Goal: Task Accomplishment & Management: Manage account settings

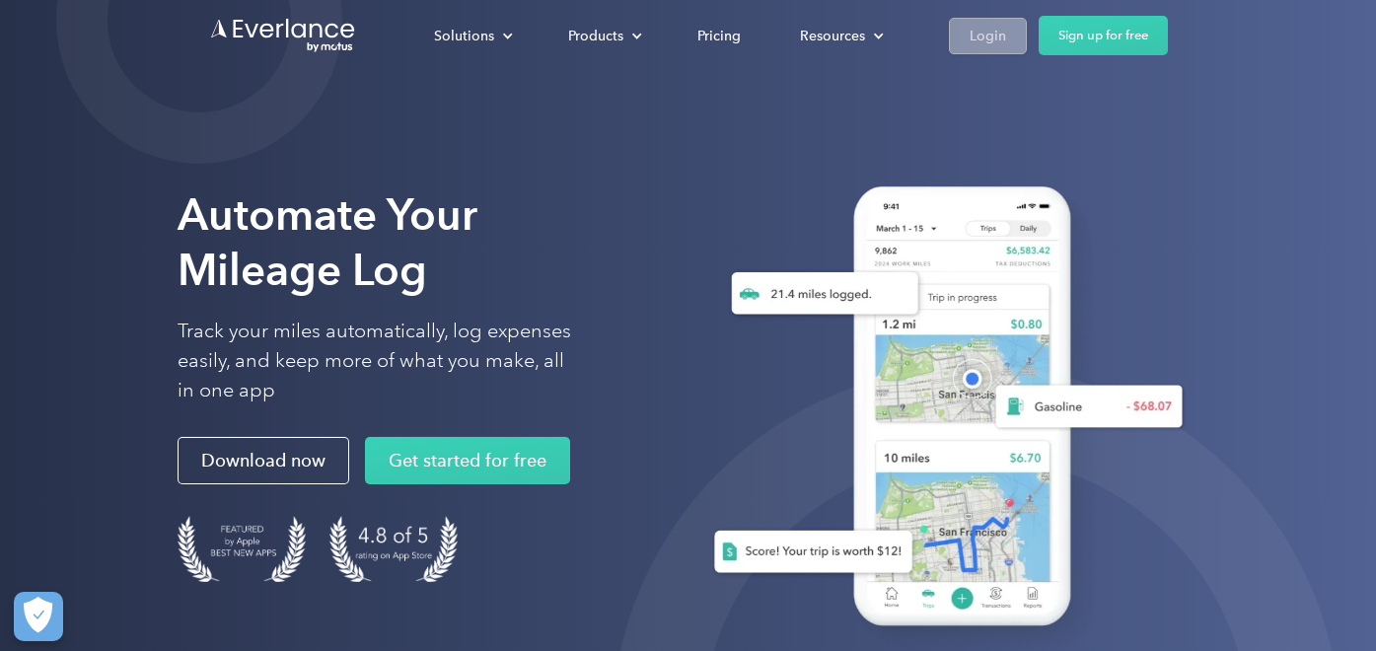
click at [995, 45] on div "Login" at bounding box center [987, 36] width 36 height 25
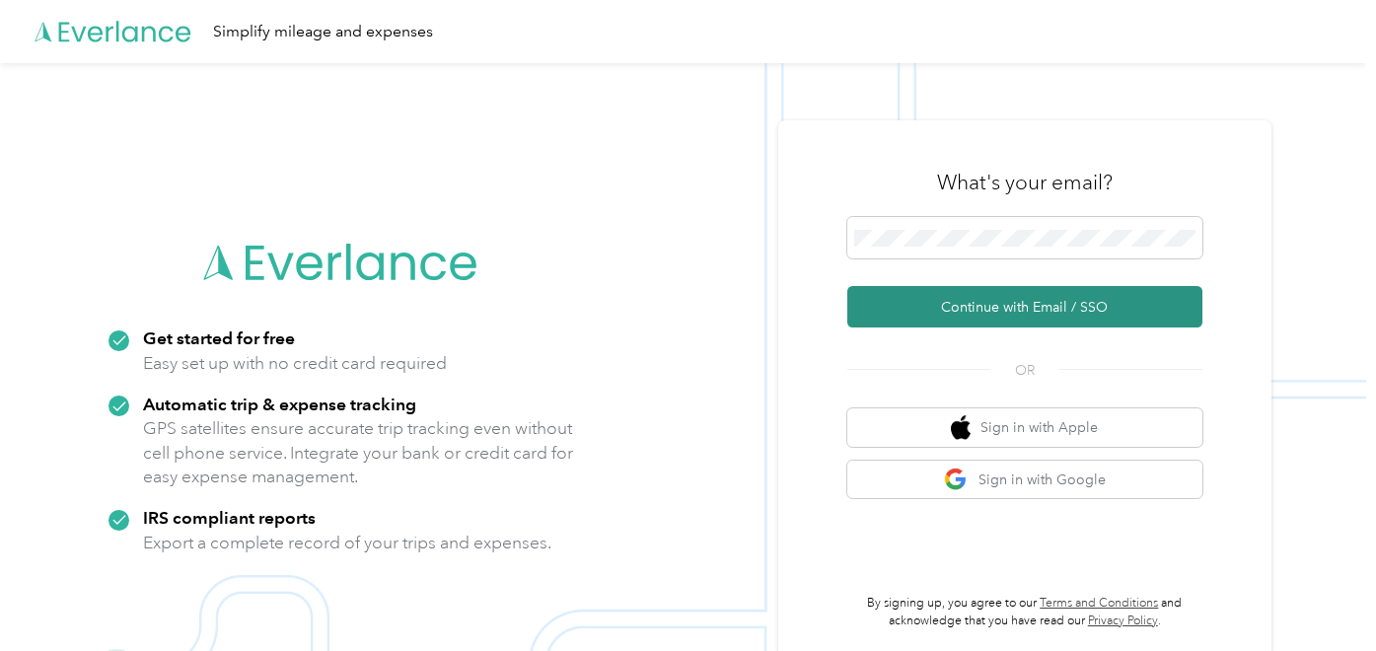
click at [1032, 315] on button "Continue with Email / SSO" at bounding box center [1024, 306] width 355 height 41
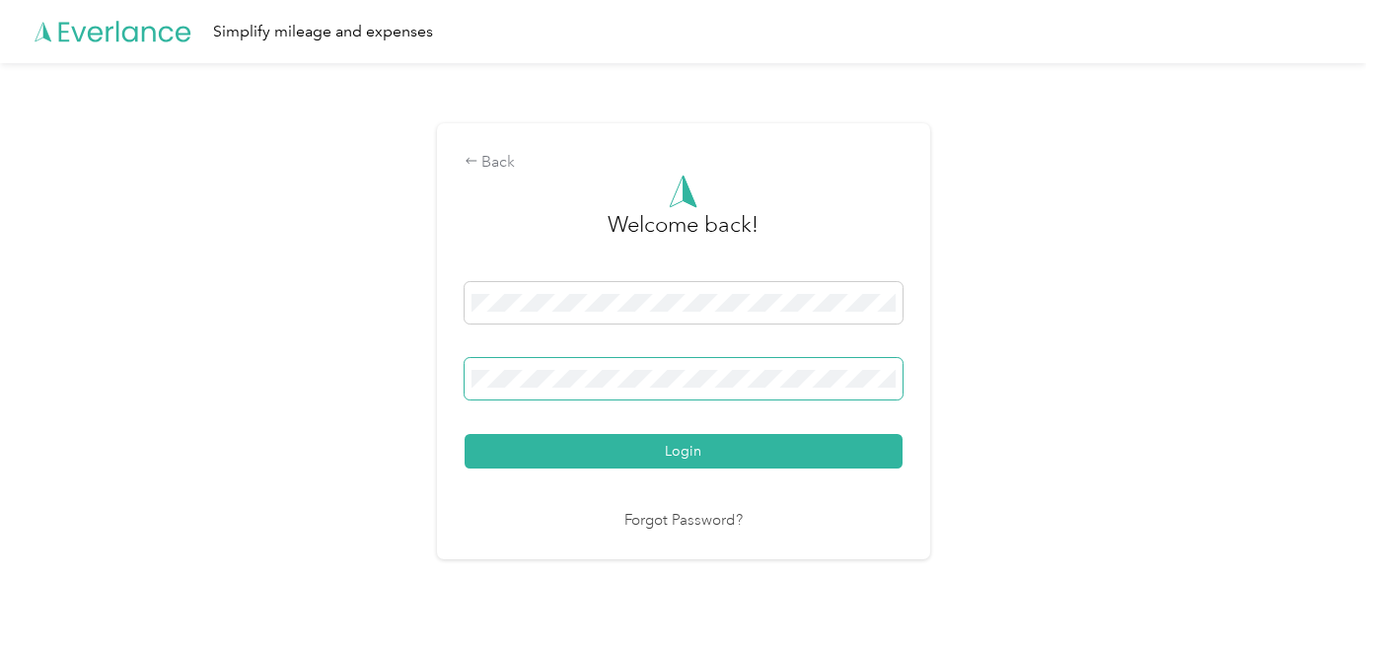
click at [464, 434] on button "Login" at bounding box center [683, 451] width 438 height 35
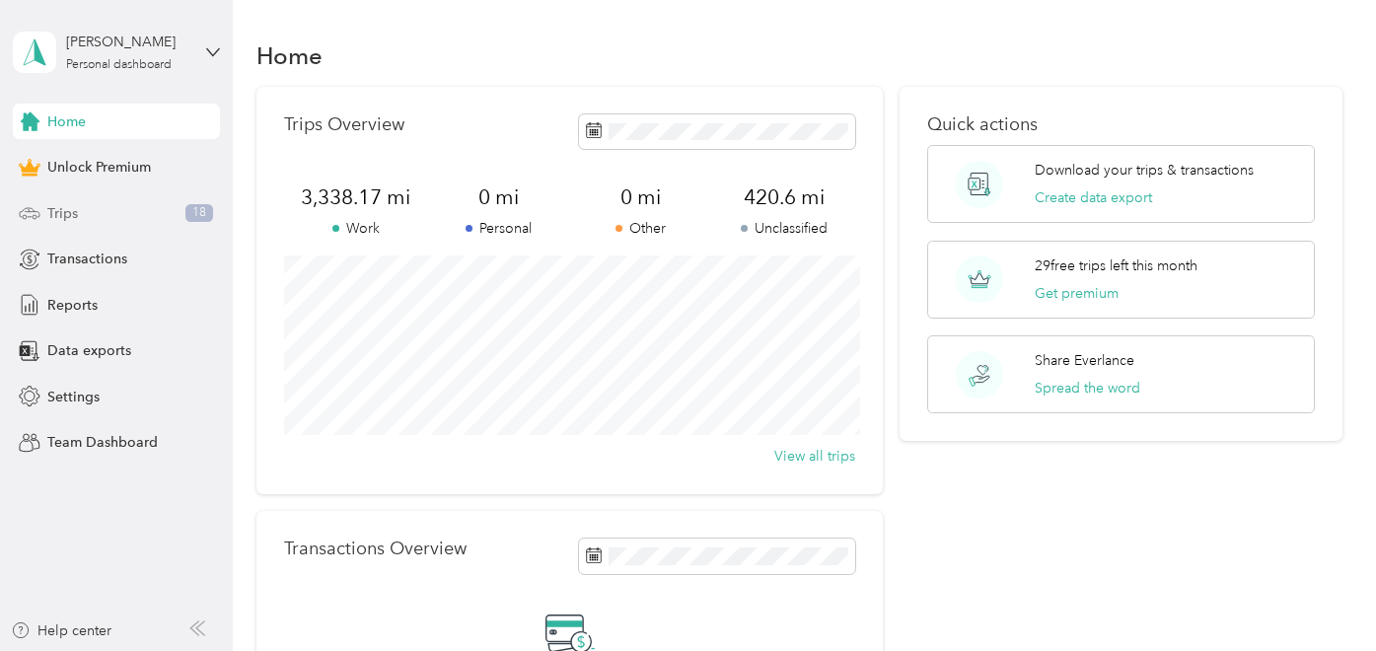
click at [63, 212] on span "Trips" at bounding box center [62, 213] width 31 height 21
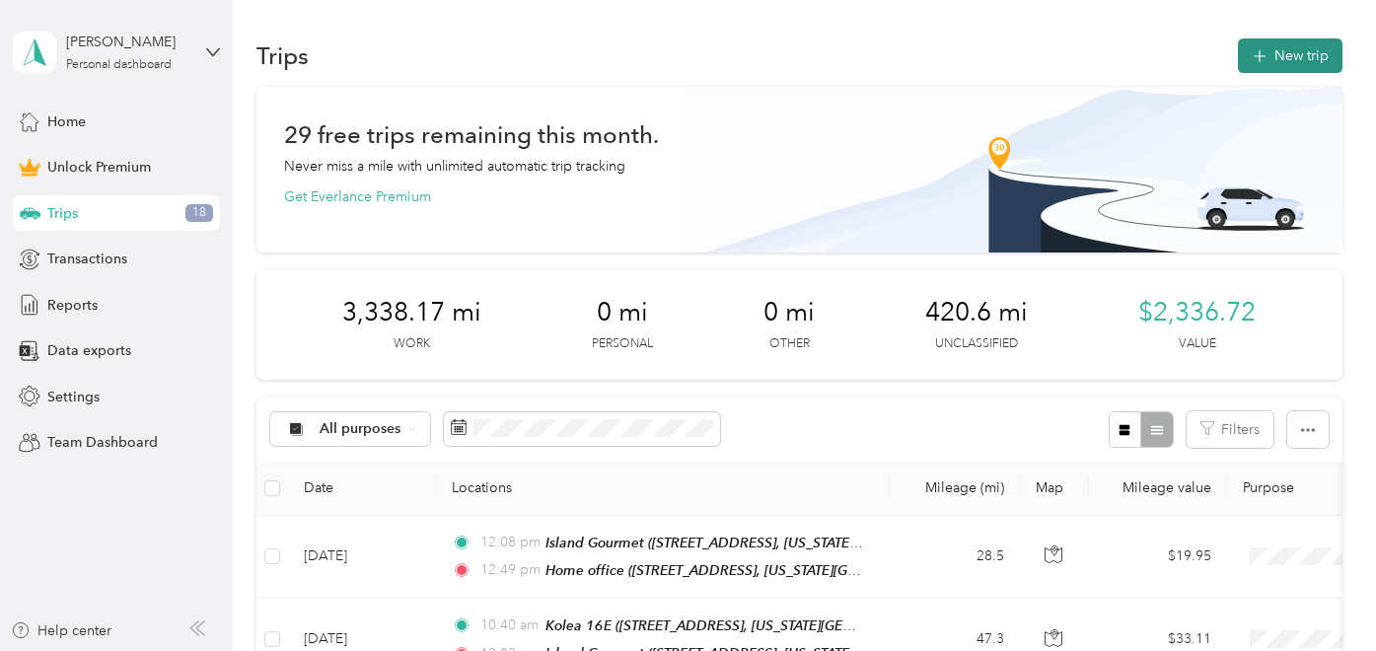
click at [1290, 55] on button "New trip" at bounding box center [1290, 55] width 105 height 35
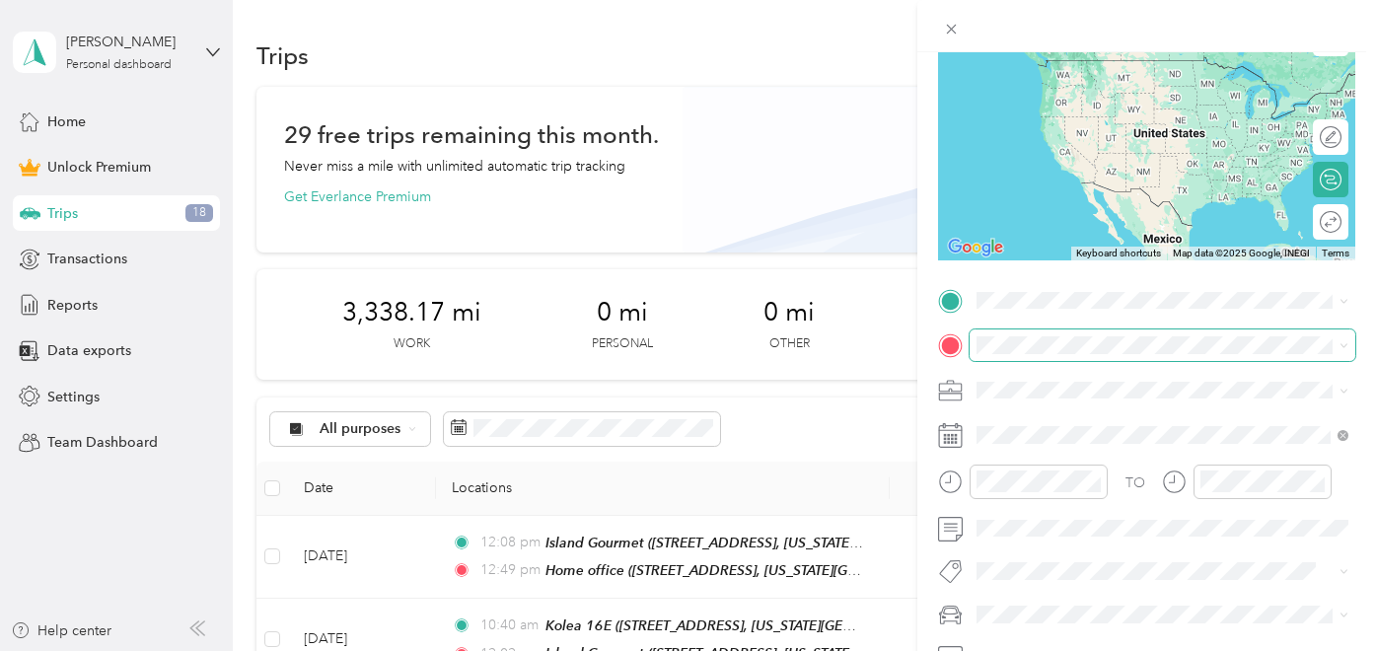
scroll to position [262, 0]
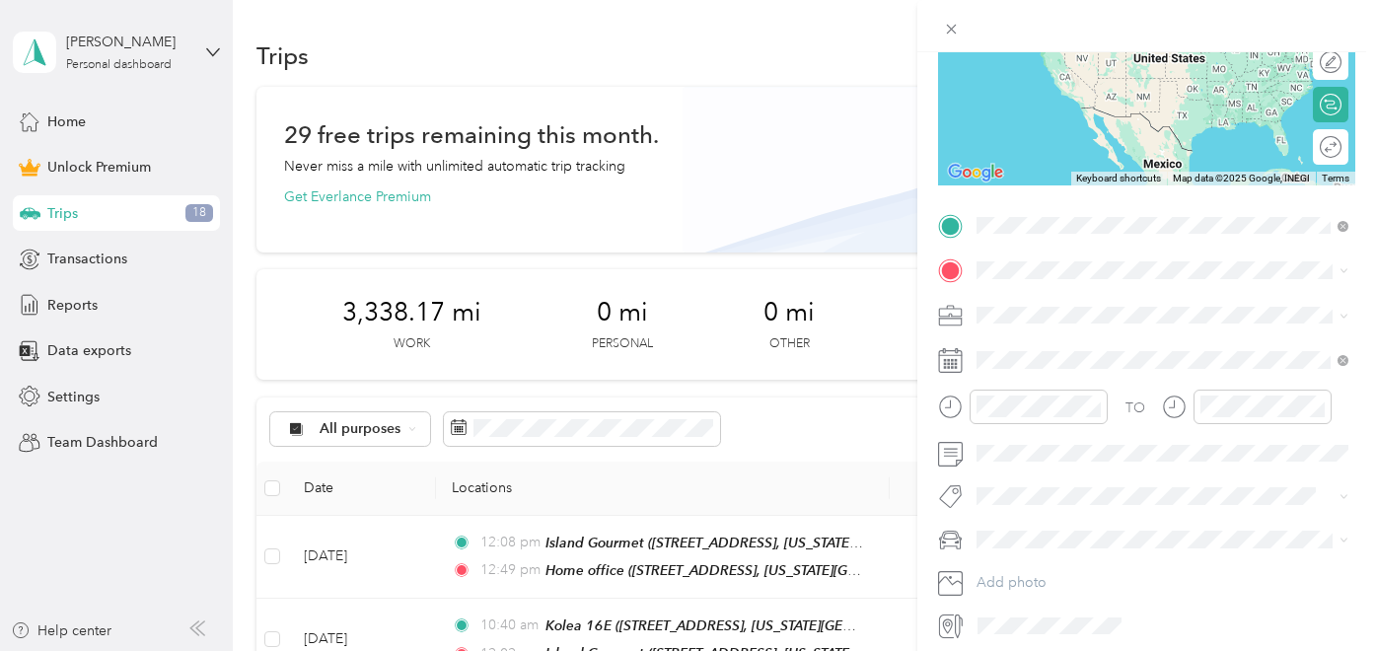
click at [1095, 306] on span "75-6016 Aliʻi Drive Kailua Kona, Hawaii 96740, United States" at bounding box center [1112, 297] width 197 height 18
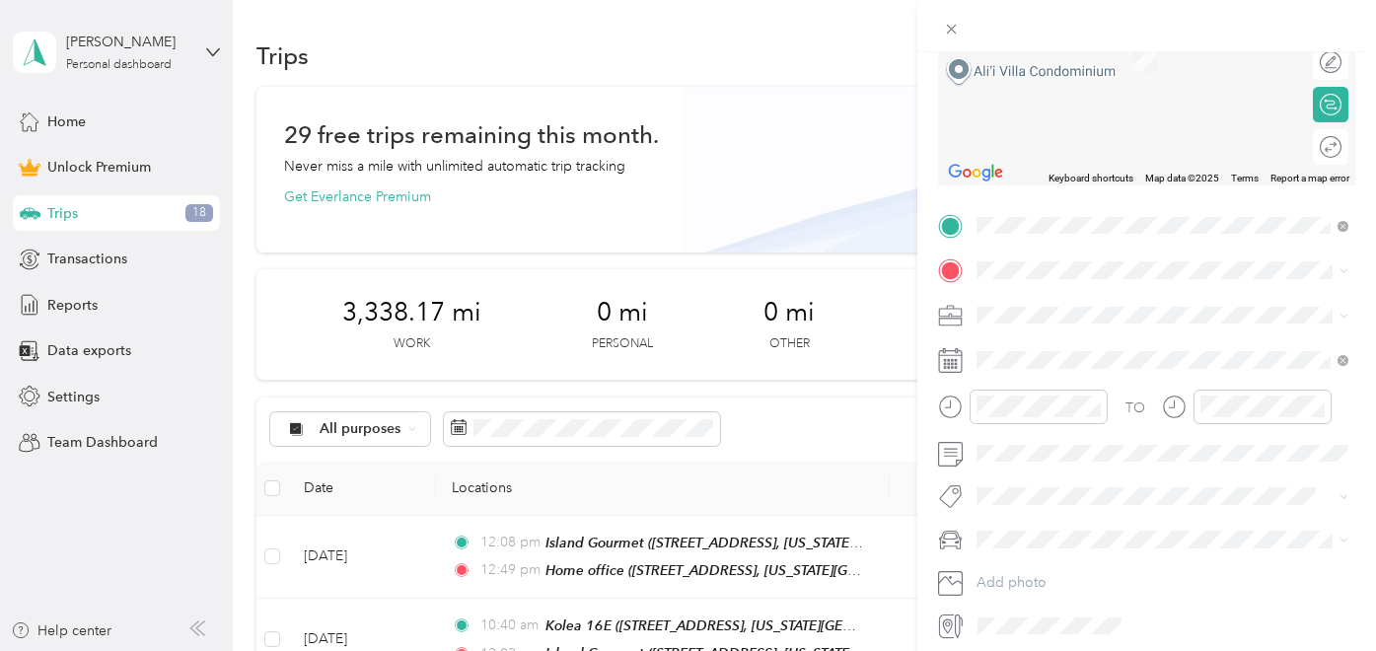
click at [1103, 364] on span "76-704 Ahu St, Kailua-Kona, HI 96740, USA, 96740, Hawaii County, Hawaii, United…" at bounding box center [1165, 379] width 302 height 37
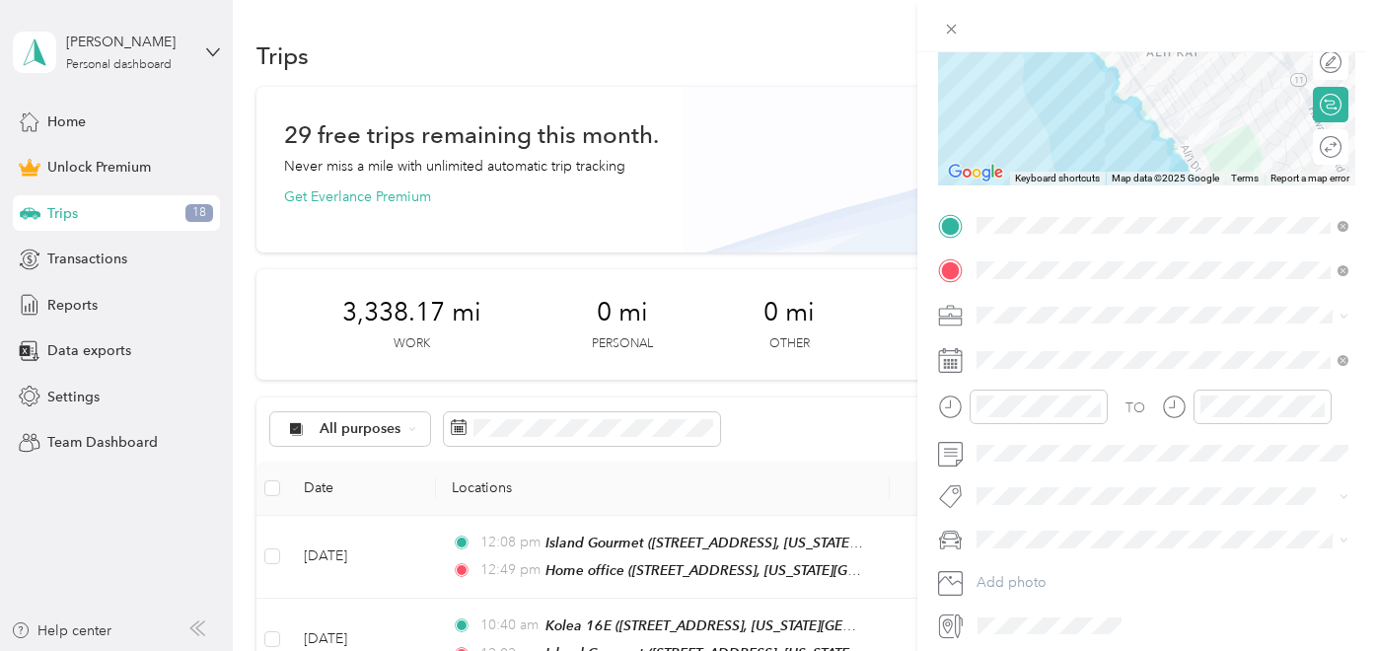
click at [1005, 304] on span at bounding box center [1162, 316] width 386 height 32
click at [1067, 415] on span "Hawaii Life Real Estate Brokers" at bounding box center [1093, 418] width 220 height 17
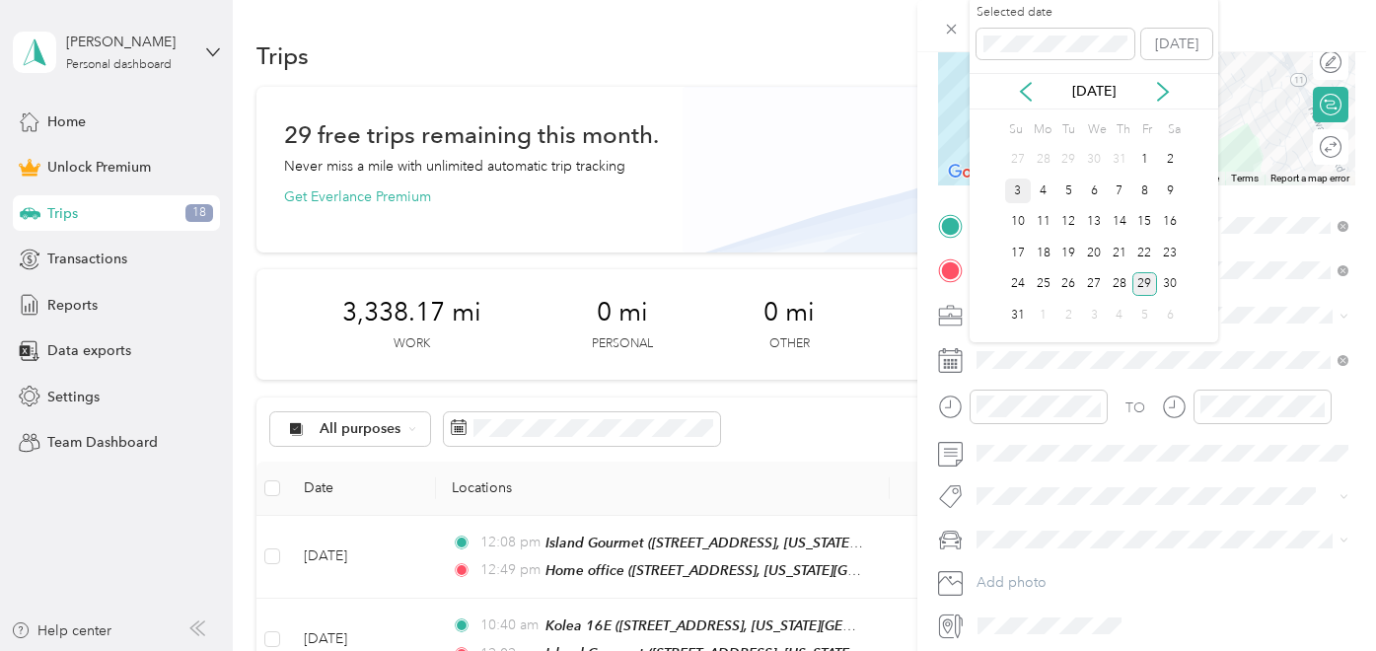
click at [1019, 192] on div "3" at bounding box center [1018, 190] width 26 height 25
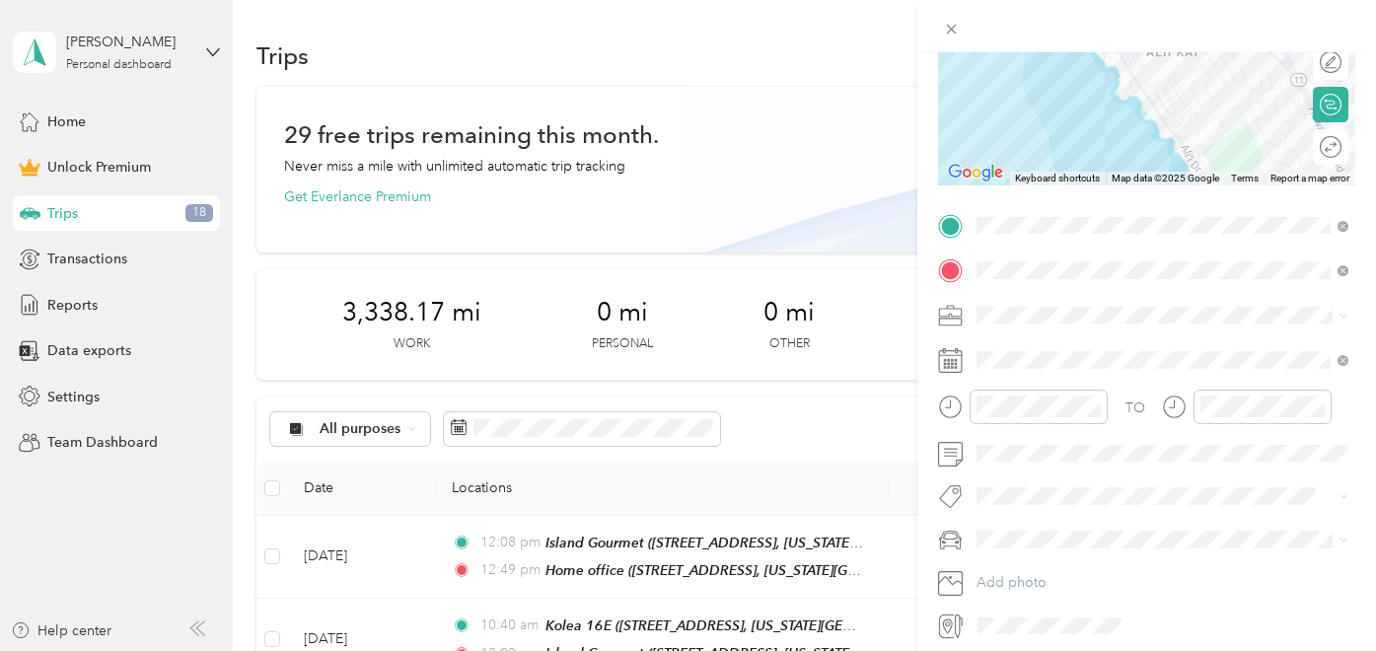
scroll to position [324, 0]
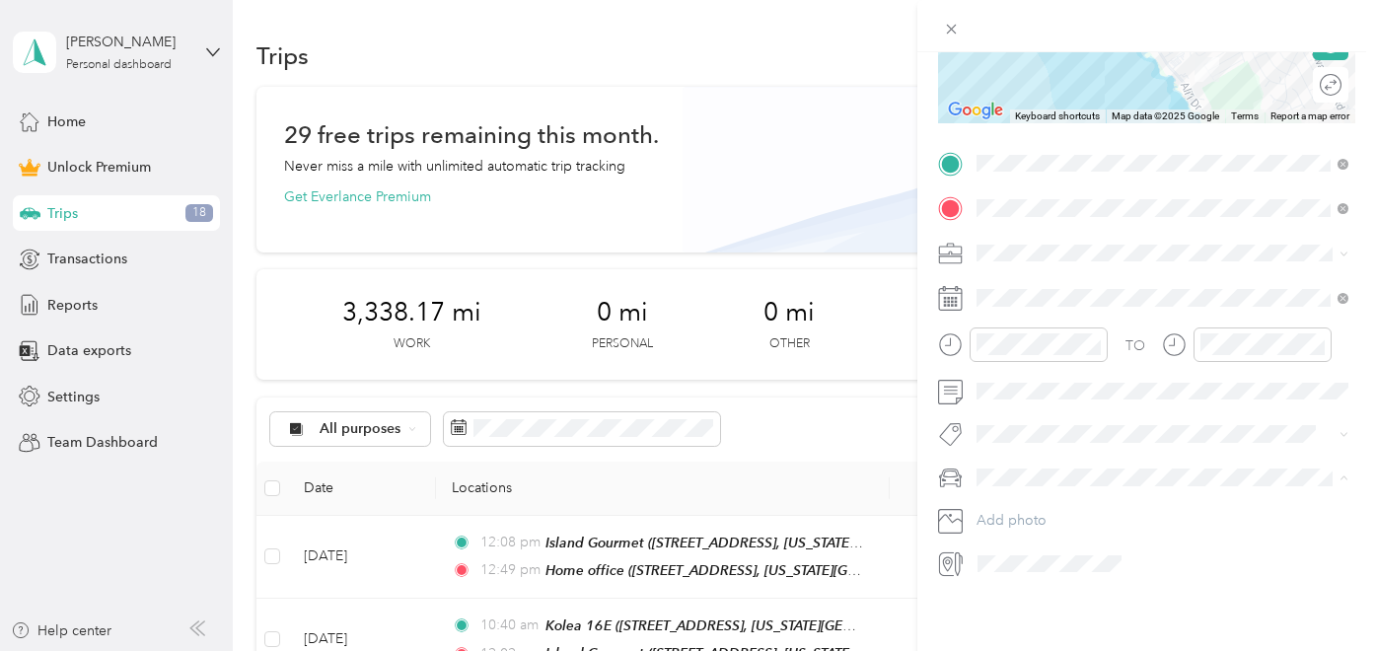
click at [1027, 504] on span "Honda CR-V" at bounding box center [1021, 512] width 77 height 17
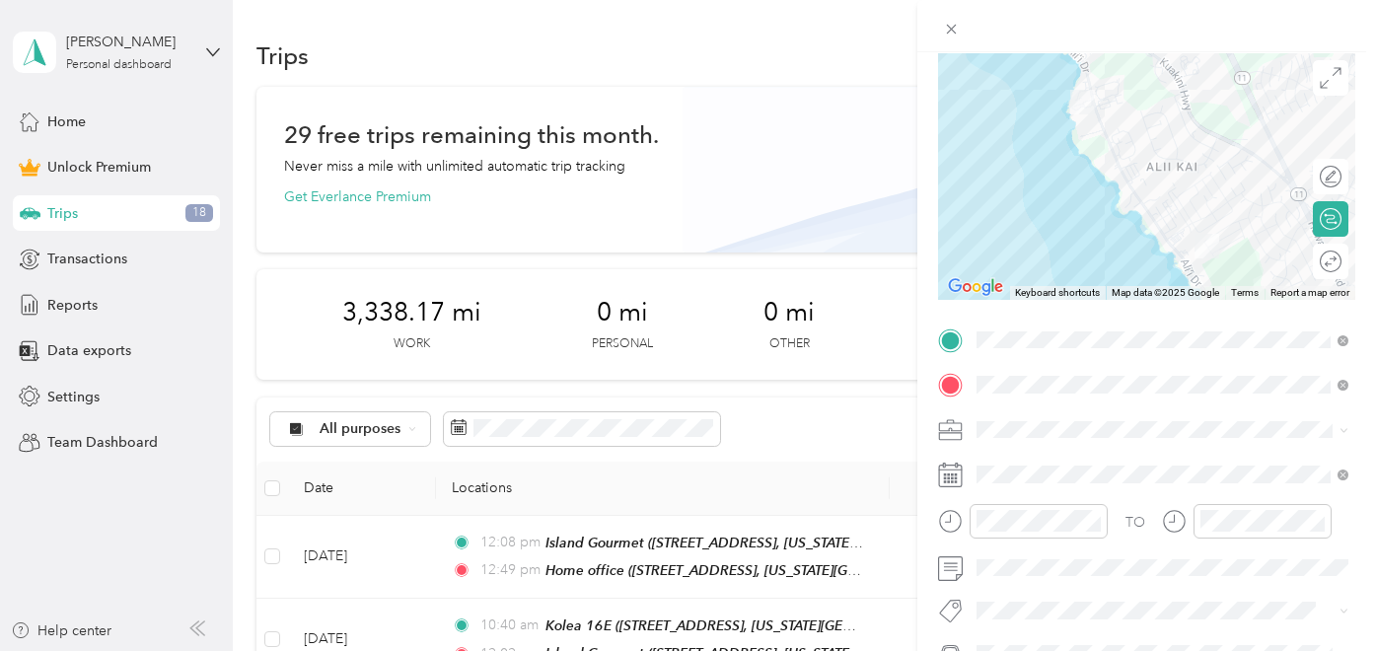
scroll to position [0, 0]
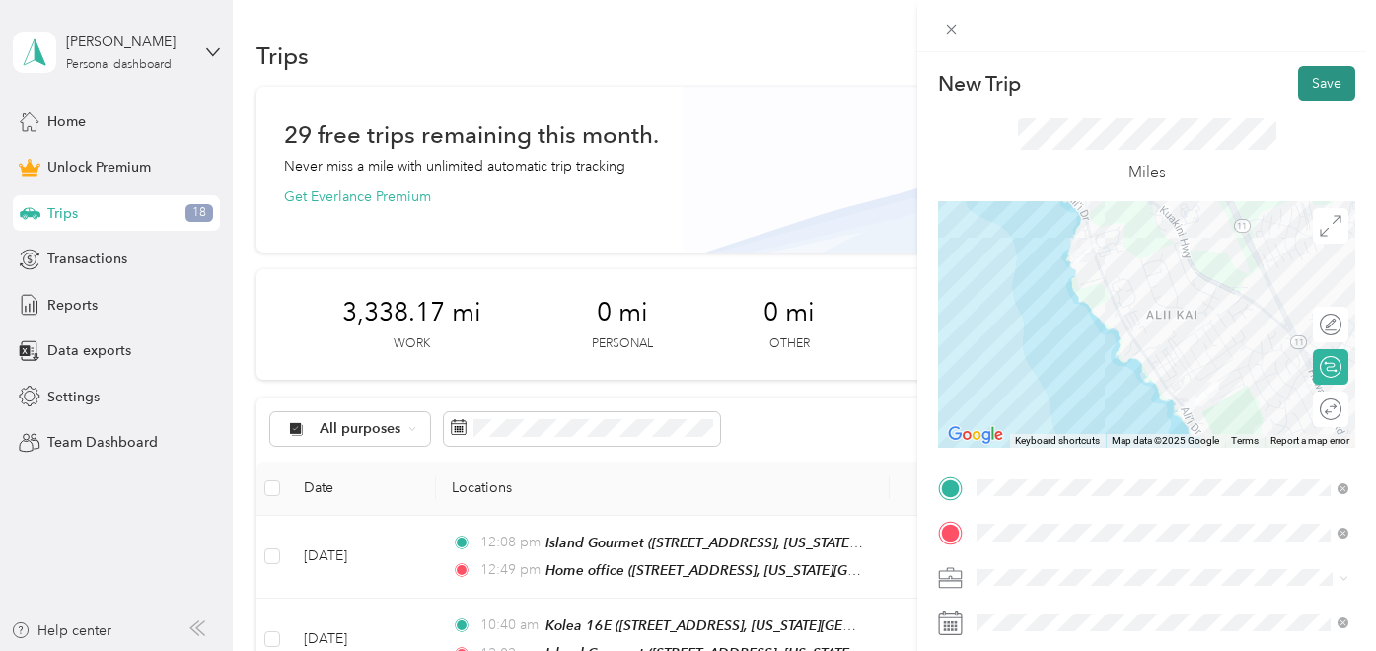
click at [1322, 81] on button "Save" at bounding box center [1326, 83] width 57 height 35
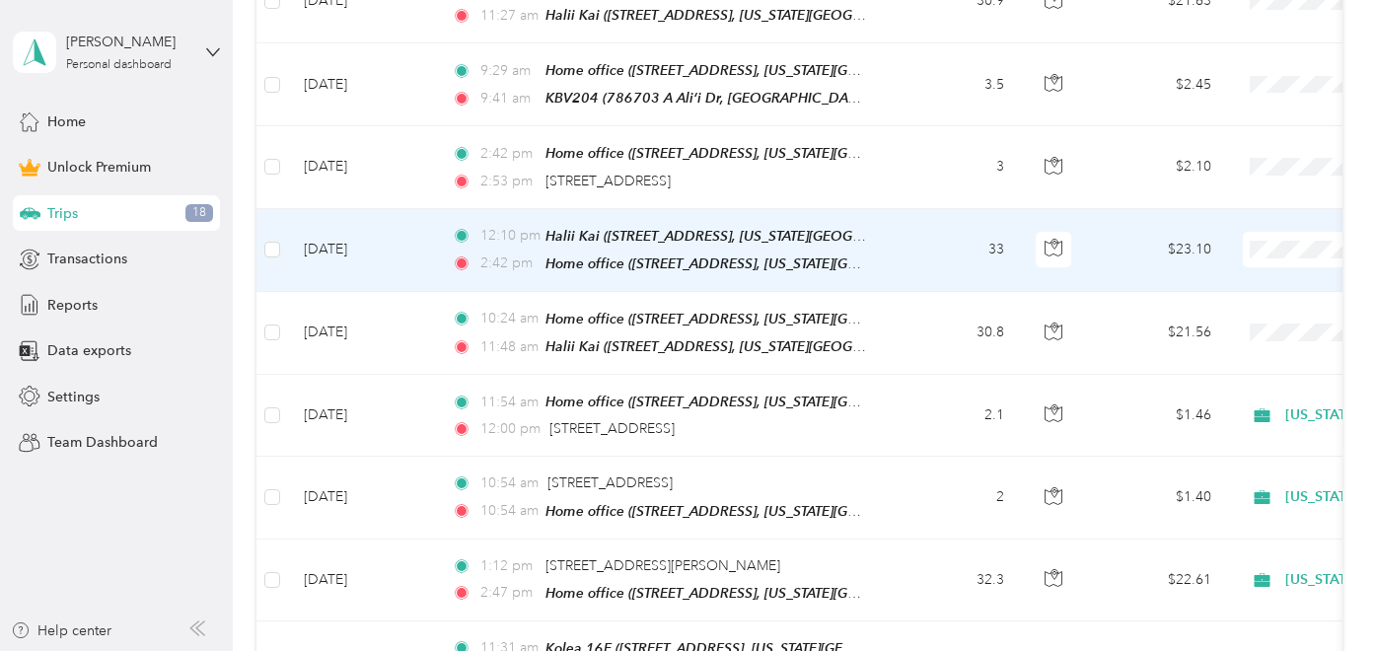
scroll to position [1665, 0]
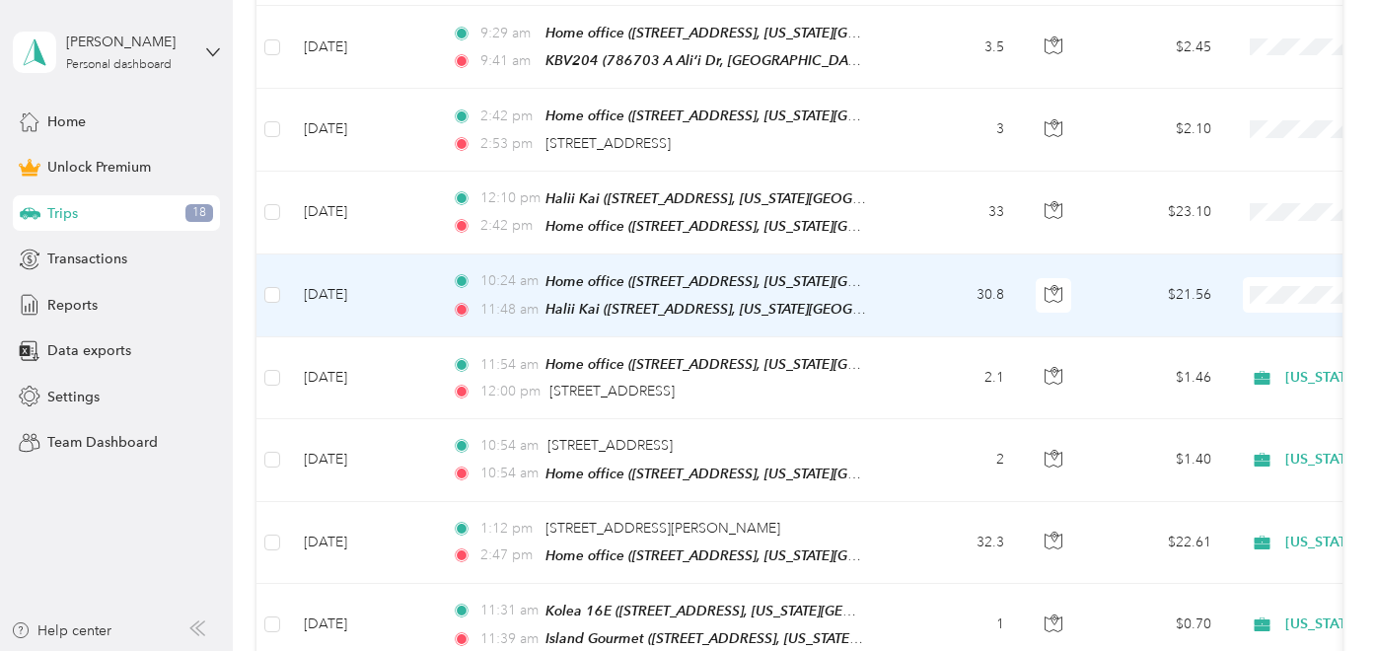
click at [917, 259] on td "30.8" at bounding box center [955, 295] width 130 height 83
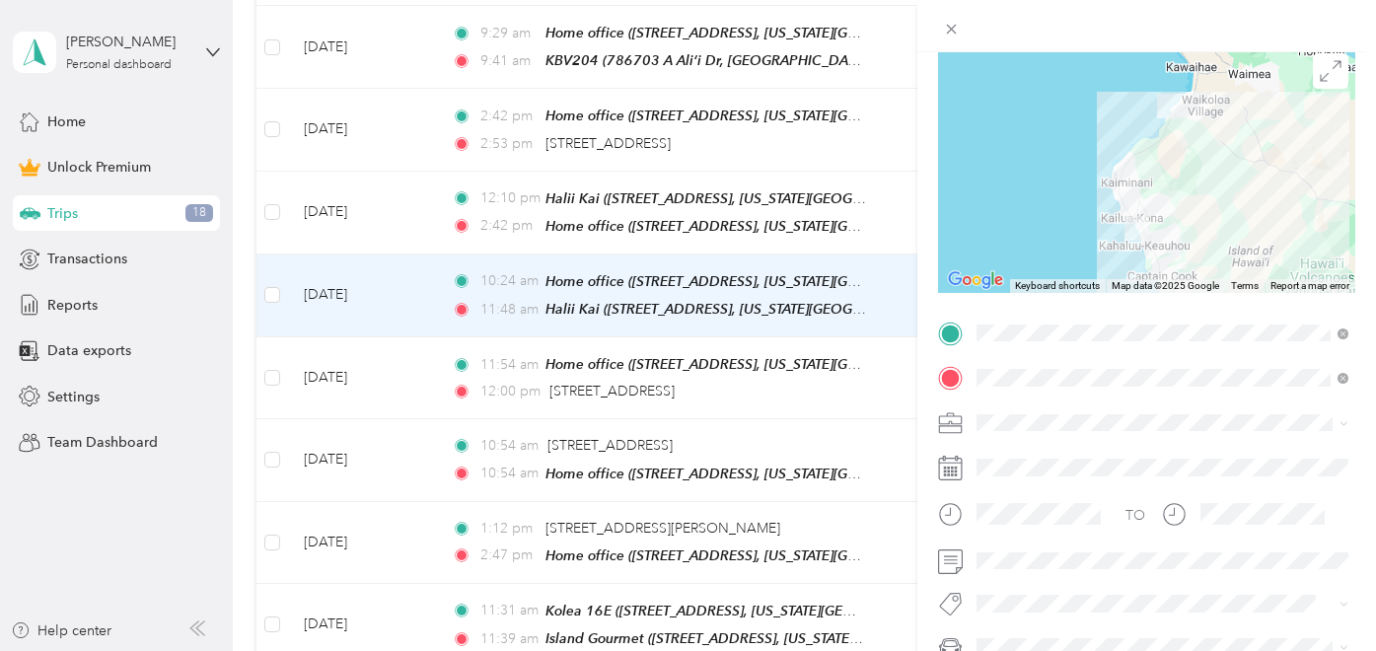
scroll to position [230, 0]
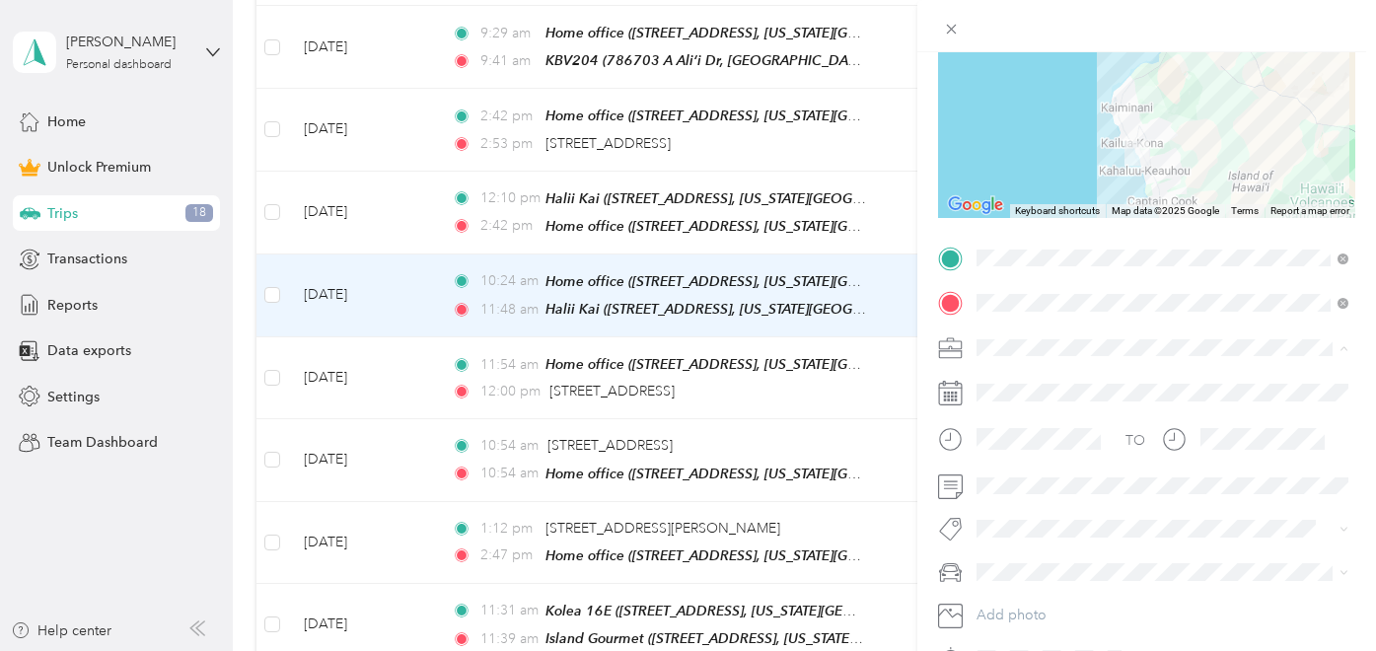
click at [1042, 456] on li "Hawaii Life Real Estate Brokers" at bounding box center [1162, 451] width 386 height 35
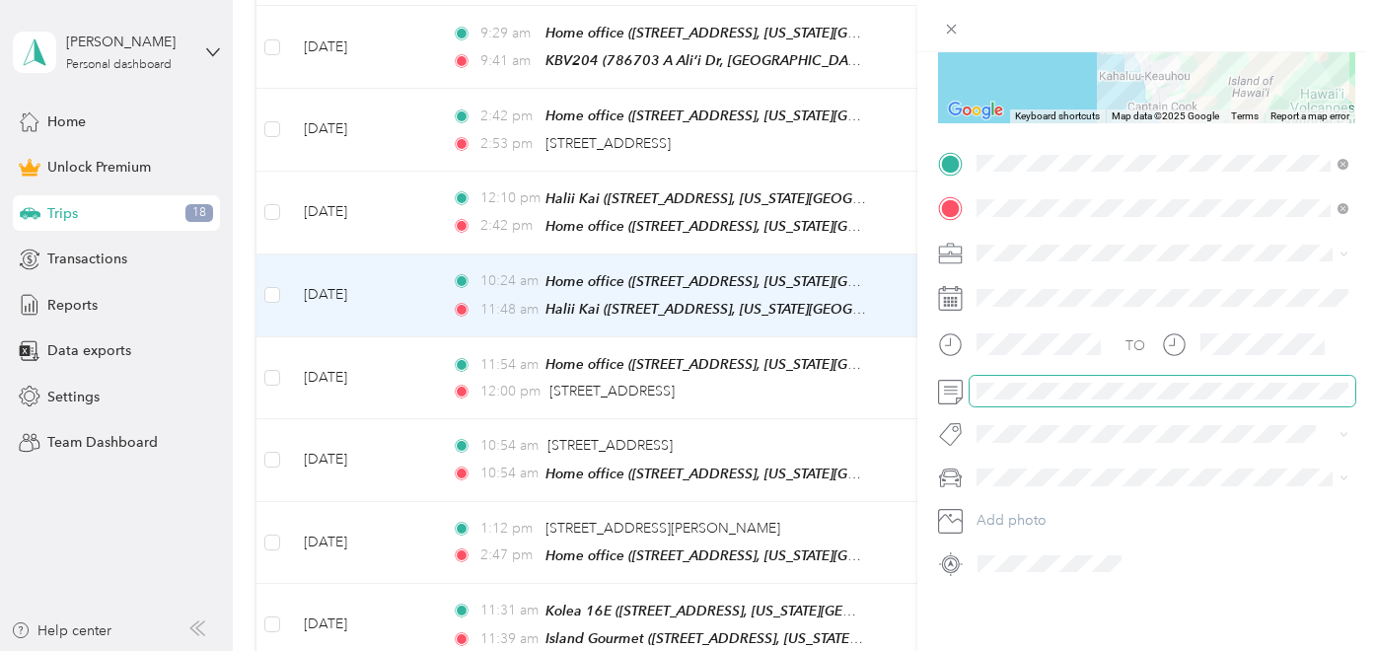
scroll to position [0, 0]
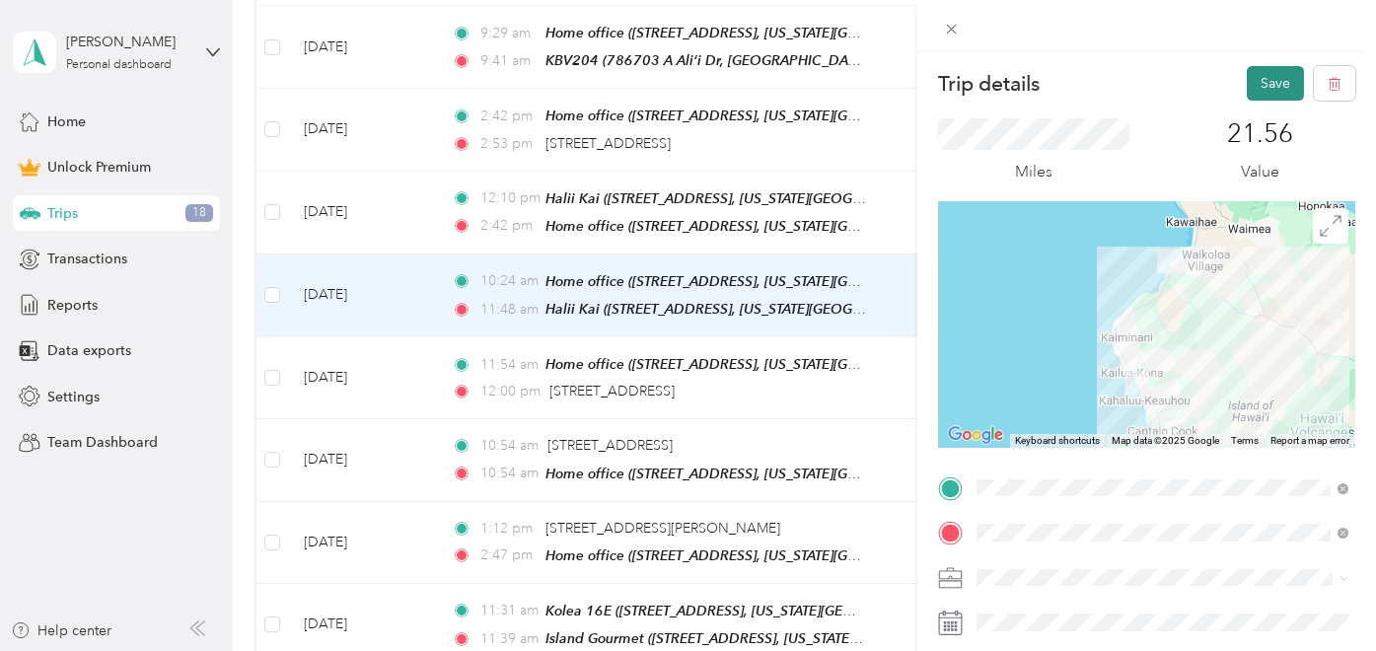
click at [1264, 78] on button "Save" at bounding box center [1275, 83] width 57 height 35
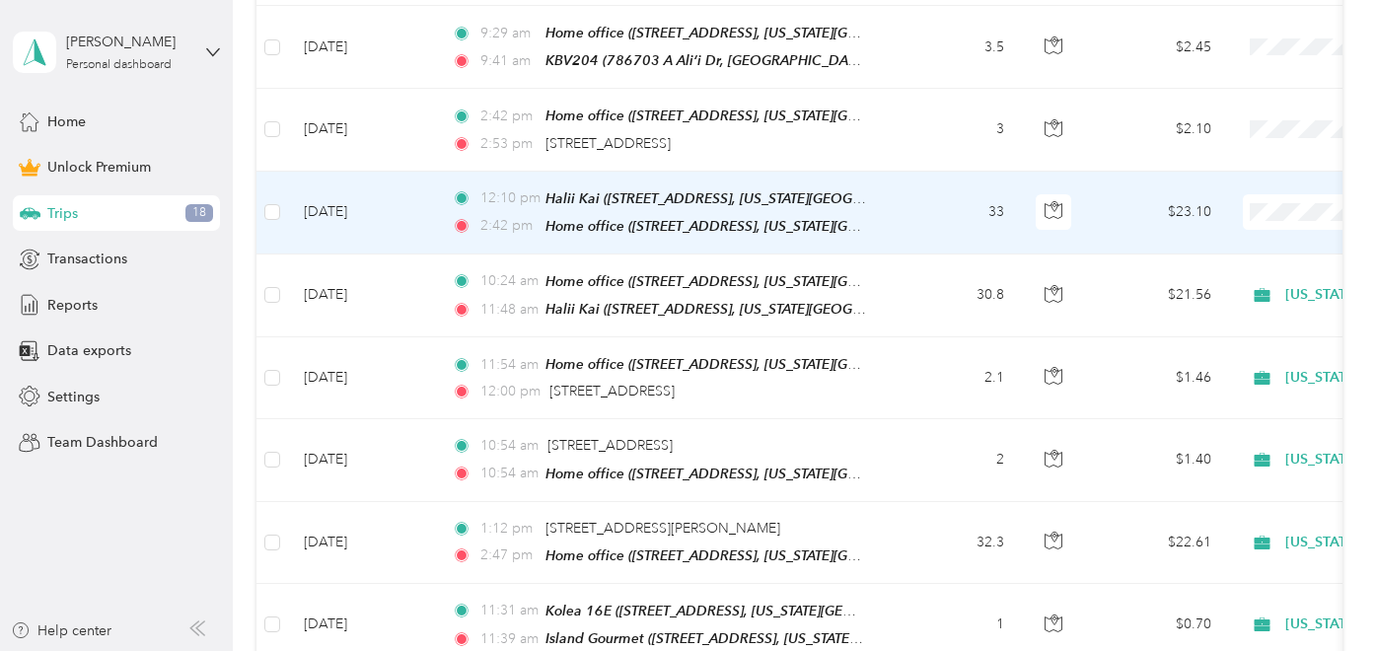
click at [924, 186] on td "33" at bounding box center [955, 213] width 130 height 83
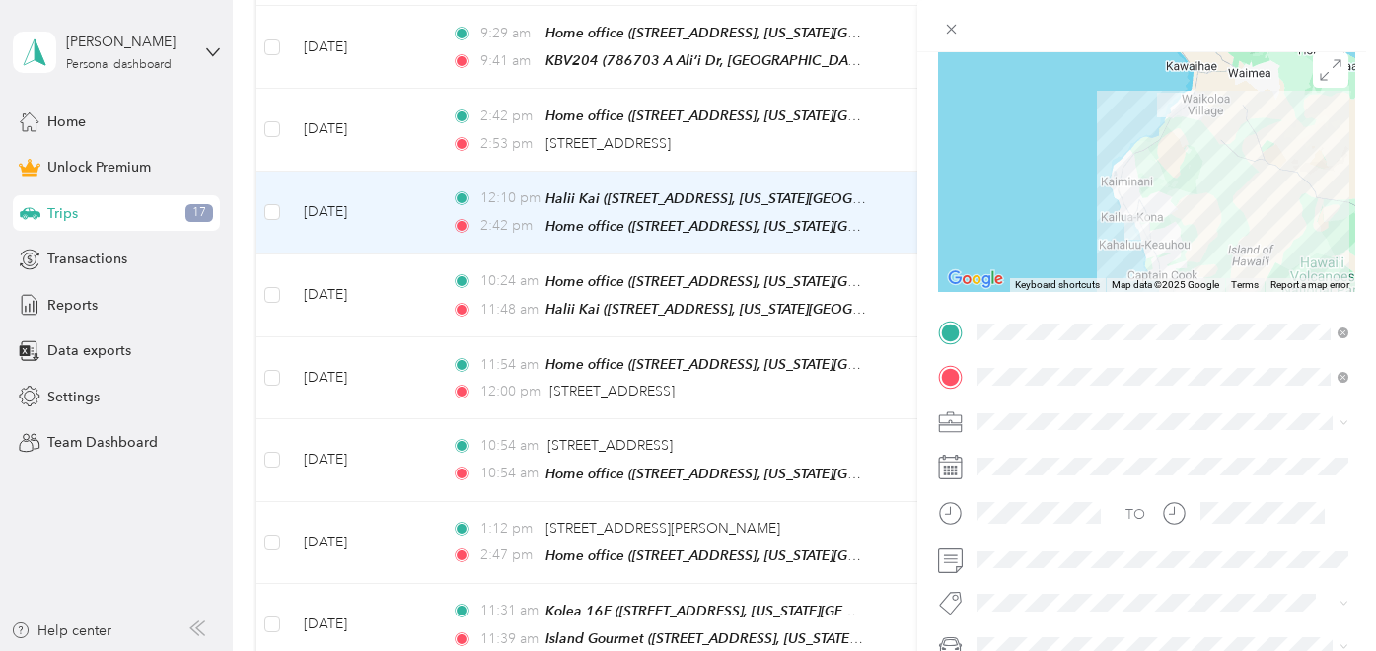
scroll to position [266, 0]
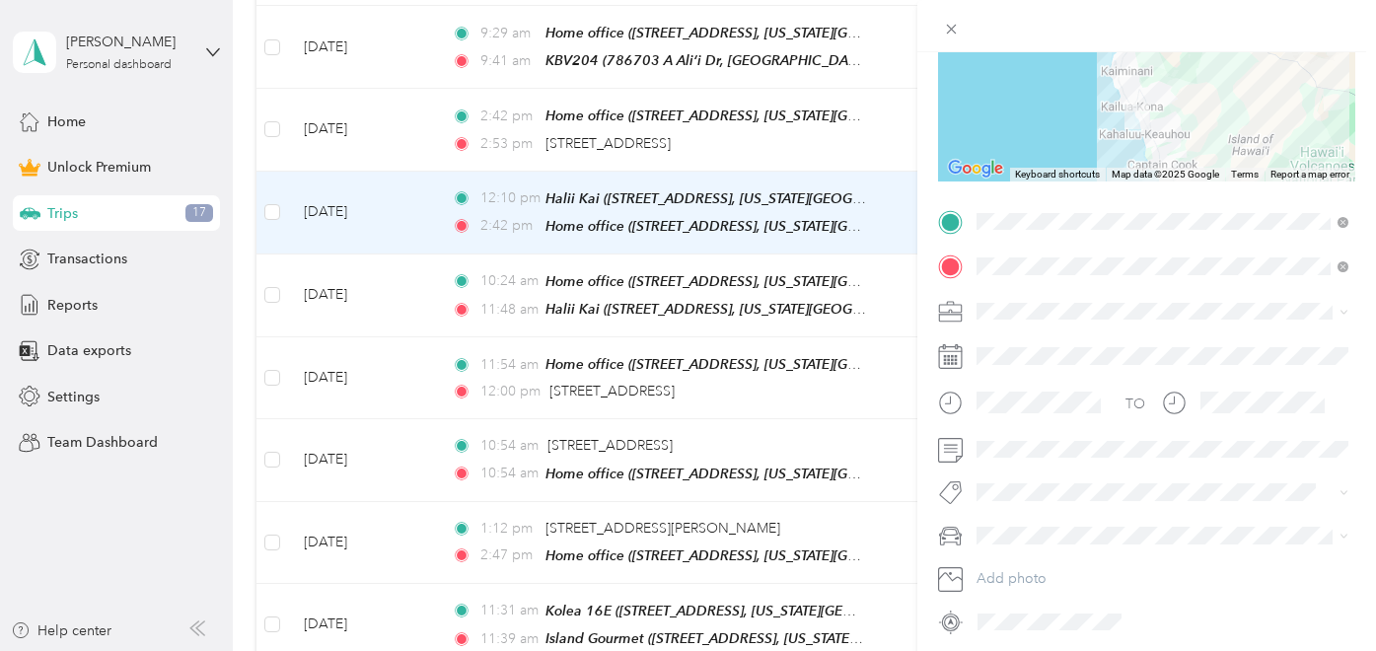
click at [1047, 413] on span "Hawaii Life Real Estate Brokers" at bounding box center [1093, 414] width 220 height 17
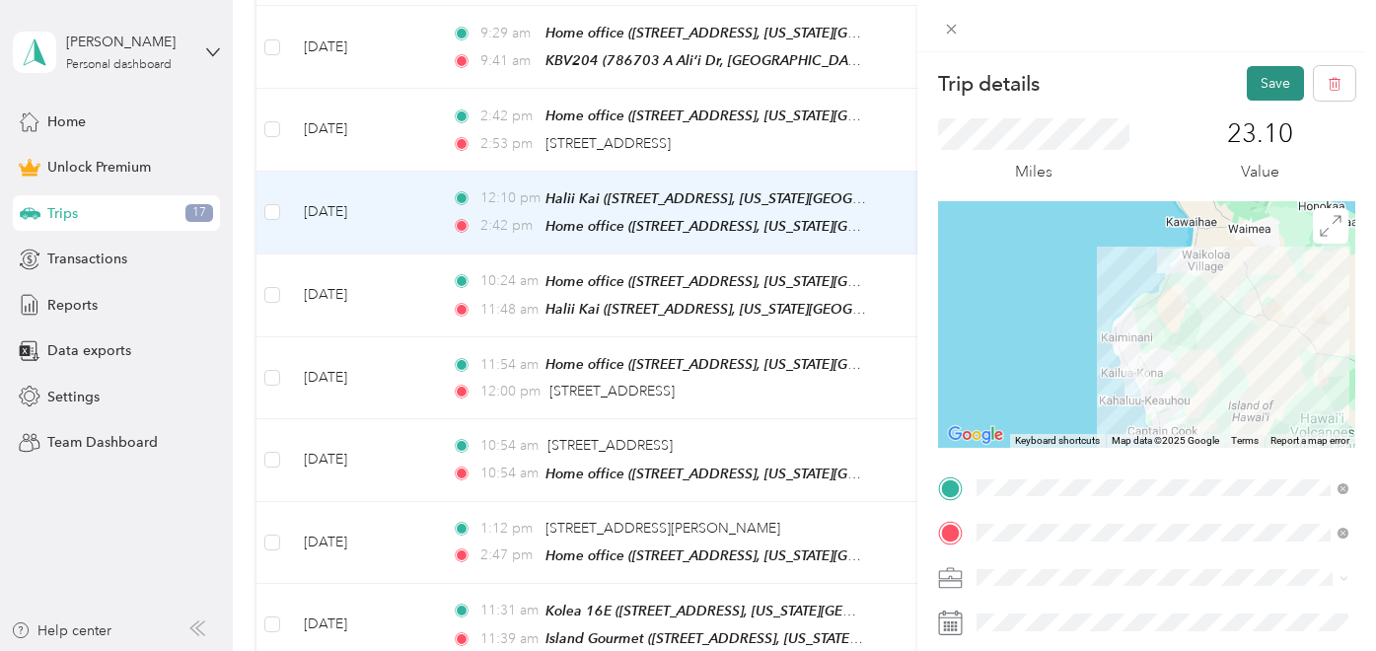
click at [1268, 82] on button "Save" at bounding box center [1275, 83] width 57 height 35
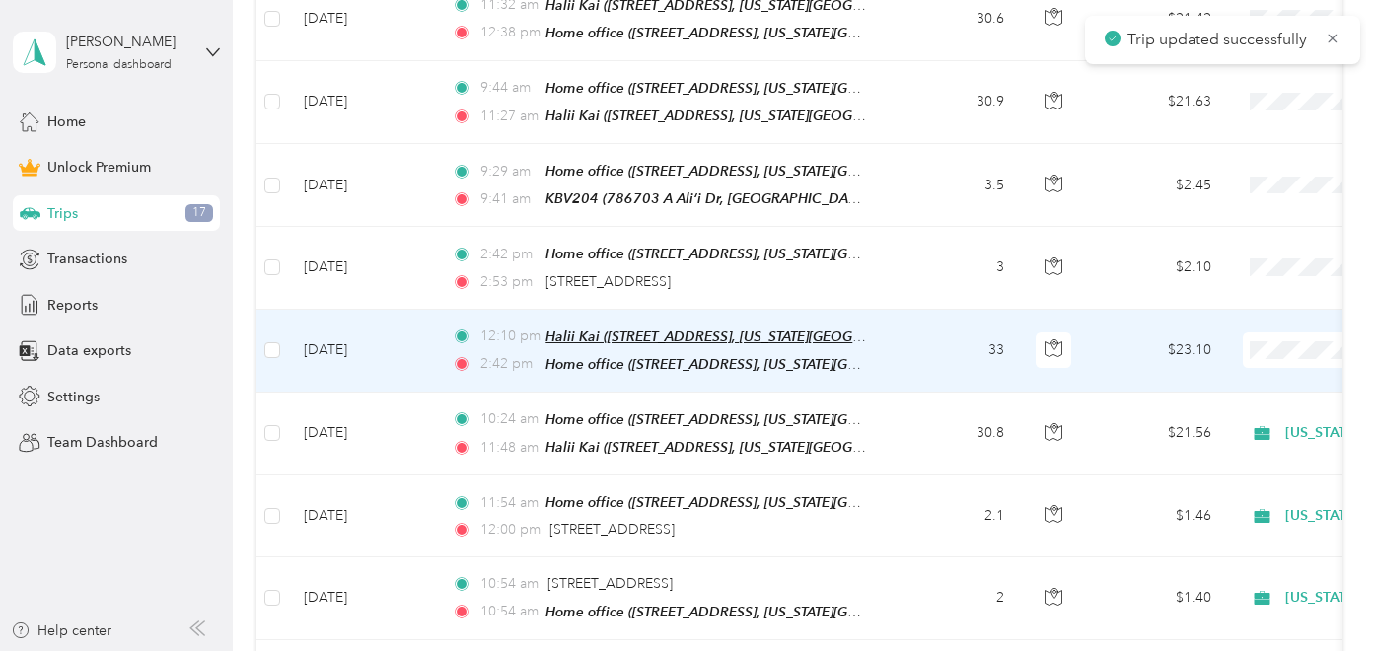
scroll to position [1524, 0]
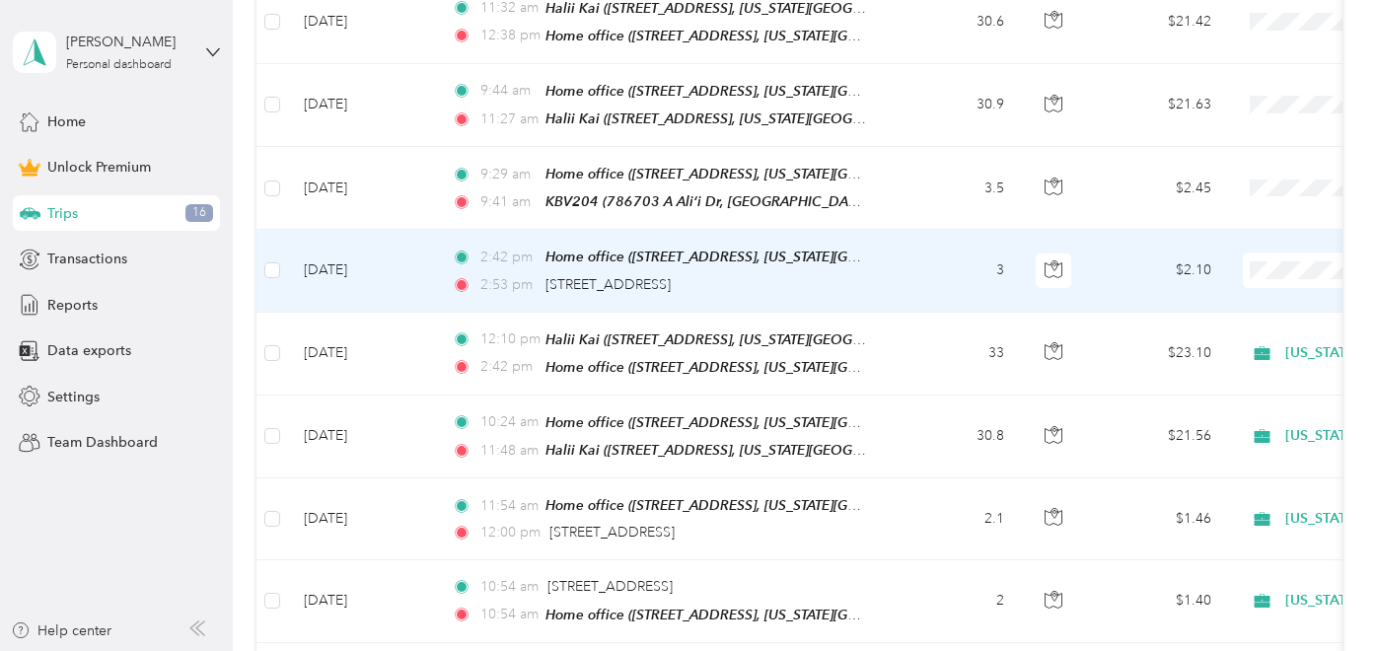
click at [910, 249] on td "3" at bounding box center [955, 271] width 130 height 82
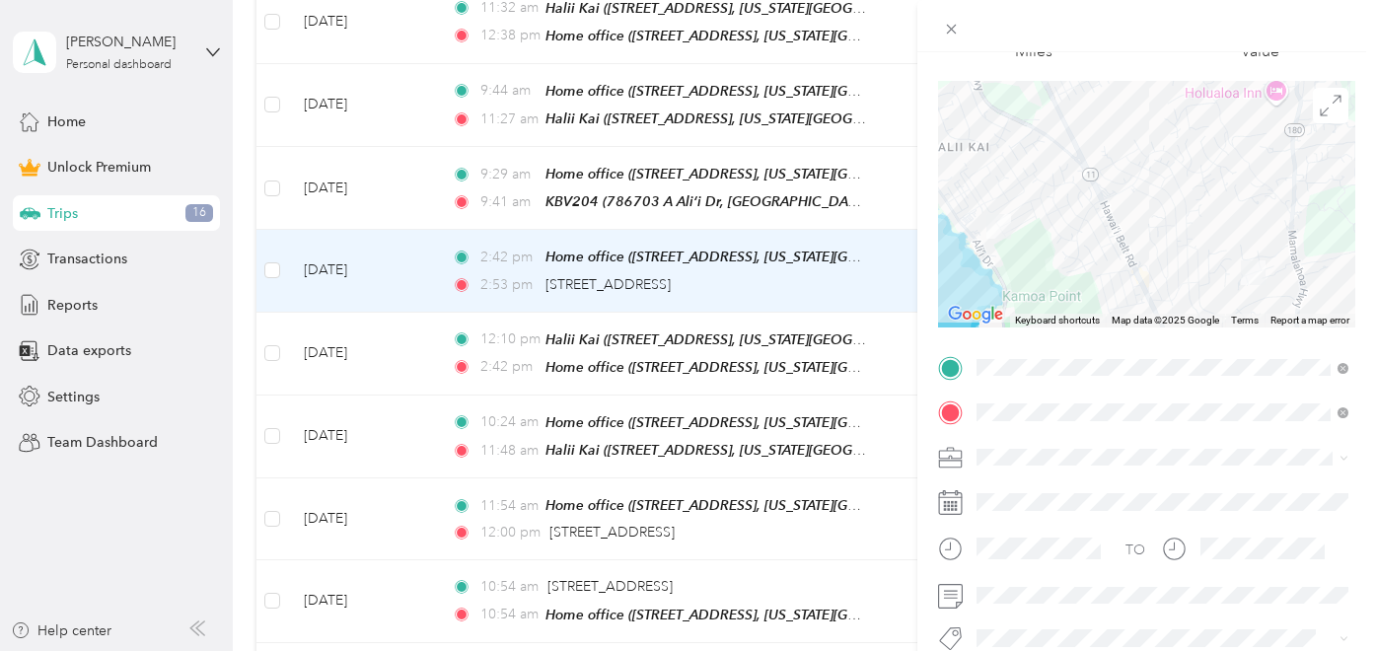
scroll to position [181, 0]
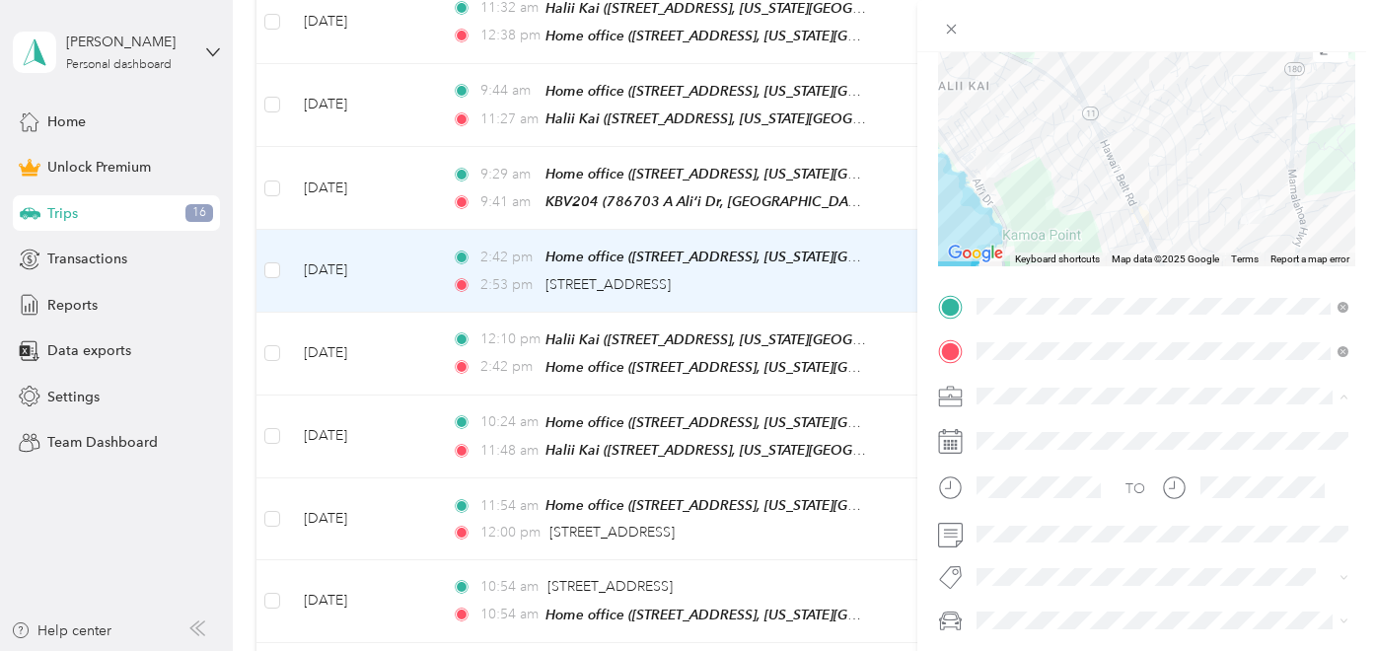
click at [1101, 189] on div "Hawaii Life Real Estate Brokers" at bounding box center [1162, 188] width 358 height 21
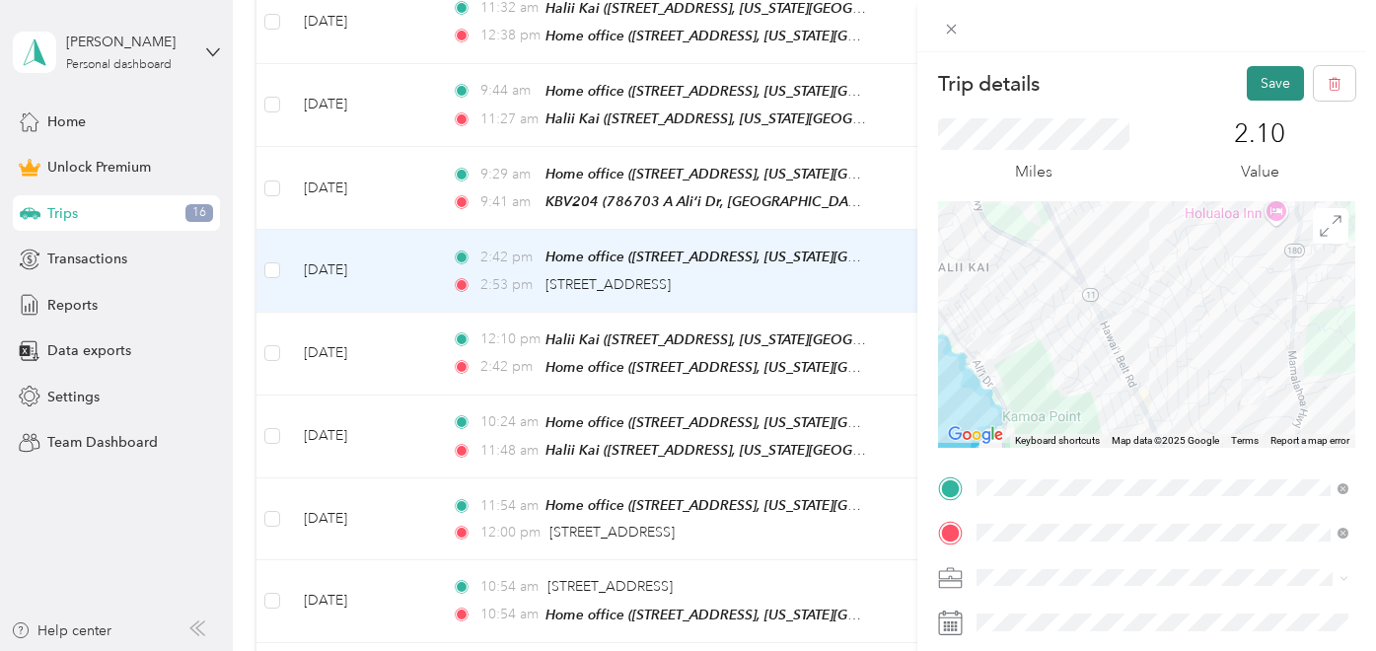
click at [1266, 84] on button "Save" at bounding box center [1275, 83] width 57 height 35
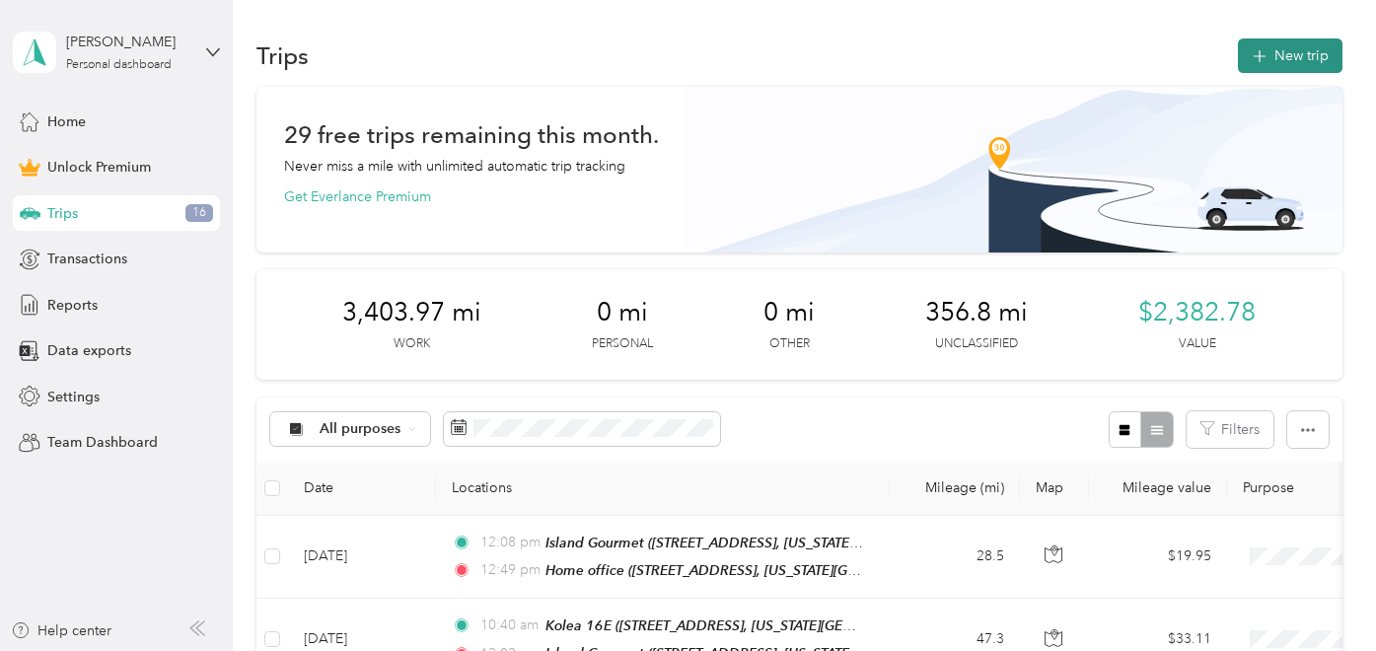
click at [1282, 51] on button "New trip" at bounding box center [1290, 55] width 105 height 35
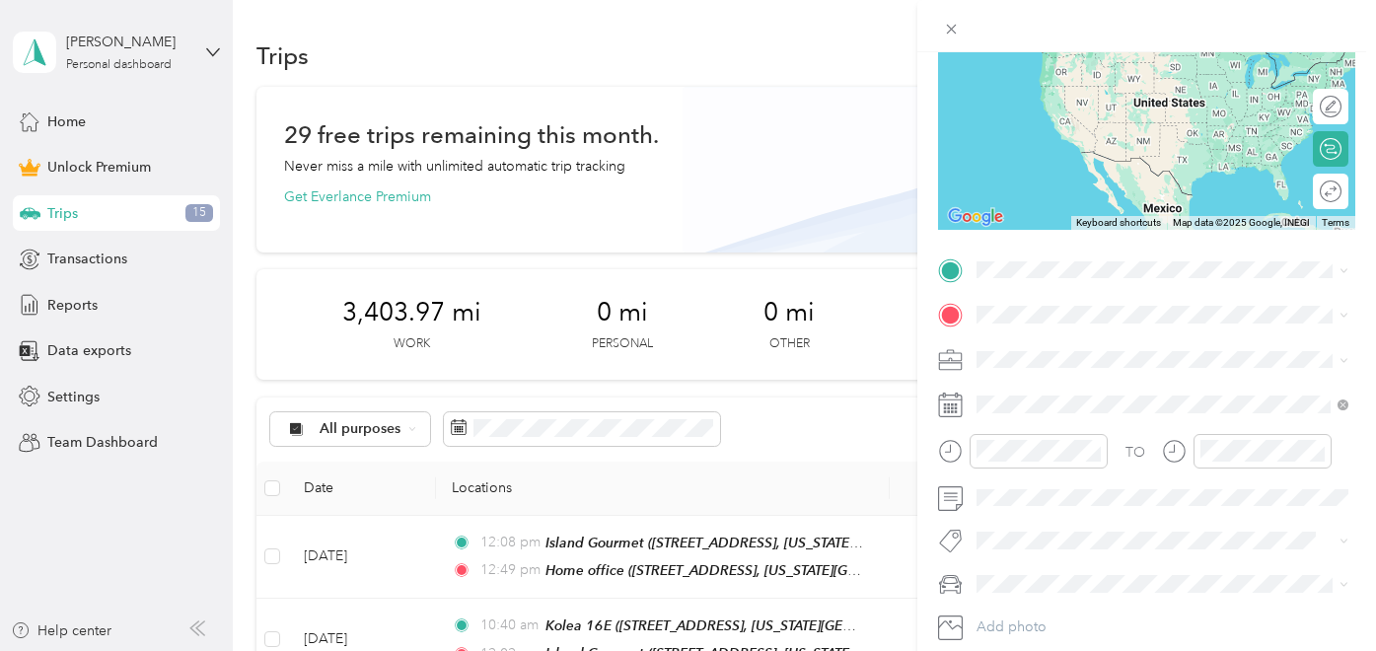
scroll to position [268, 0]
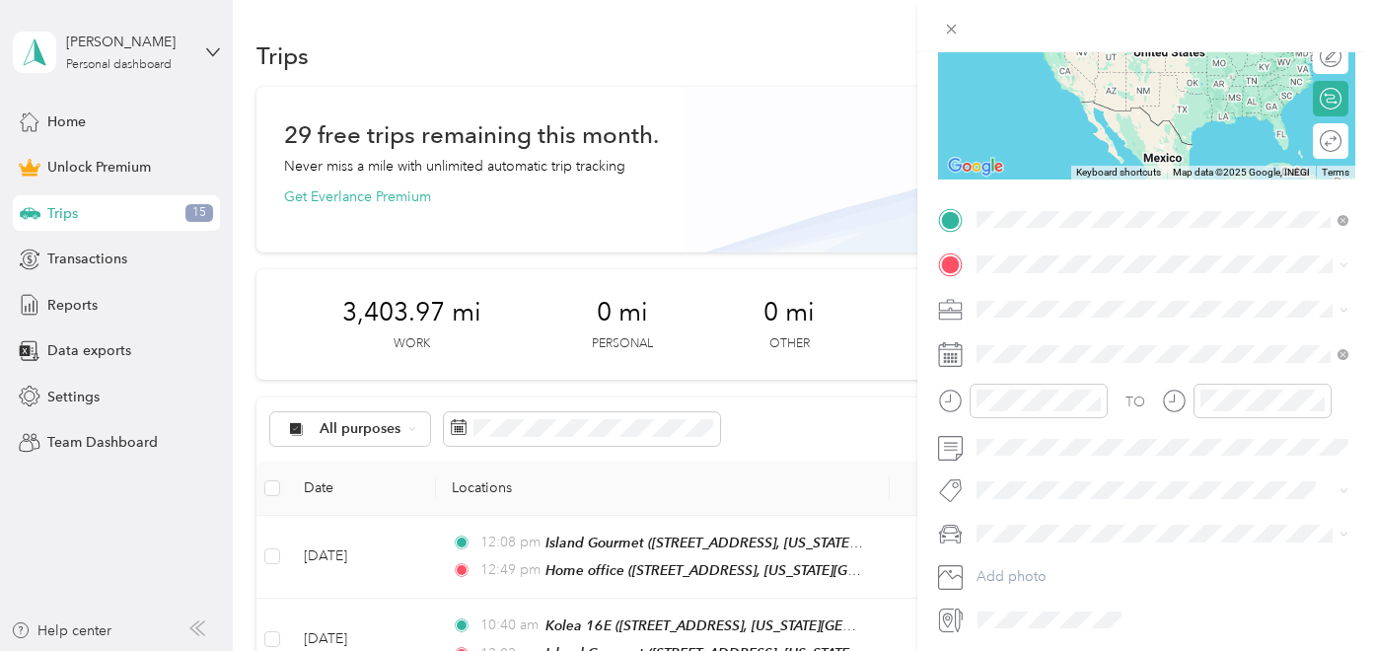
click at [1130, 297] on span "77-137 Kalaniuka Street Holualoa, Hawaii 96725, United States" at bounding box center [1112, 291] width 197 height 18
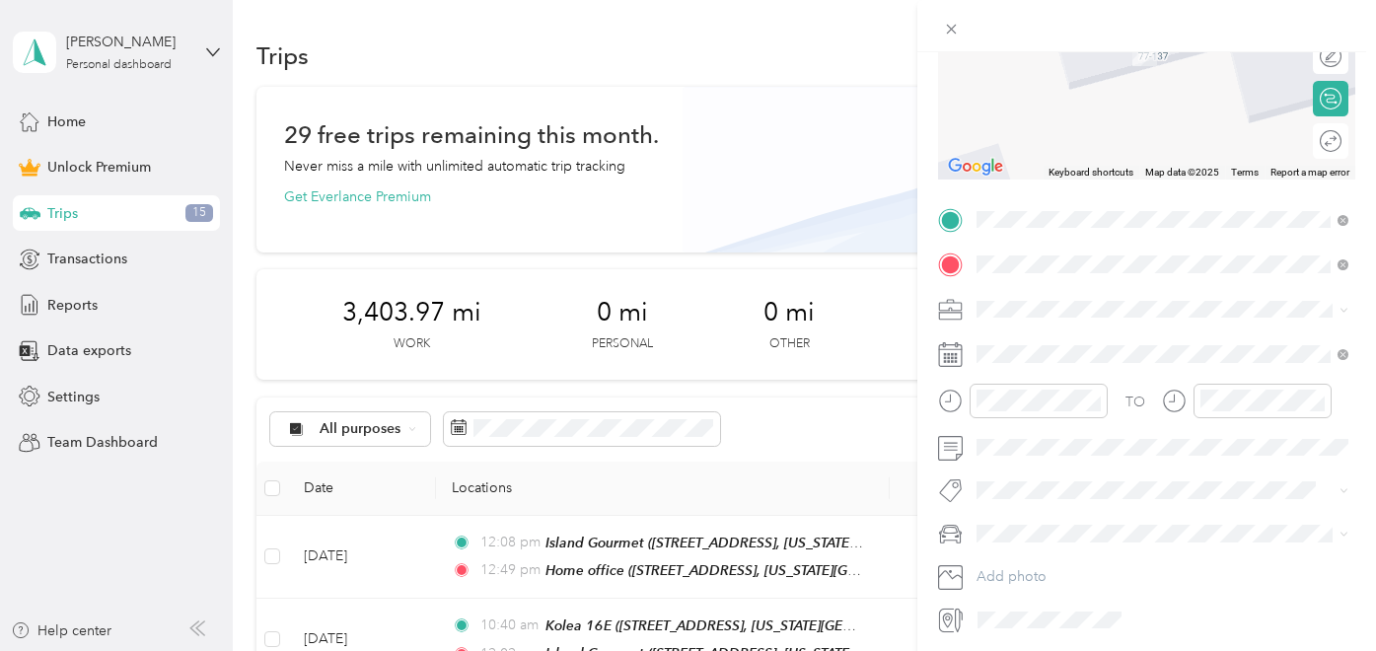
click at [1049, 374] on div "Home office 76-704 Ahu St, Kailua-Kona, HI 96740, USA, 96740, Hawaii County, Ha…" at bounding box center [1178, 364] width 328 height 62
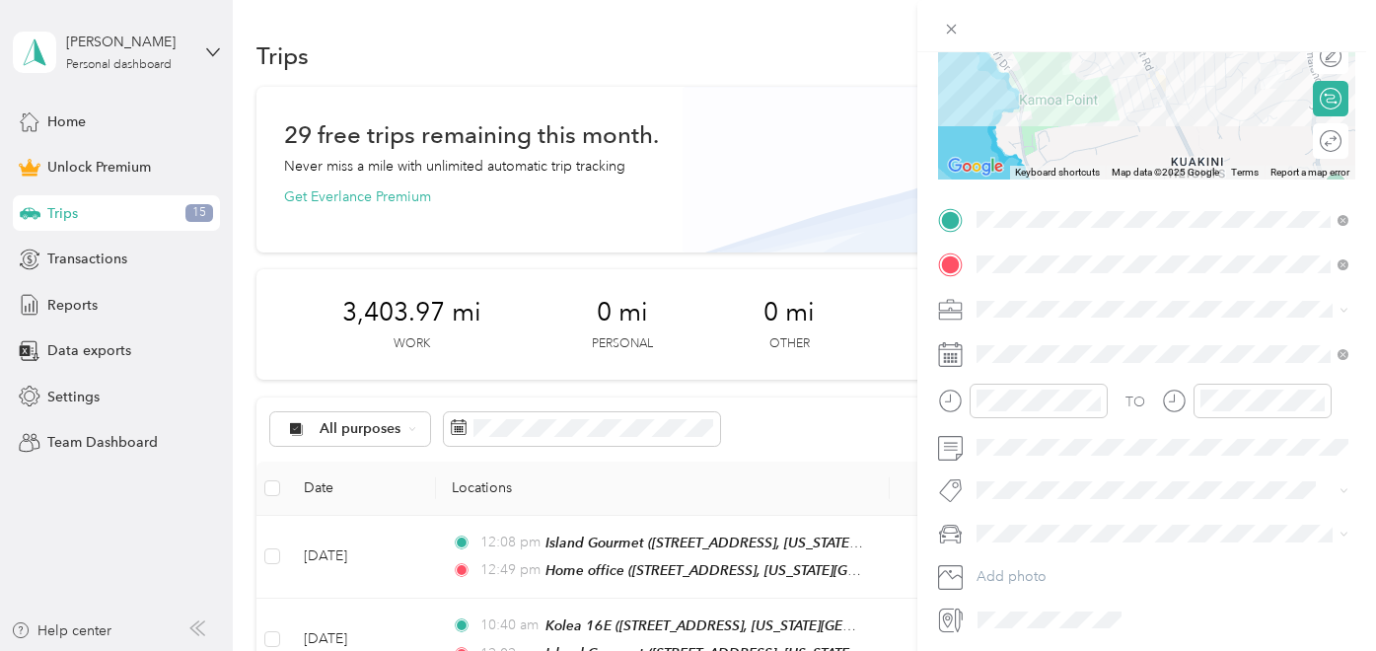
click at [1073, 412] on span "Hawaii Life Real Estate Brokers" at bounding box center [1093, 405] width 220 height 17
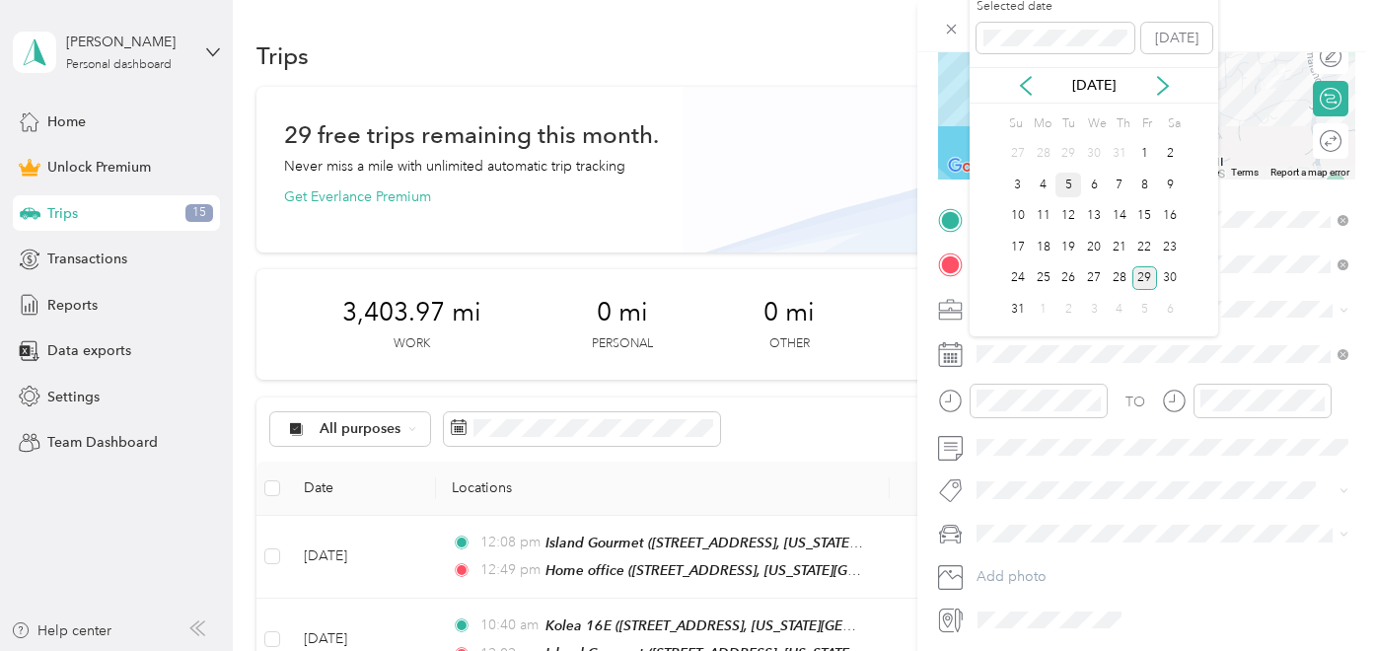
click at [1067, 185] on div "5" at bounding box center [1068, 185] width 26 height 25
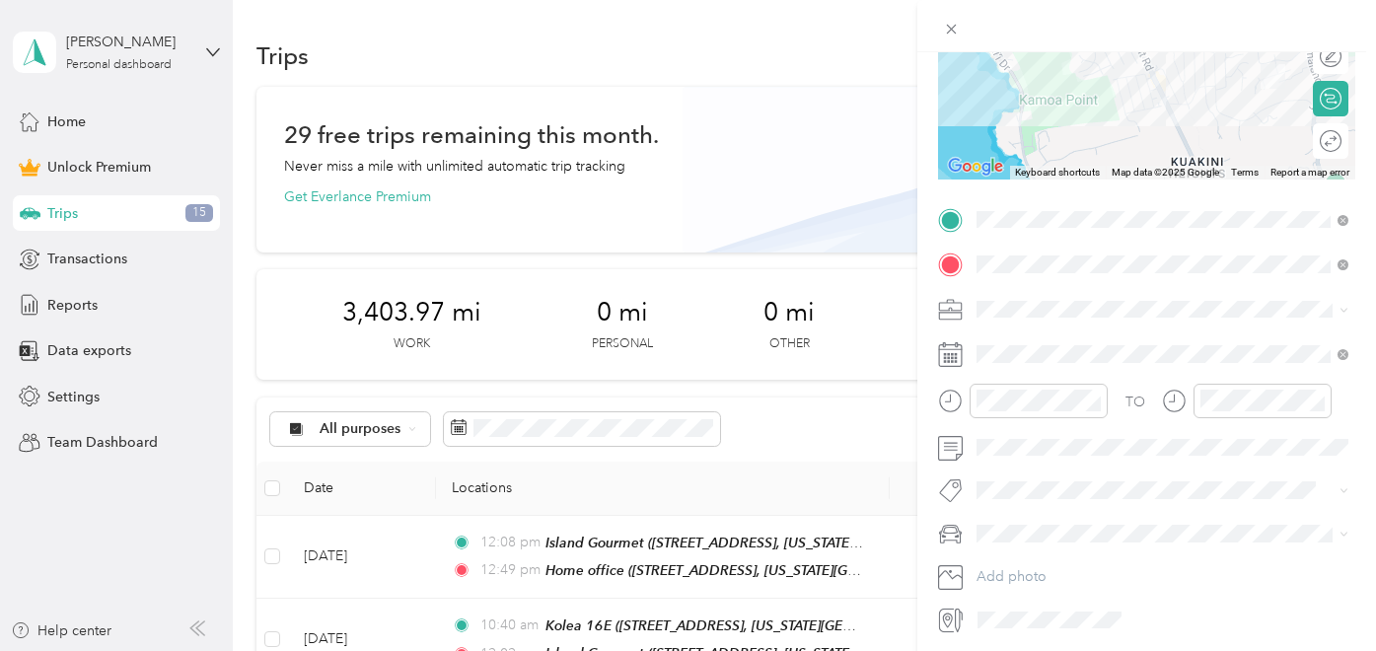
scroll to position [324, 0]
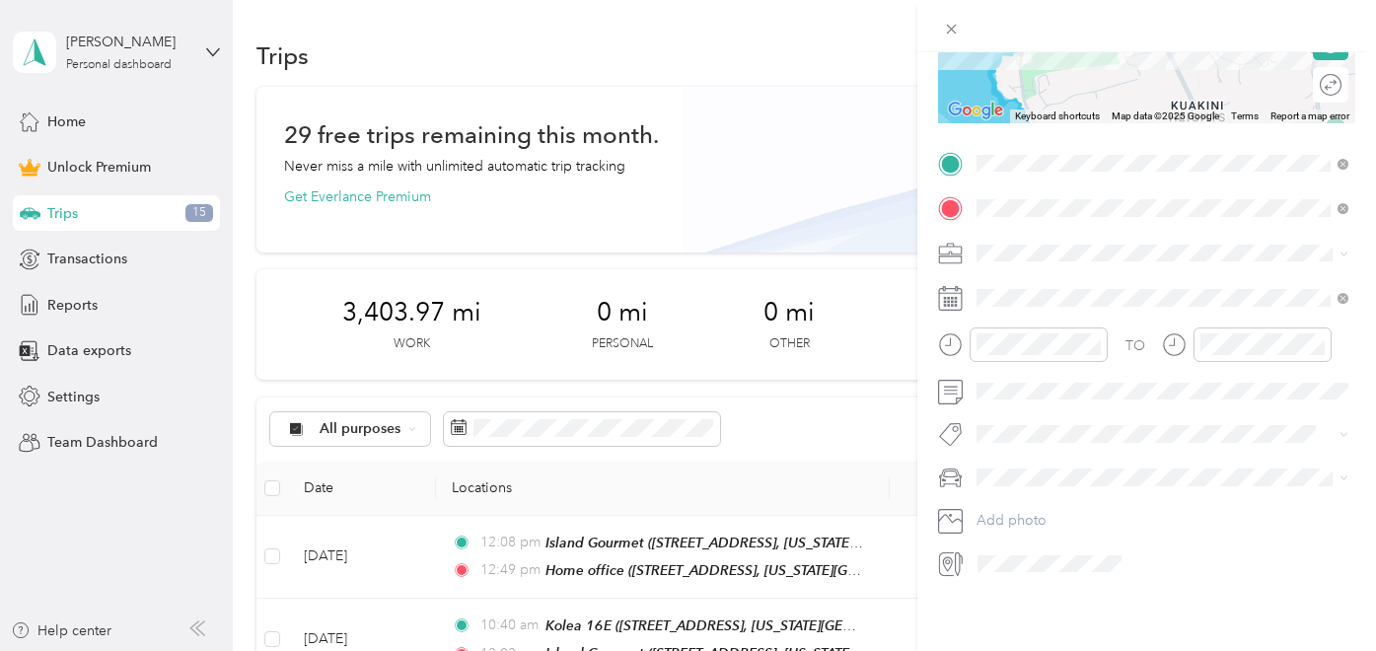
click at [1011, 506] on span "Honda CR-V" at bounding box center [1021, 506] width 77 height 17
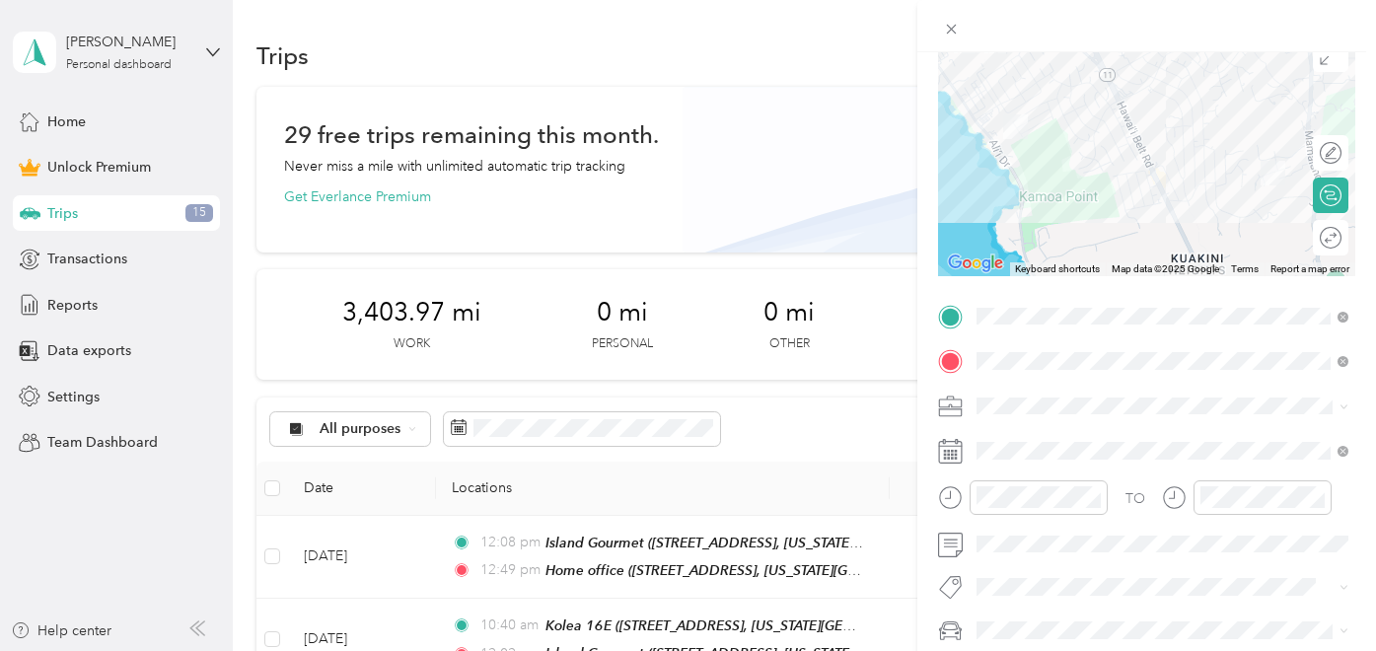
scroll to position [0, 0]
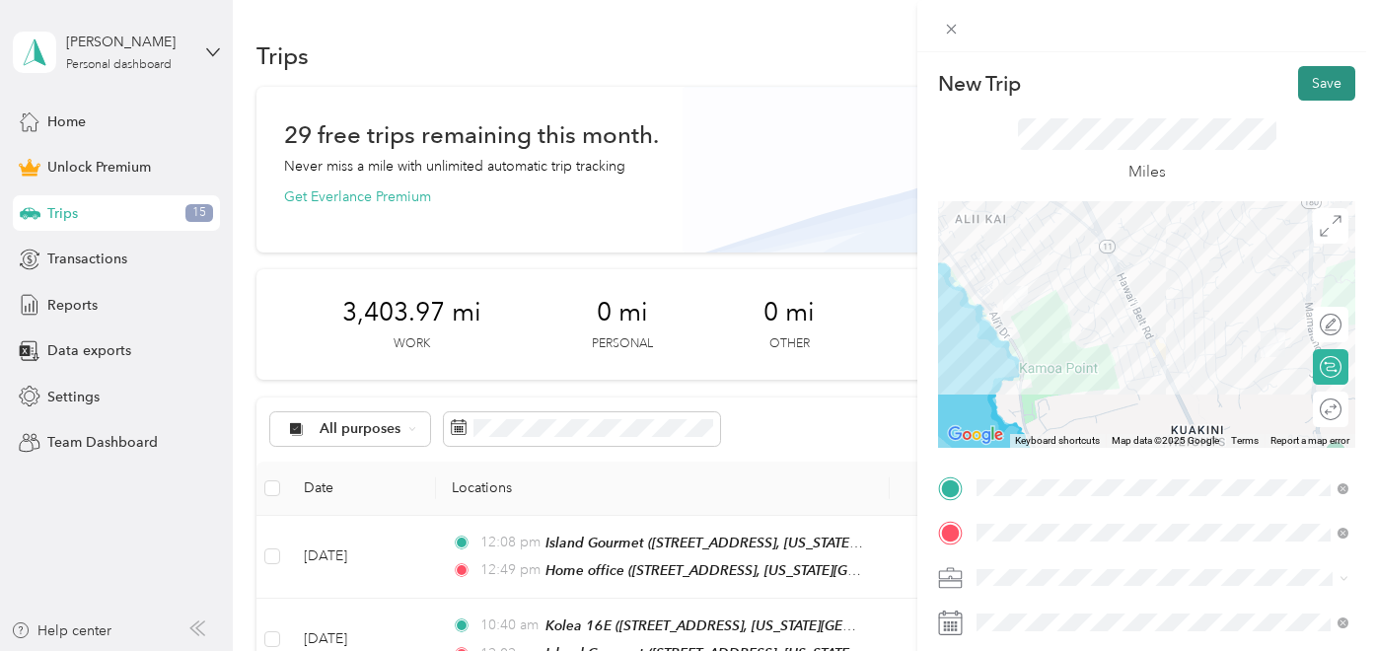
click at [1310, 95] on button "Save" at bounding box center [1326, 83] width 57 height 35
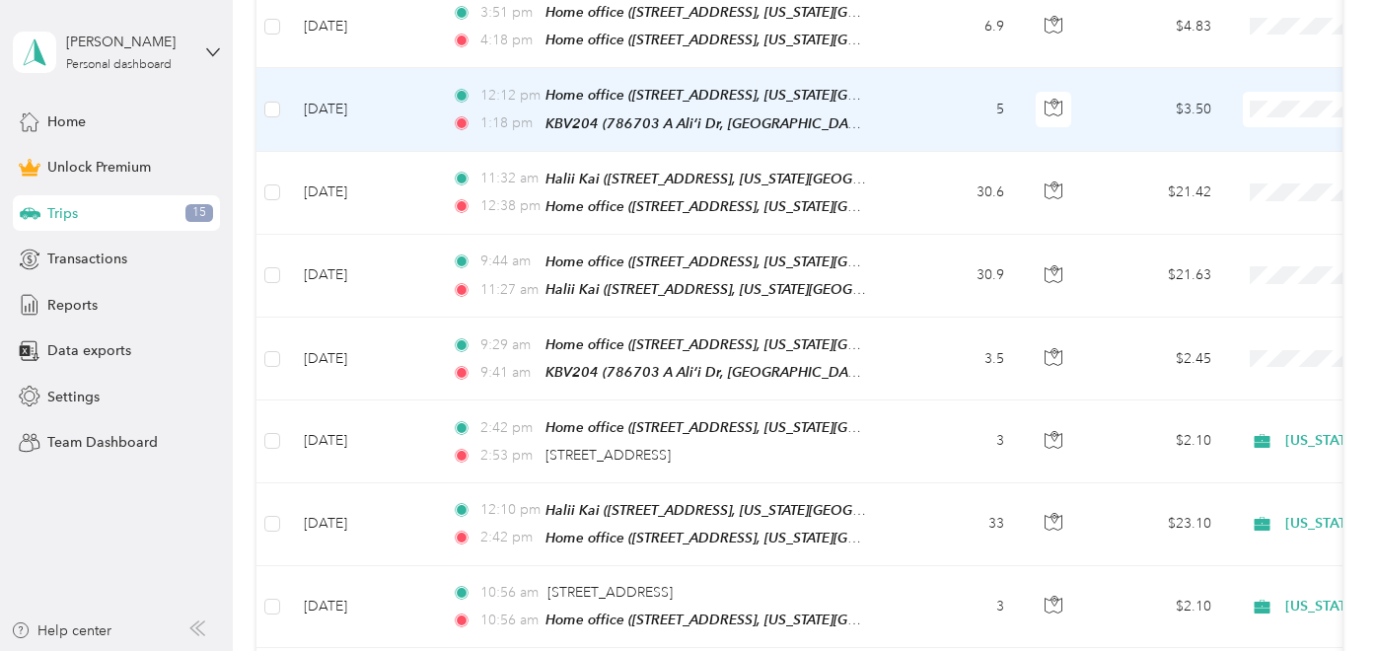
scroll to position [1360, 0]
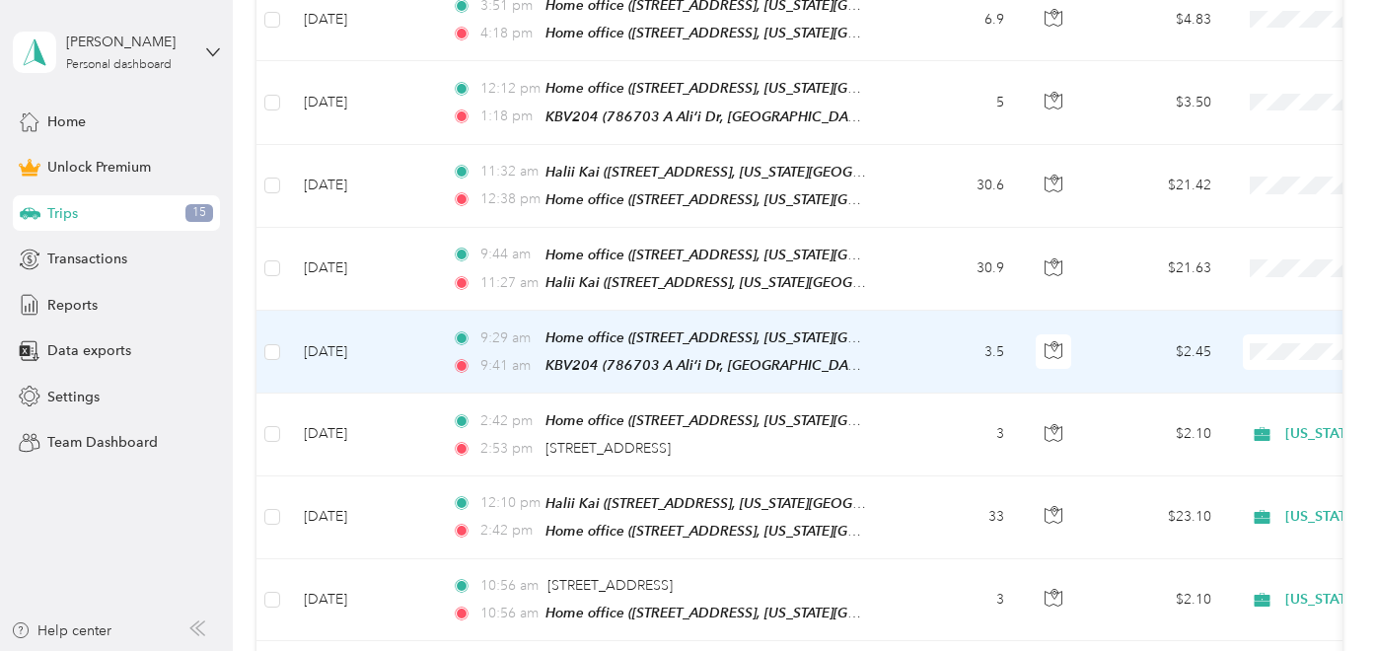
click at [926, 325] on td "3.5" at bounding box center [955, 352] width 130 height 83
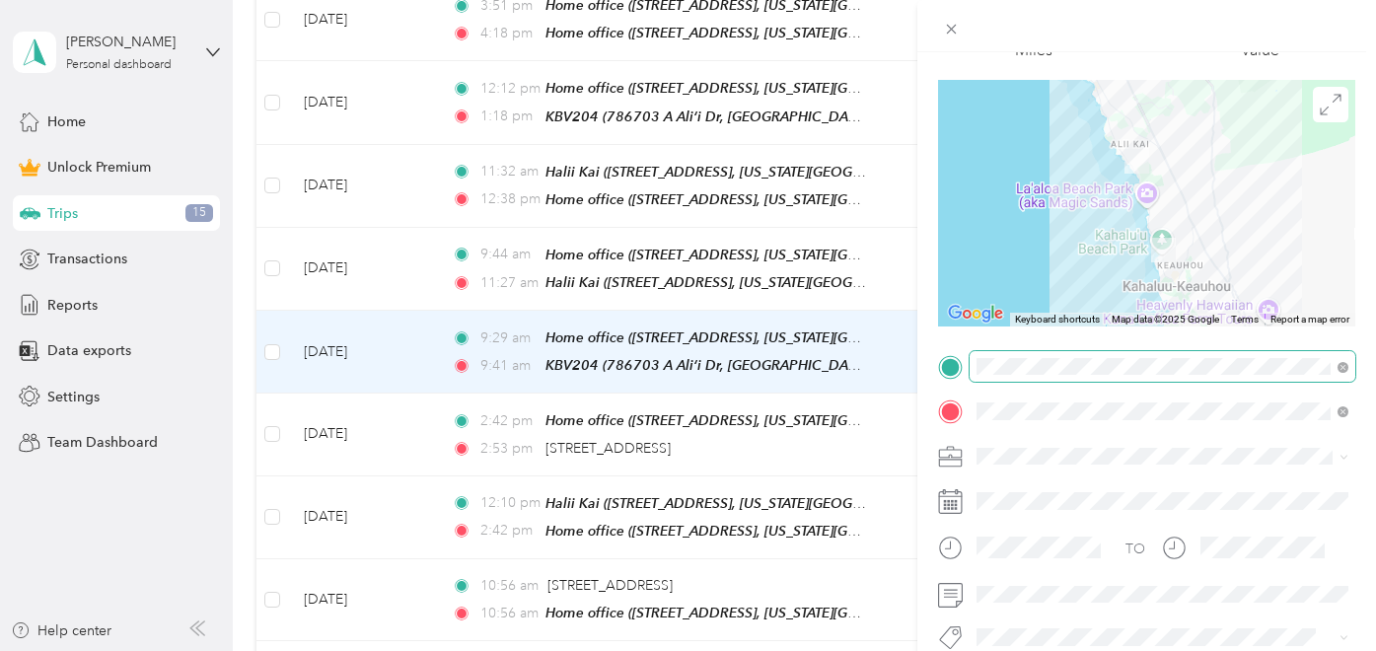
scroll to position [154, 0]
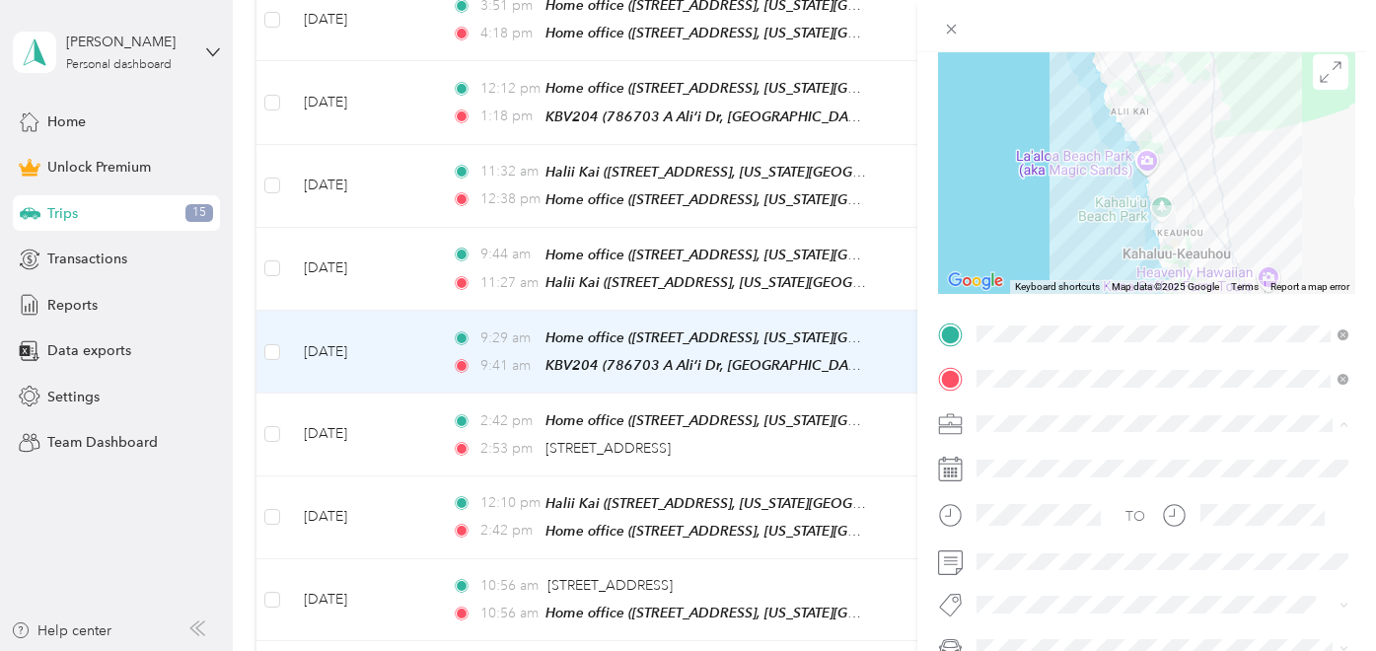
click at [1108, 211] on span "Hawaii Life Real Estate Brokers" at bounding box center [1093, 216] width 220 height 17
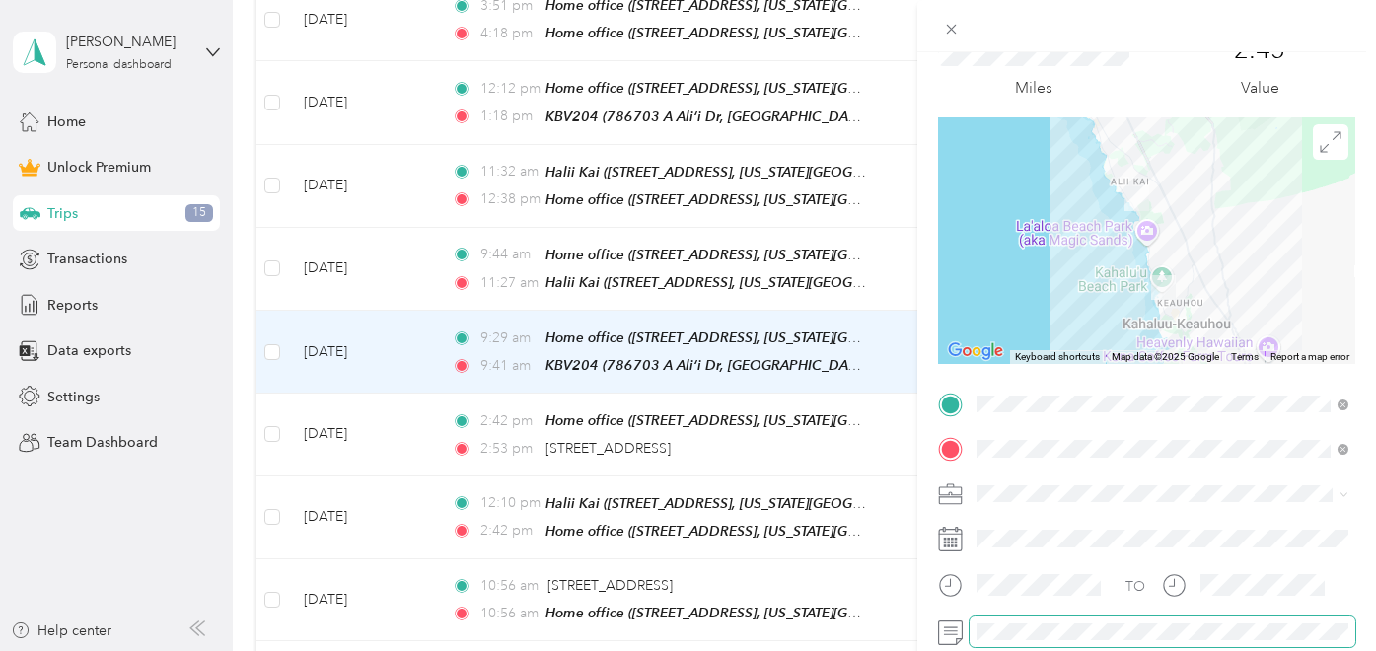
scroll to position [0, 0]
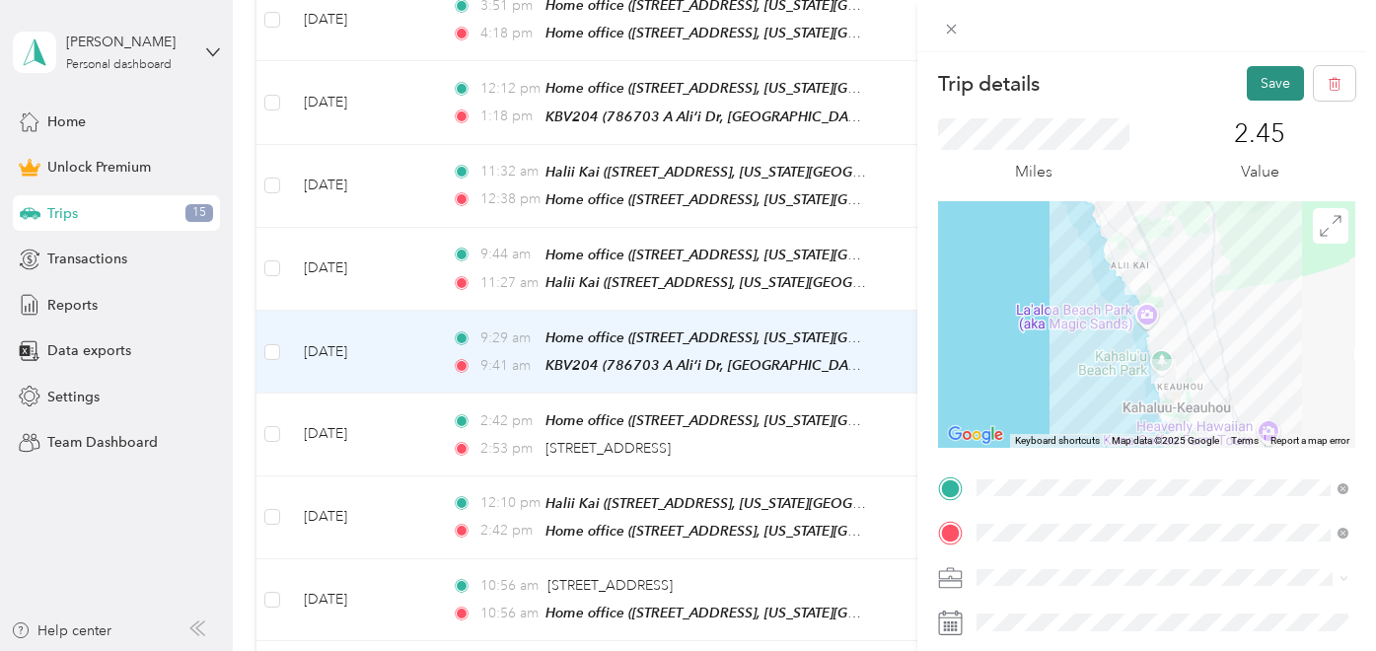
click at [1271, 80] on button "Save" at bounding box center [1275, 83] width 57 height 35
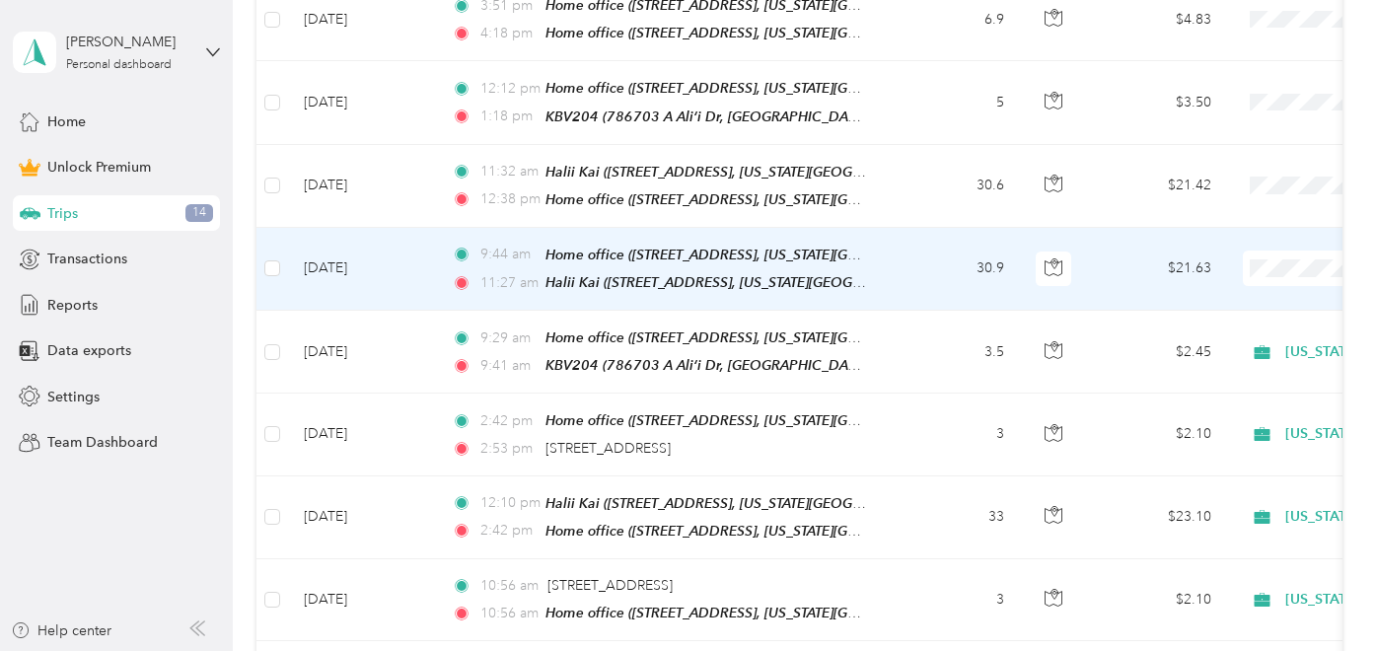
click at [920, 256] on td "30.9" at bounding box center [955, 269] width 130 height 83
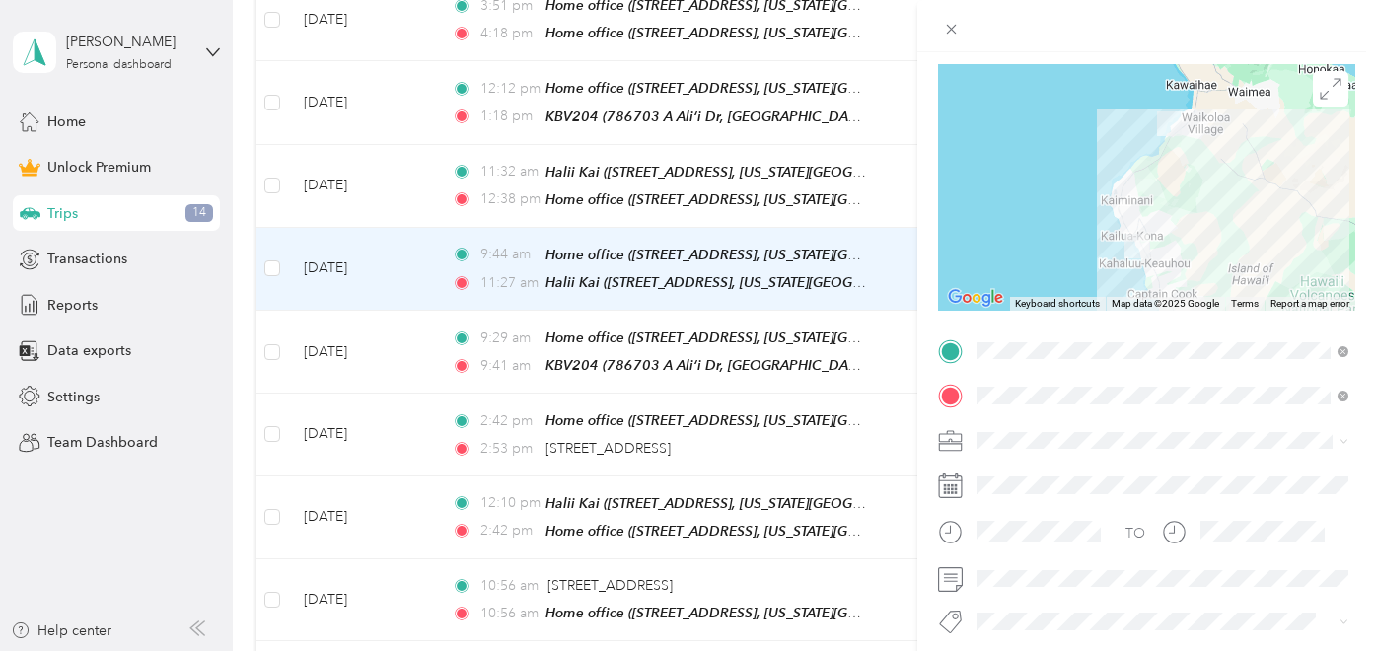
scroll to position [251, 0]
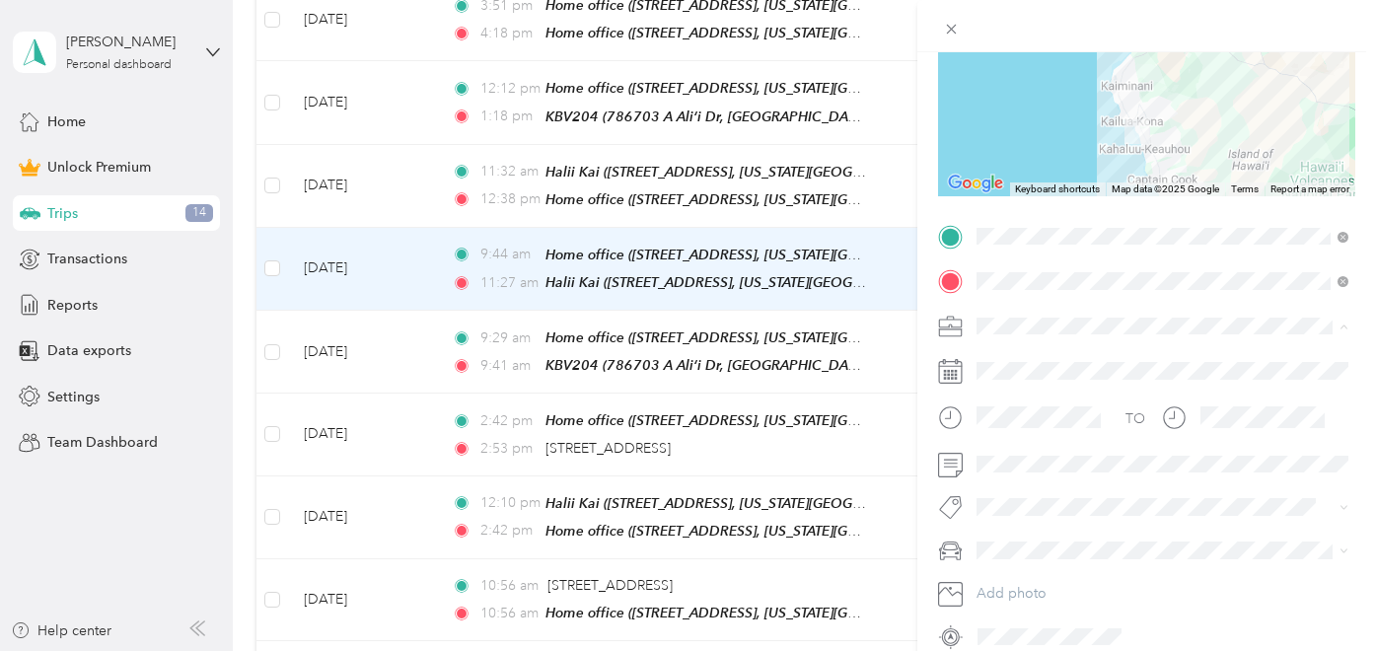
click at [1076, 429] on span "Hawaii Life Real Estate Brokers" at bounding box center [1093, 429] width 220 height 17
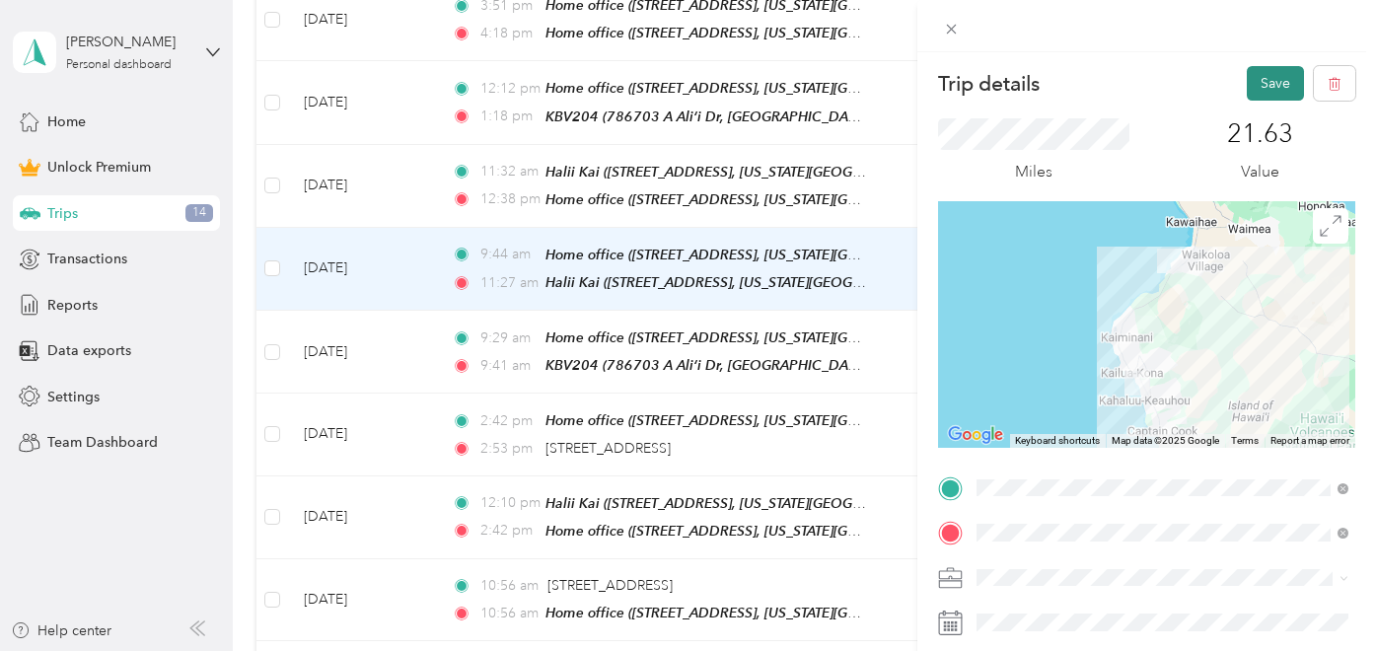
click at [1276, 81] on button "Save" at bounding box center [1275, 83] width 57 height 35
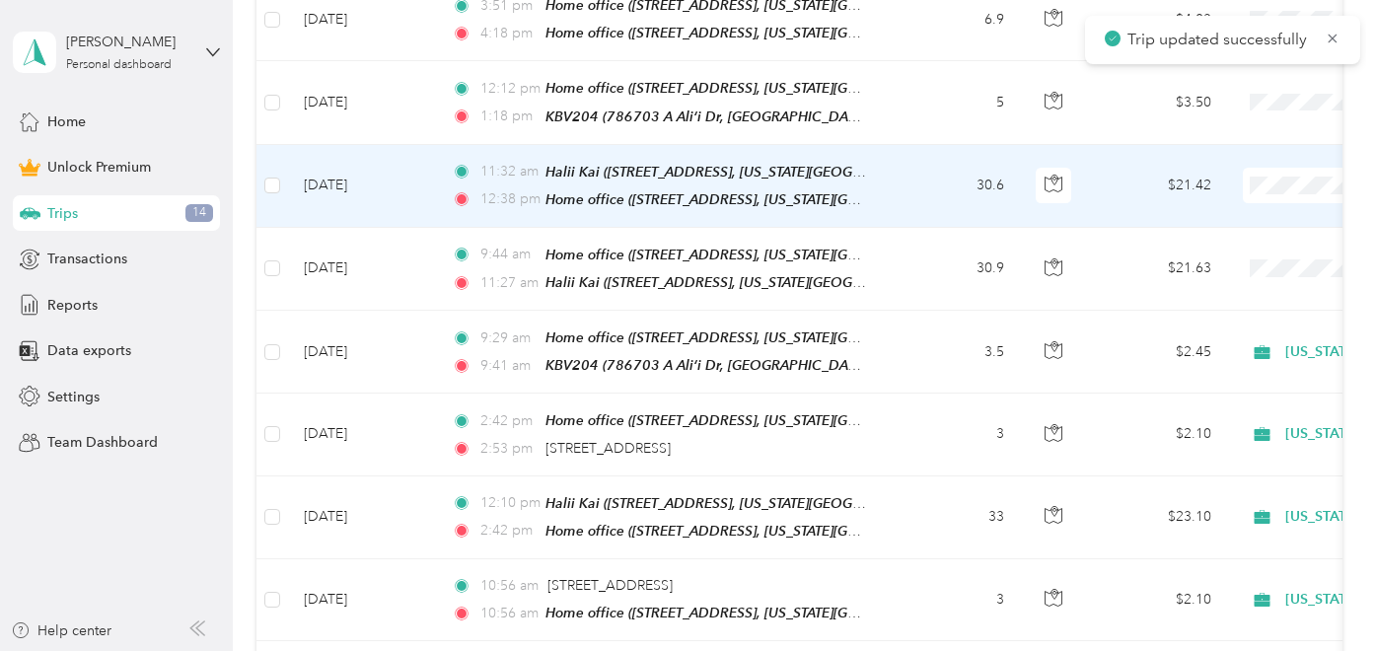
click at [926, 151] on td "30.6" at bounding box center [955, 186] width 130 height 83
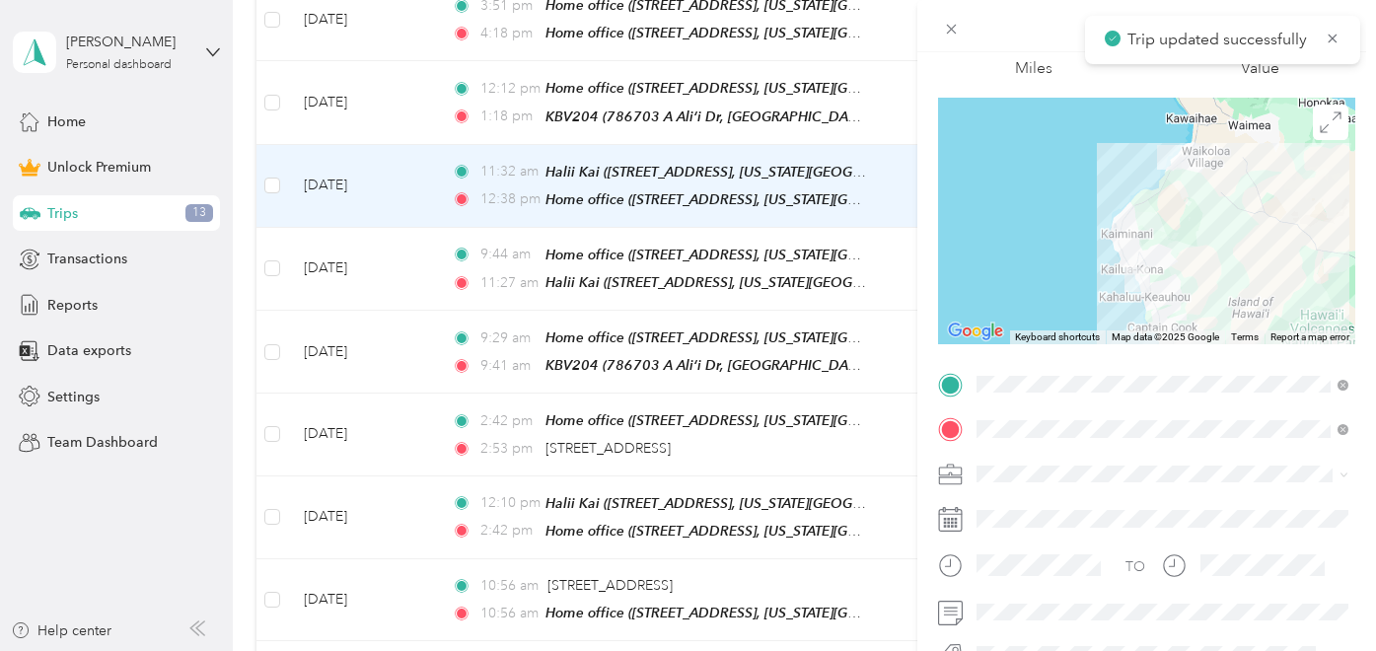
scroll to position [132, 0]
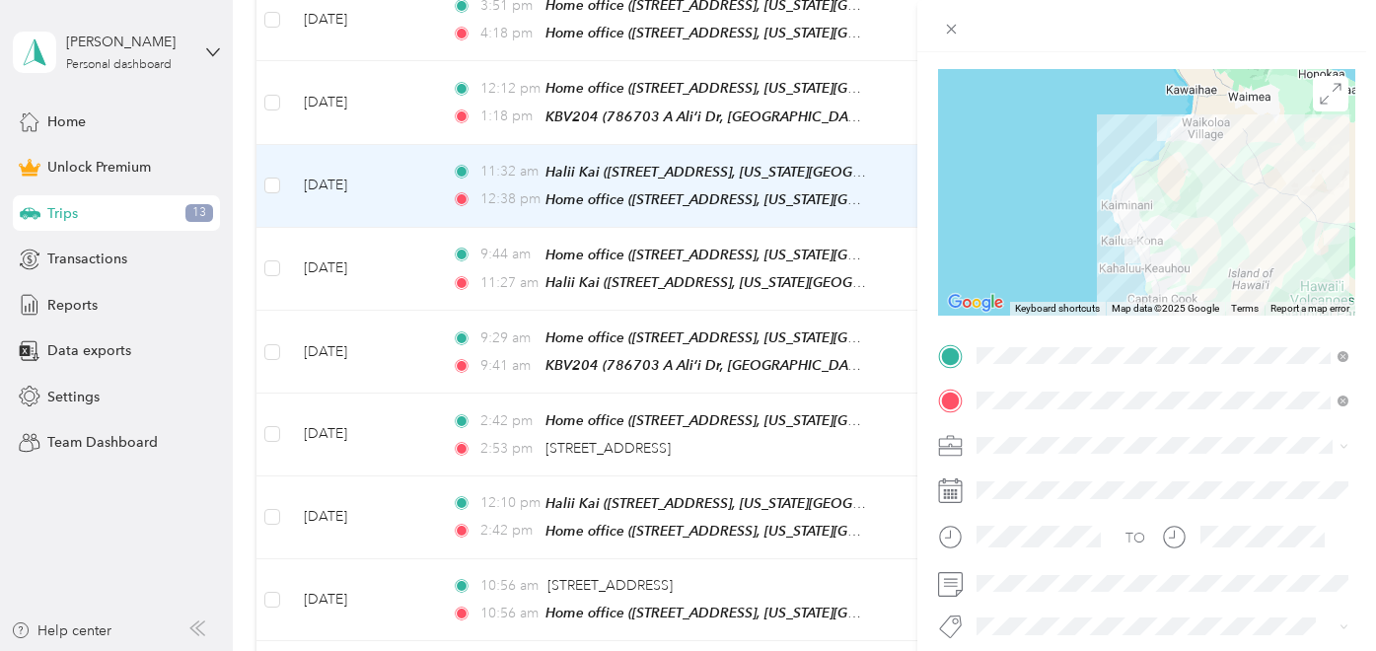
click at [1096, 249] on li "Hawaii Life Real Estate Brokers" at bounding box center [1162, 237] width 386 height 35
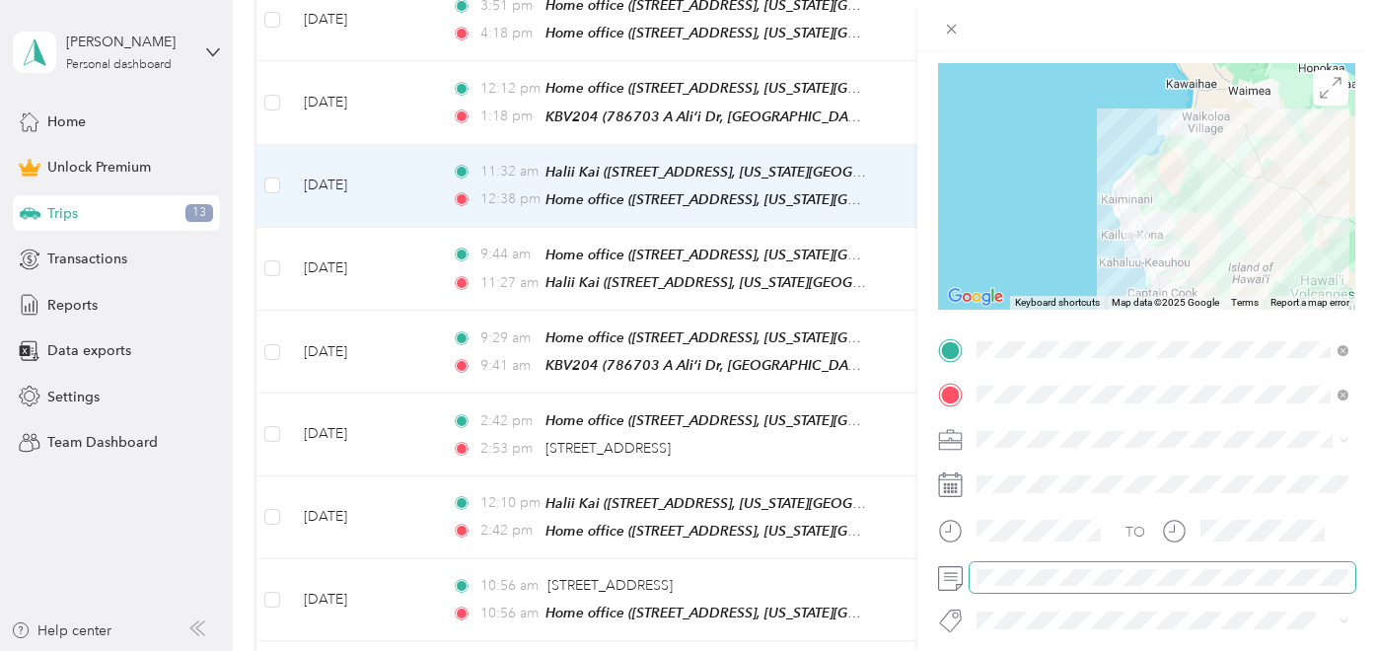
scroll to position [0, 0]
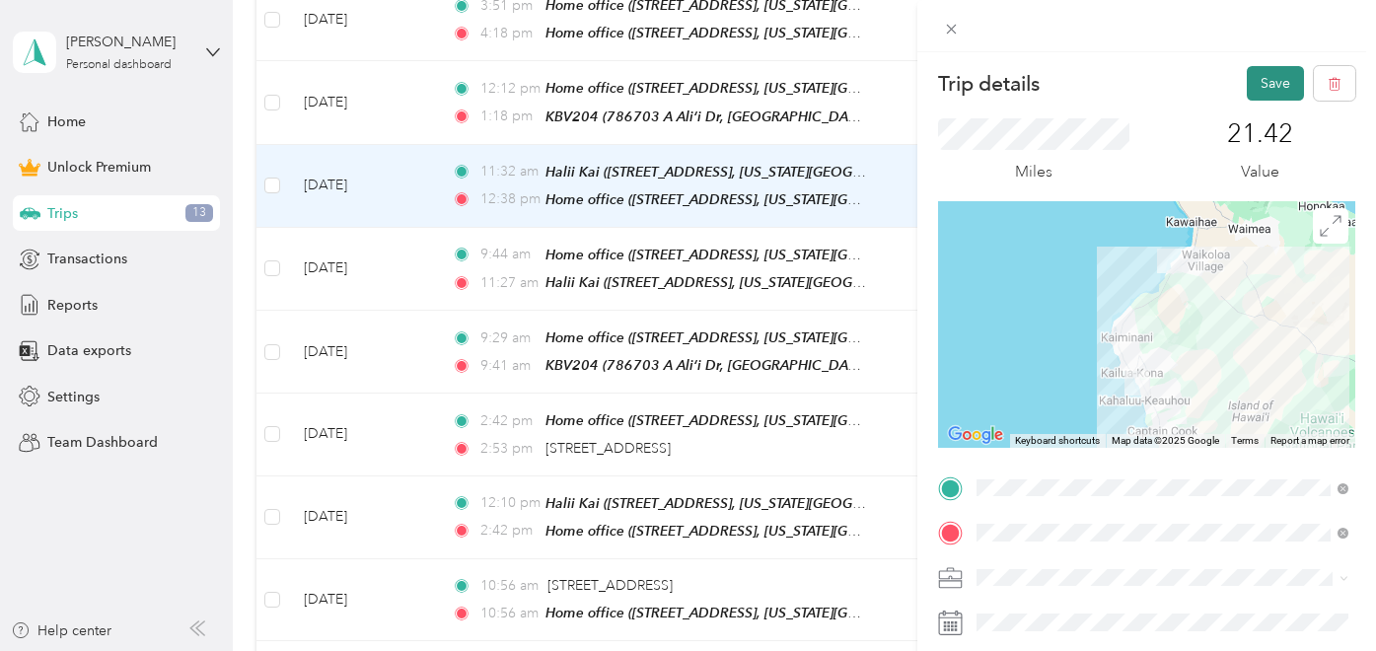
click at [1269, 85] on button "Save" at bounding box center [1275, 83] width 57 height 35
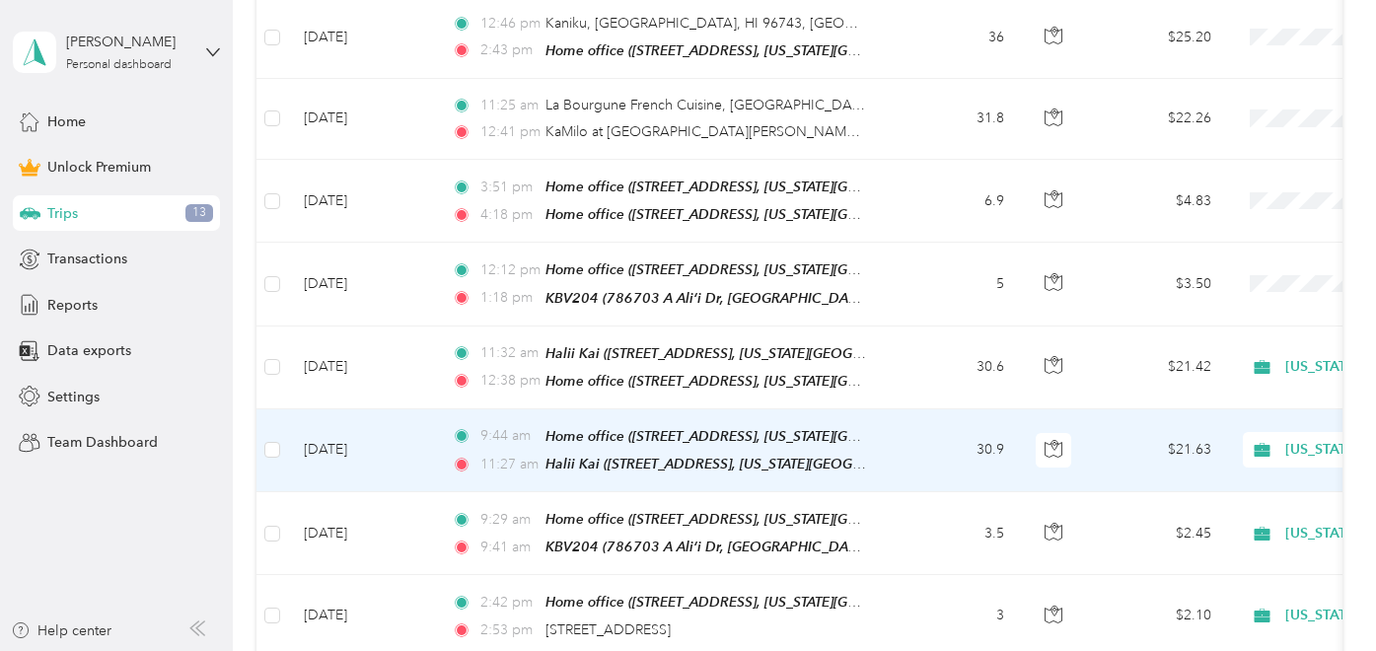
scroll to position [1176, 0]
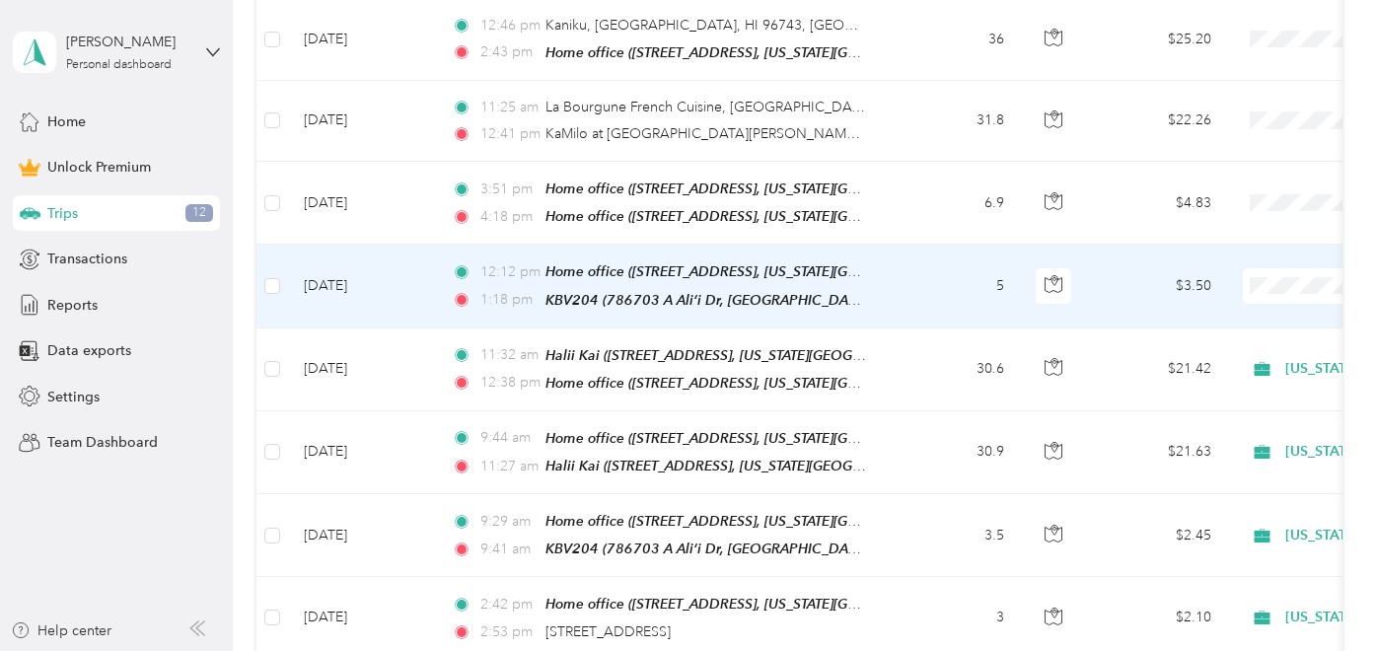
click at [913, 266] on td "5" at bounding box center [955, 286] width 130 height 83
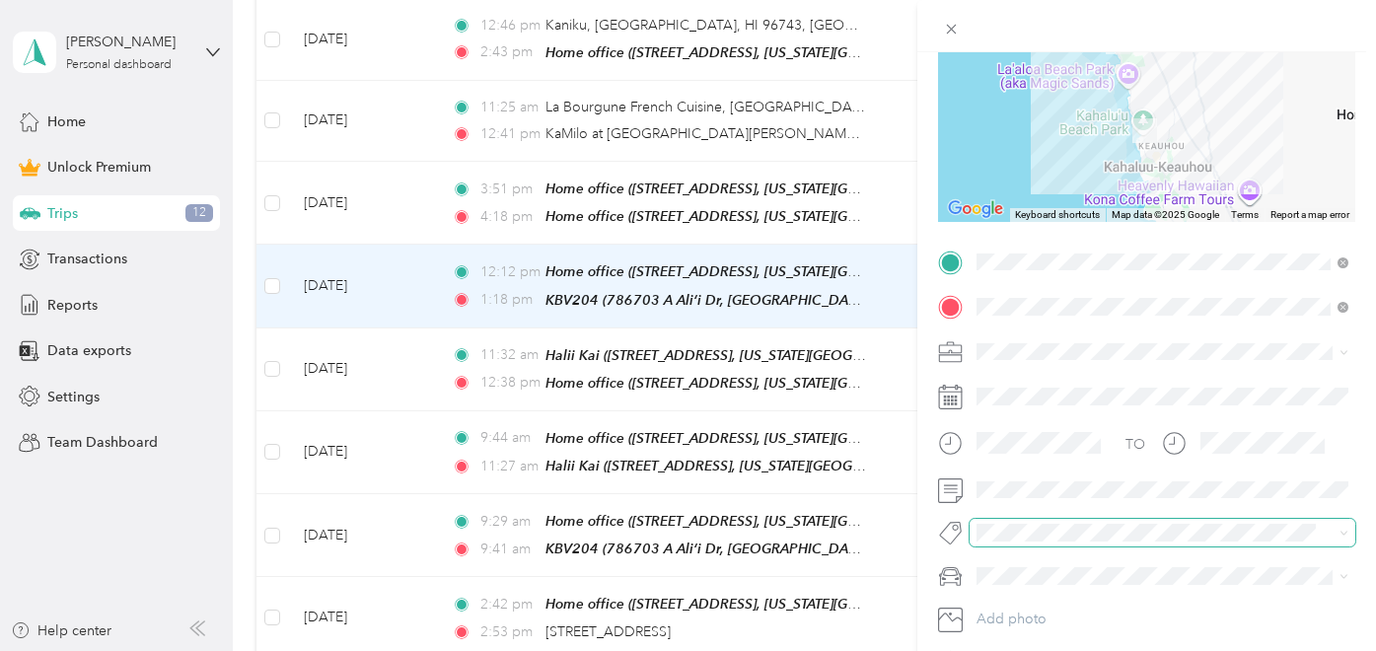
scroll to position [253, 0]
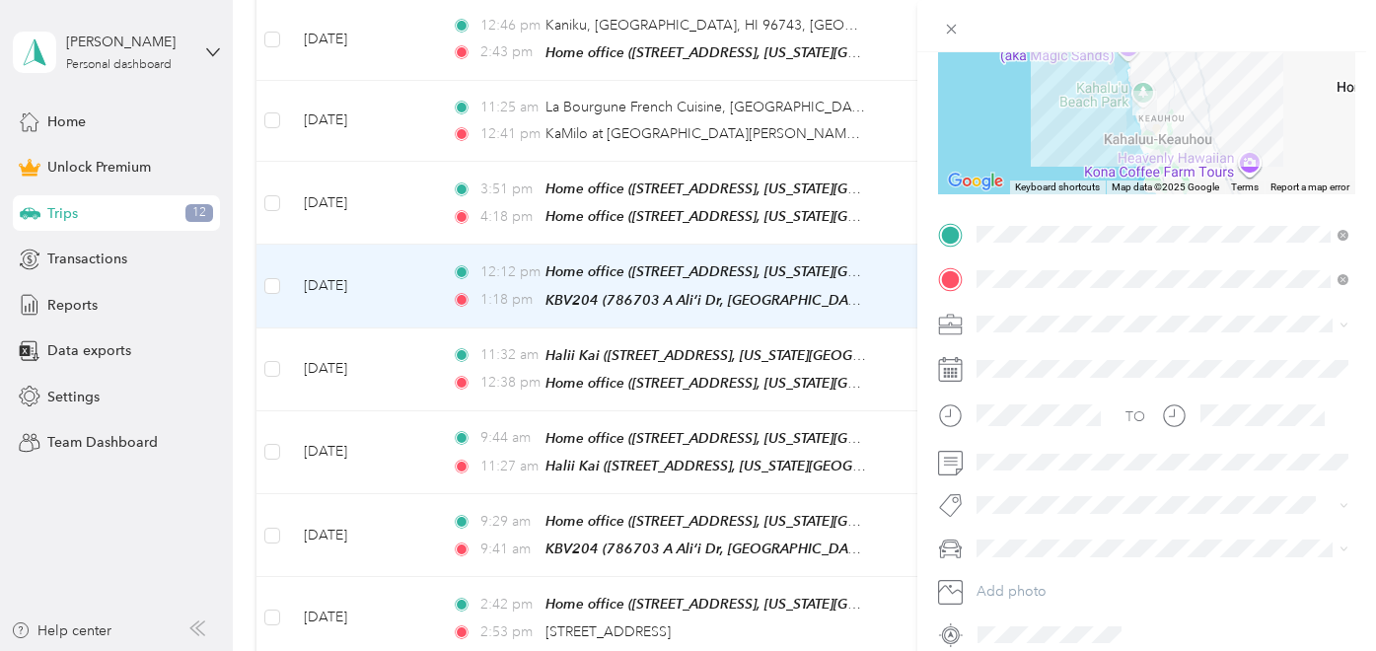
click at [1018, 309] on span at bounding box center [1162, 325] width 386 height 32
click at [1090, 433] on div "Hawaii Life Real Estate Brokers" at bounding box center [1162, 427] width 358 height 21
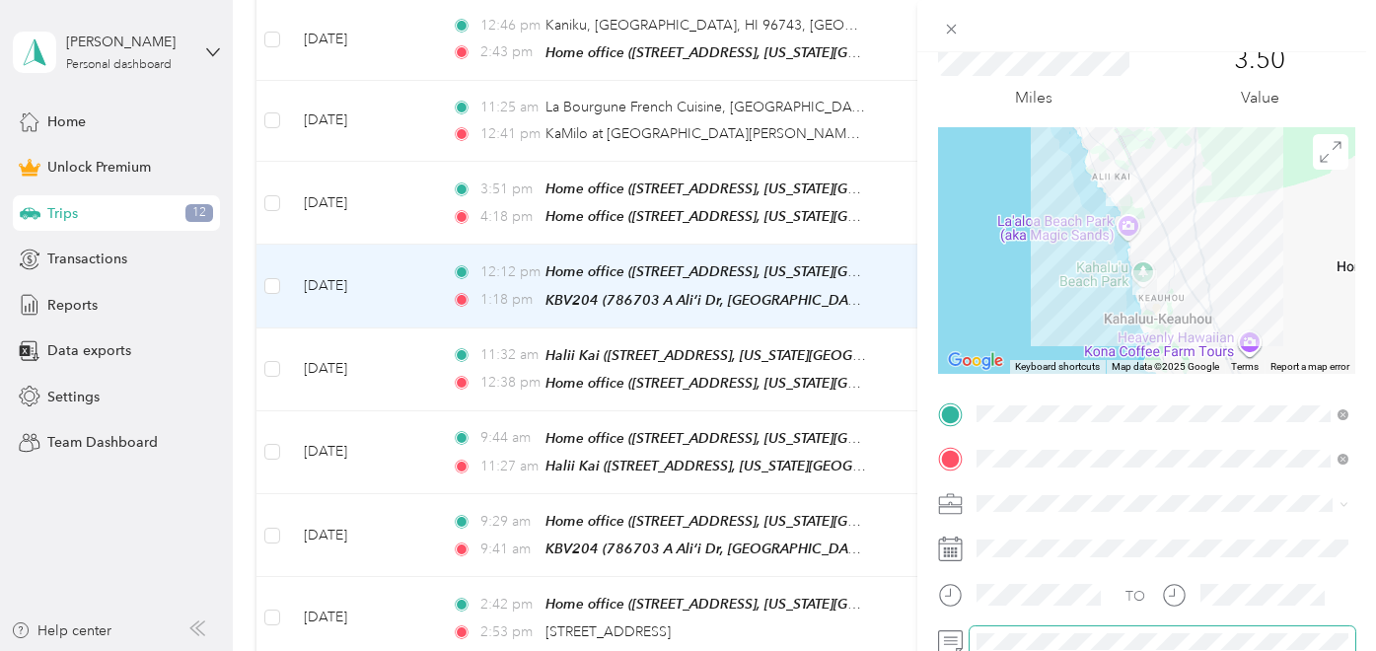
scroll to position [0, 0]
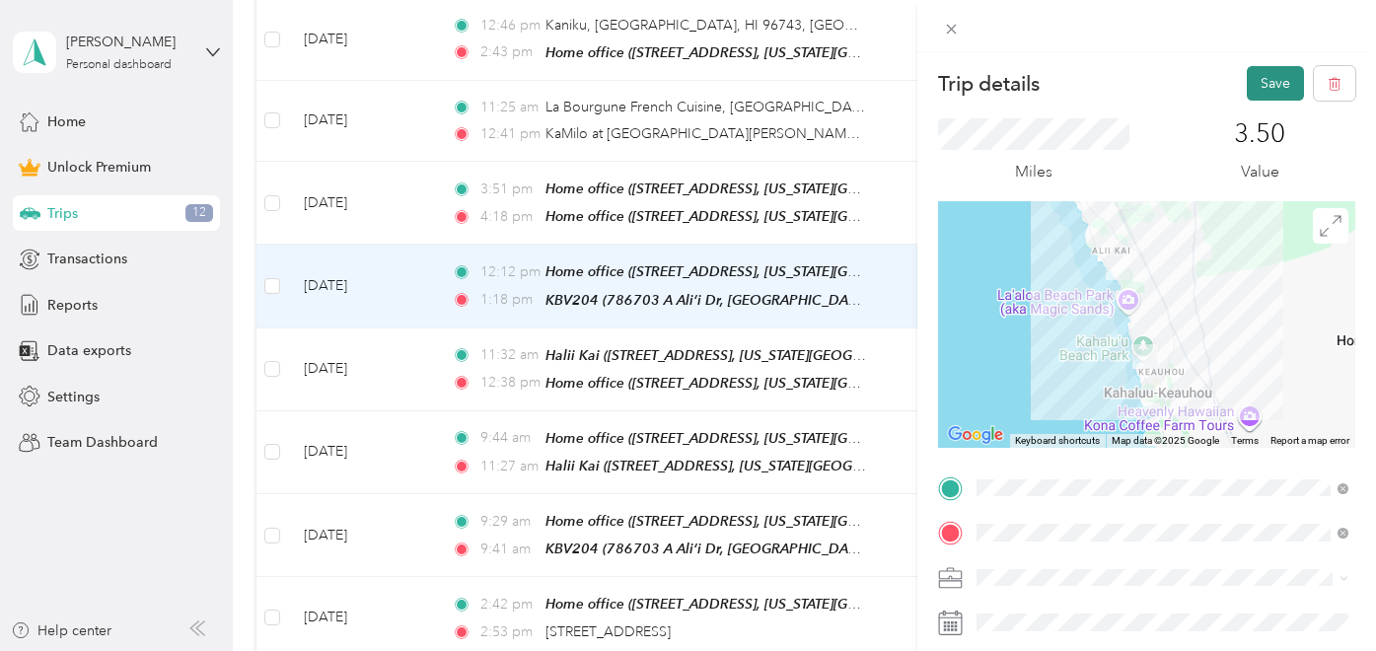
click at [1273, 68] on button "Save" at bounding box center [1275, 83] width 57 height 35
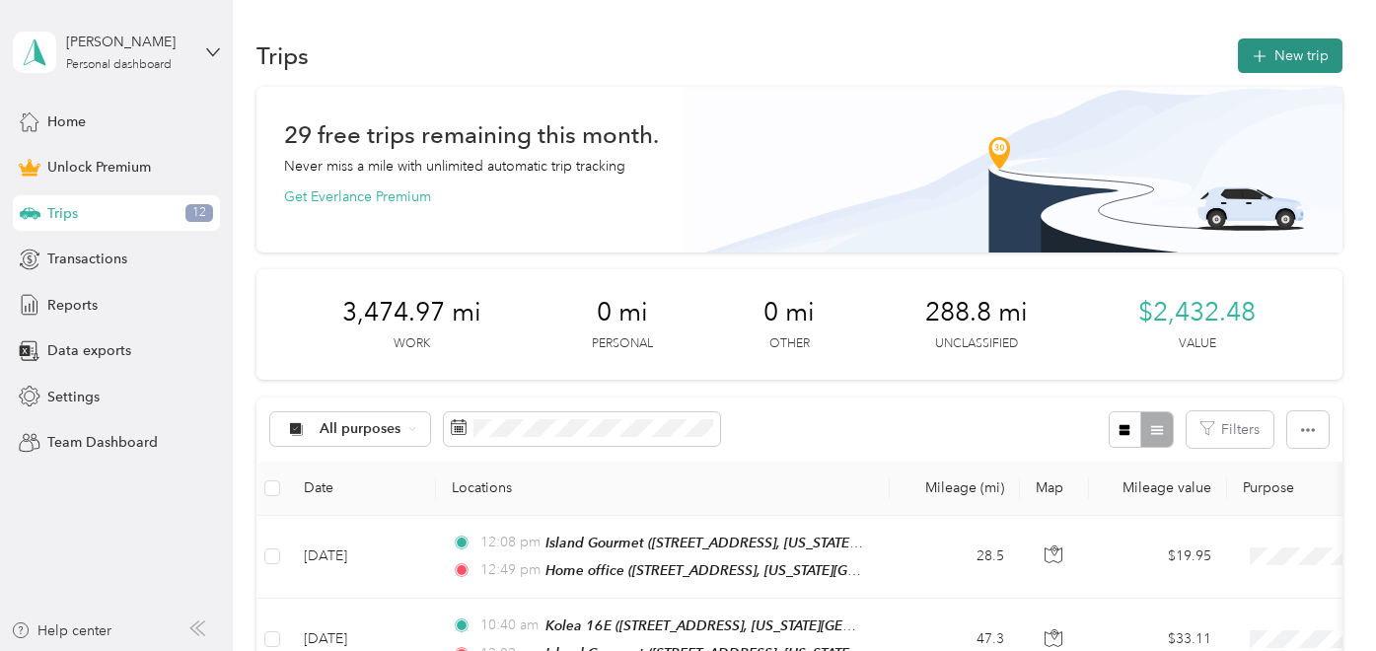
click at [1281, 56] on button "New trip" at bounding box center [1290, 55] width 105 height 35
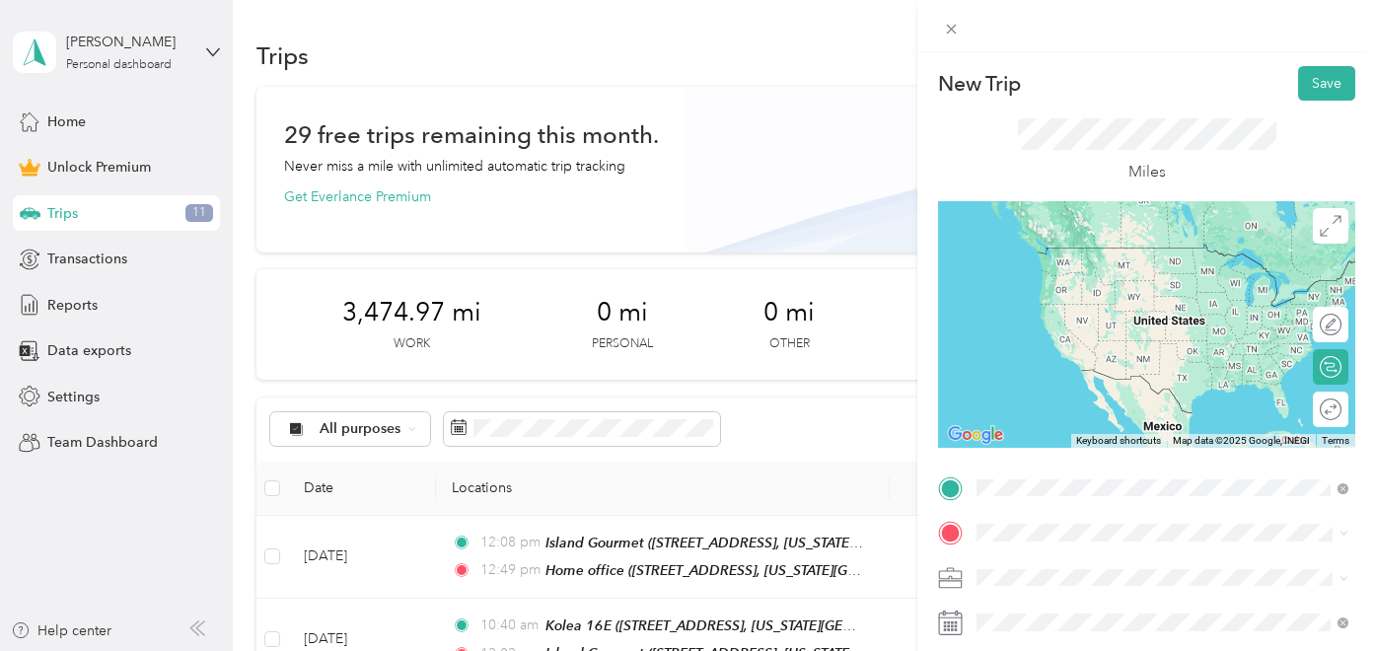
click at [1083, 329] on span "786703 A Ali‘i Dr, Kailua-Kona, HI 96740, USA, 96740, Hawaii County, Hawaii, Un…" at bounding box center [1165, 332] width 302 height 37
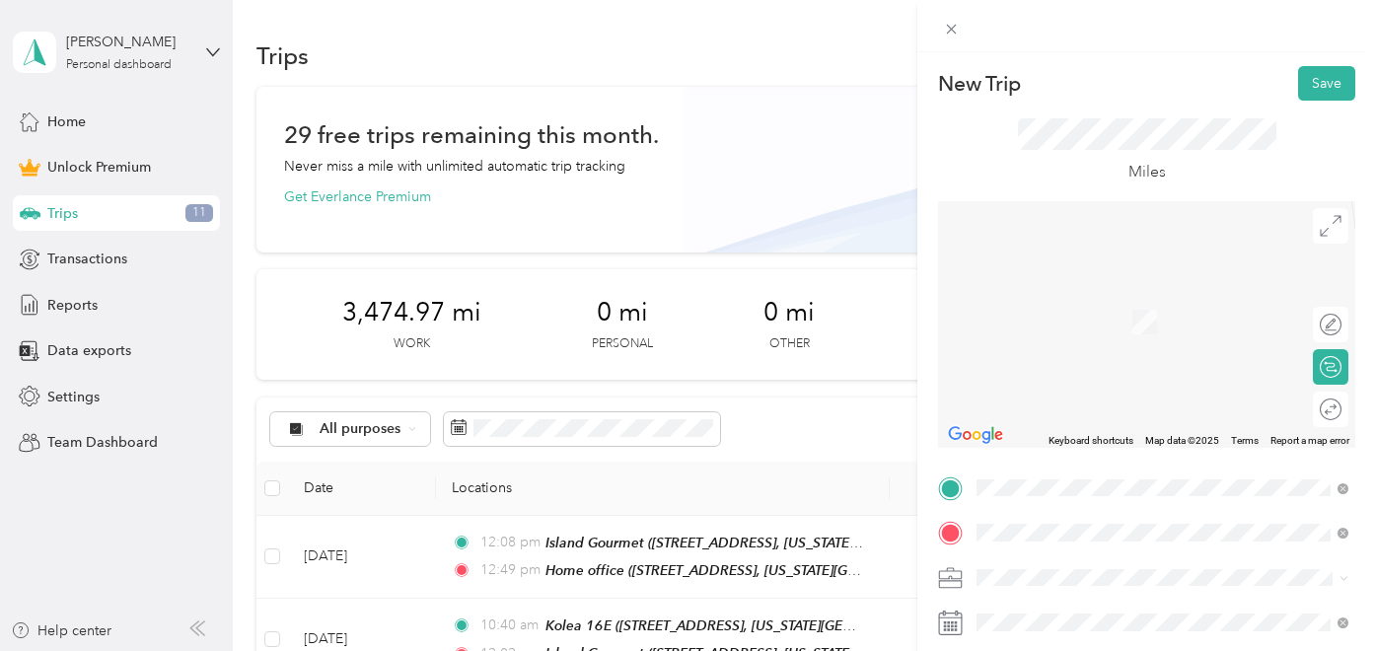
click at [1114, 336] on span "76-704 Ahu St, Kailua-Kona, HI 96740, USA, 96740, Hawaii County, Hawaii, United…" at bounding box center [1165, 332] width 302 height 37
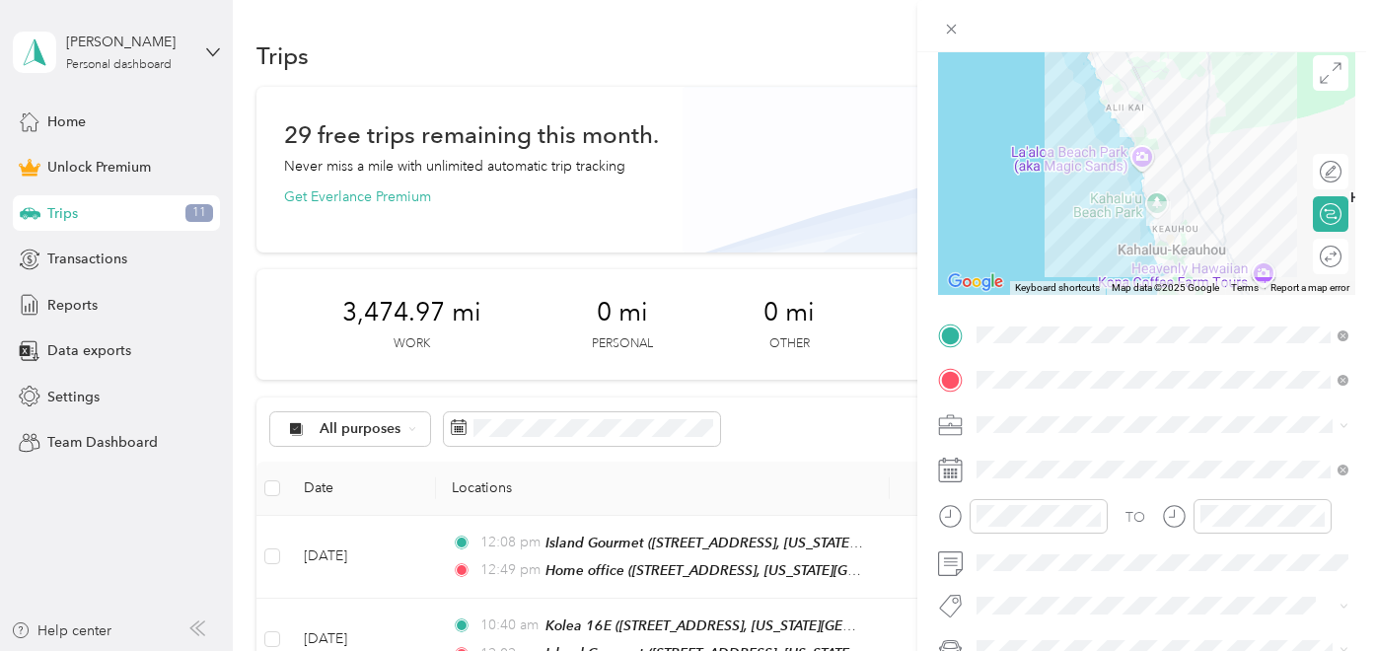
scroll to position [215, 0]
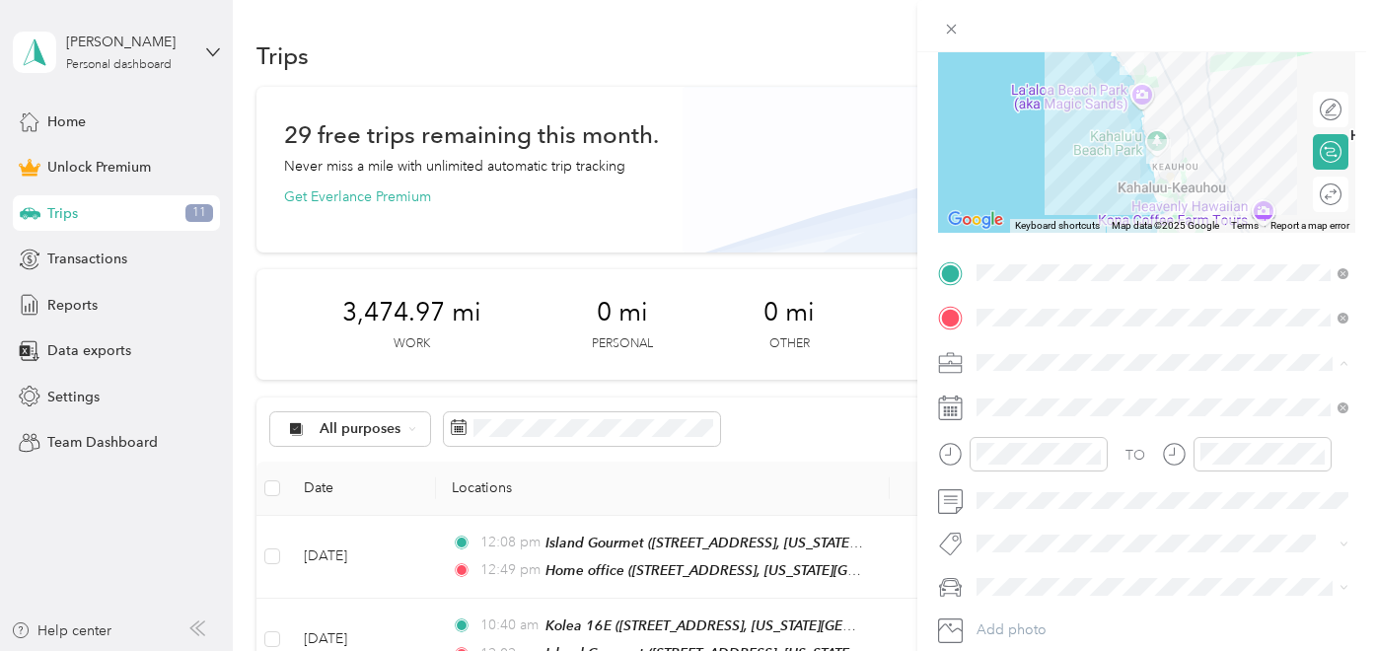
click at [1112, 158] on span "Hawaii Life Real Estate Brokers" at bounding box center [1093, 155] width 220 height 17
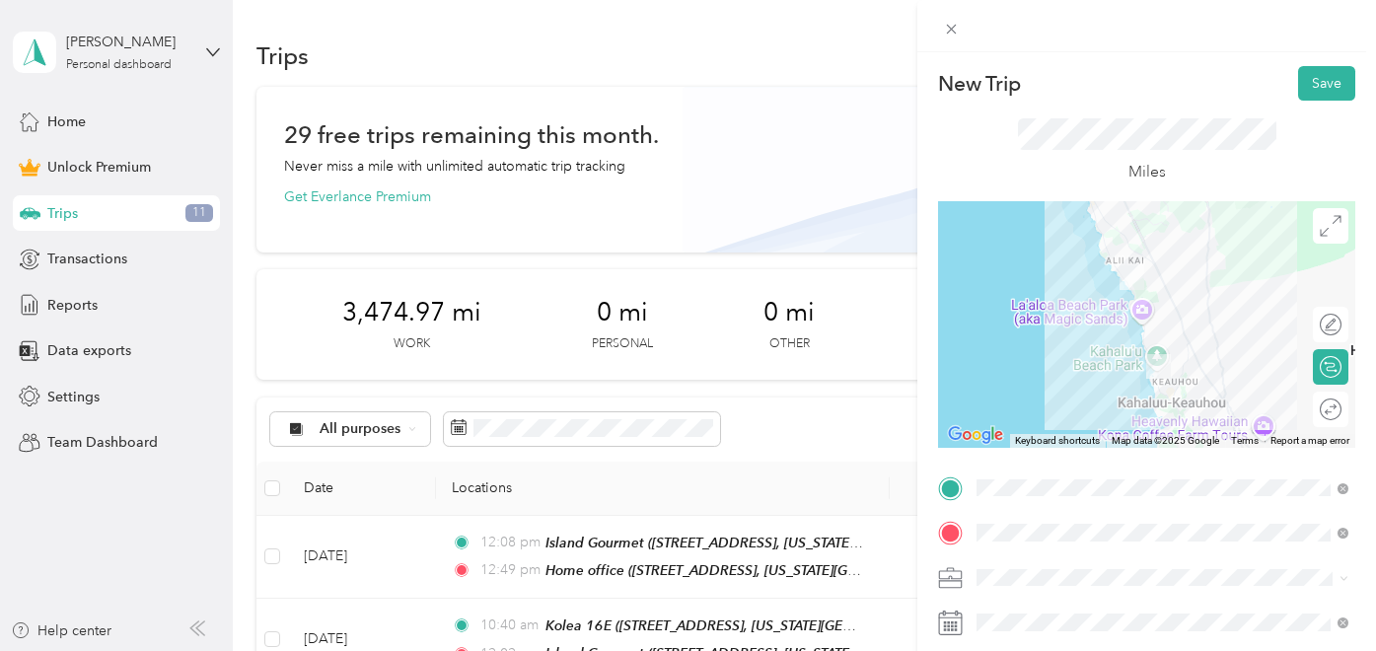
scroll to position [324, 0]
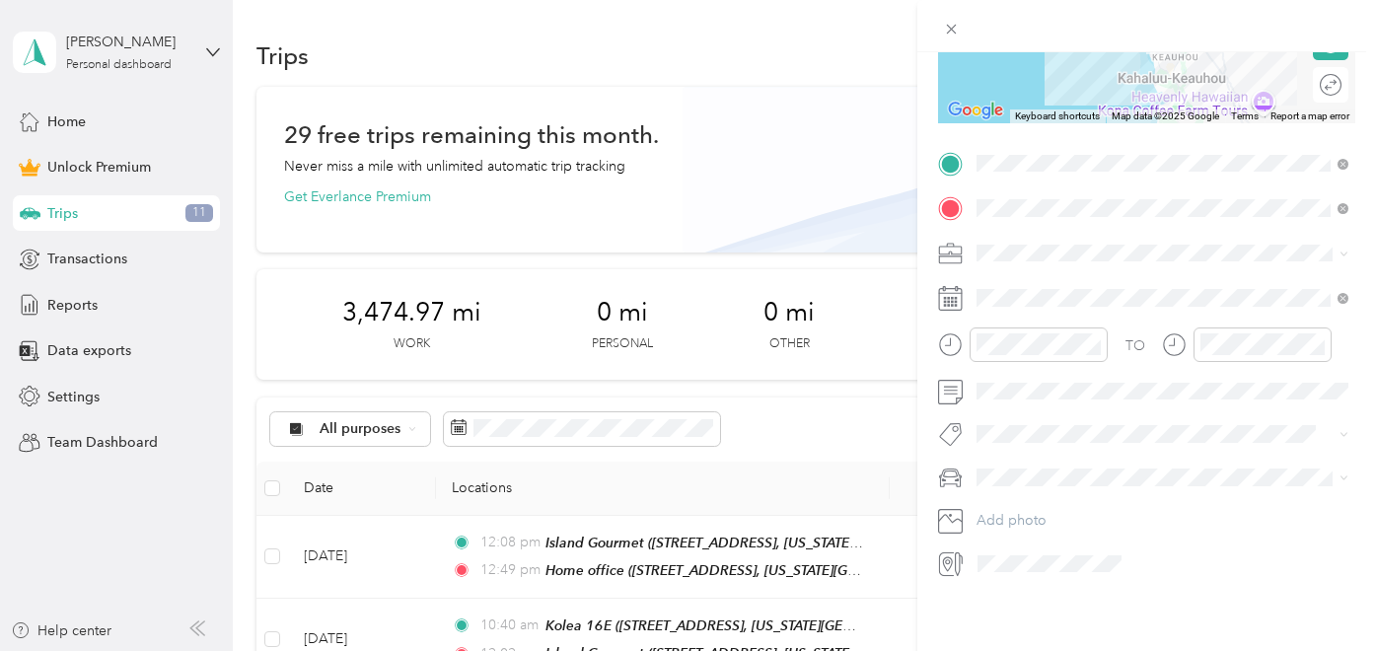
click at [1028, 503] on span "Honda CR-V" at bounding box center [1021, 508] width 77 height 17
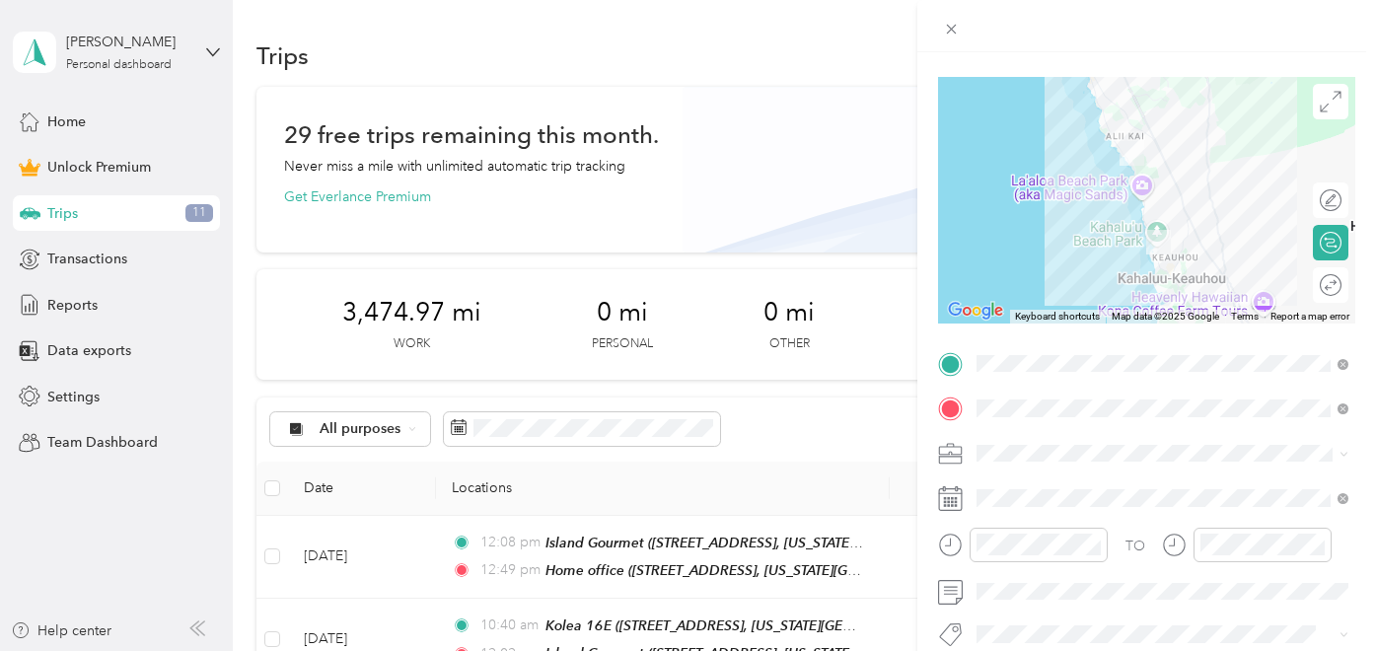
scroll to position [0, 0]
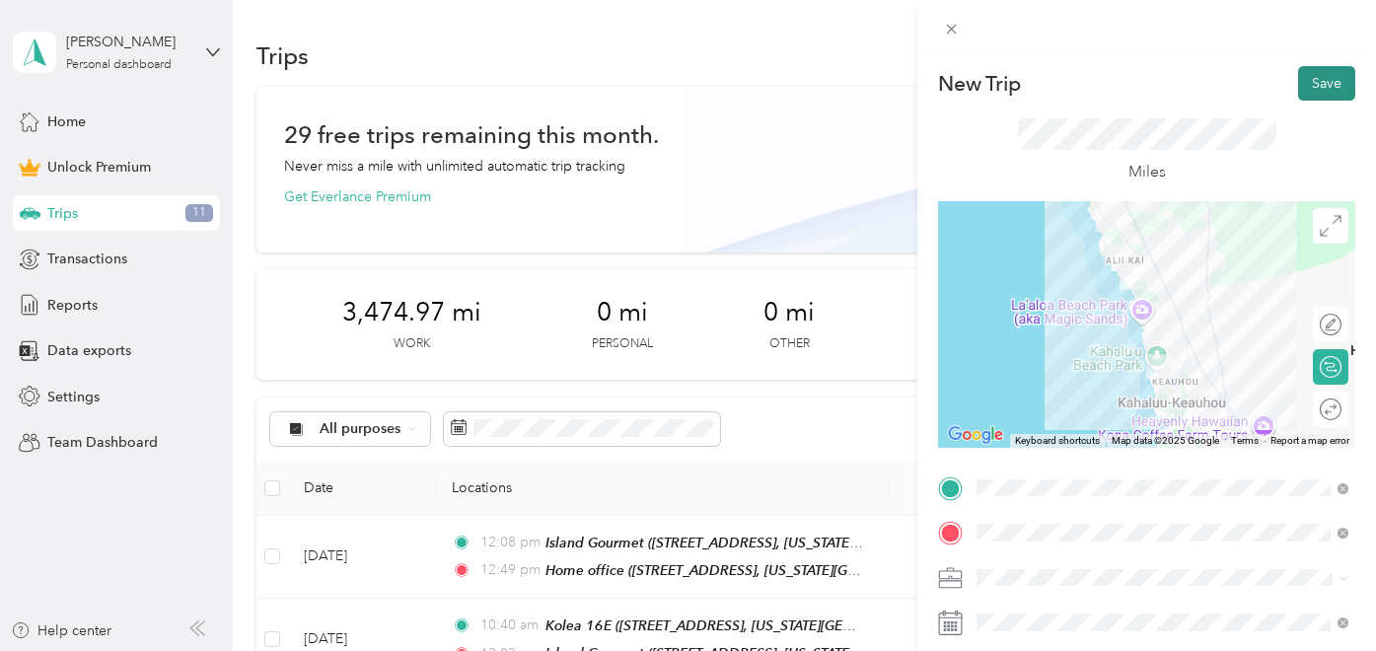
click at [1326, 83] on button "Save" at bounding box center [1326, 83] width 57 height 35
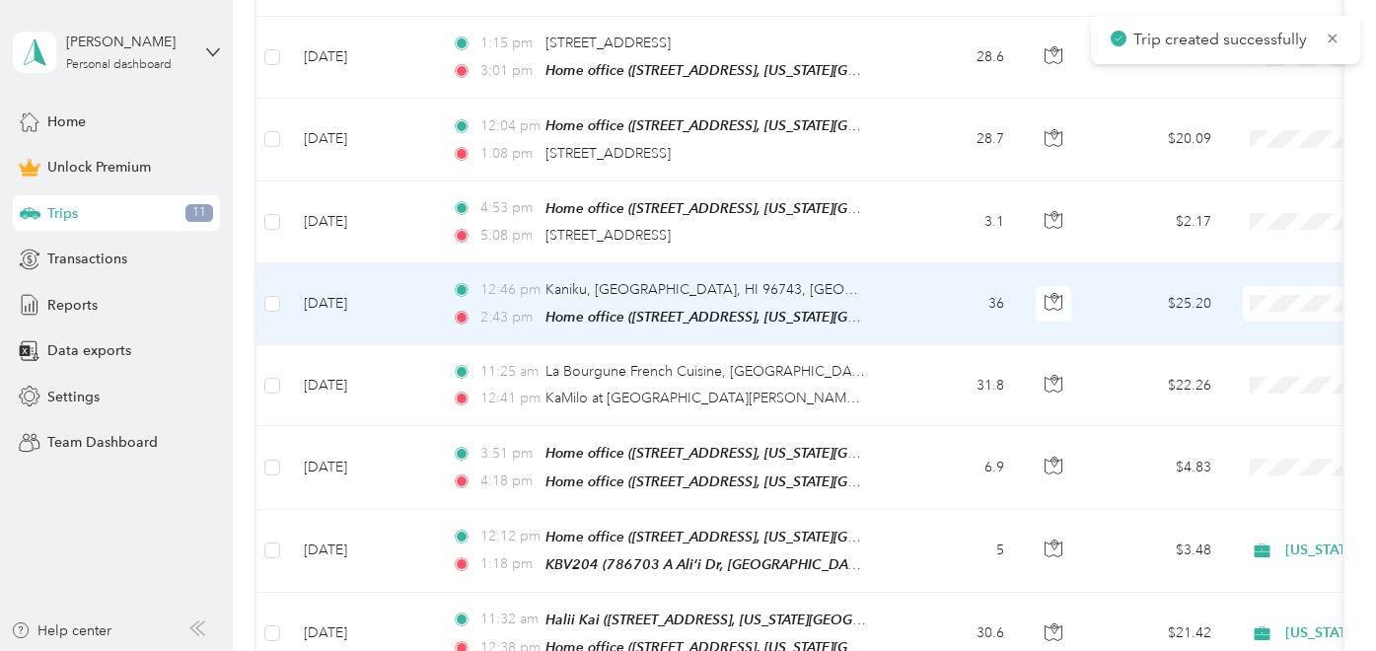
scroll to position [1012, 0]
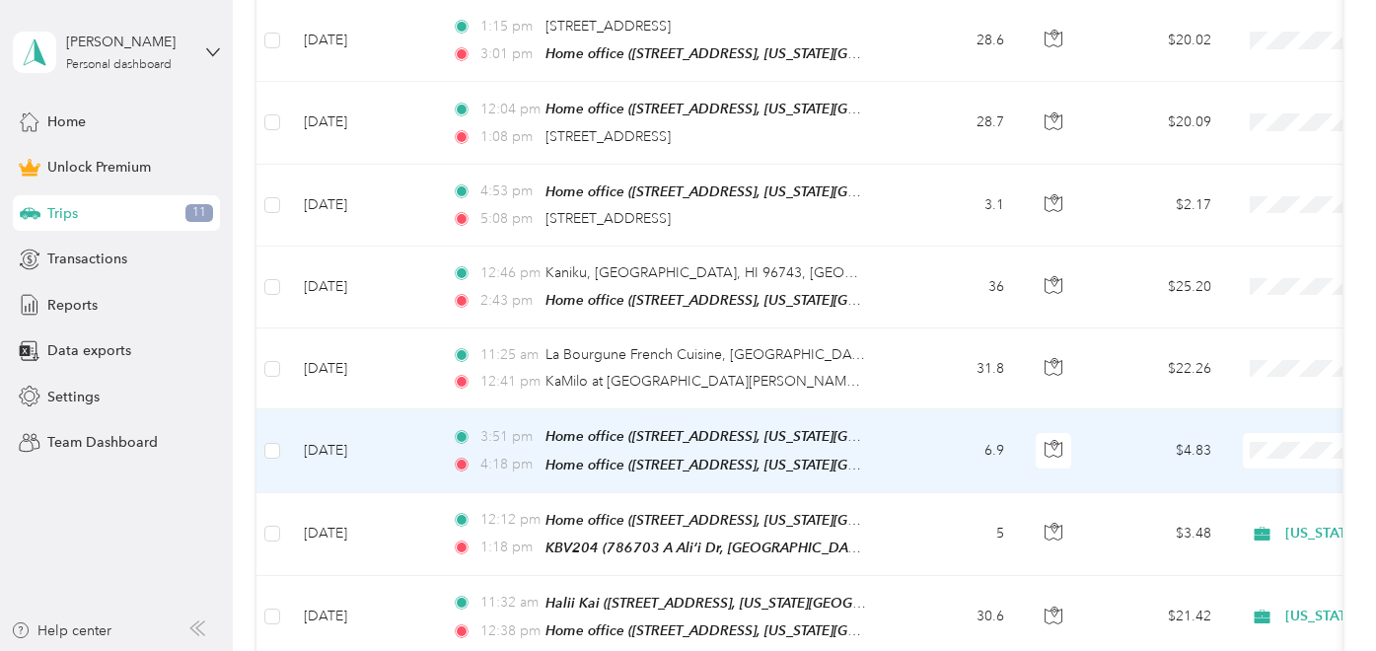
click at [891, 439] on td "6.9" at bounding box center [955, 450] width 130 height 83
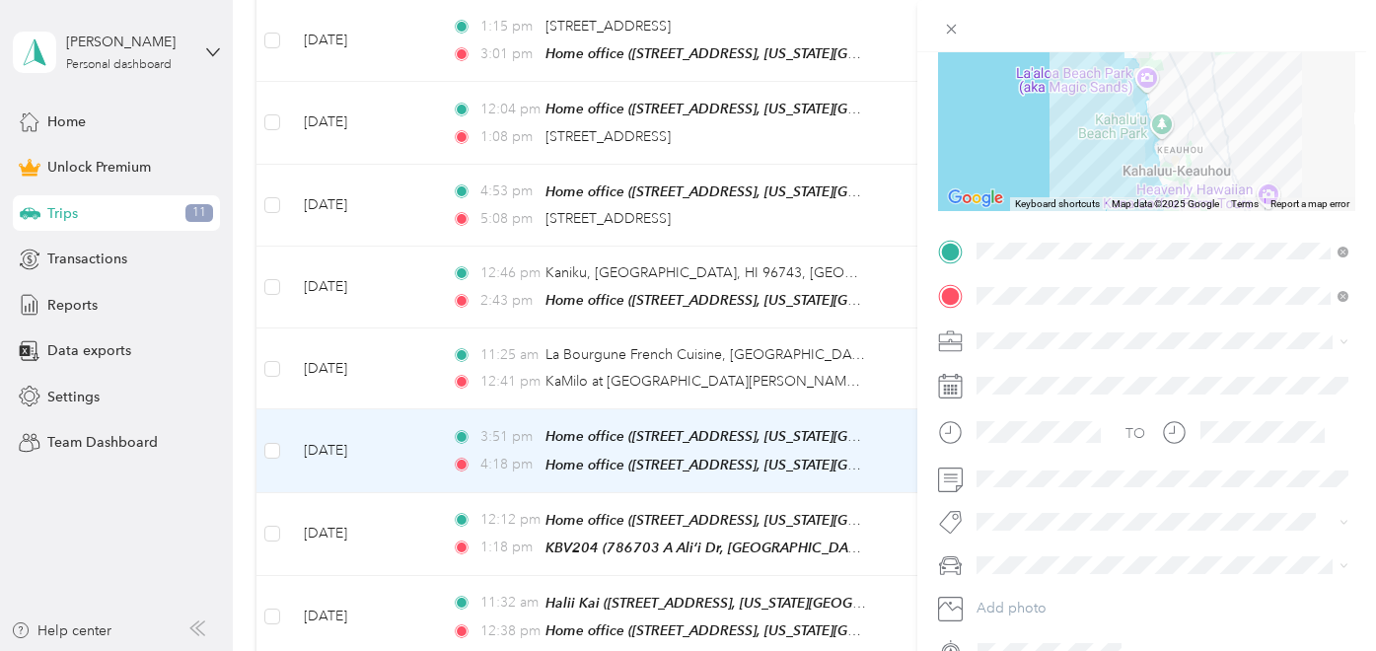
scroll to position [324, 0]
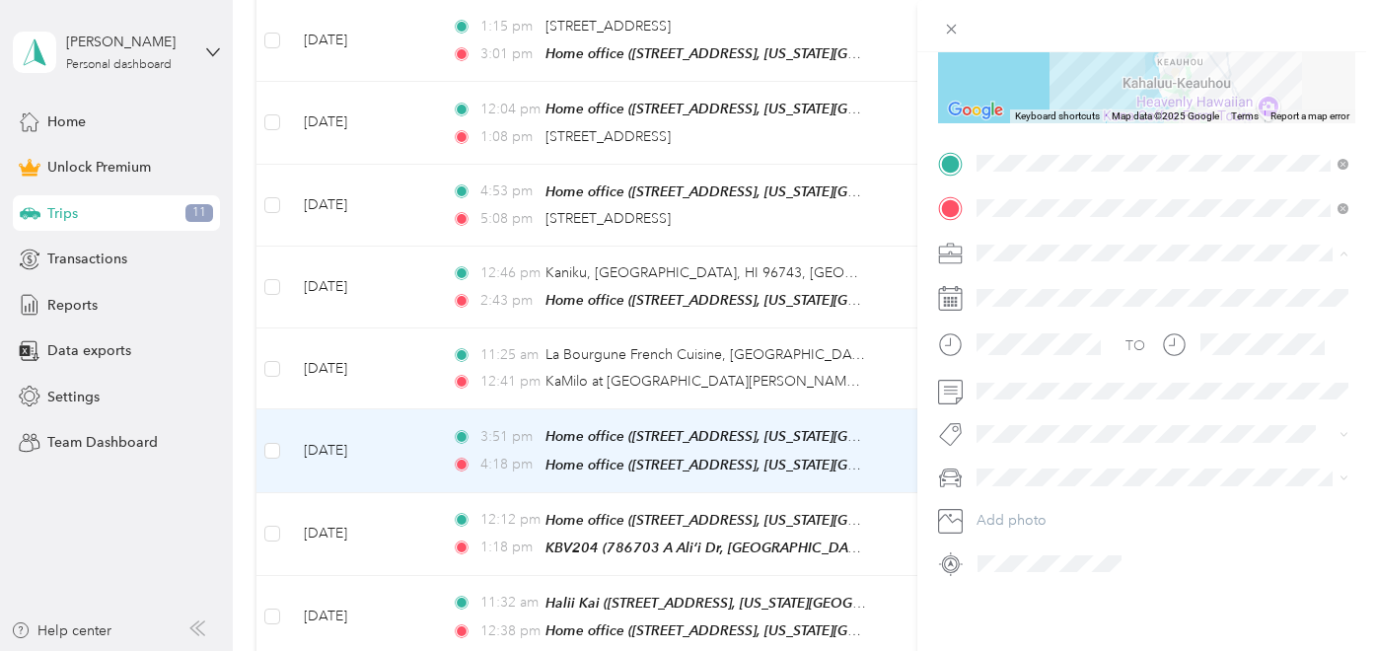
click at [1112, 353] on span "Hawaii Life Real Estate Brokers" at bounding box center [1093, 356] width 220 height 17
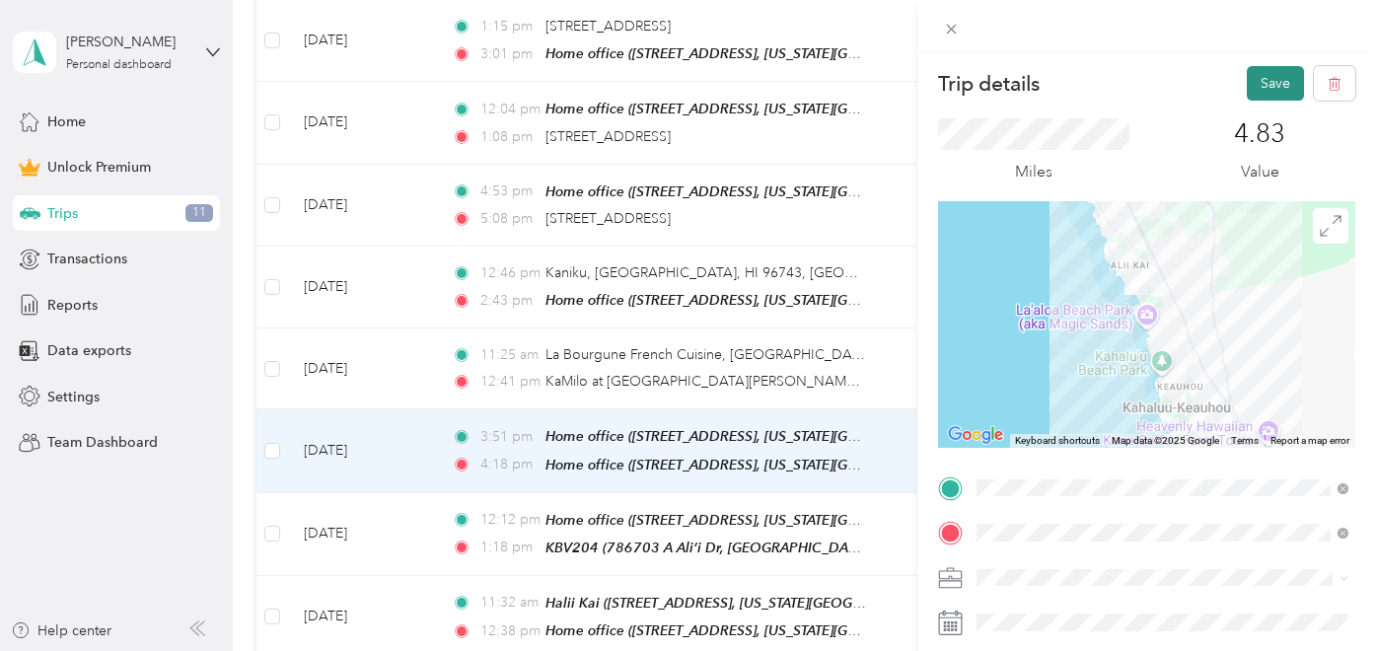
click at [1257, 87] on button "Save" at bounding box center [1275, 83] width 57 height 35
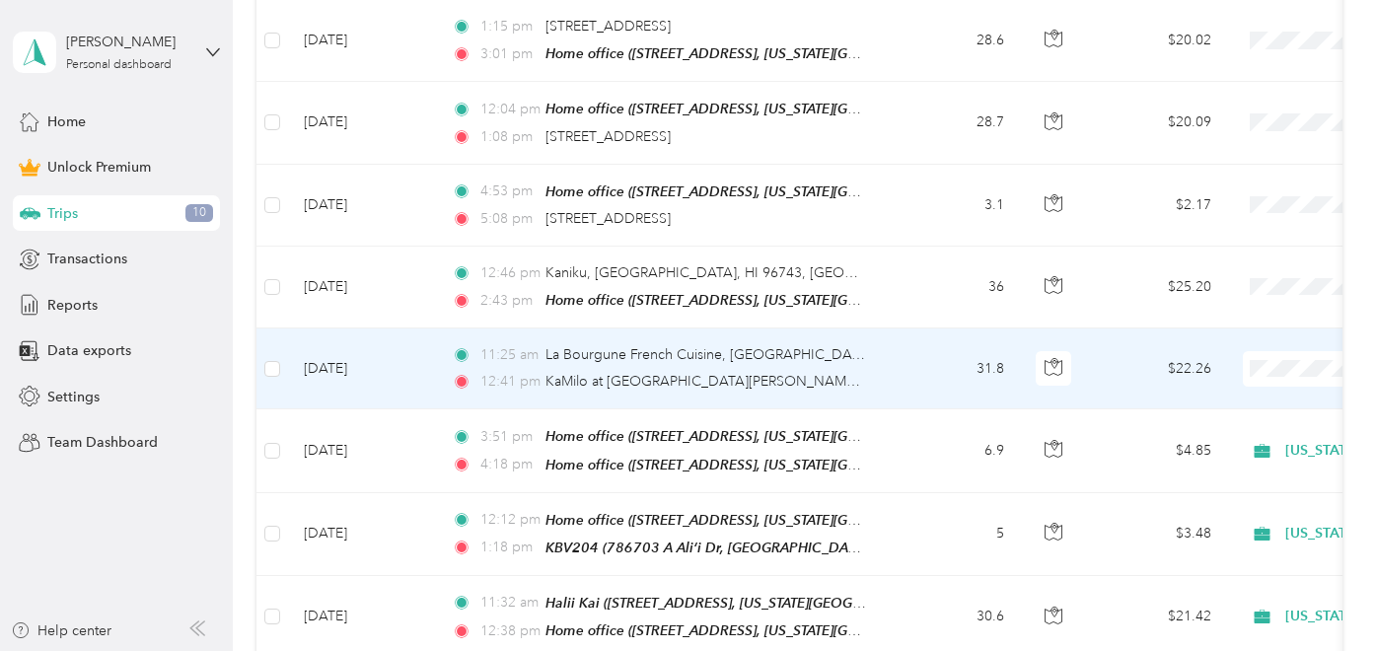
click at [913, 358] on td "31.8" at bounding box center [955, 368] width 130 height 81
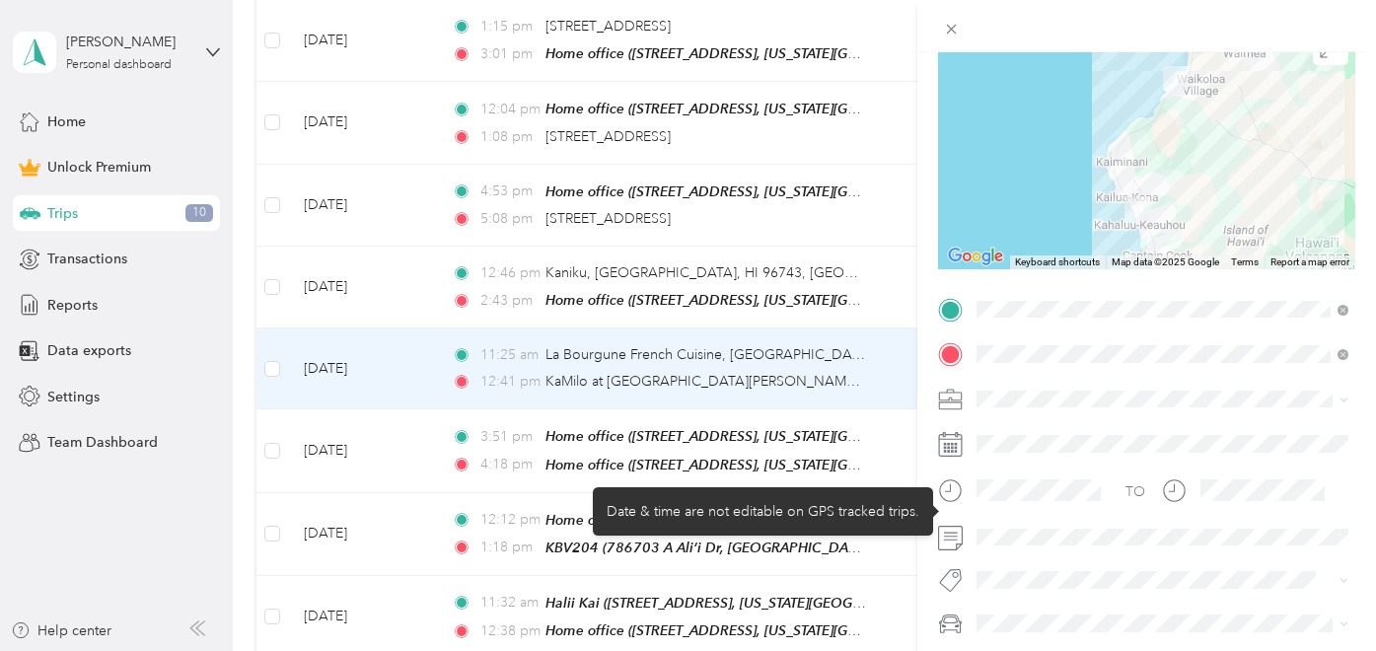
scroll to position [180, 0]
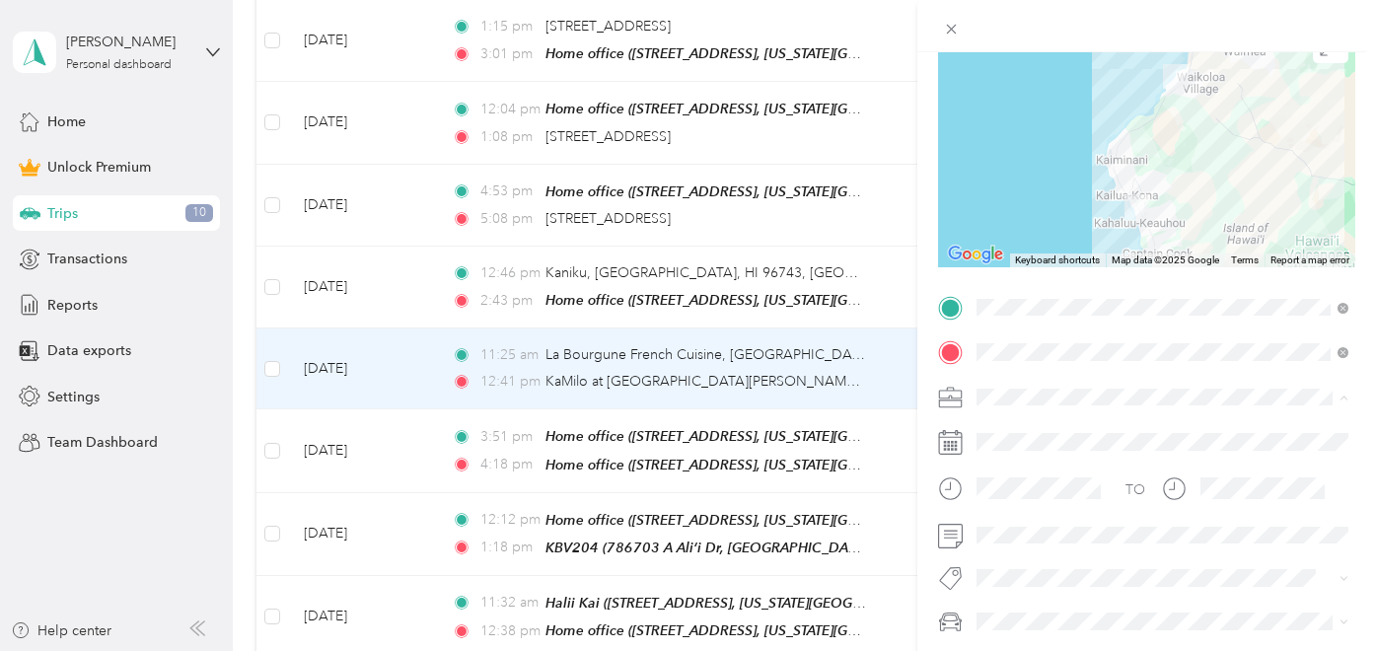
click at [1126, 197] on ol "Work Personal Hawaii Life Real Estate Brokers Real Estate Other Charity Medical…" at bounding box center [1162, 242] width 386 height 276
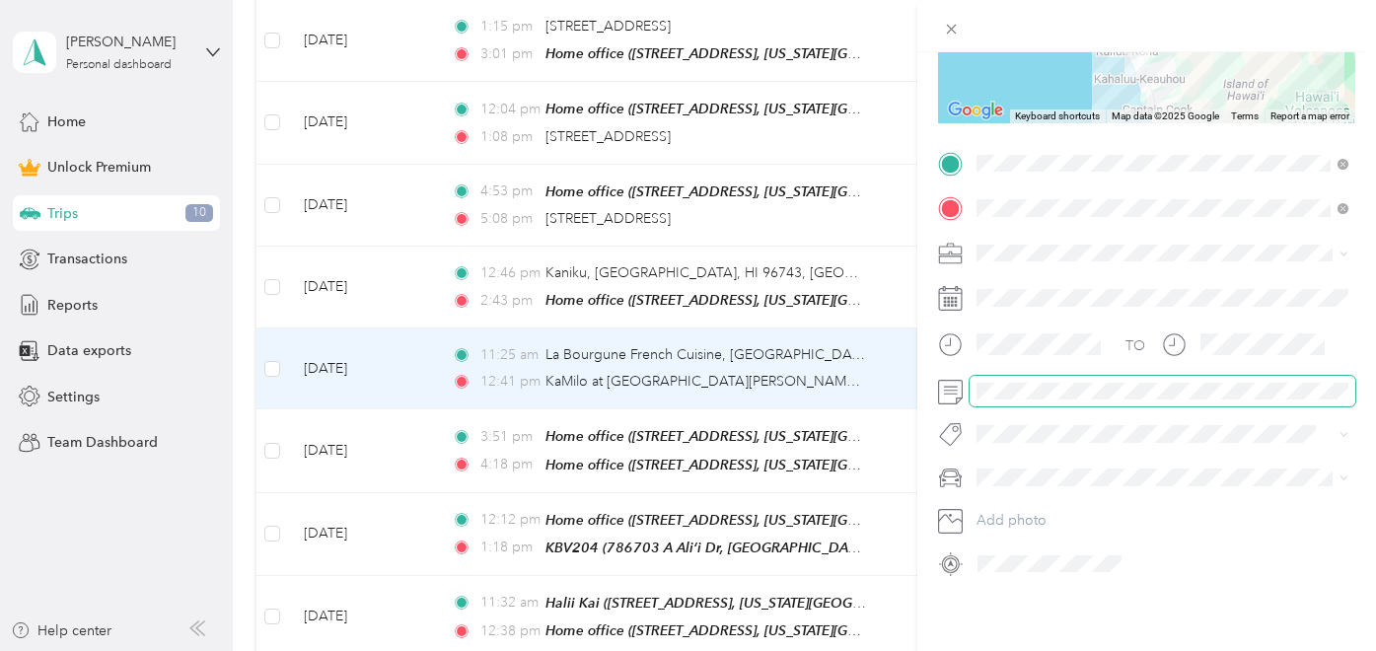
scroll to position [0, 0]
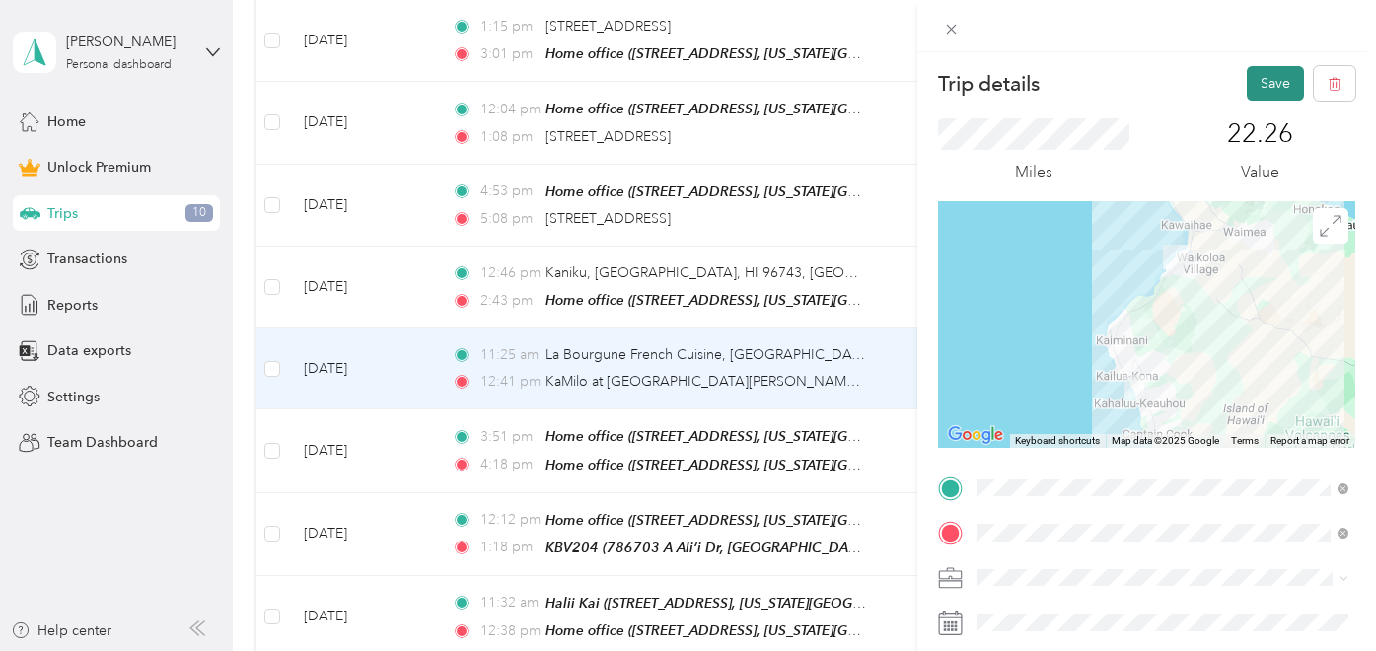
click at [1269, 79] on button "Save" at bounding box center [1275, 83] width 57 height 35
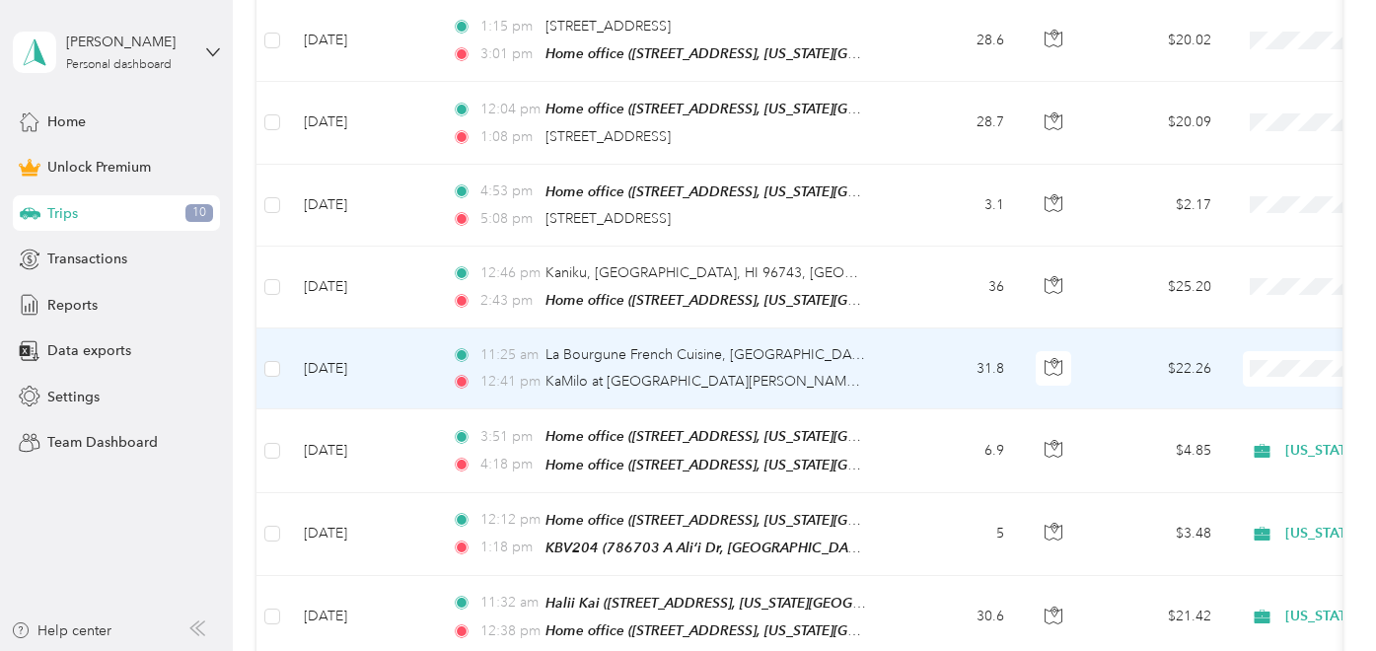
click at [903, 364] on td "31.8" at bounding box center [955, 368] width 130 height 81
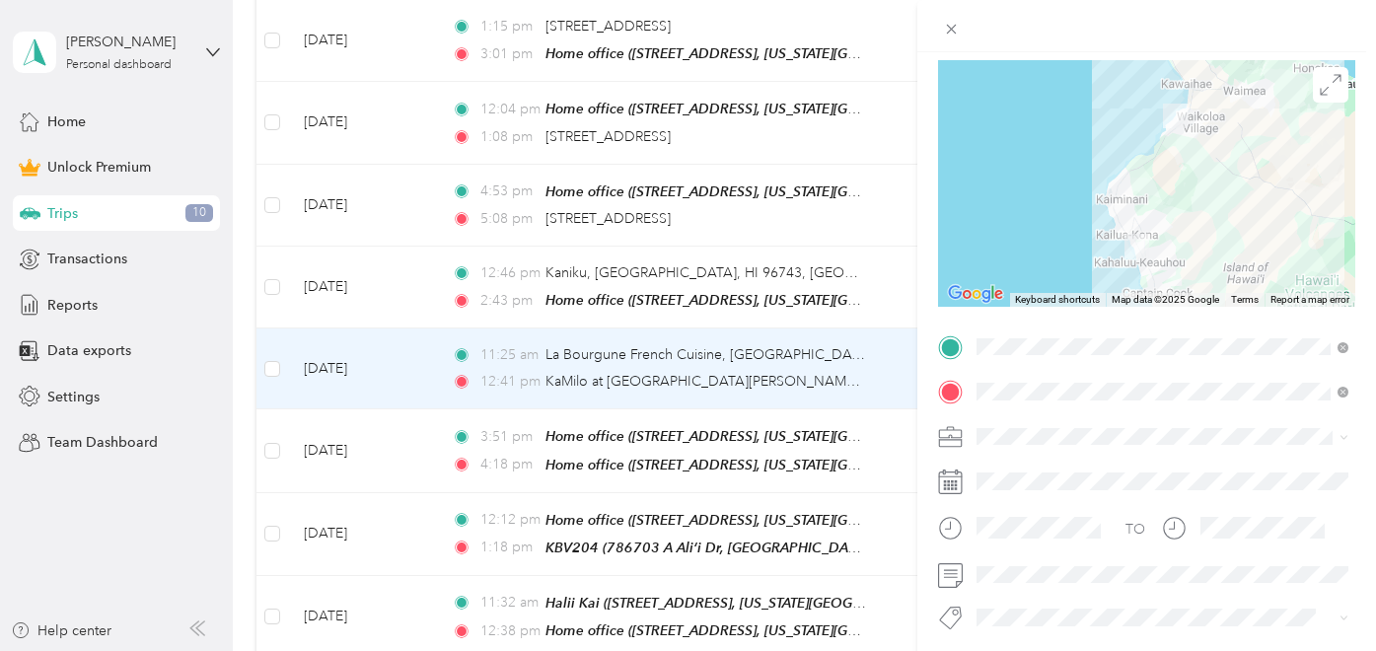
scroll to position [233, 0]
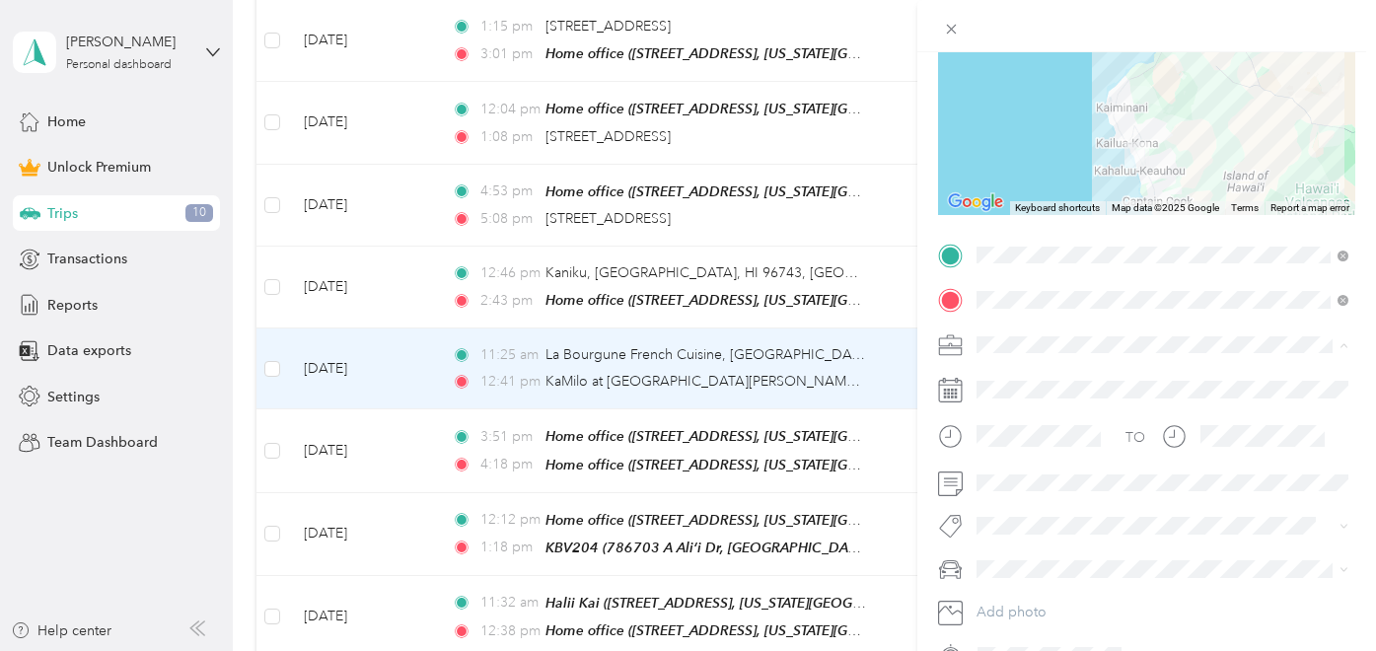
click at [1058, 448] on span "Hawaii Life Real Estate Brokers" at bounding box center [1093, 448] width 220 height 17
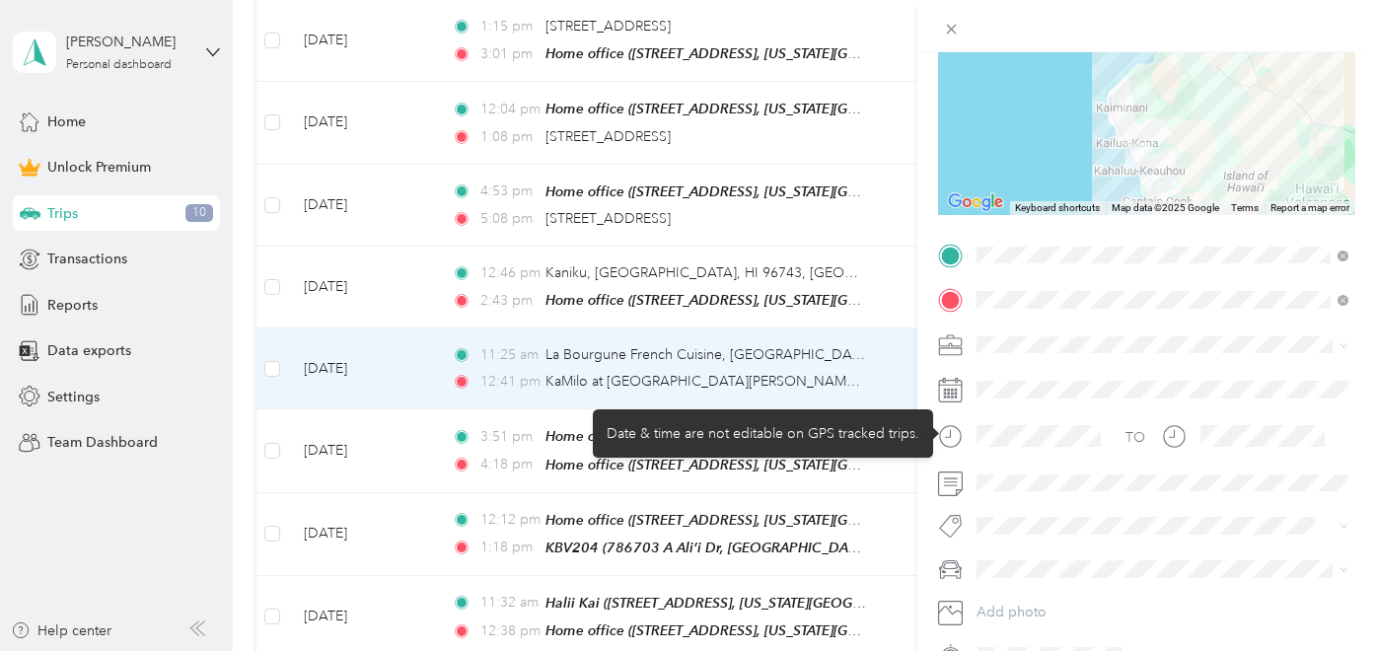
scroll to position [0, 0]
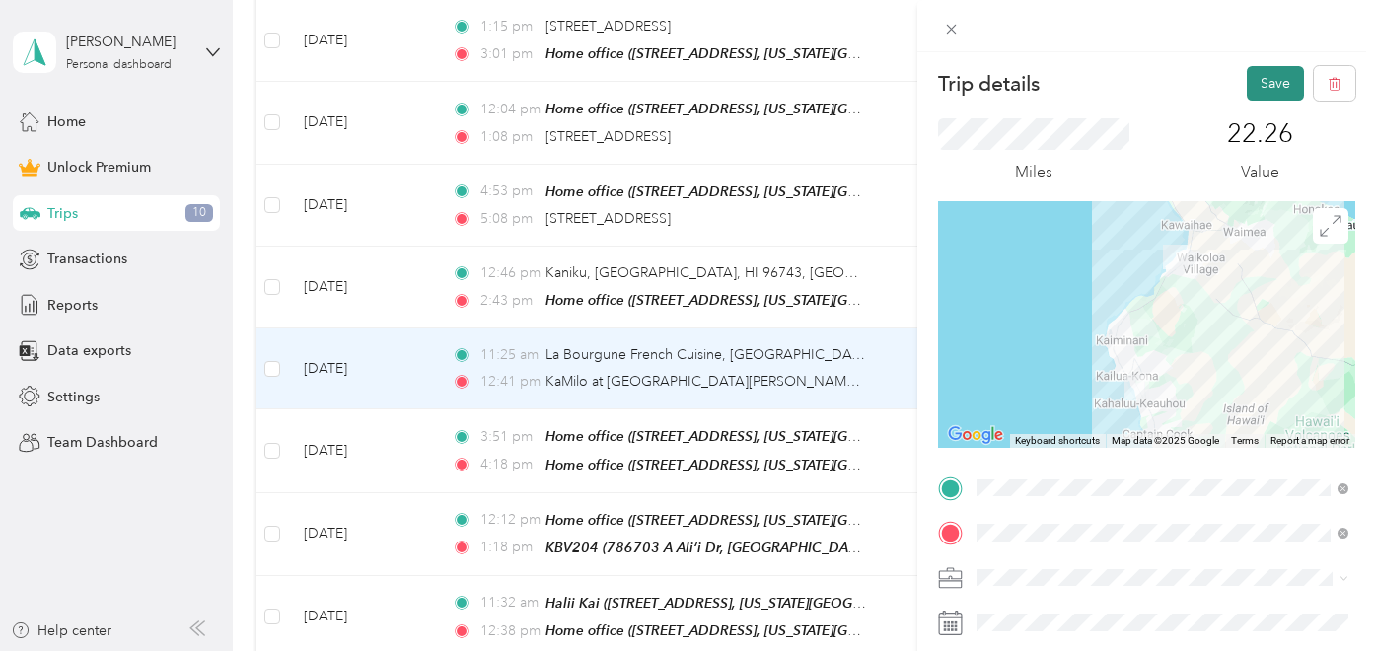
click at [1274, 83] on button "Save" at bounding box center [1275, 83] width 57 height 35
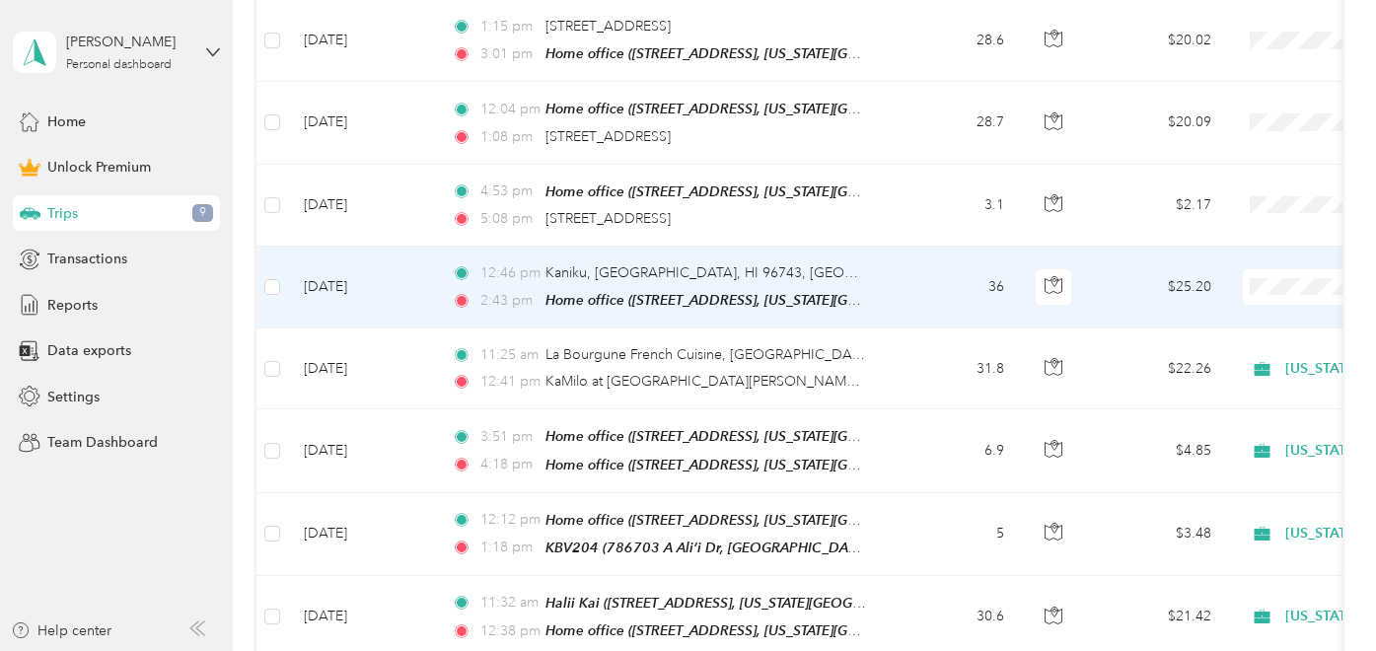
click at [925, 269] on td "36" at bounding box center [955, 288] width 130 height 82
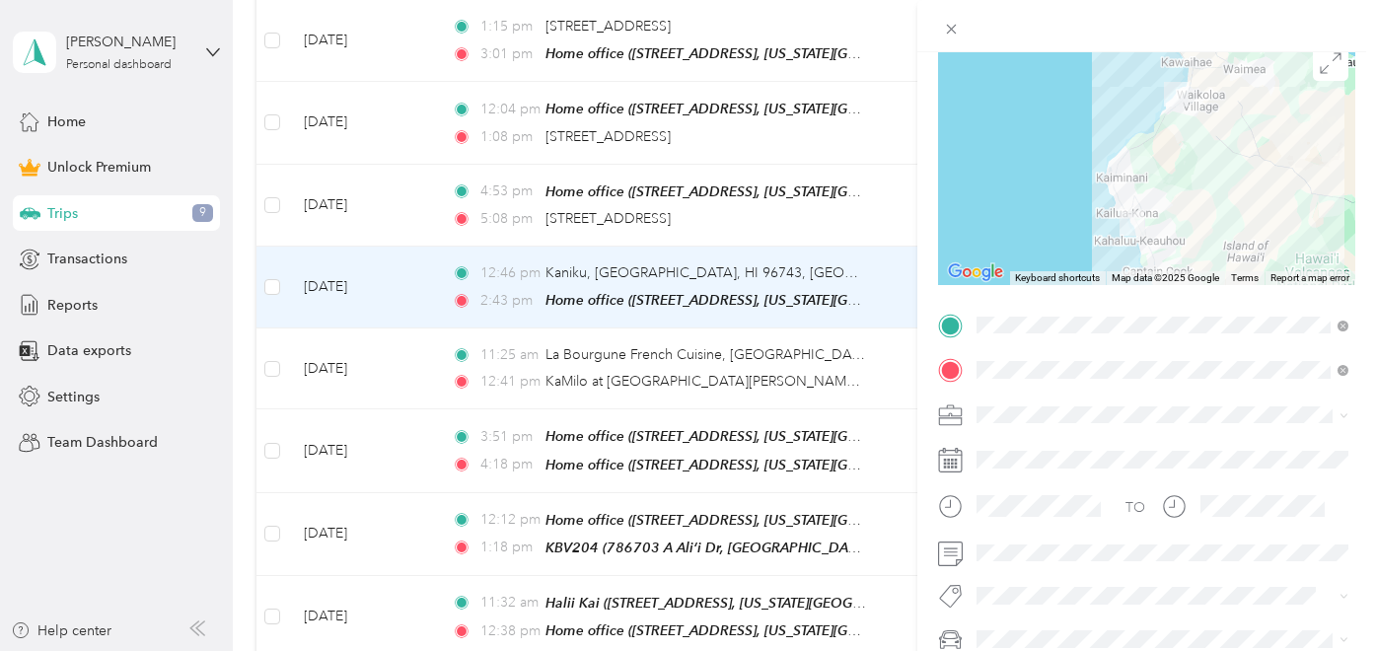
scroll to position [247, 0]
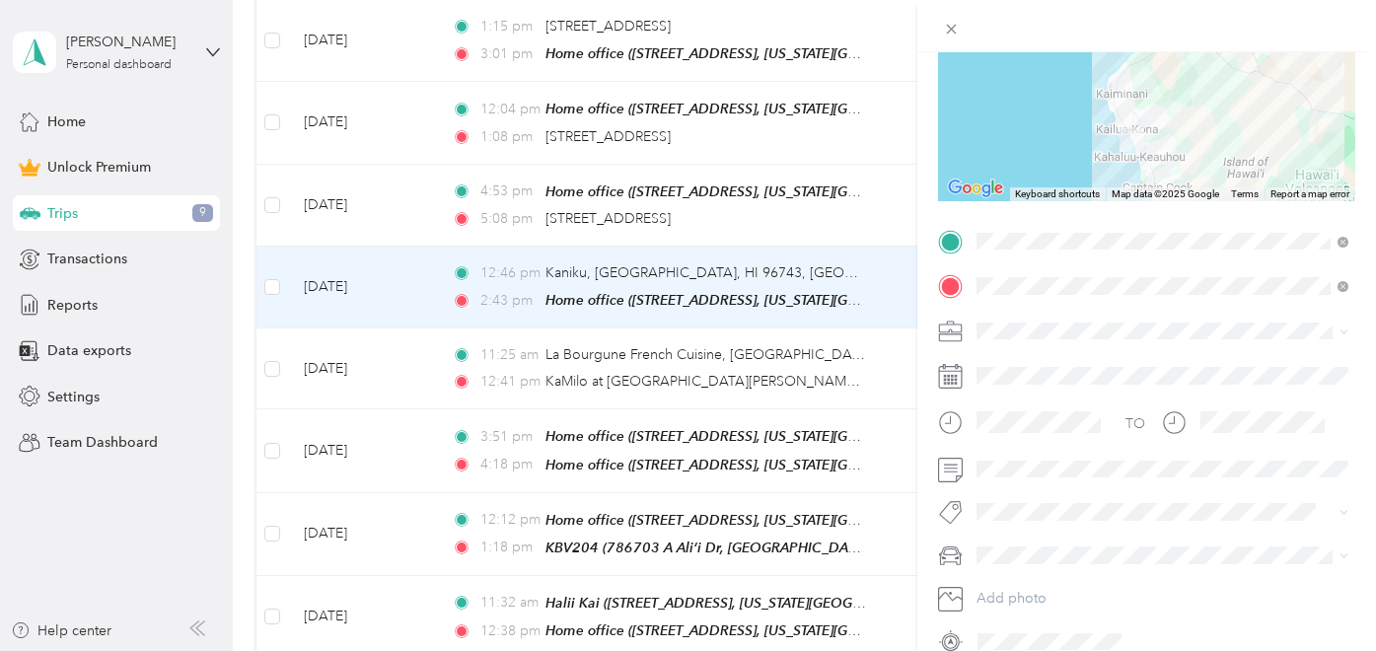
click at [1073, 430] on span "Hawaii Life Real Estate Brokers" at bounding box center [1093, 434] width 220 height 17
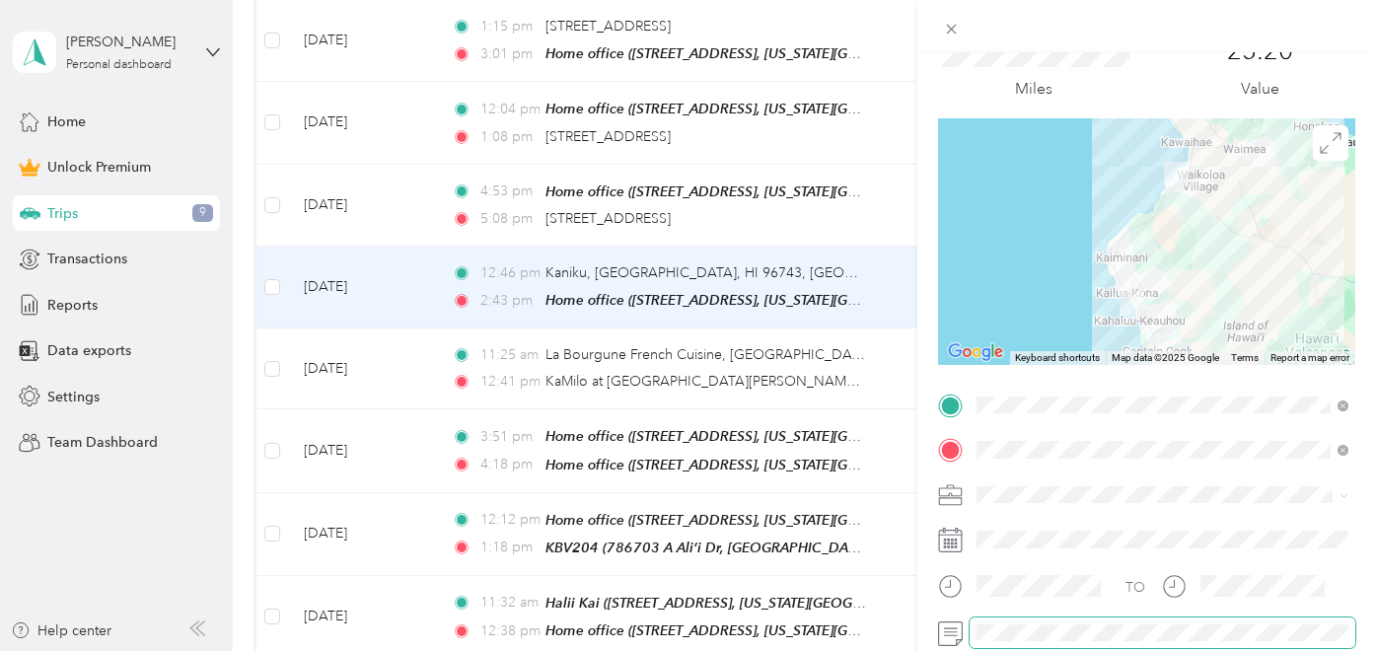
scroll to position [0, 0]
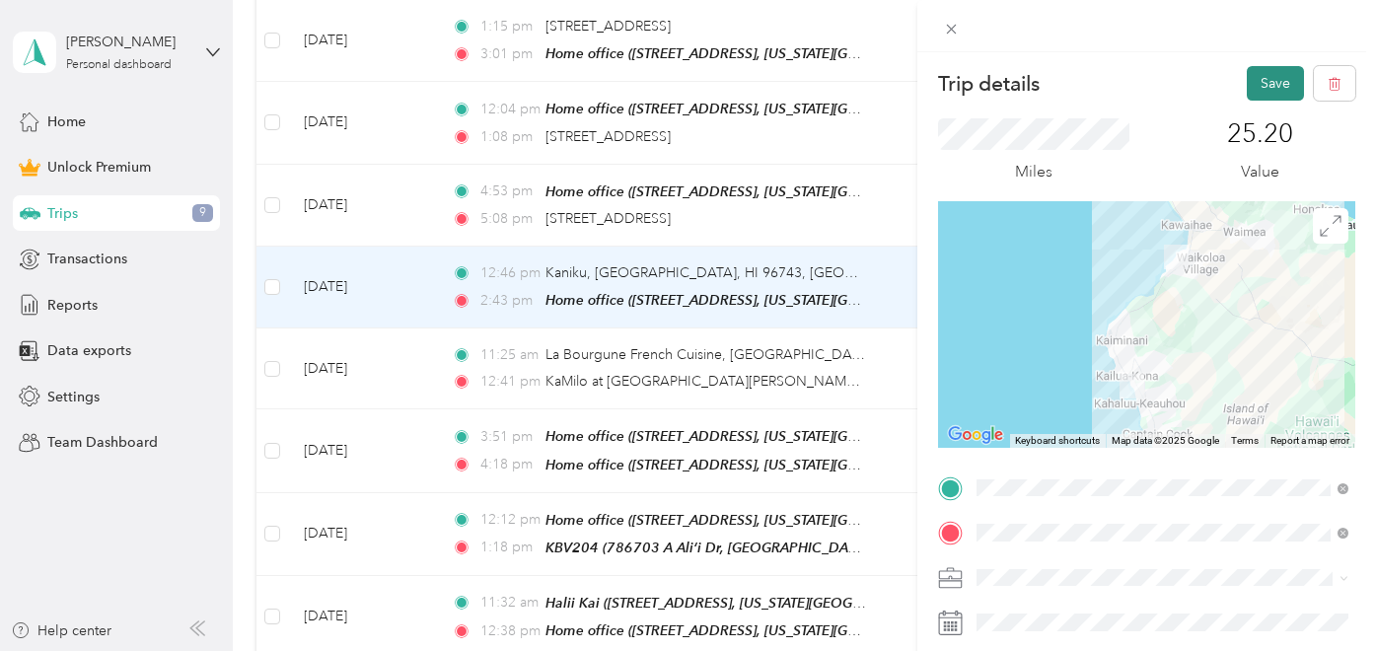
click at [1275, 87] on button "Save" at bounding box center [1275, 83] width 57 height 35
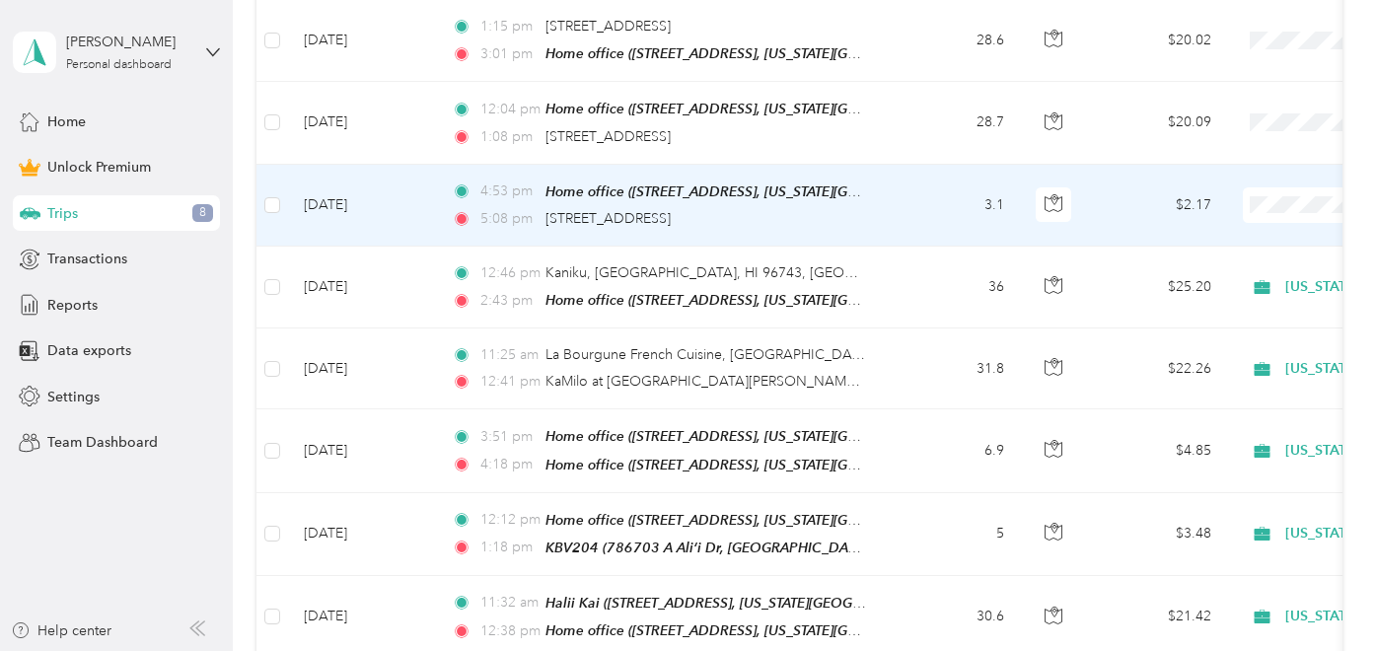
click at [897, 198] on td "3.1" at bounding box center [955, 206] width 130 height 82
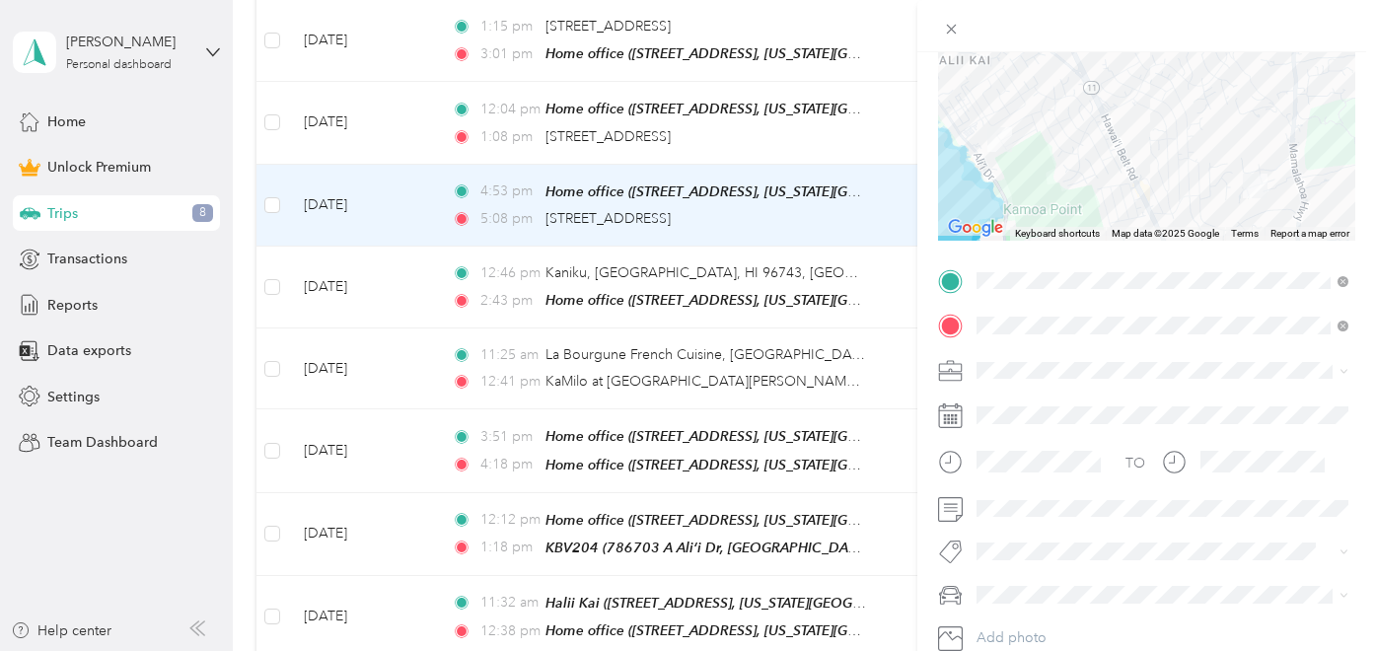
scroll to position [210, 0]
click at [1094, 158] on span "Hawaii Life Real Estate Brokers" at bounding box center [1093, 160] width 220 height 17
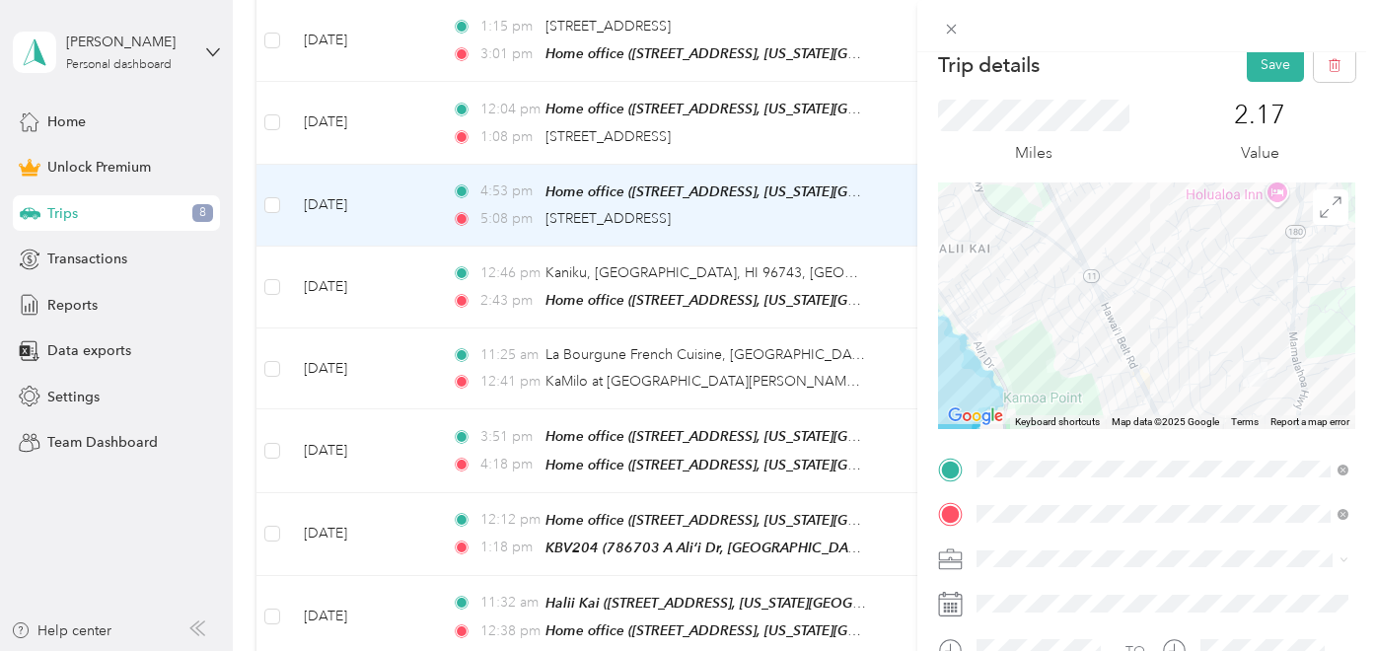
scroll to position [0, 0]
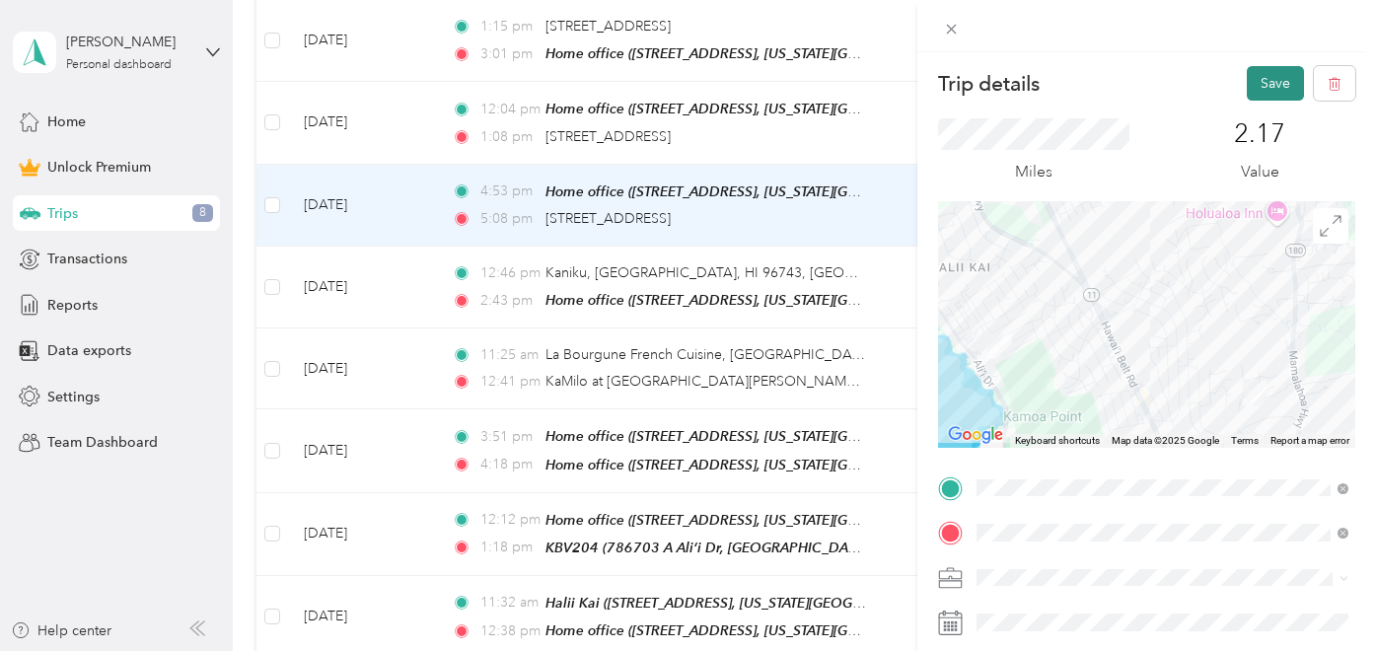
click at [1261, 87] on button "Save" at bounding box center [1275, 83] width 57 height 35
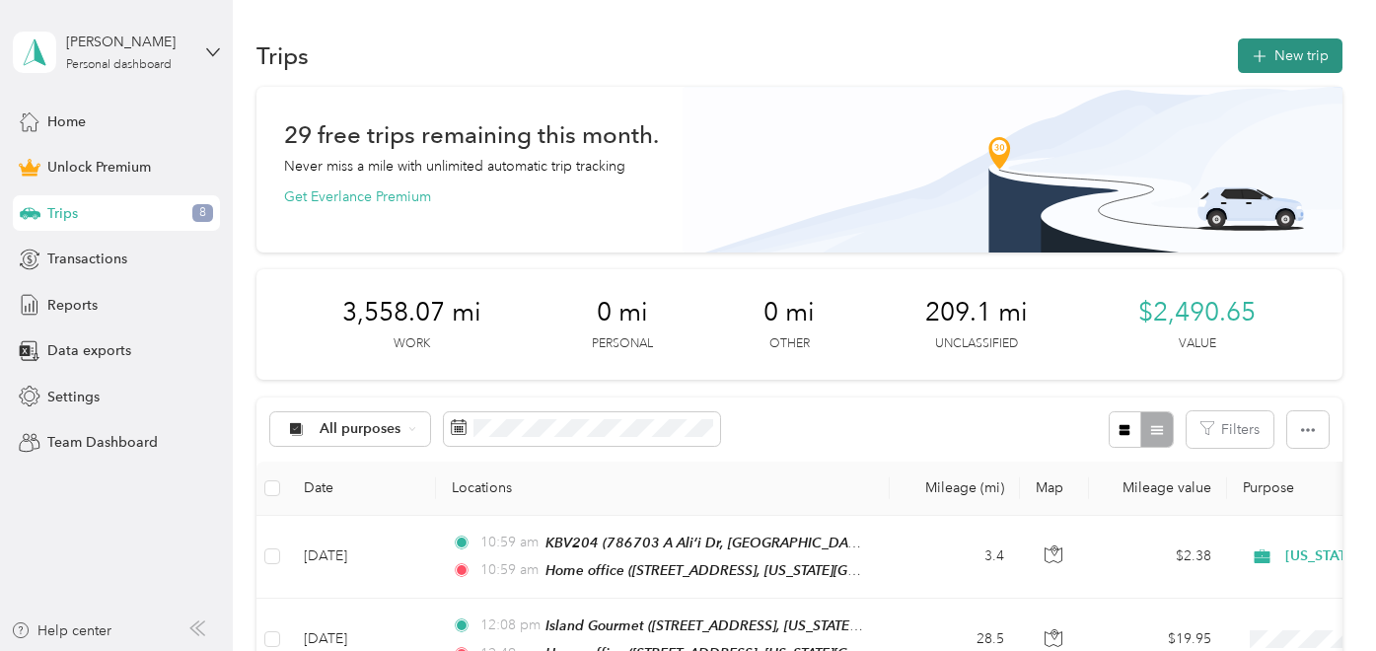
click at [1297, 62] on button "New trip" at bounding box center [1290, 55] width 105 height 35
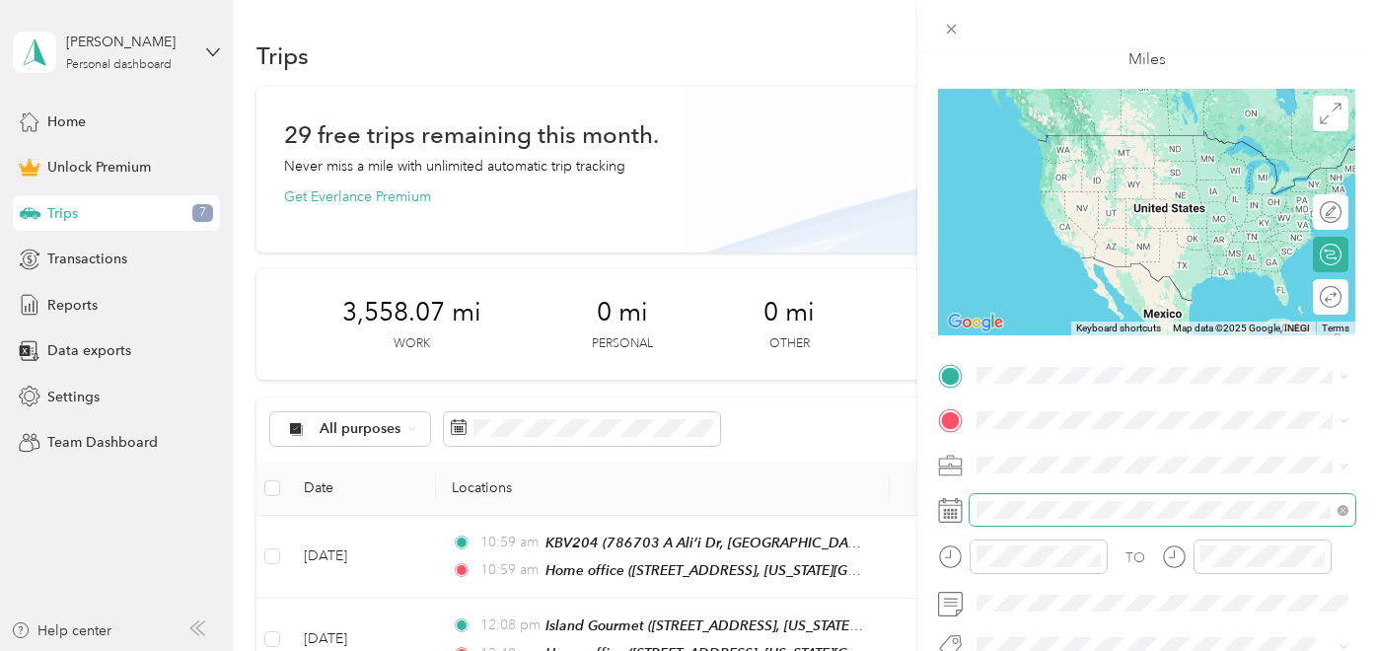
scroll to position [183, 0]
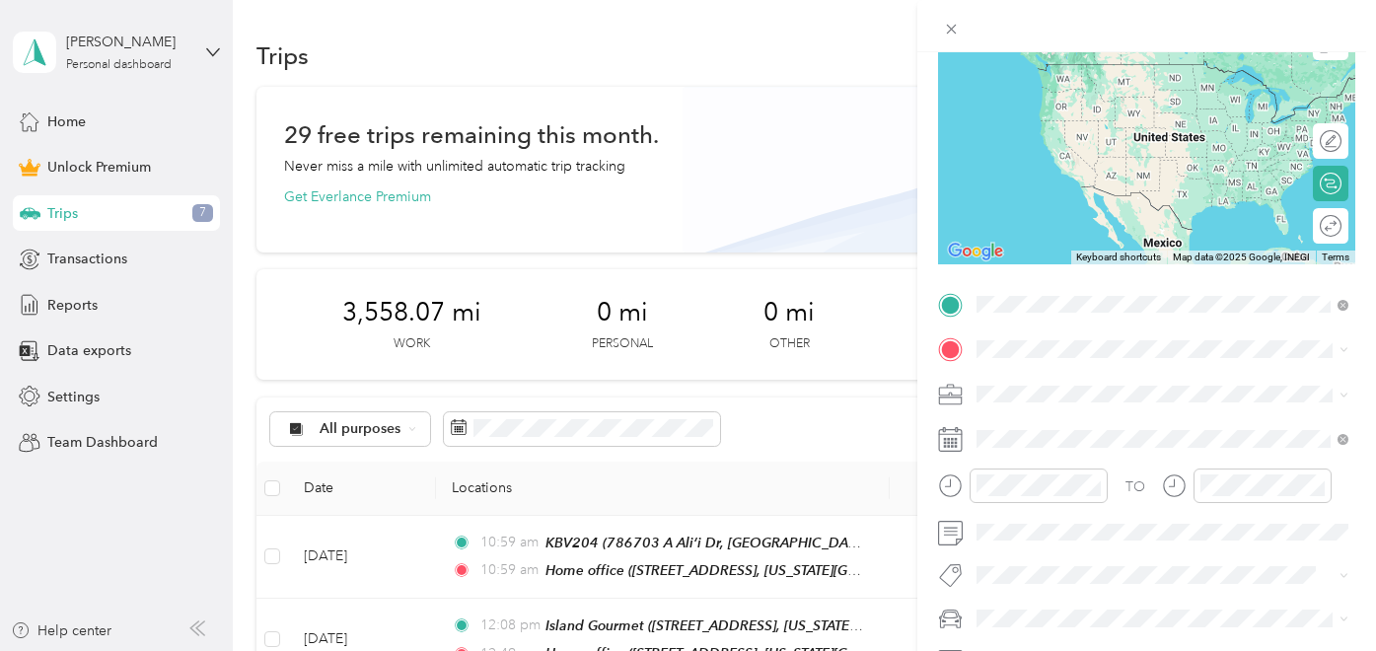
click at [1140, 385] on span "77-137 Kalaniuka Street Holualoa, Hawaii 96725, United States" at bounding box center [1112, 376] width 197 height 18
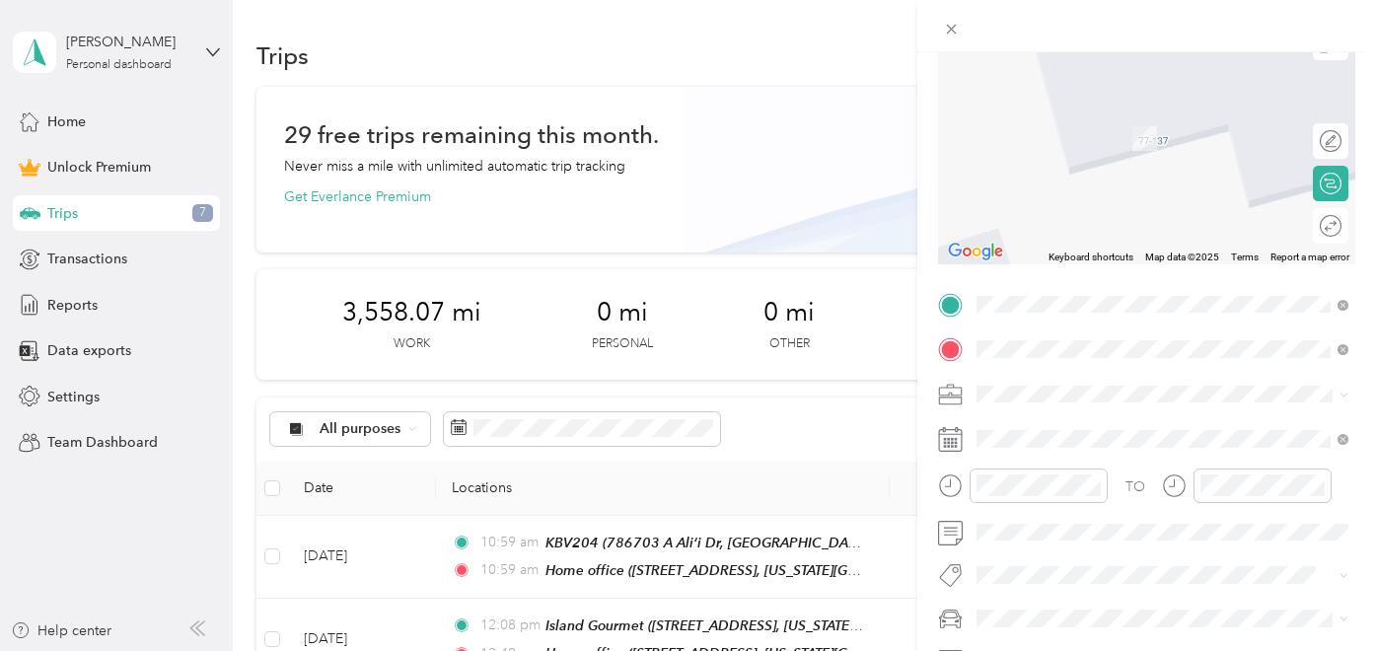
click at [1068, 442] on span "76-704 Ahu St, Kailua-Kona, HI 96740, USA, 96740, Hawaii County, Hawaii, United…" at bounding box center [1165, 459] width 302 height 37
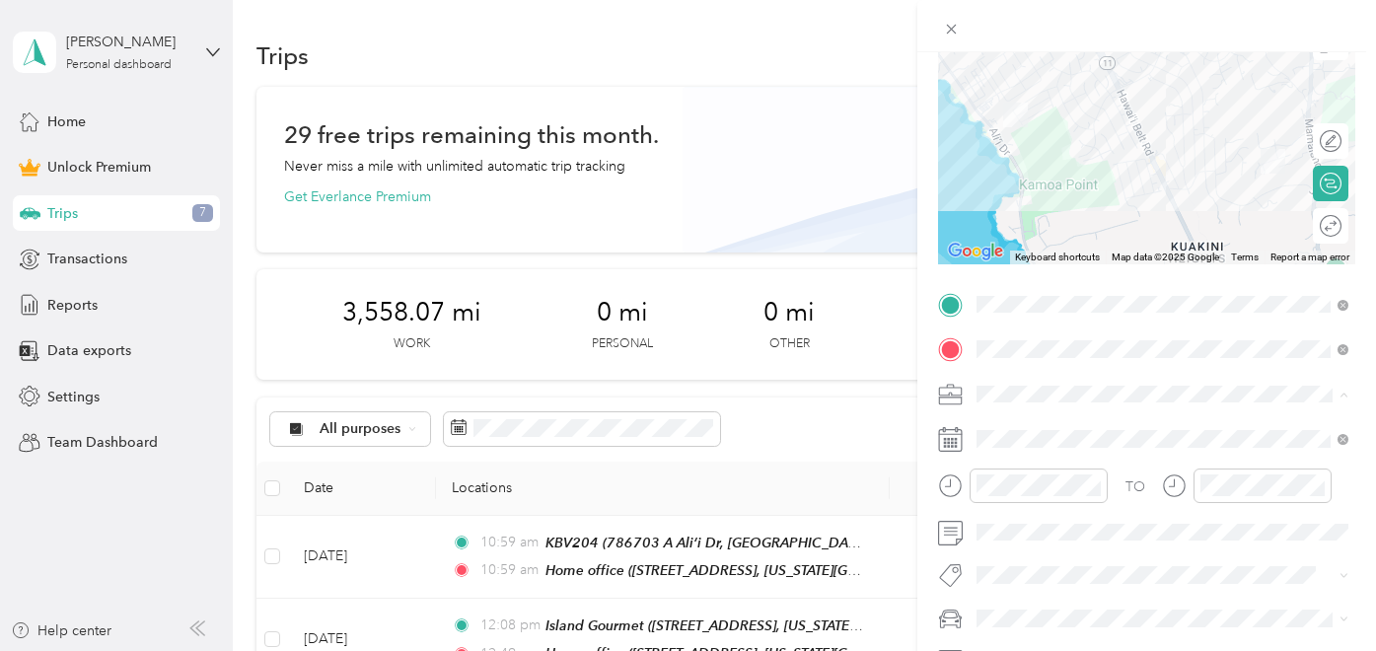
click at [1100, 194] on li "Hawaii Life Real Estate Brokers" at bounding box center [1162, 187] width 386 height 35
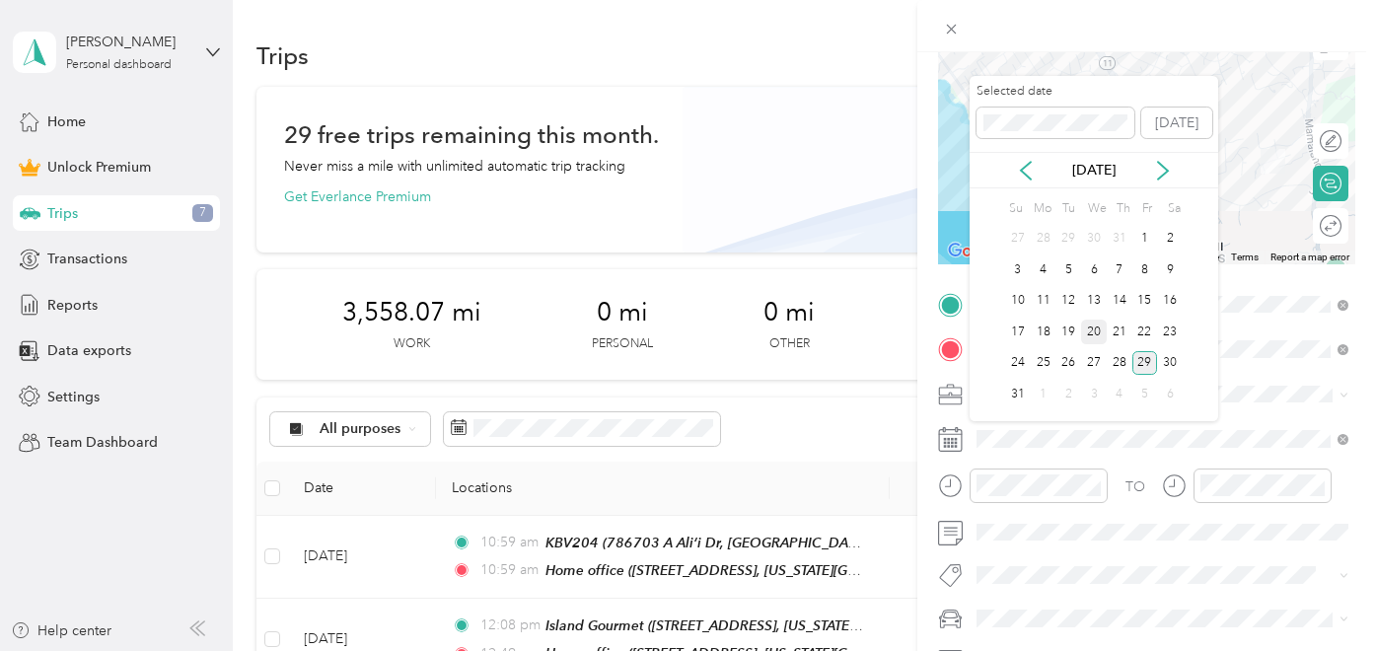
click at [1088, 327] on div "20" at bounding box center [1094, 332] width 26 height 25
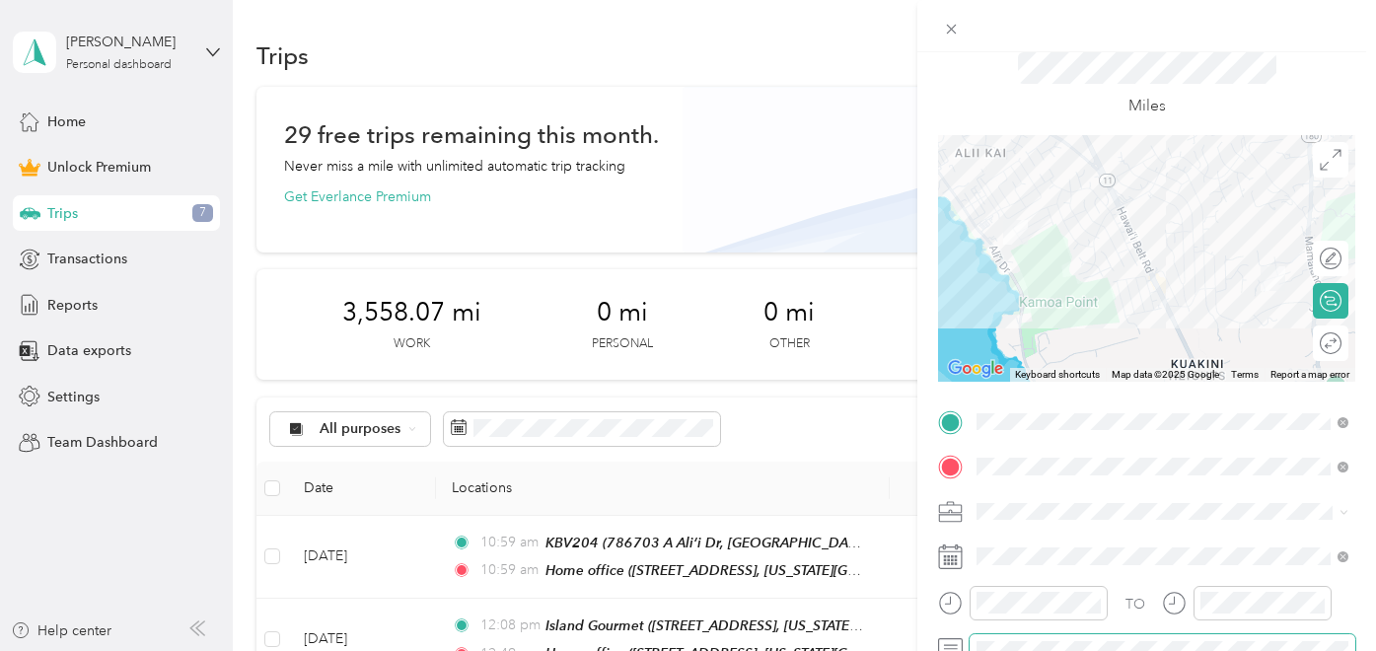
scroll to position [0, 0]
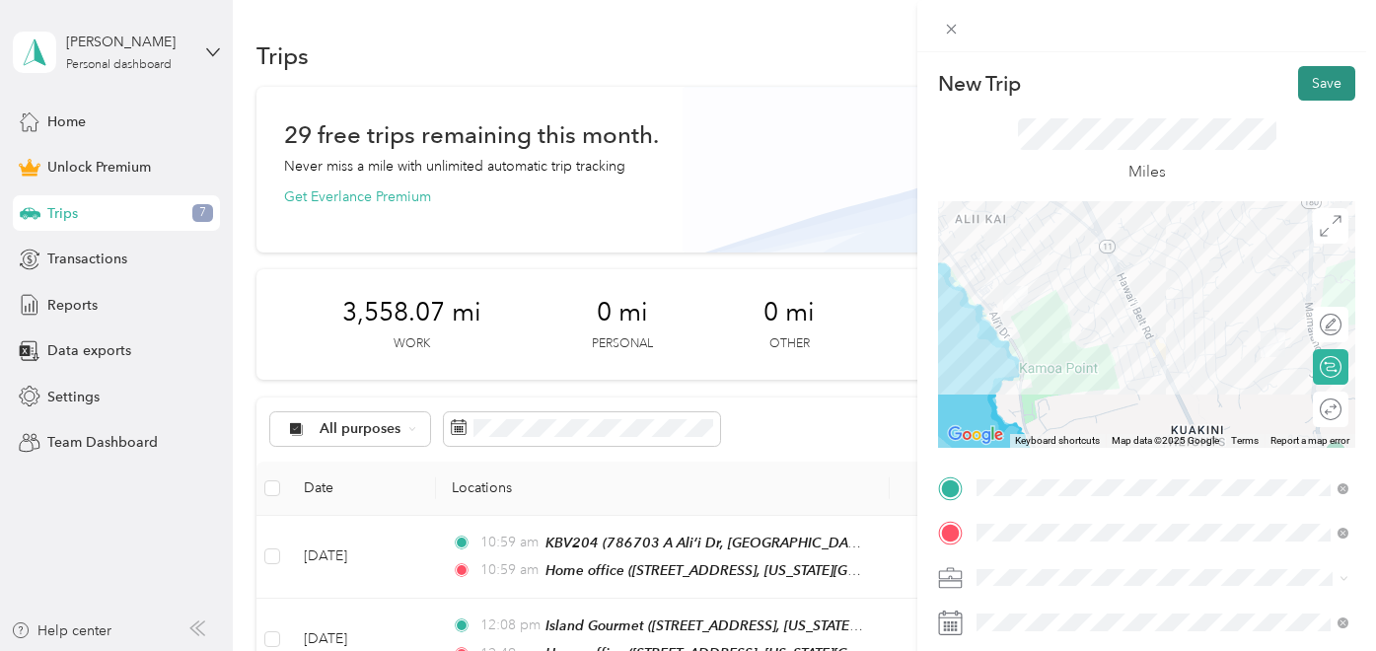
click at [1313, 85] on button "Save" at bounding box center [1326, 83] width 57 height 35
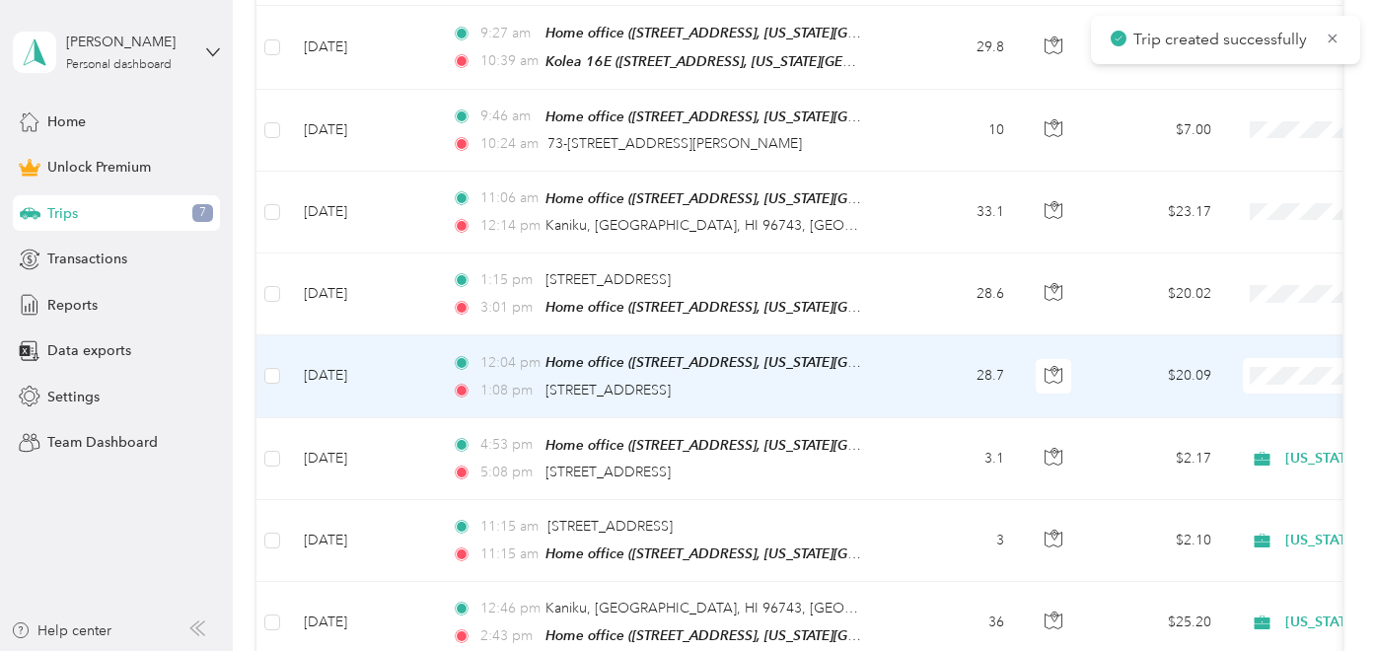
scroll to position [770, 0]
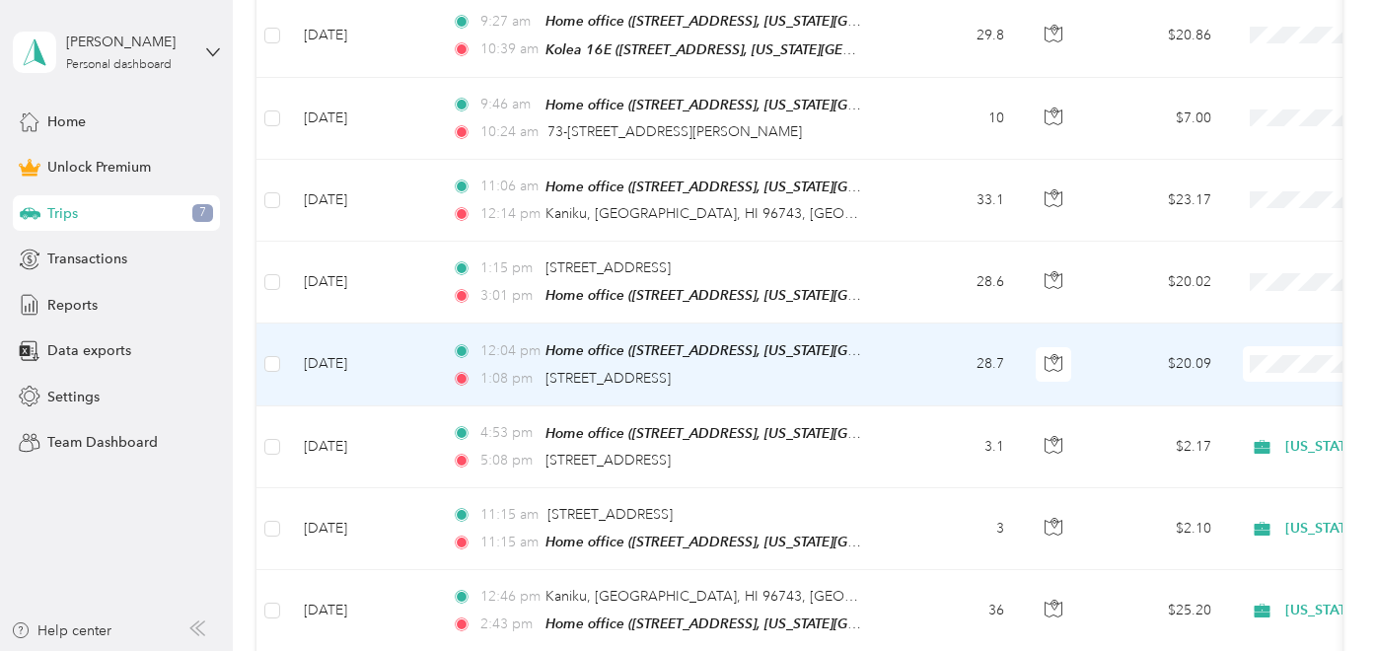
click at [925, 346] on td "28.7" at bounding box center [955, 364] width 130 height 82
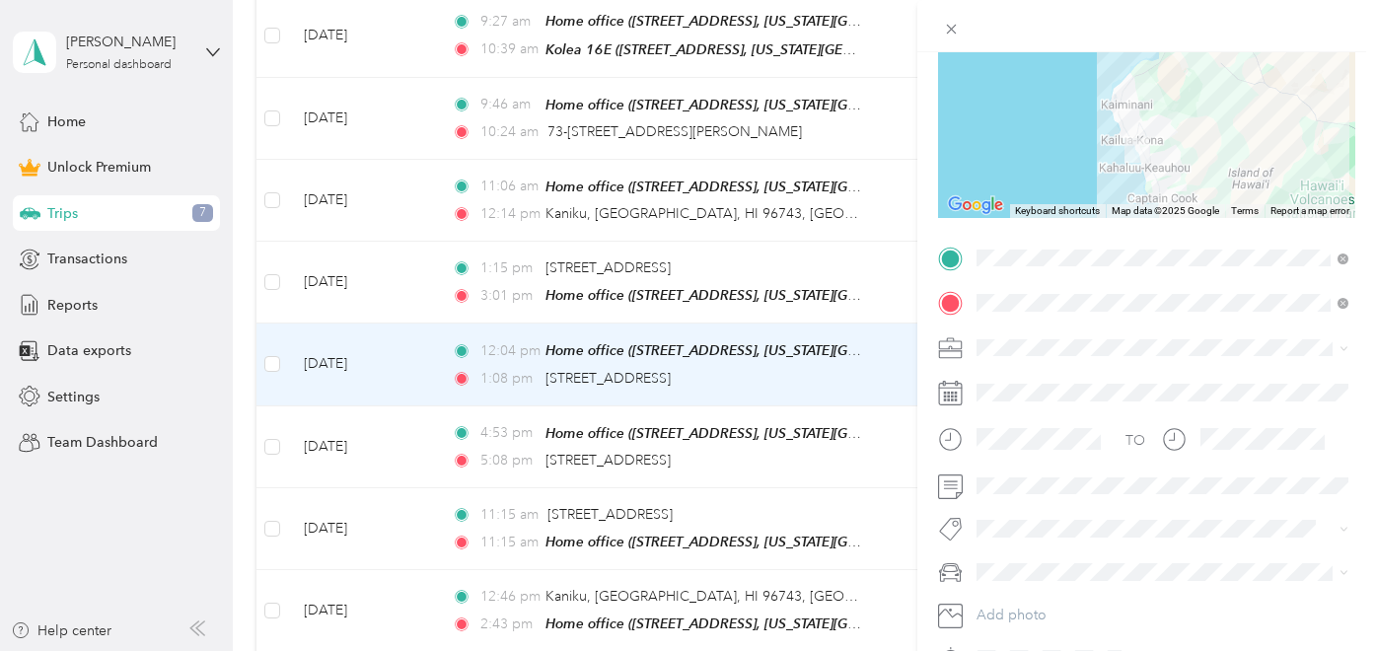
scroll to position [240, 0]
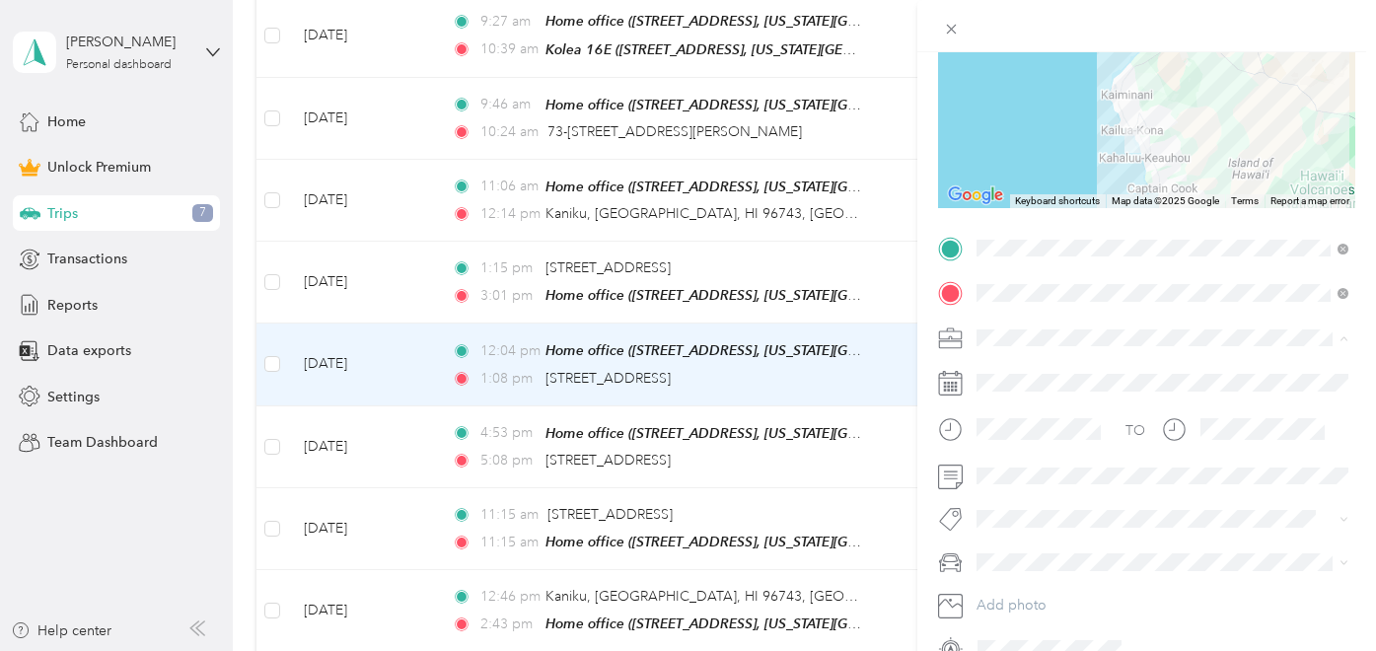
click at [1058, 437] on span "Hawaii Life Real Estate Brokers" at bounding box center [1093, 441] width 220 height 17
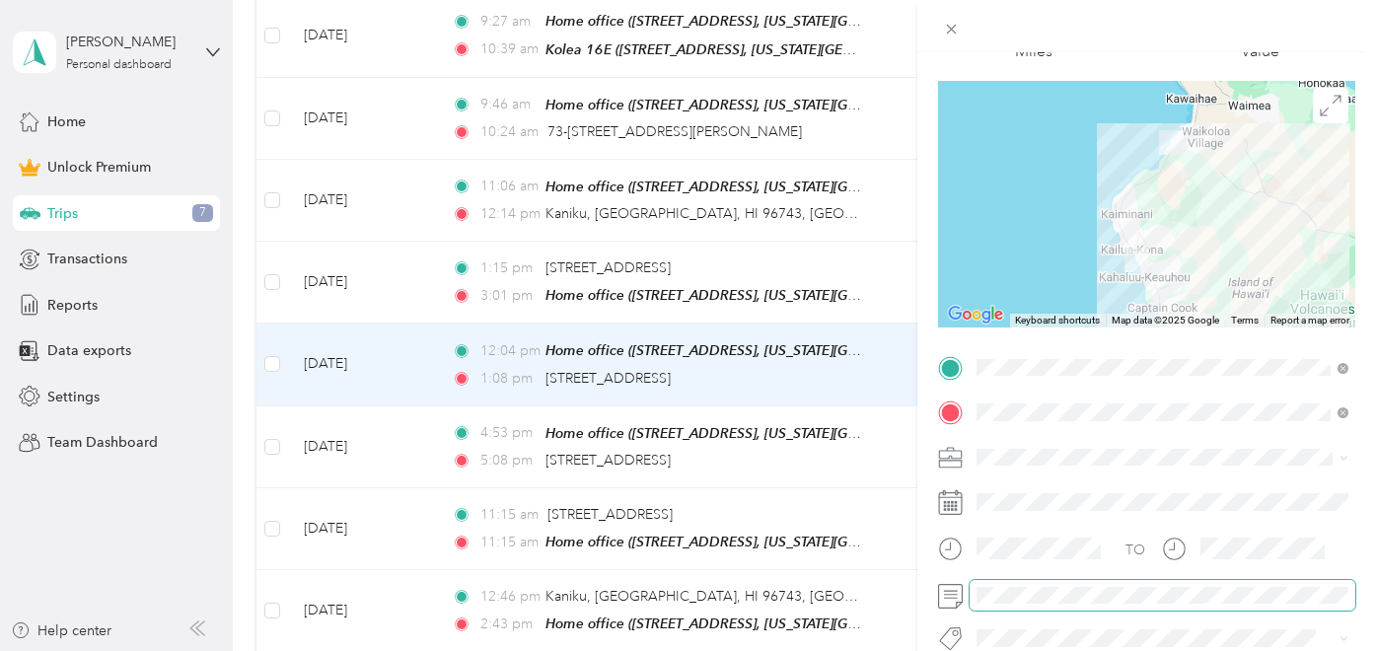
scroll to position [0, 0]
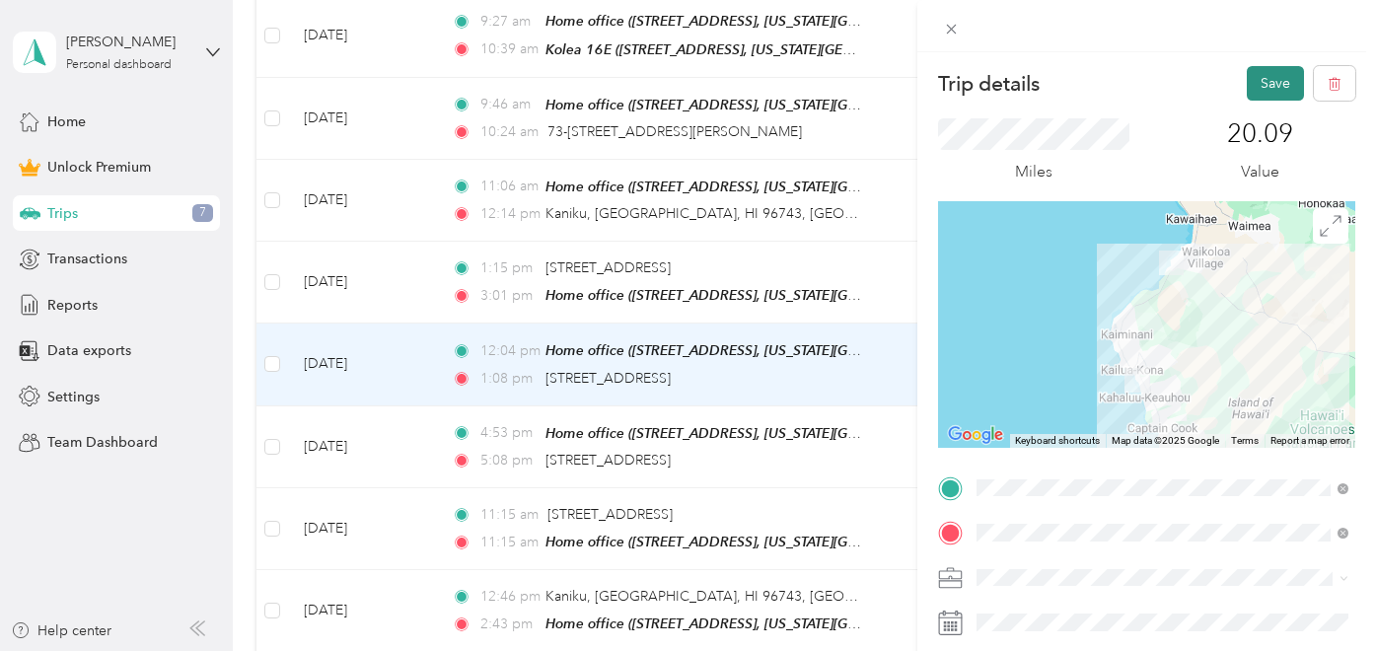
click at [1262, 88] on button "Save" at bounding box center [1275, 83] width 57 height 35
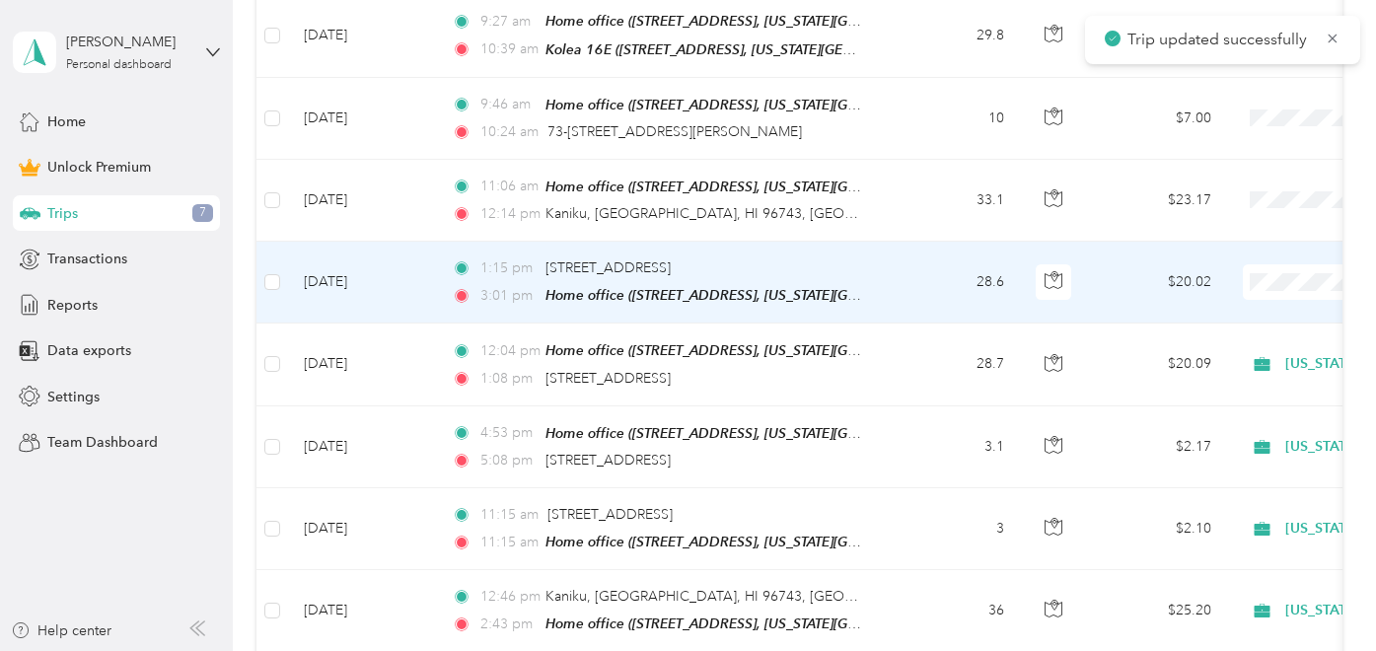
click at [888, 277] on td "1:15 pm 69-180 Waikōloa Beach Dr, Waikoloa Village, HI 96738, USA 3:01 pm Home …" at bounding box center [663, 283] width 454 height 82
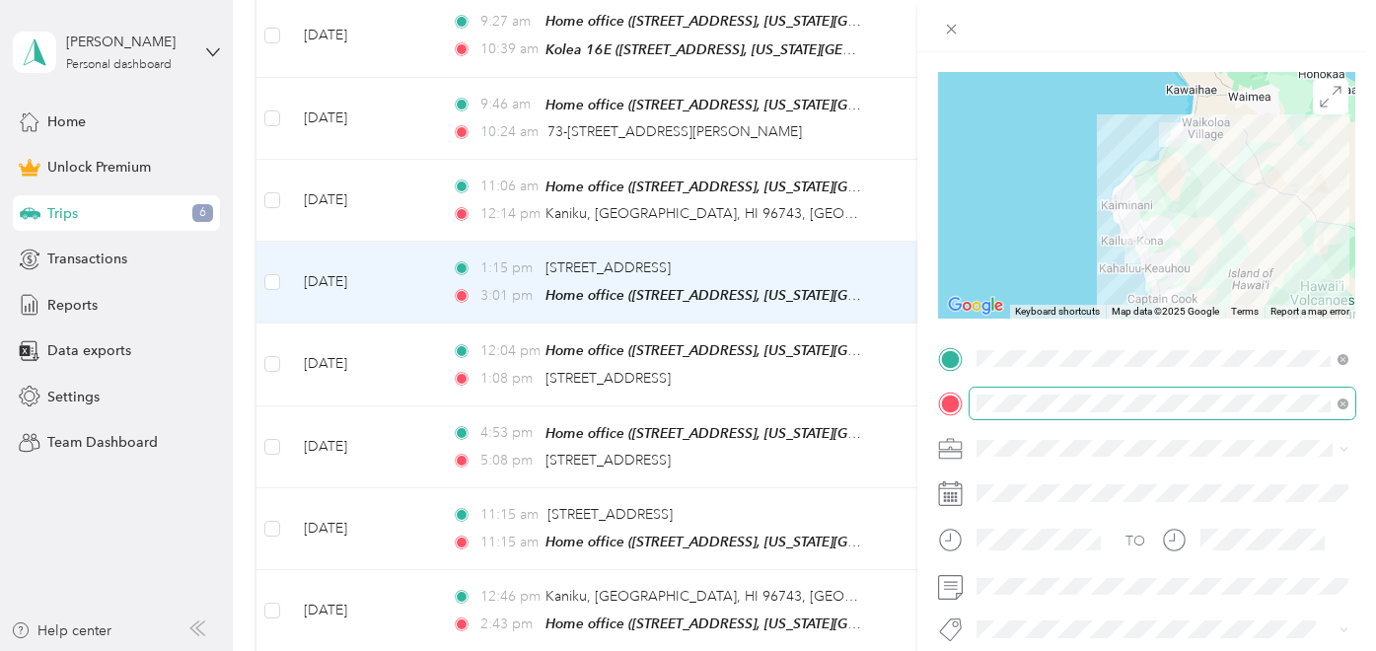
scroll to position [268, 0]
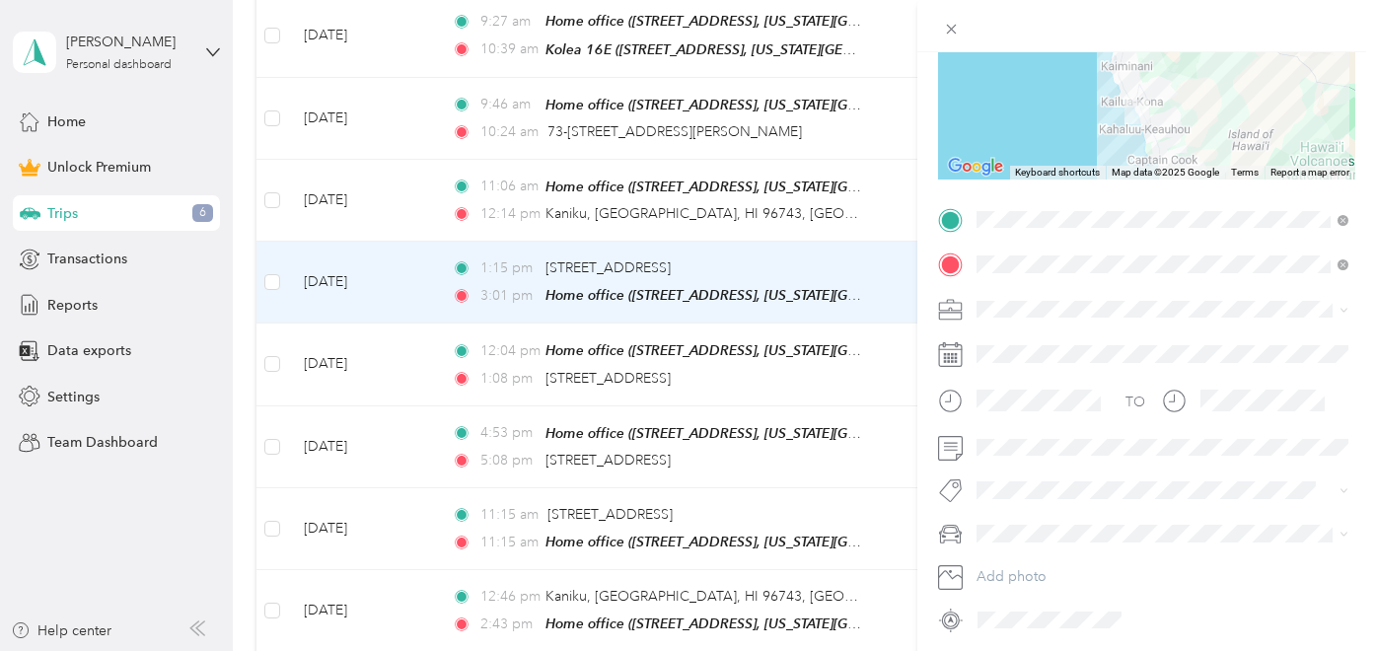
click at [1014, 321] on span at bounding box center [1162, 310] width 386 height 32
click at [1066, 405] on span "Hawaii Life Real Estate Brokers" at bounding box center [1093, 408] width 220 height 17
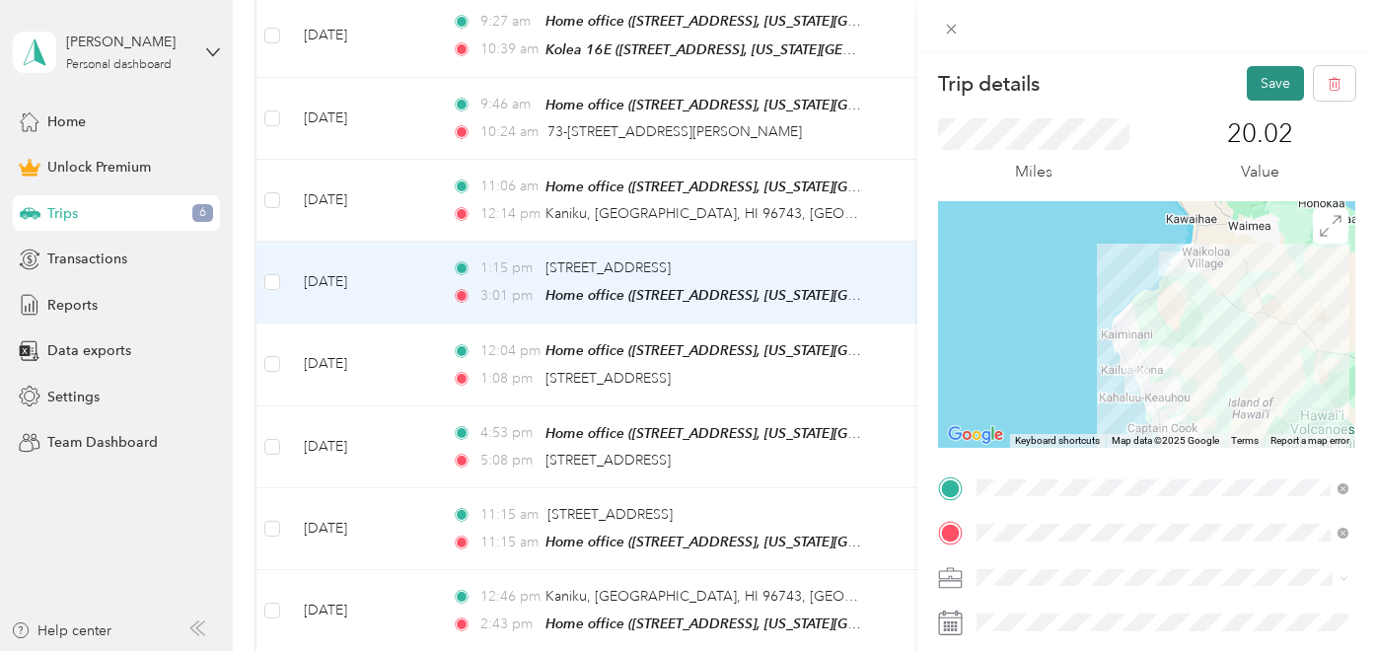
click at [1247, 89] on button "Save" at bounding box center [1275, 83] width 57 height 35
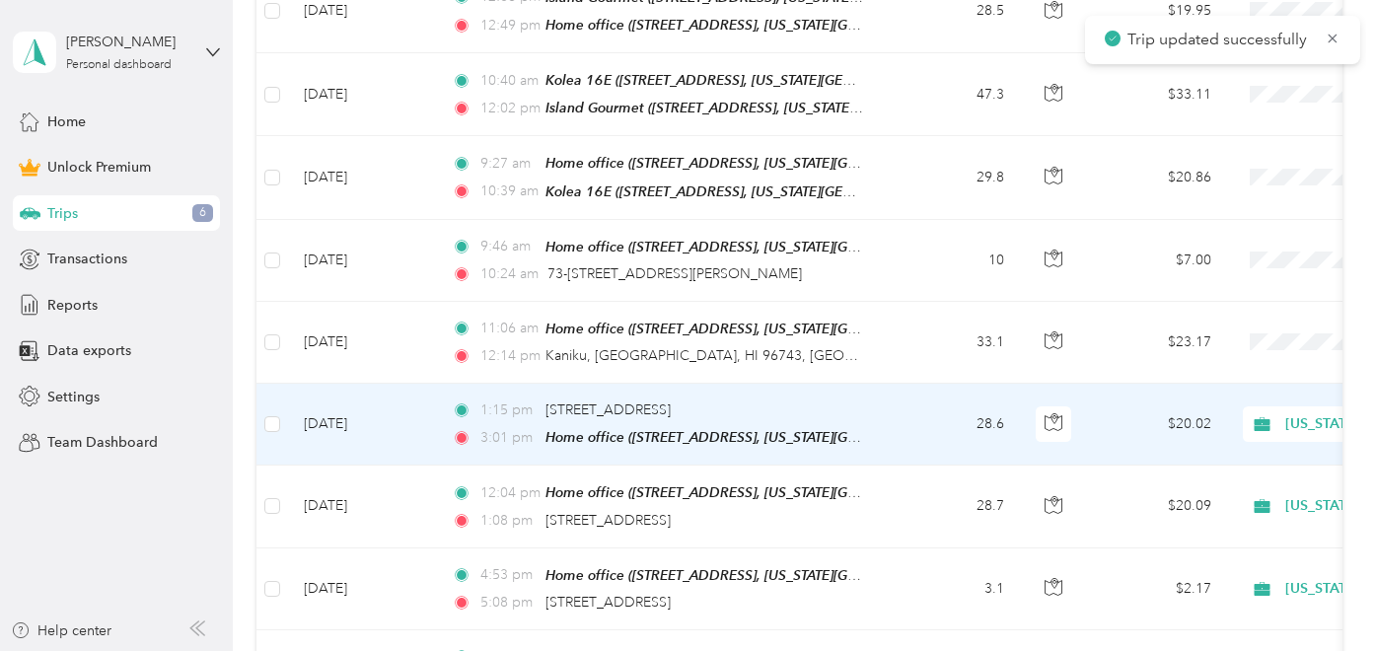
scroll to position [627, 0]
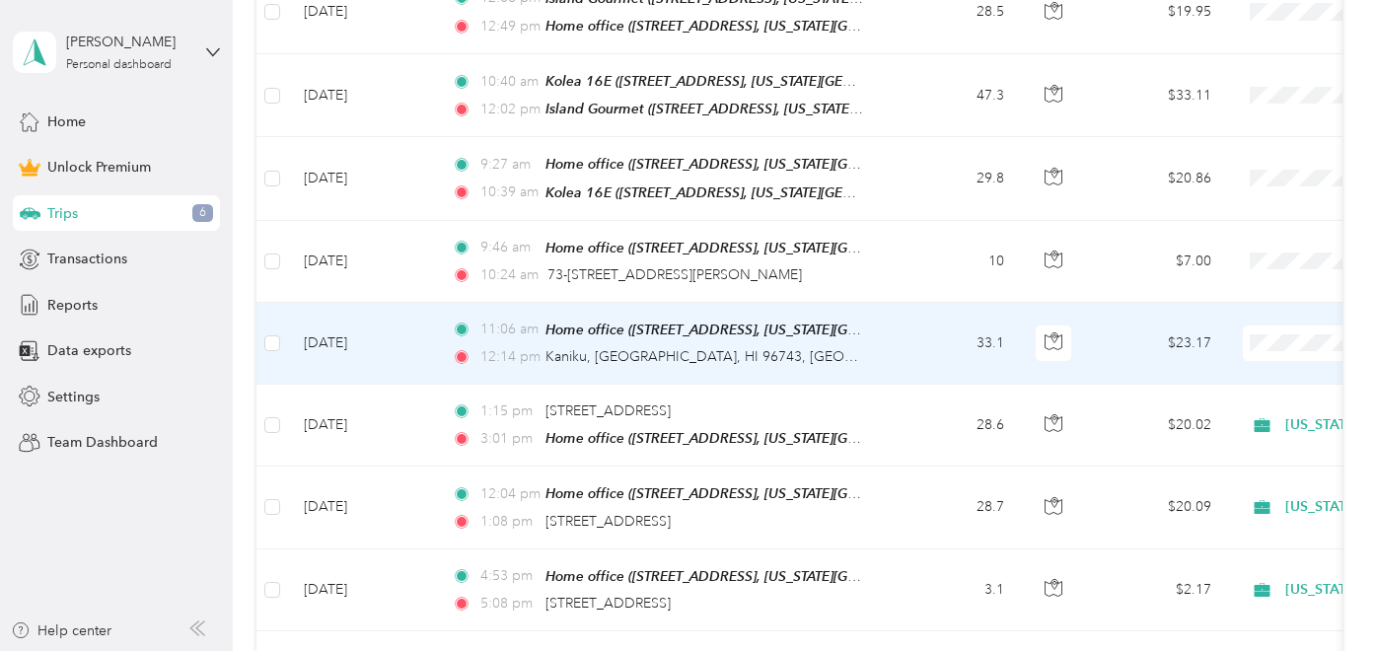
click at [902, 345] on td "33.1" at bounding box center [955, 344] width 130 height 82
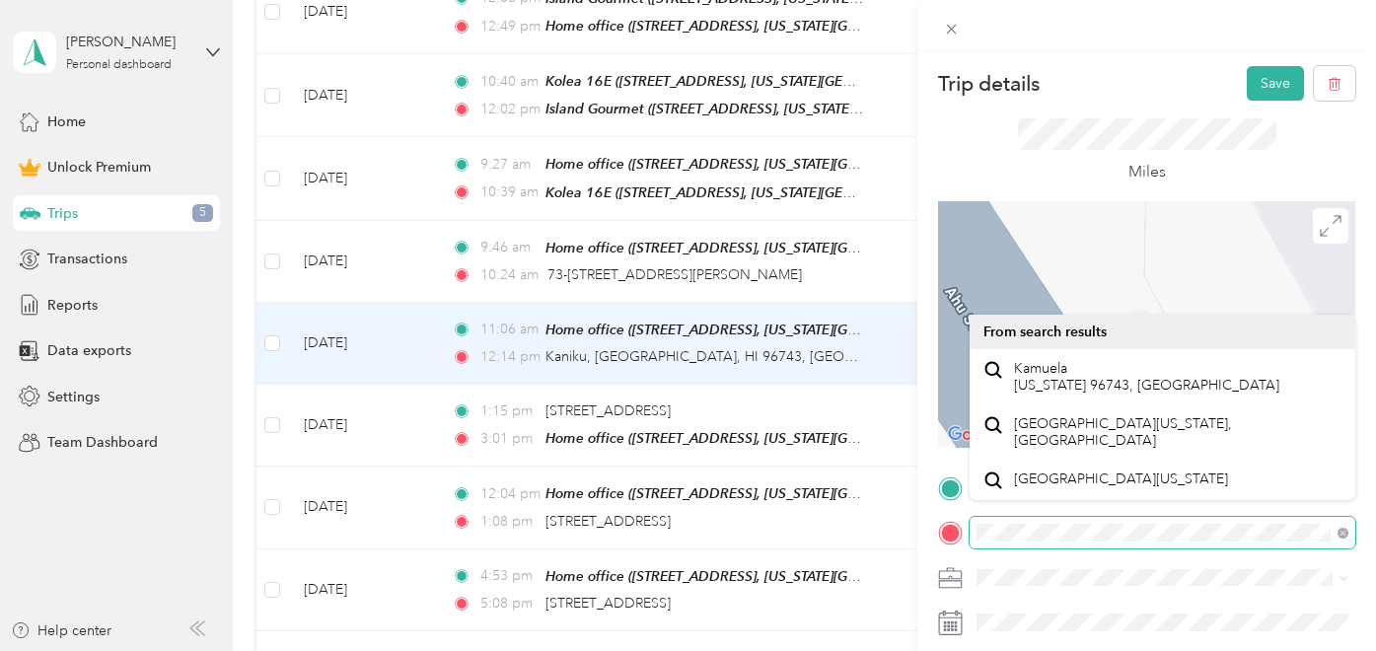
click at [888, 514] on div "Trip details Save This trip cannot be edited because it is either under review,…" at bounding box center [688, 325] width 1376 height 651
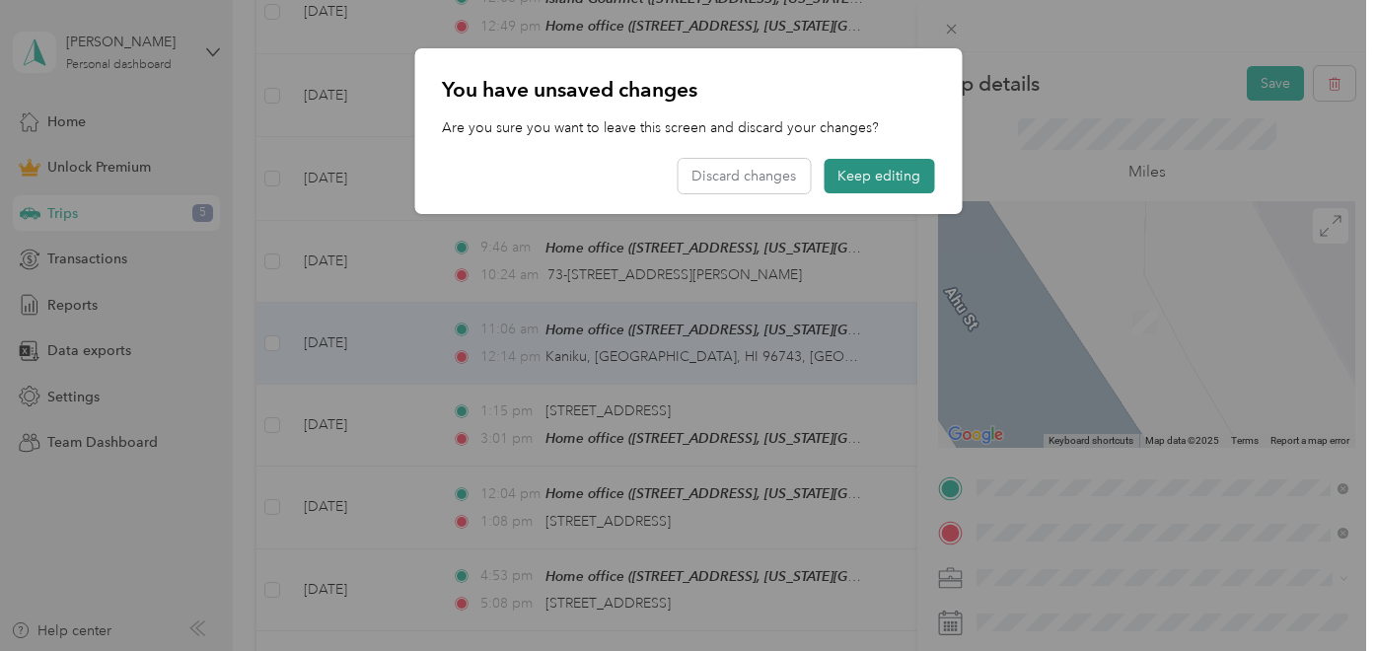
click at [880, 167] on button "Keep editing" at bounding box center [878, 176] width 110 height 35
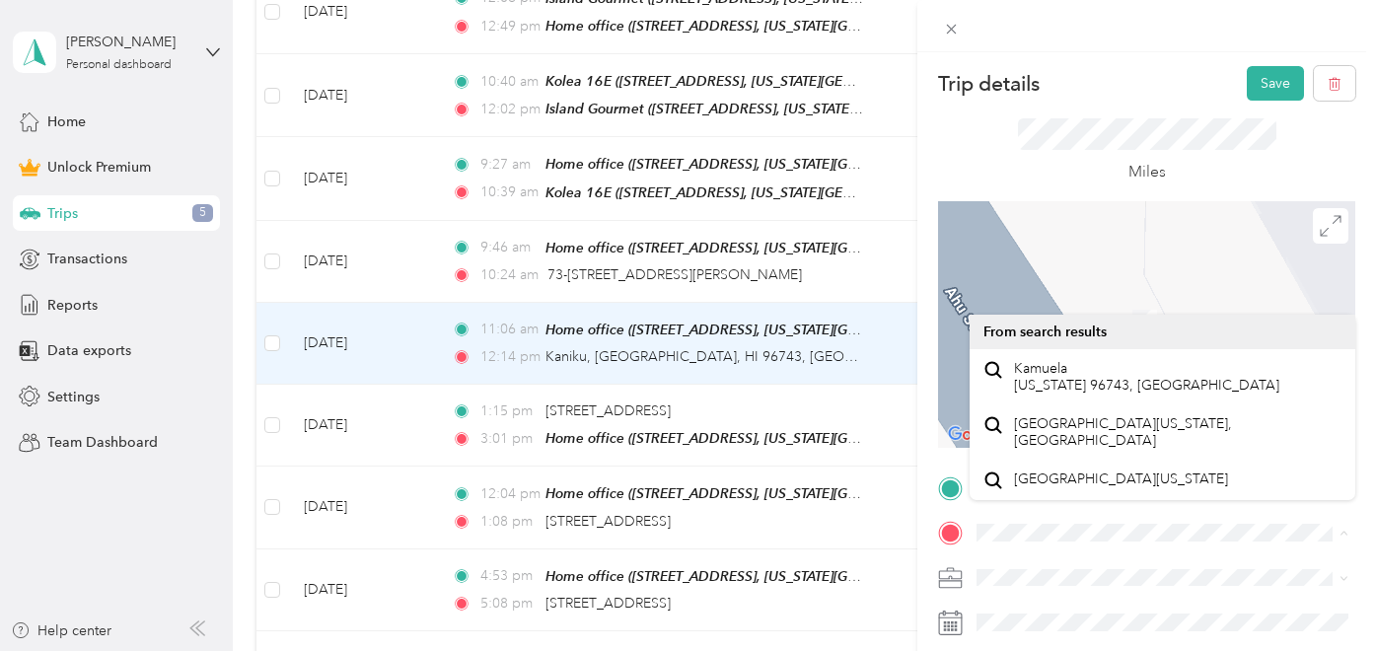
click at [927, 426] on form "Trip details Save This trip cannot be edited because it is either under review,…" at bounding box center [1146, 484] width 459 height 837
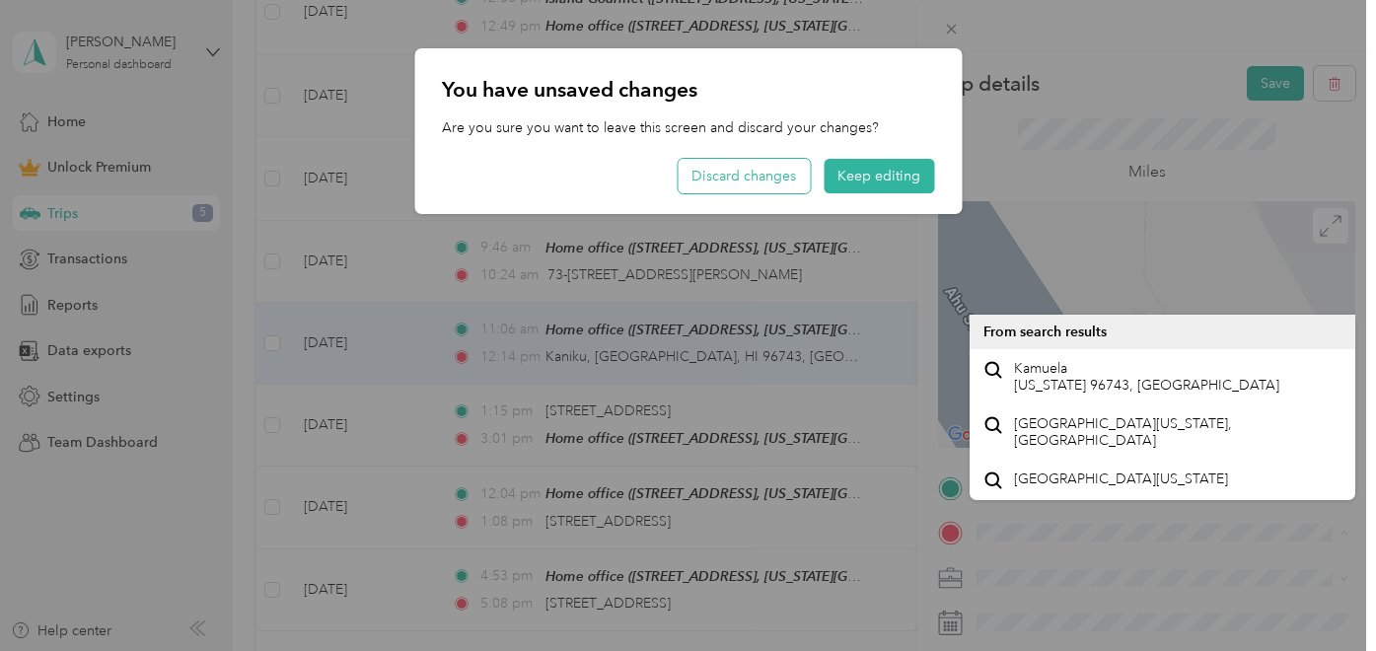
click at [739, 174] on button "Discard changes" at bounding box center [743, 176] width 132 height 35
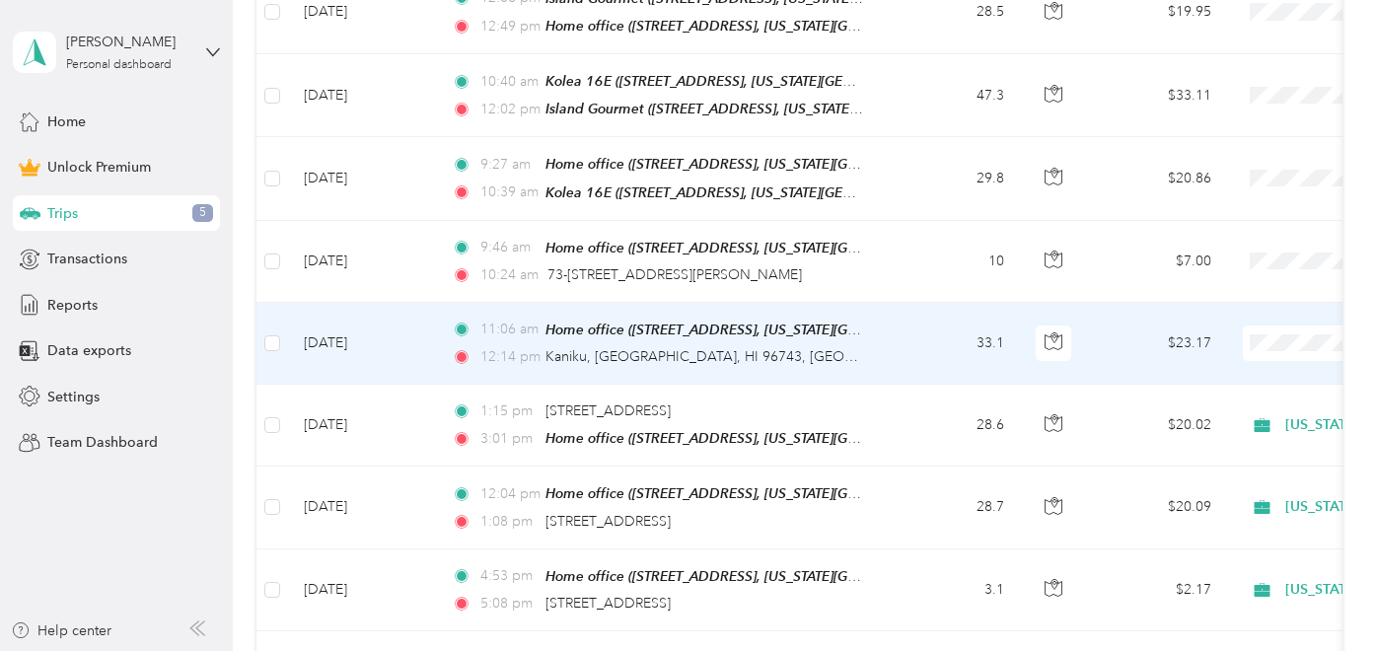
click at [902, 341] on td "33.1" at bounding box center [955, 344] width 130 height 82
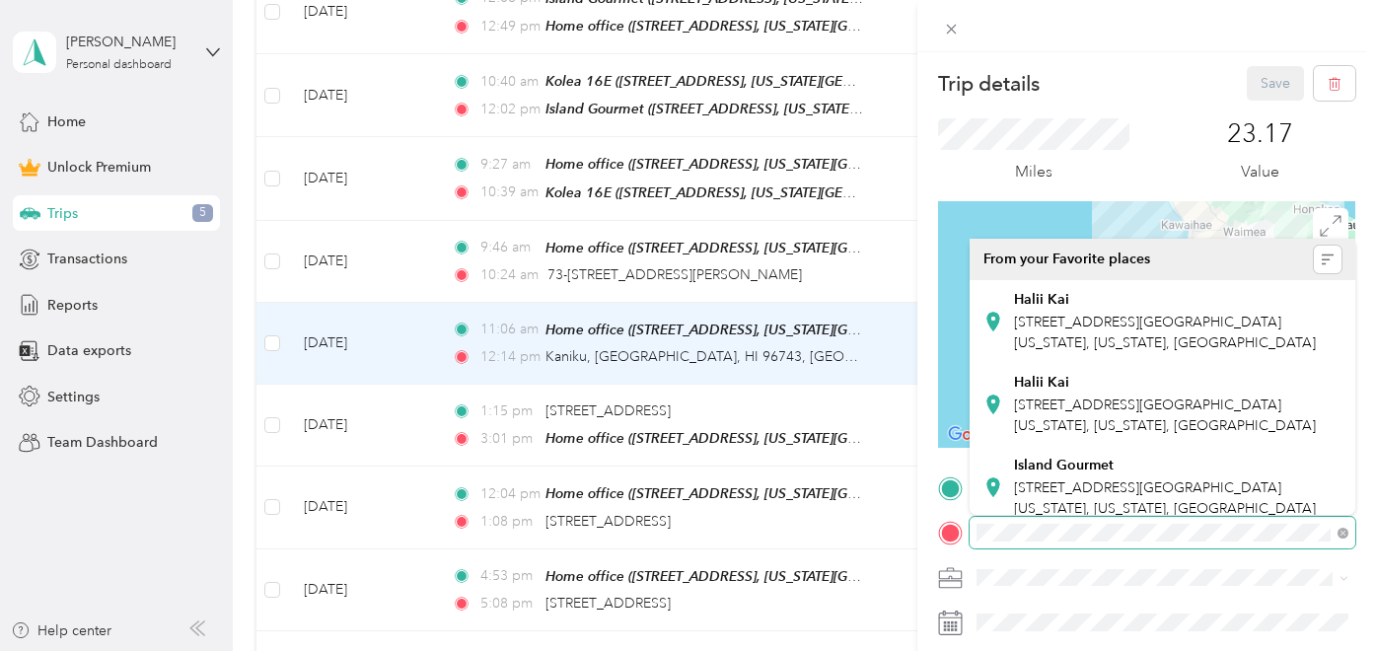
click at [958, 527] on div at bounding box center [1146, 533] width 417 height 32
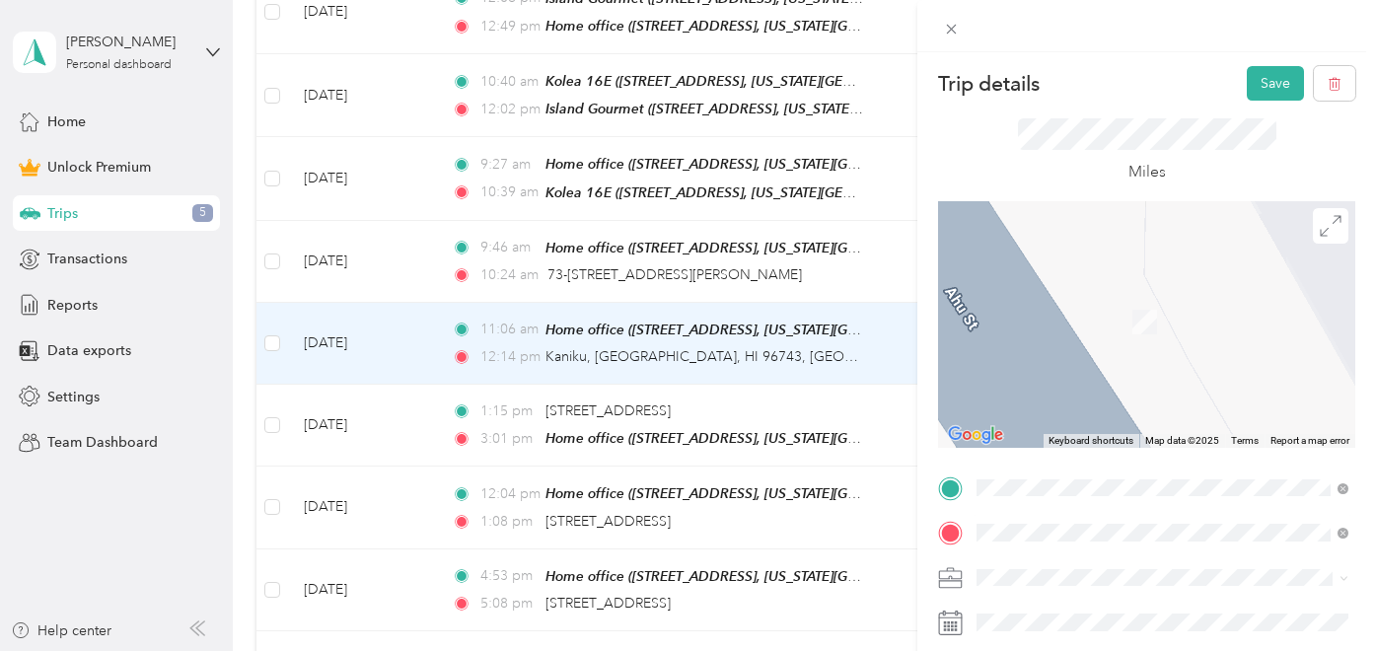
click at [1092, 609] on span "68-1118 North Kaniku Drive Kamuela, Hawaii 96743, United States" at bounding box center [1122, 604] width 217 height 18
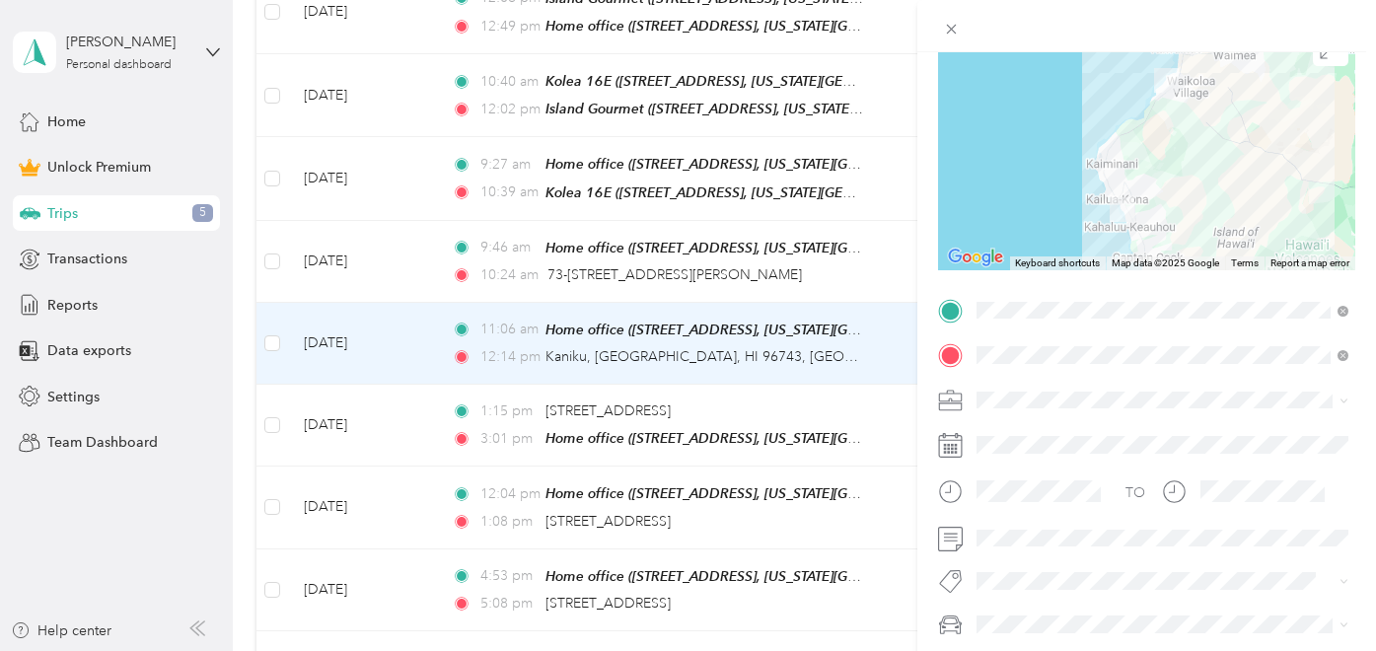
scroll to position [193, 0]
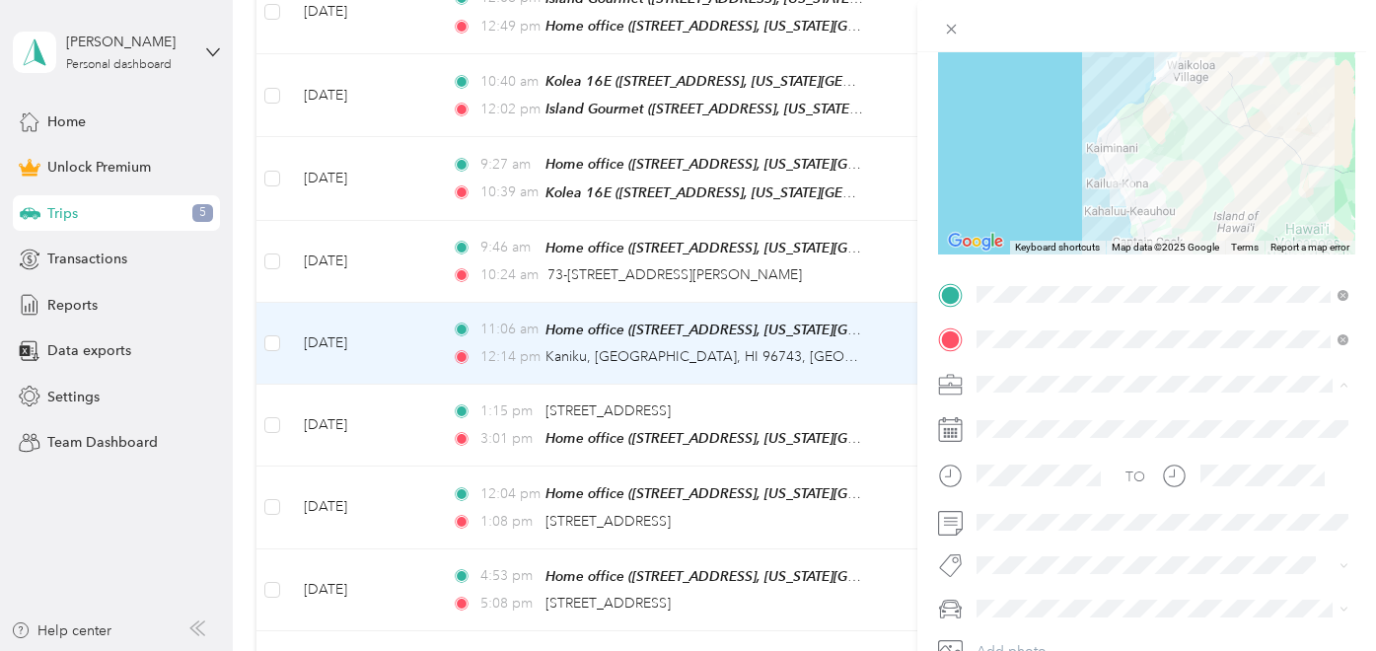
click at [1088, 184] on li "Hawaii Life Real Estate Brokers" at bounding box center [1162, 177] width 386 height 35
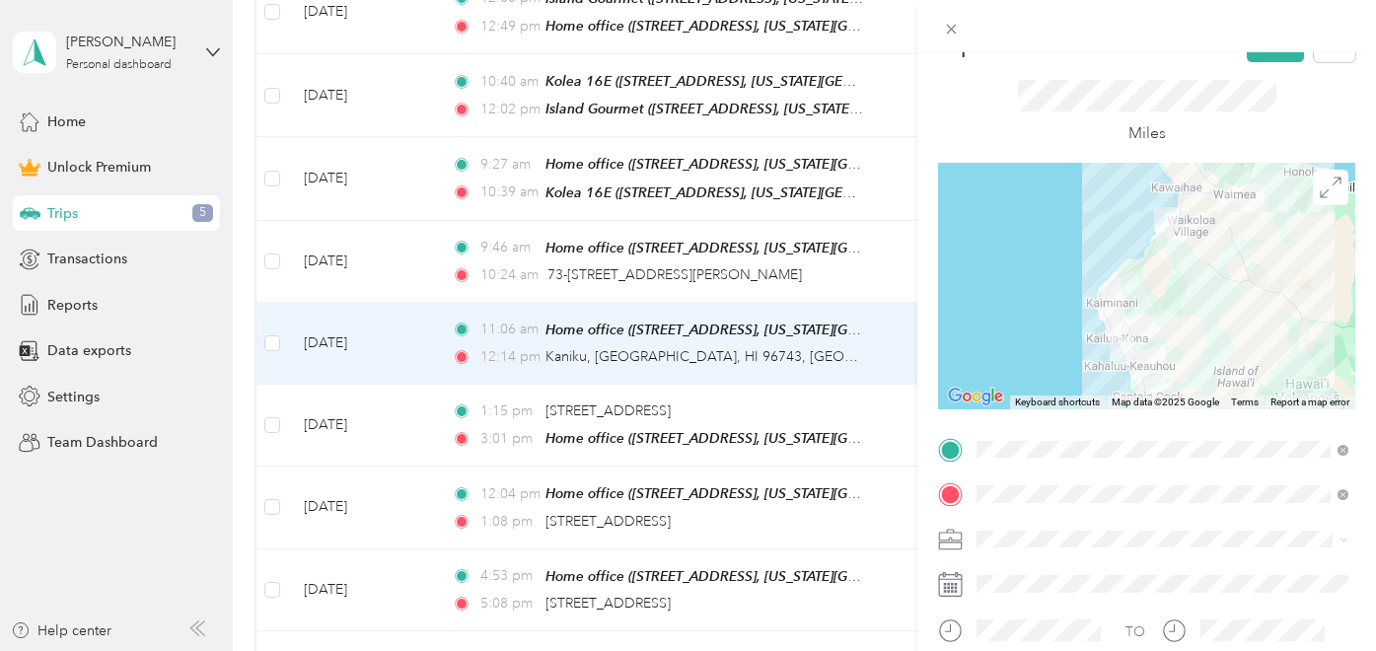
scroll to position [0, 0]
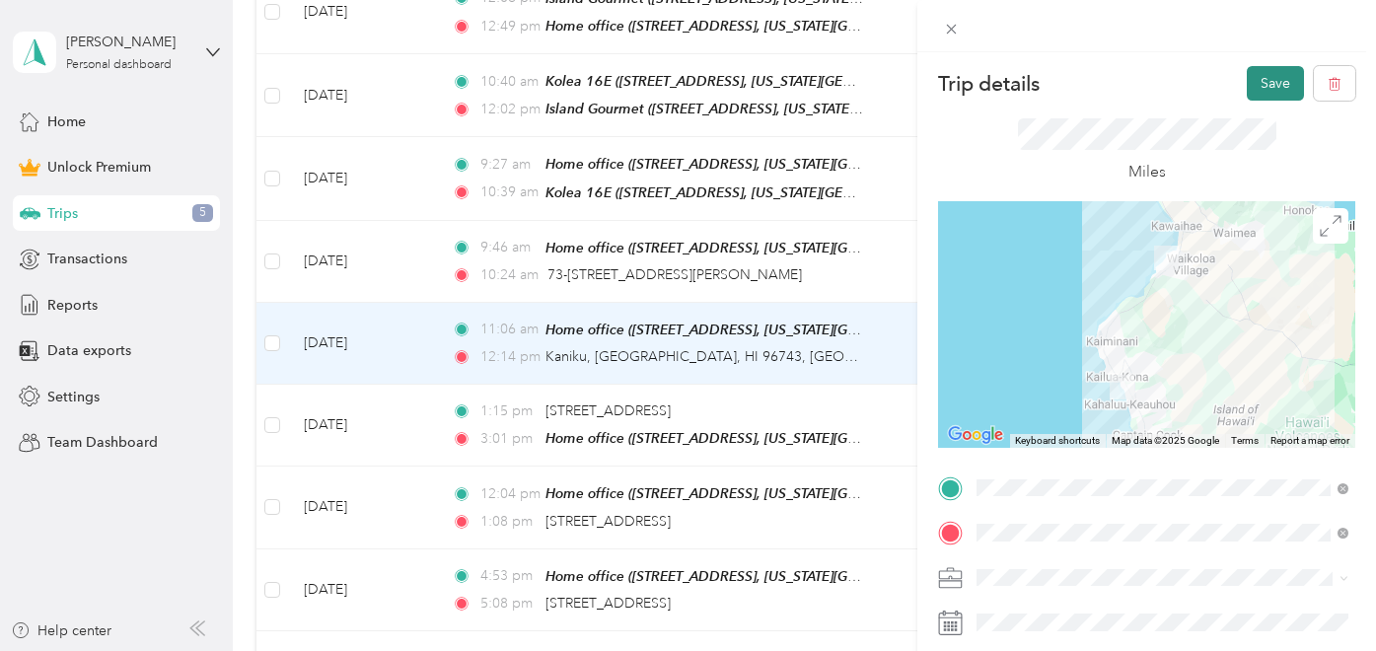
click at [1276, 84] on button "Save" at bounding box center [1275, 83] width 57 height 35
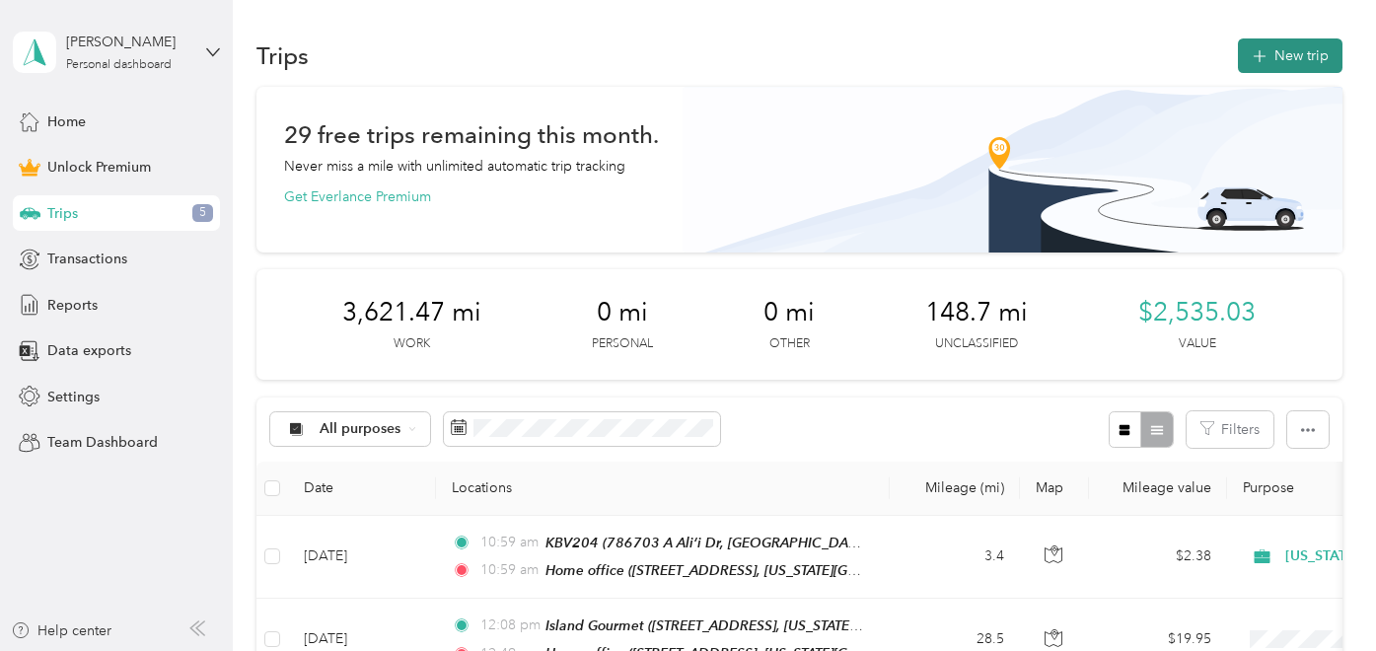
click at [1282, 71] on button "New trip" at bounding box center [1290, 55] width 105 height 35
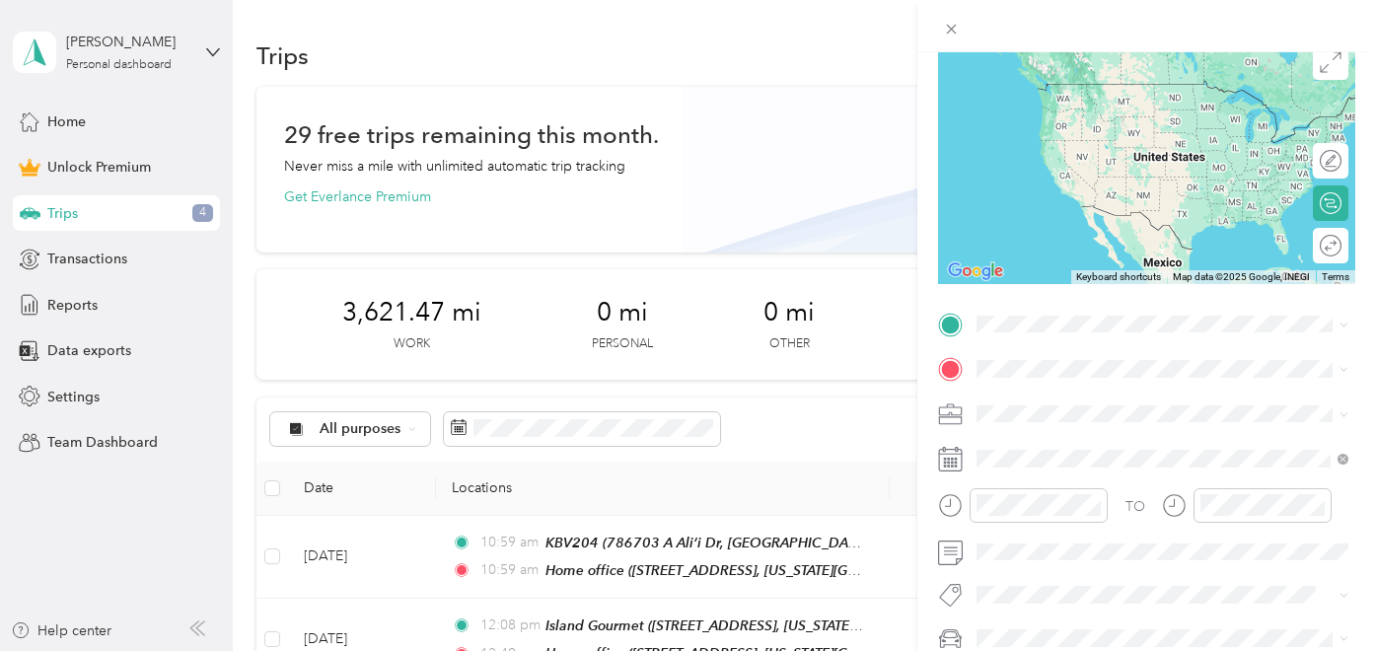
scroll to position [231, 0]
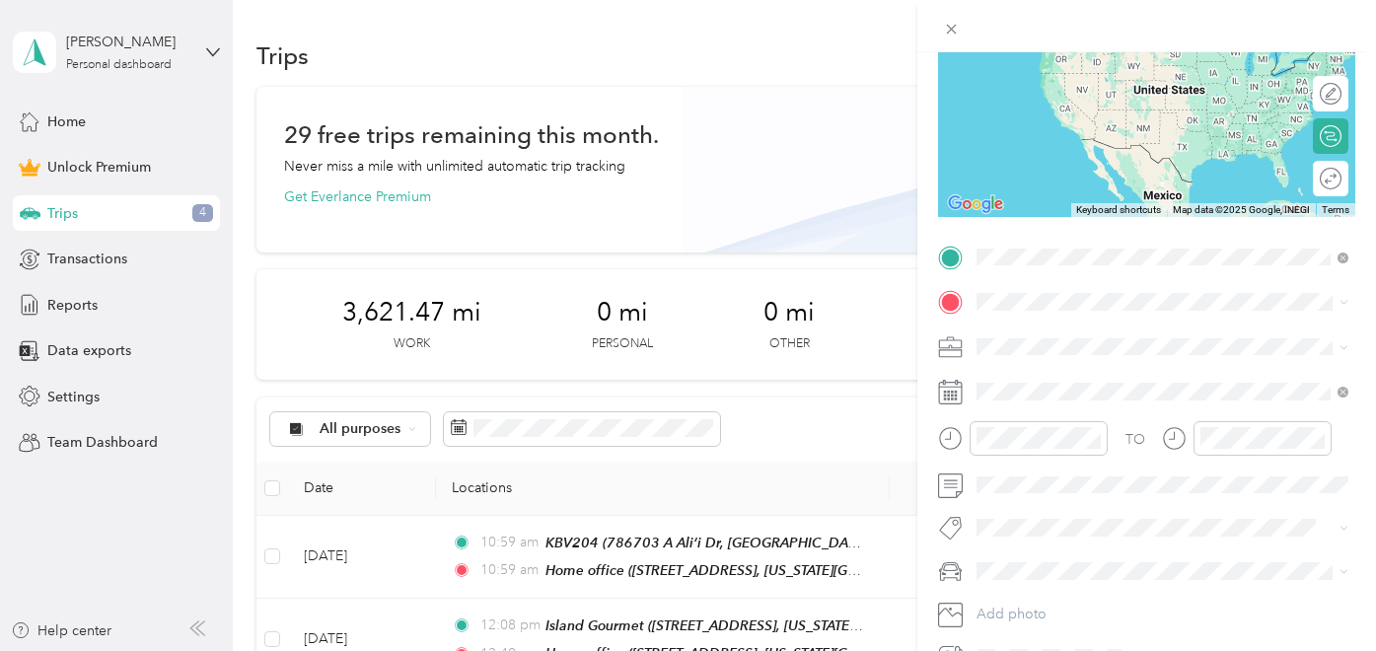
click at [1104, 323] on span "68-1118 North Kaniku Drive Kamuela, Hawaii 96743, United States" at bounding box center [1122, 329] width 217 height 18
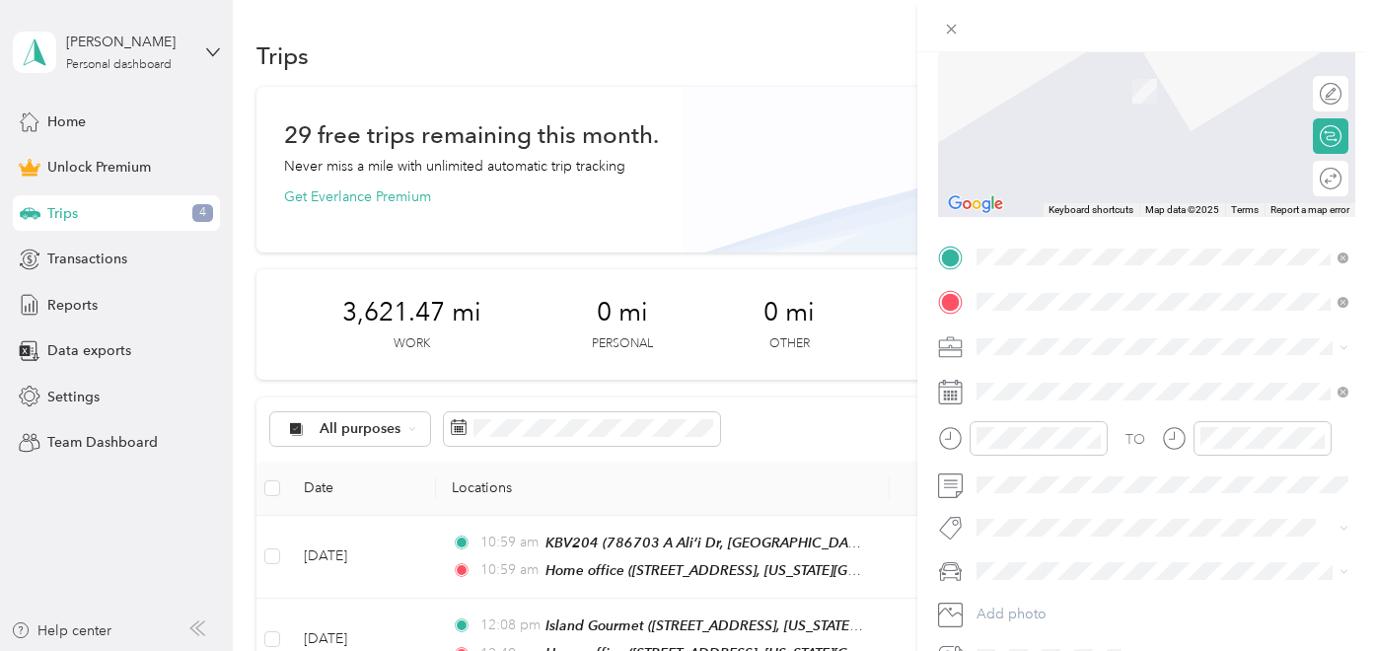
click at [1111, 415] on span "76-704 Ahu St, Kailua-Kona, HI 96740, USA, 96740, Hawaii County, Hawaii, United…" at bounding box center [1165, 411] width 302 height 37
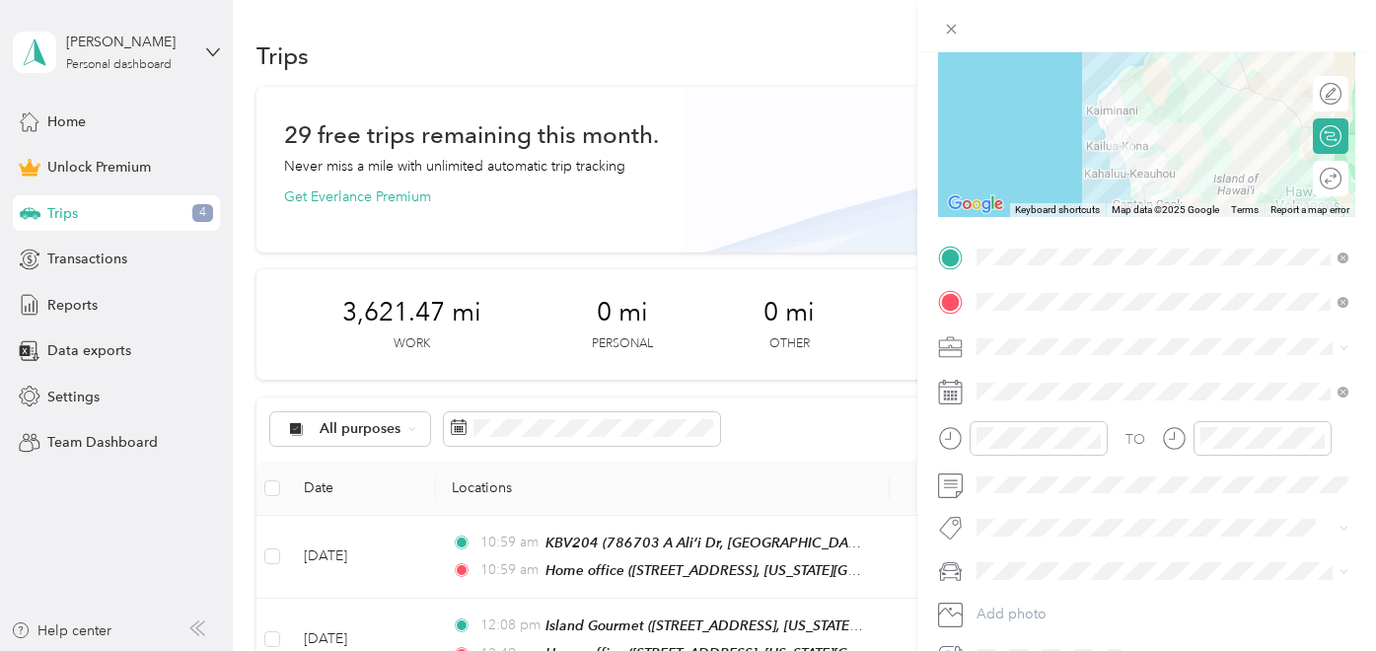
click at [1010, 357] on span at bounding box center [1162, 347] width 386 height 32
click at [1120, 451] on div "Hawaii Life Real Estate Brokers" at bounding box center [1162, 450] width 358 height 21
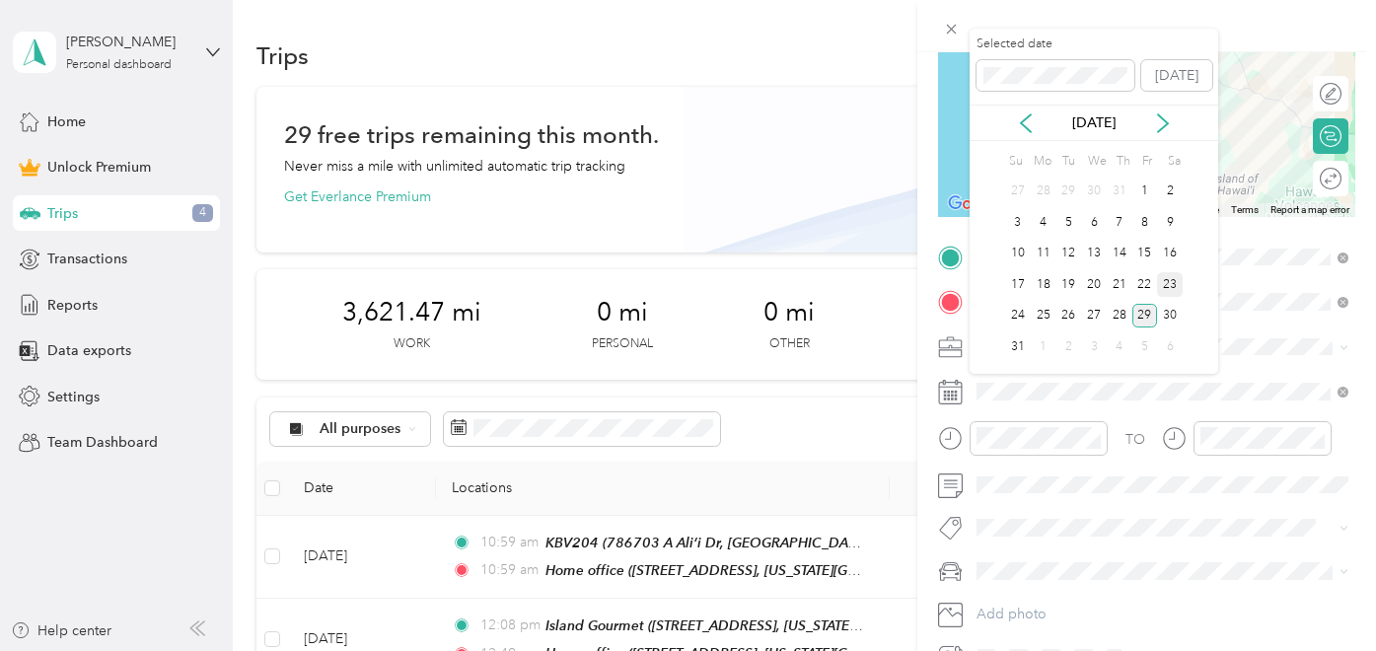
click at [1172, 280] on div "23" at bounding box center [1170, 284] width 26 height 25
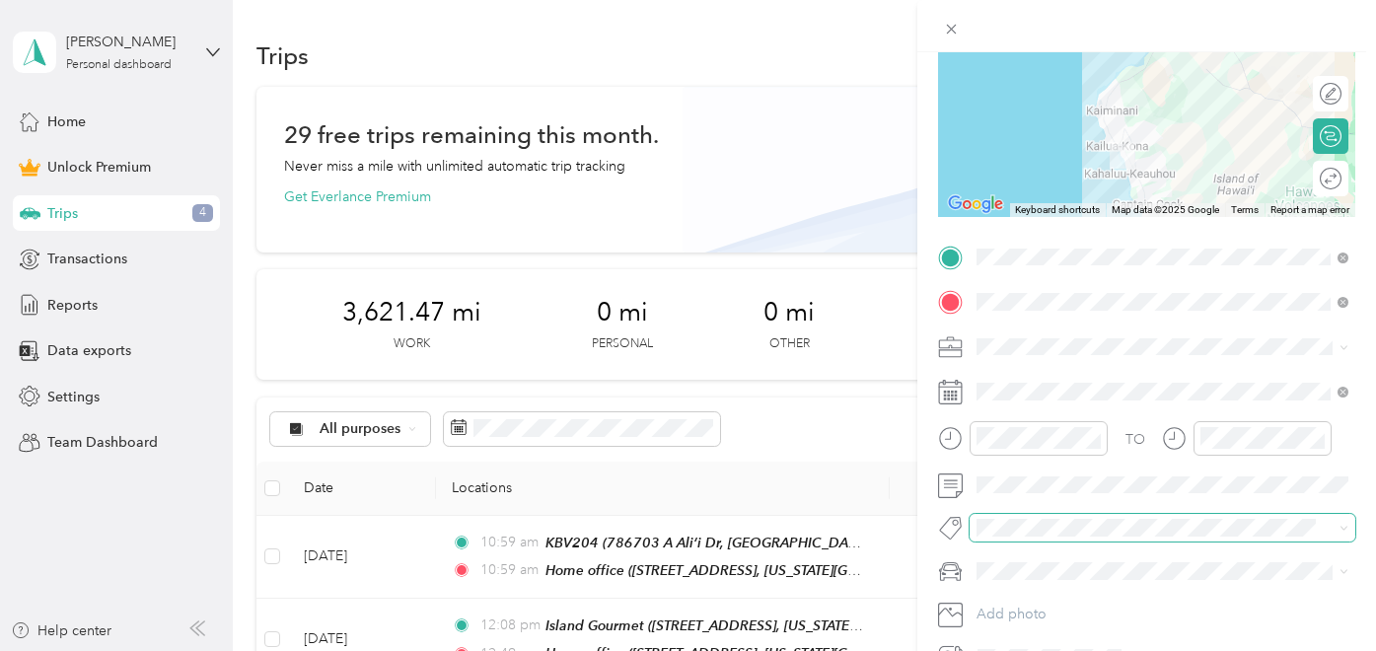
scroll to position [324, 0]
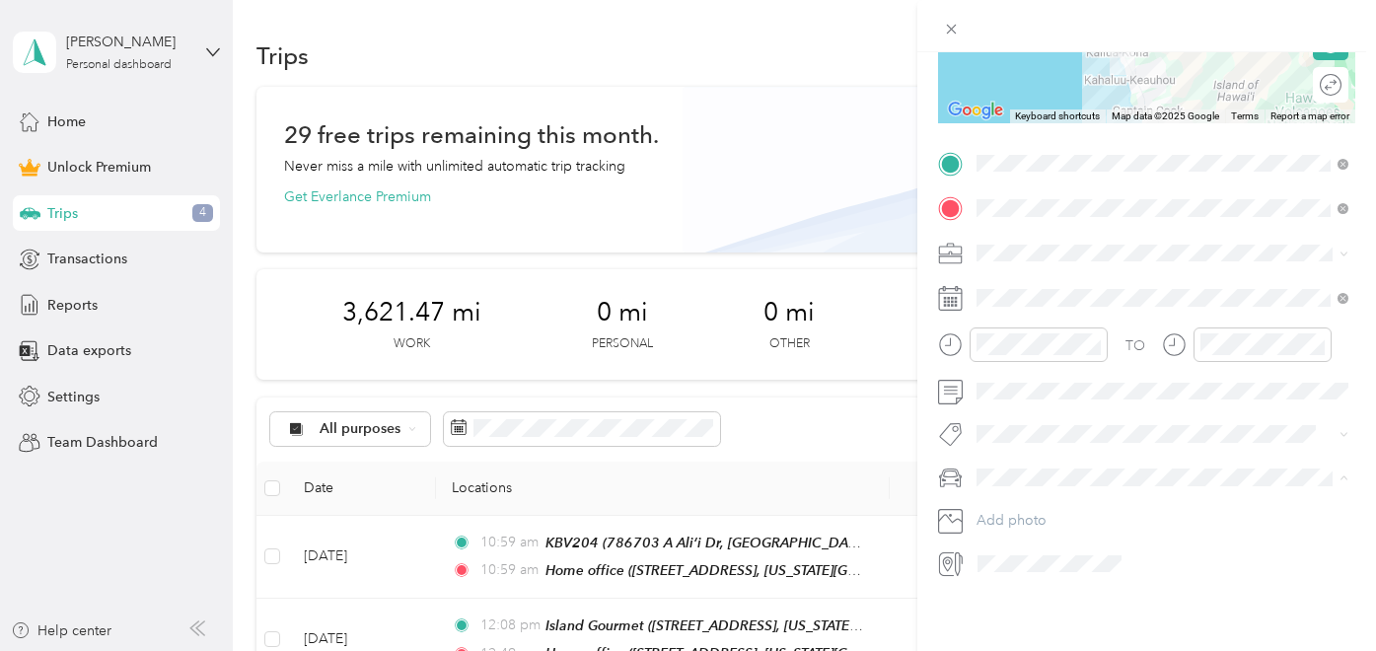
click at [1013, 510] on span "Honda CR-V" at bounding box center [1021, 512] width 77 height 17
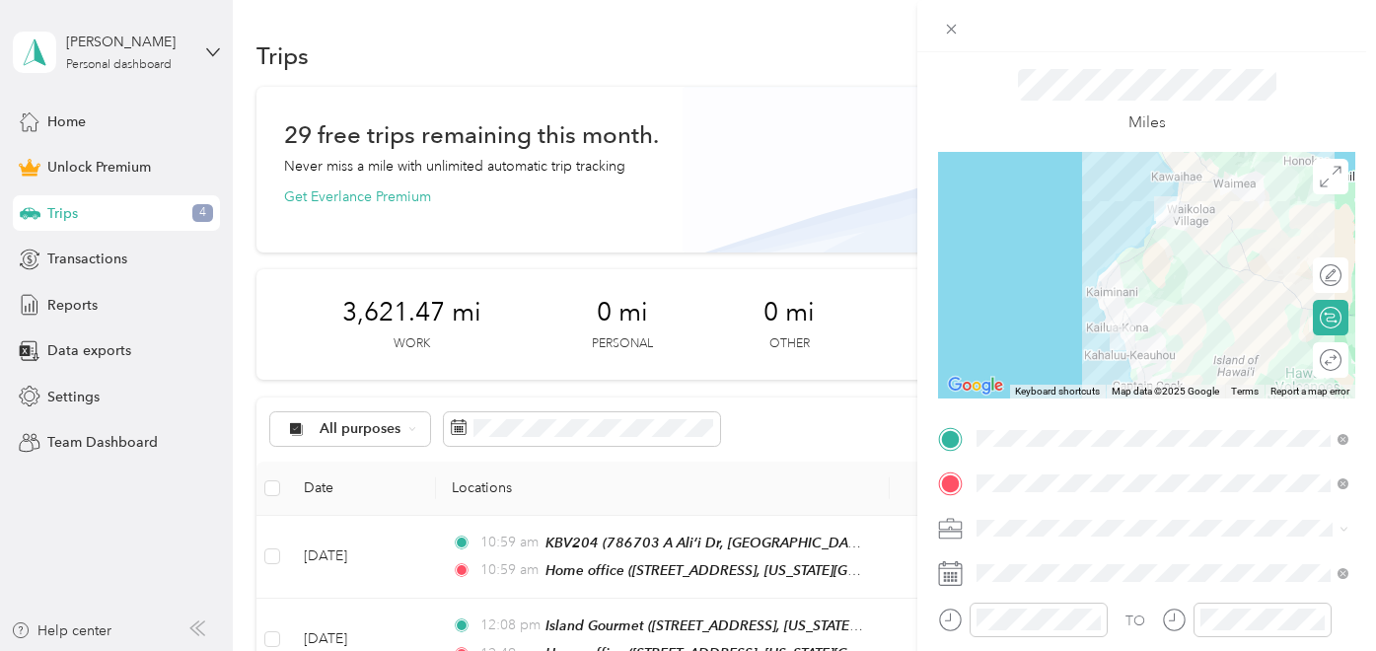
scroll to position [0, 0]
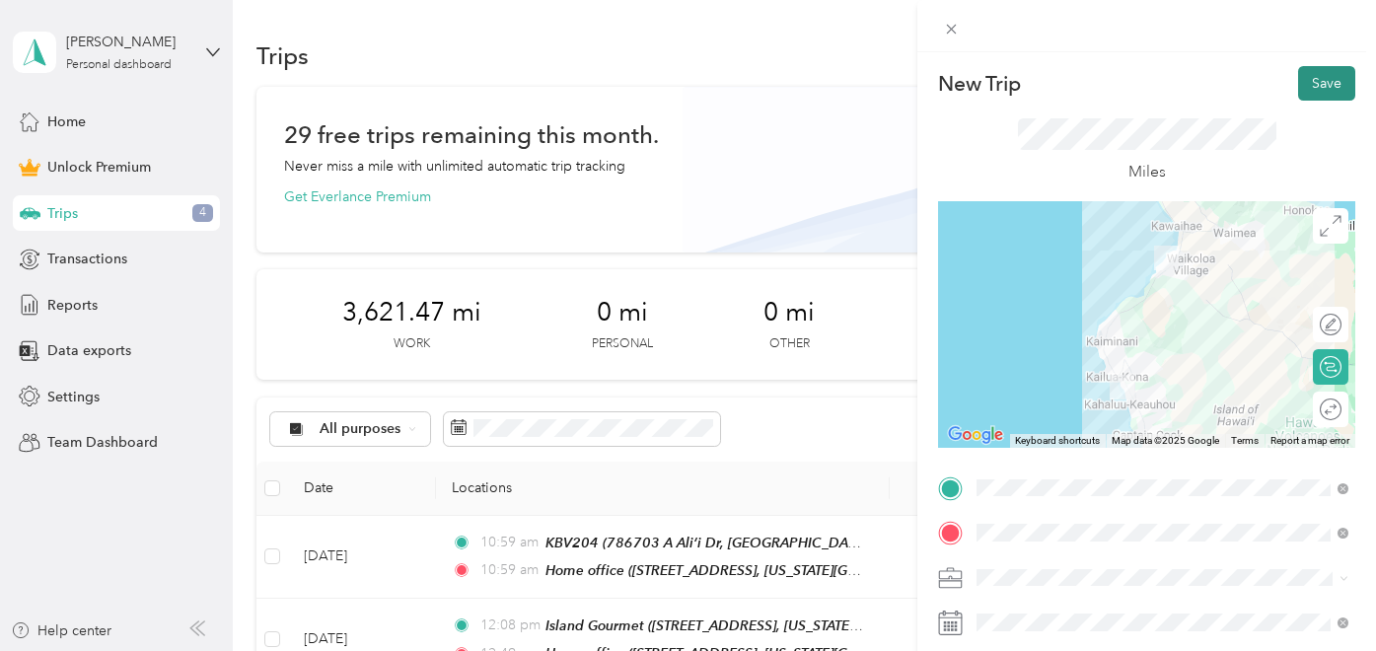
click at [1321, 79] on button "Save" at bounding box center [1326, 83] width 57 height 35
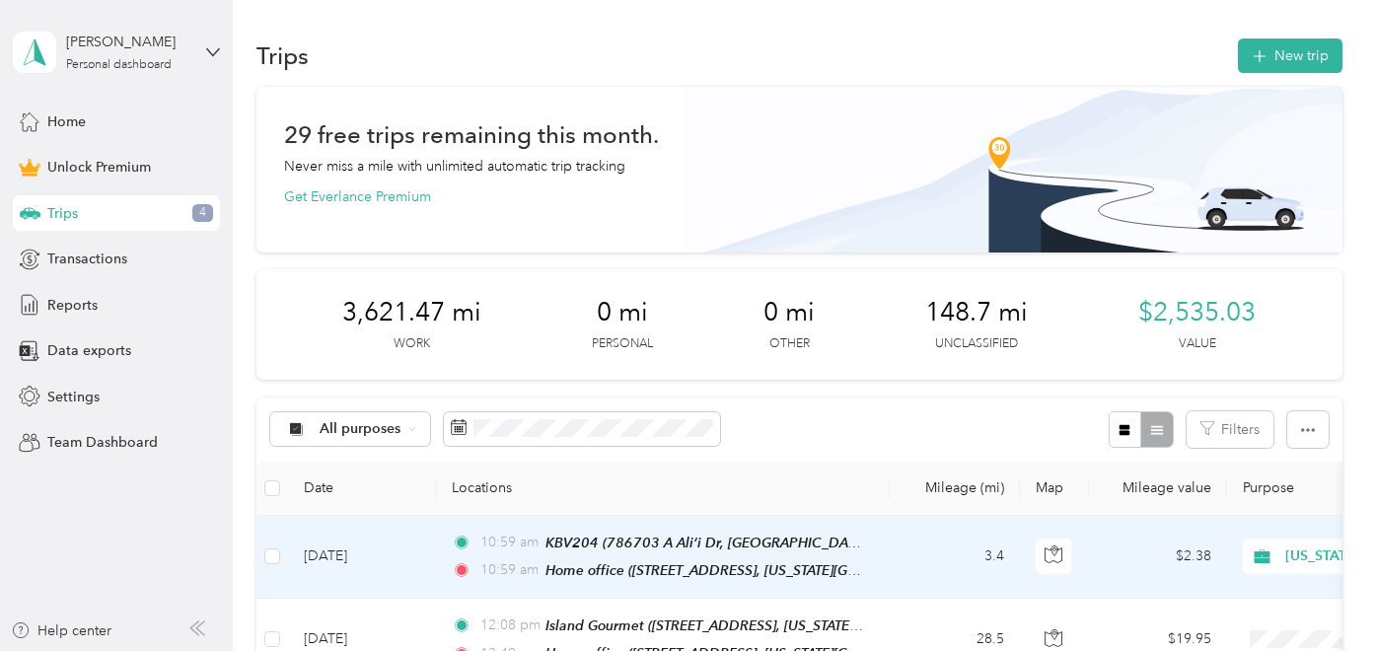
click at [890, 551] on td "3.4" at bounding box center [955, 557] width 130 height 83
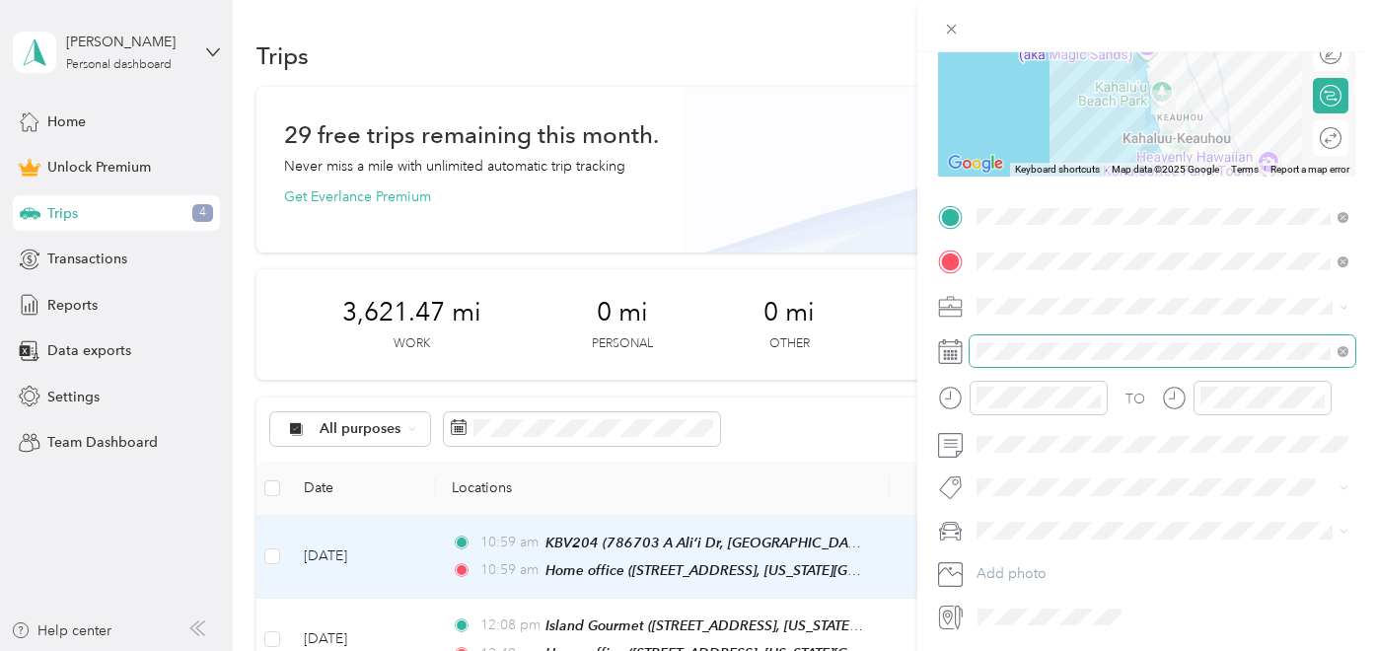
scroll to position [277, 0]
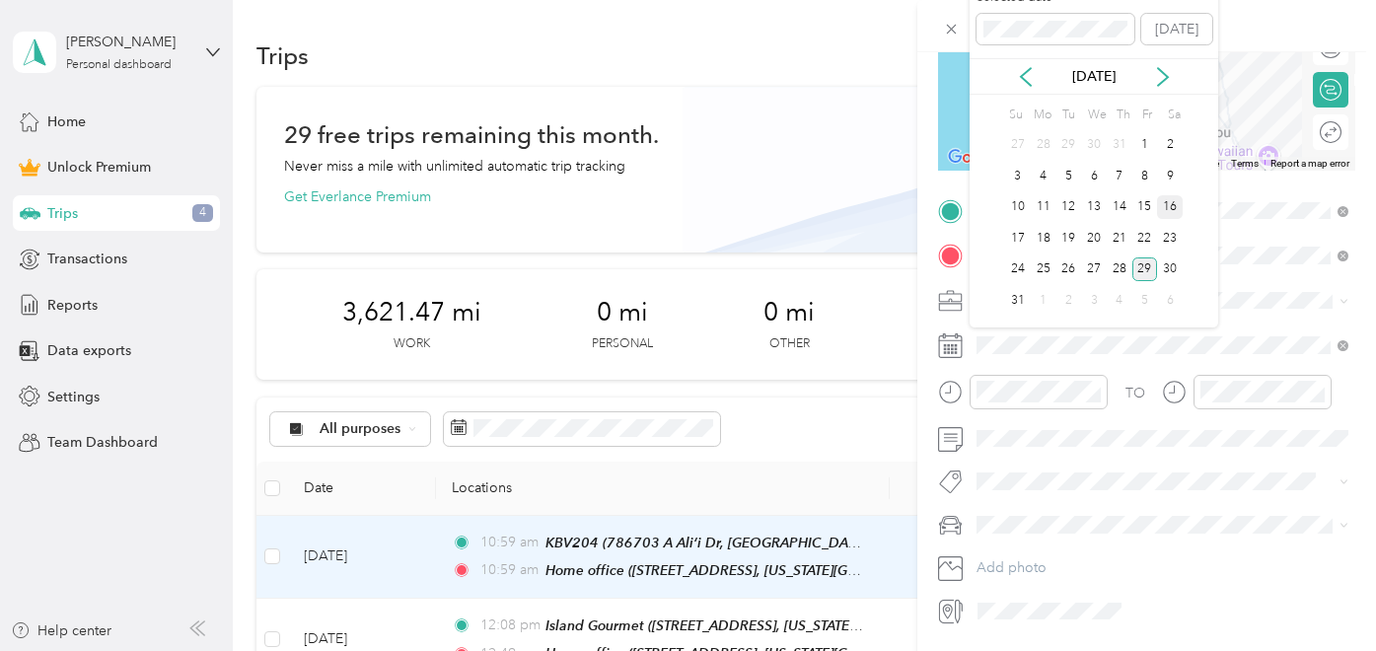
click at [1171, 209] on div "16" at bounding box center [1170, 207] width 26 height 25
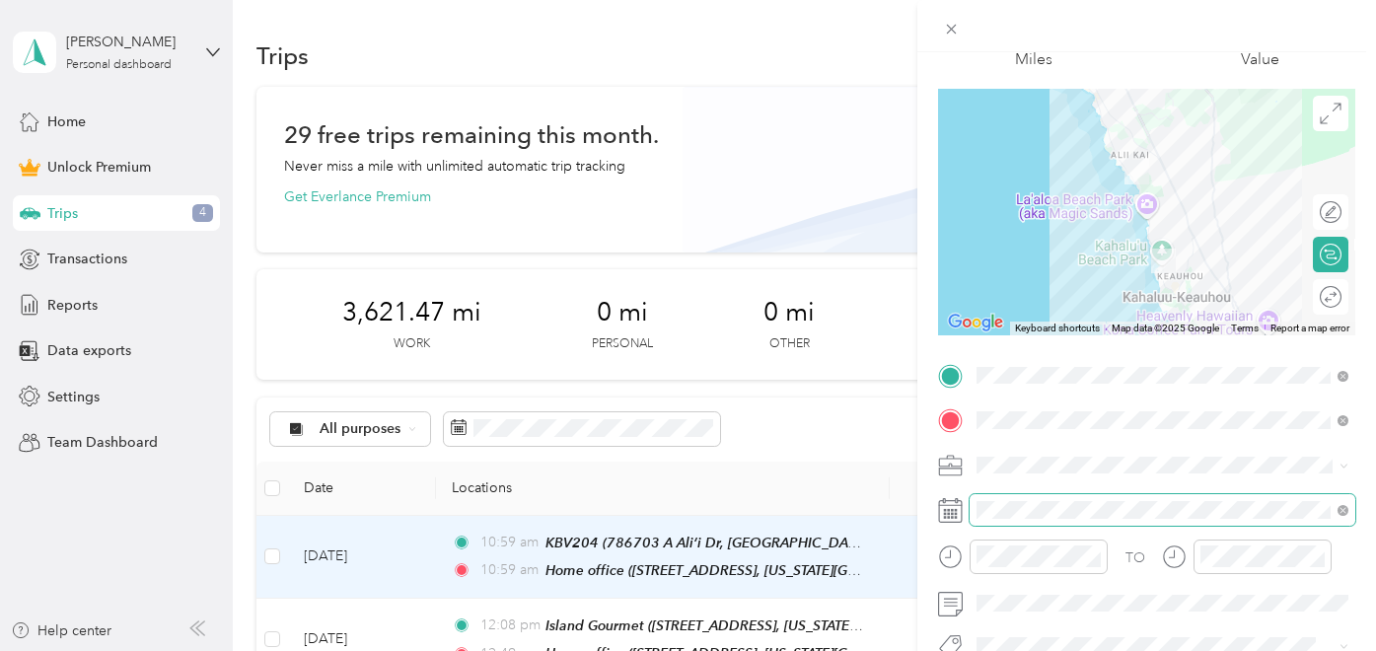
scroll to position [0, 0]
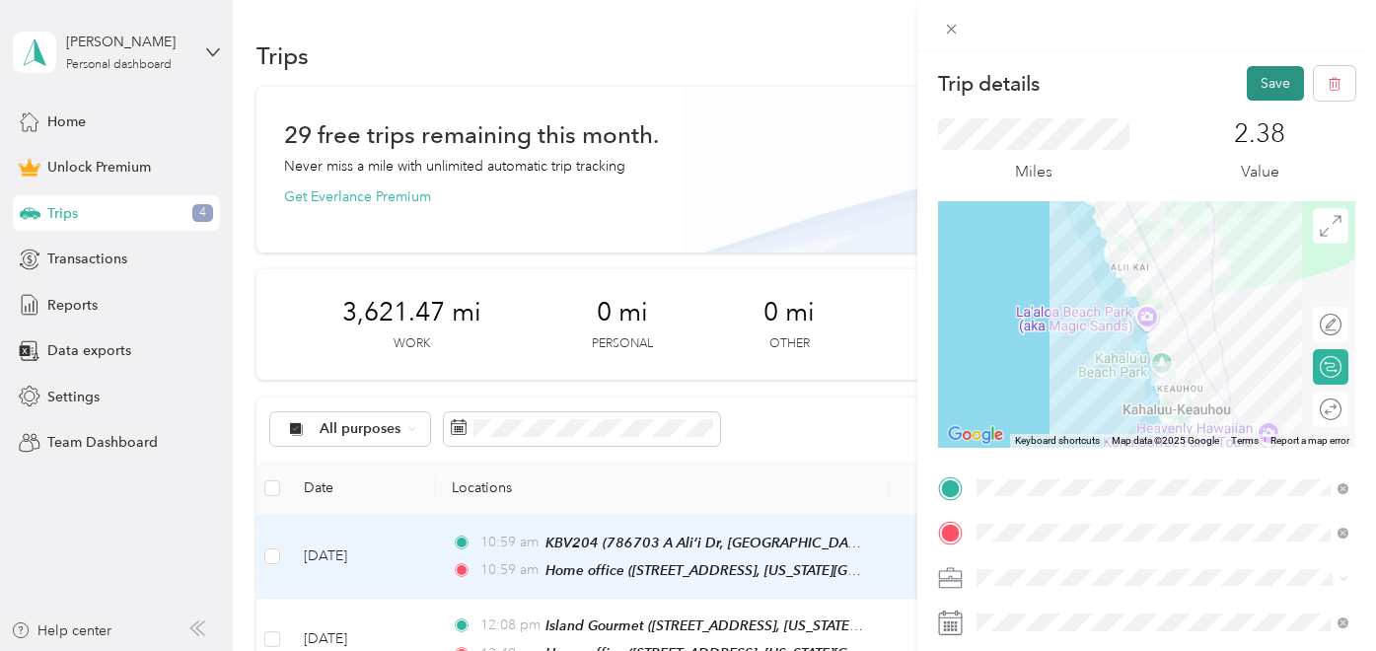
click at [1264, 82] on button "Save" at bounding box center [1275, 83] width 57 height 35
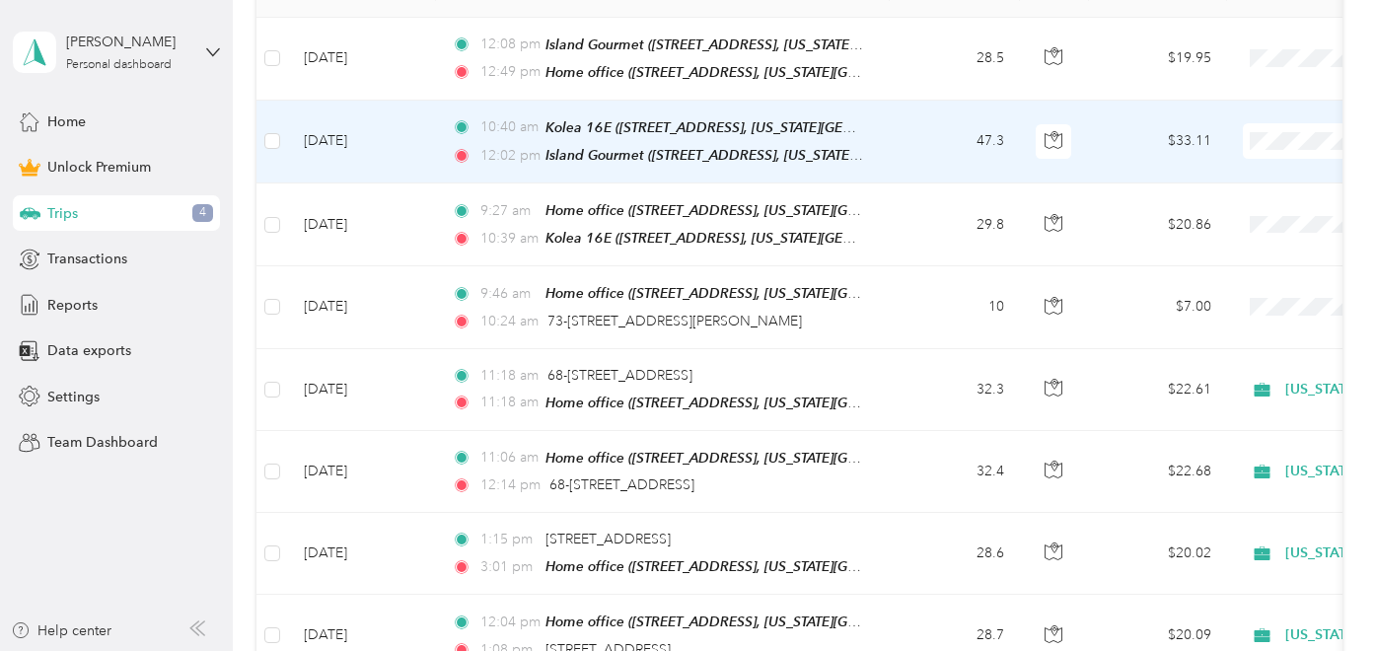
scroll to position [499, 0]
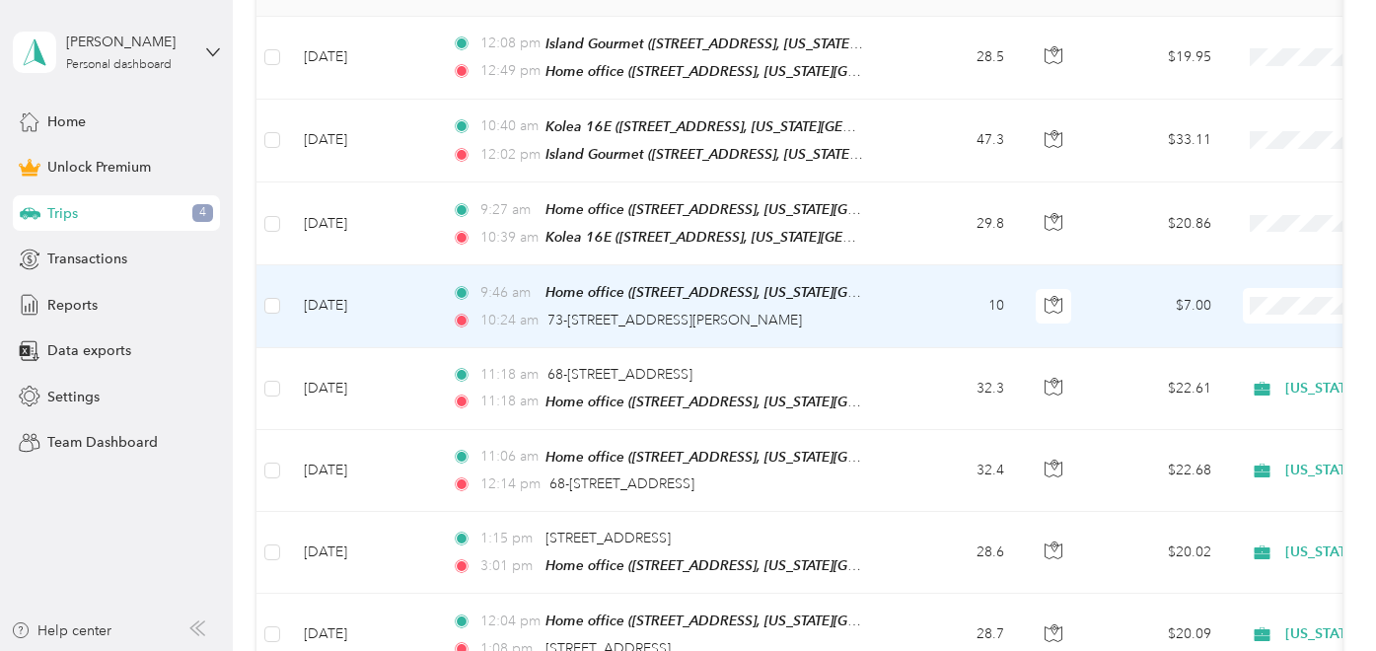
click at [903, 288] on td "10" at bounding box center [955, 306] width 130 height 82
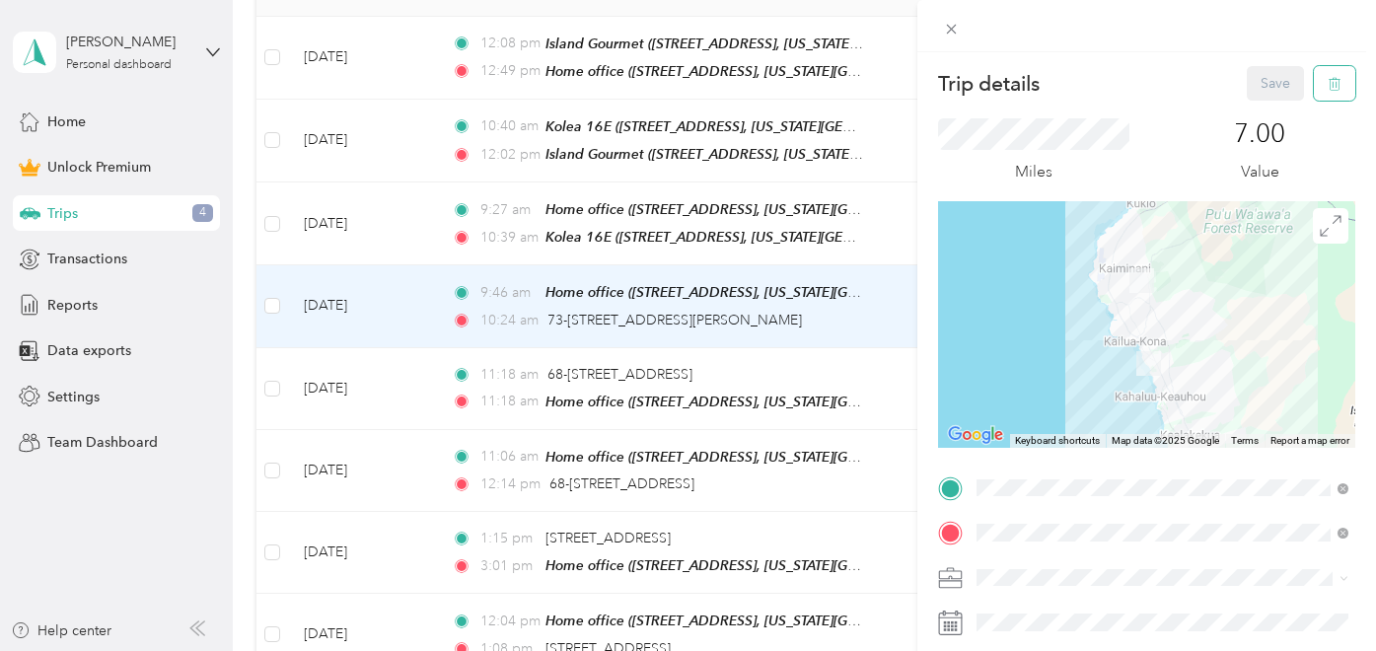
click at [1331, 84] on icon "button" at bounding box center [1334, 84] width 14 height 14
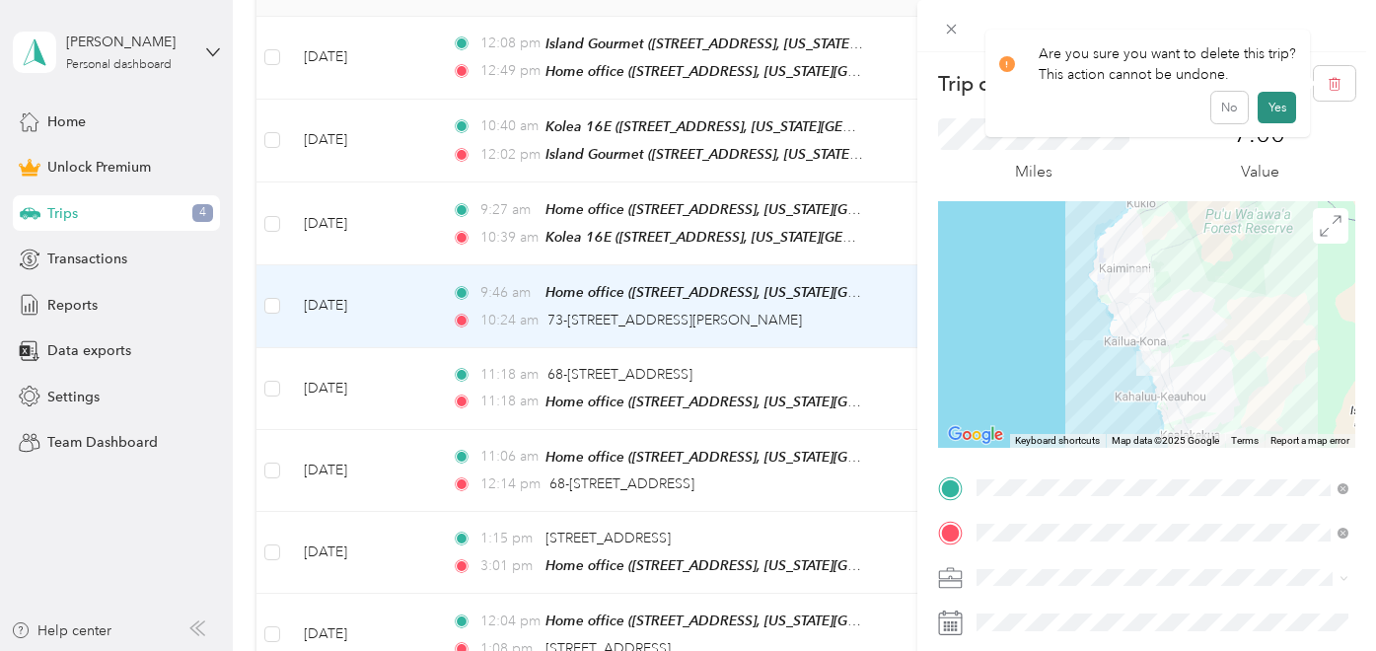
click at [1274, 107] on button "Yes" at bounding box center [1276, 108] width 38 height 32
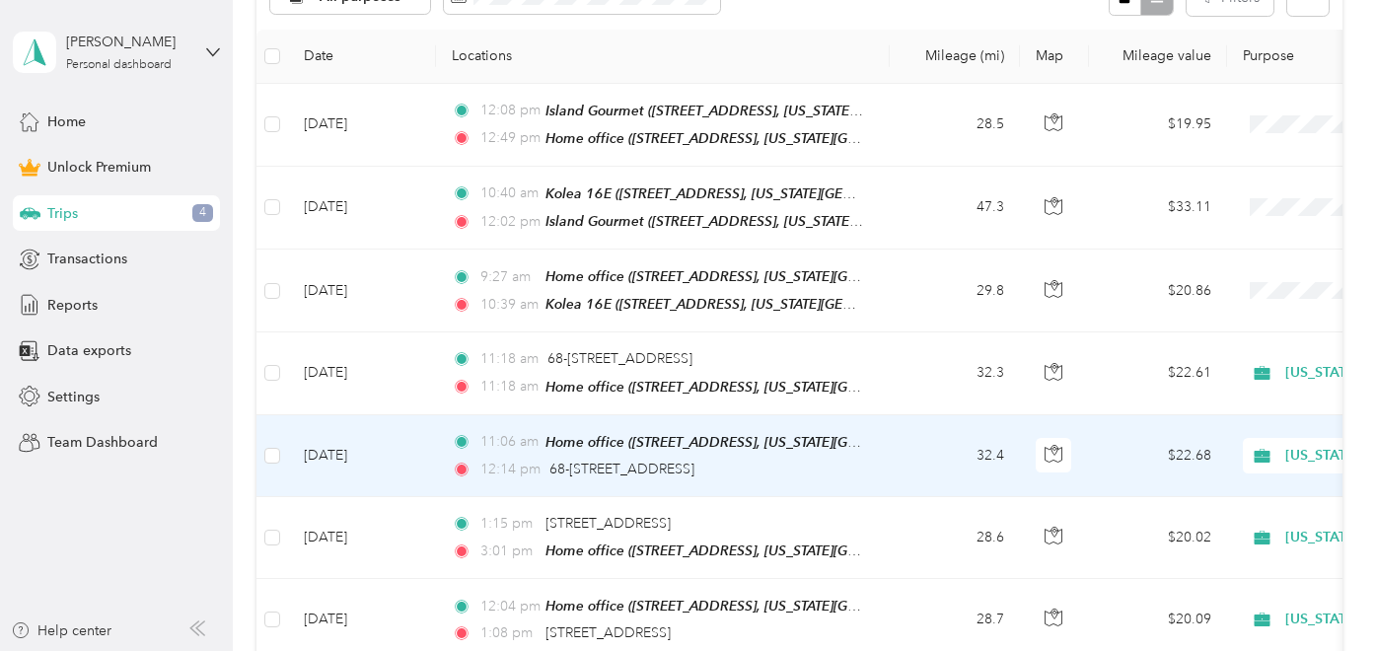
scroll to position [428, 0]
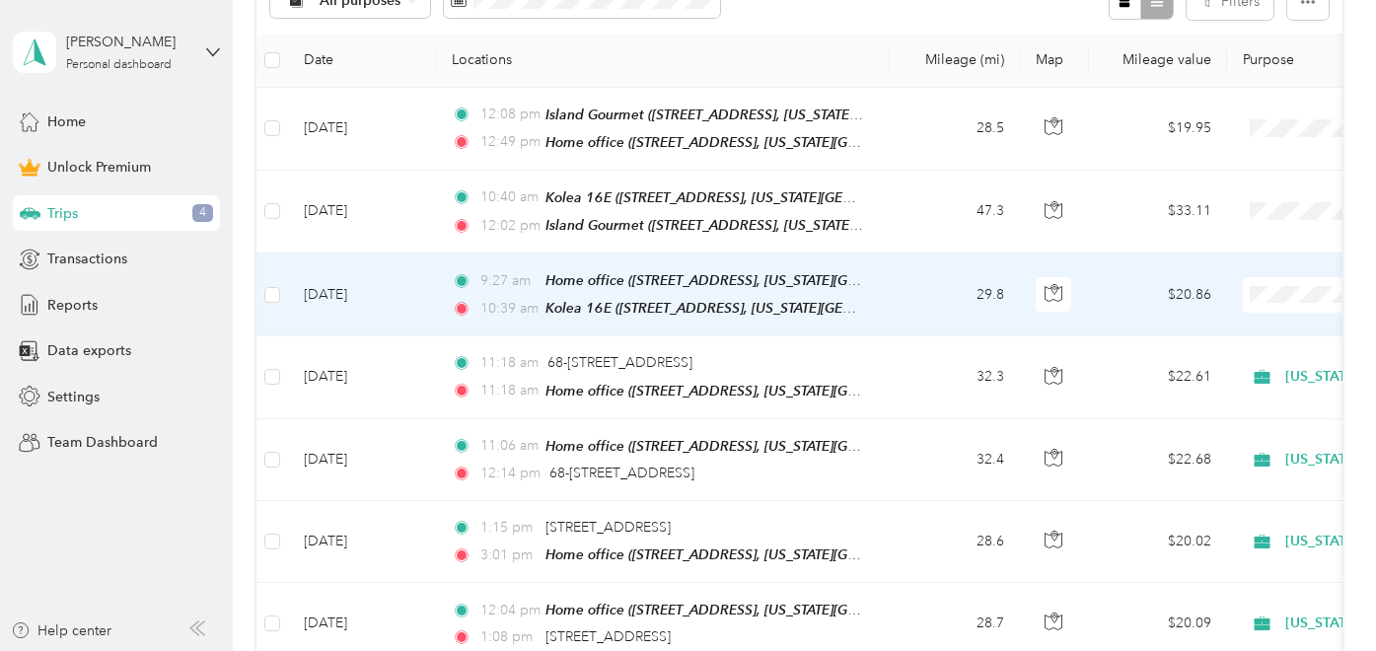
click at [919, 309] on td "29.8" at bounding box center [955, 294] width 130 height 83
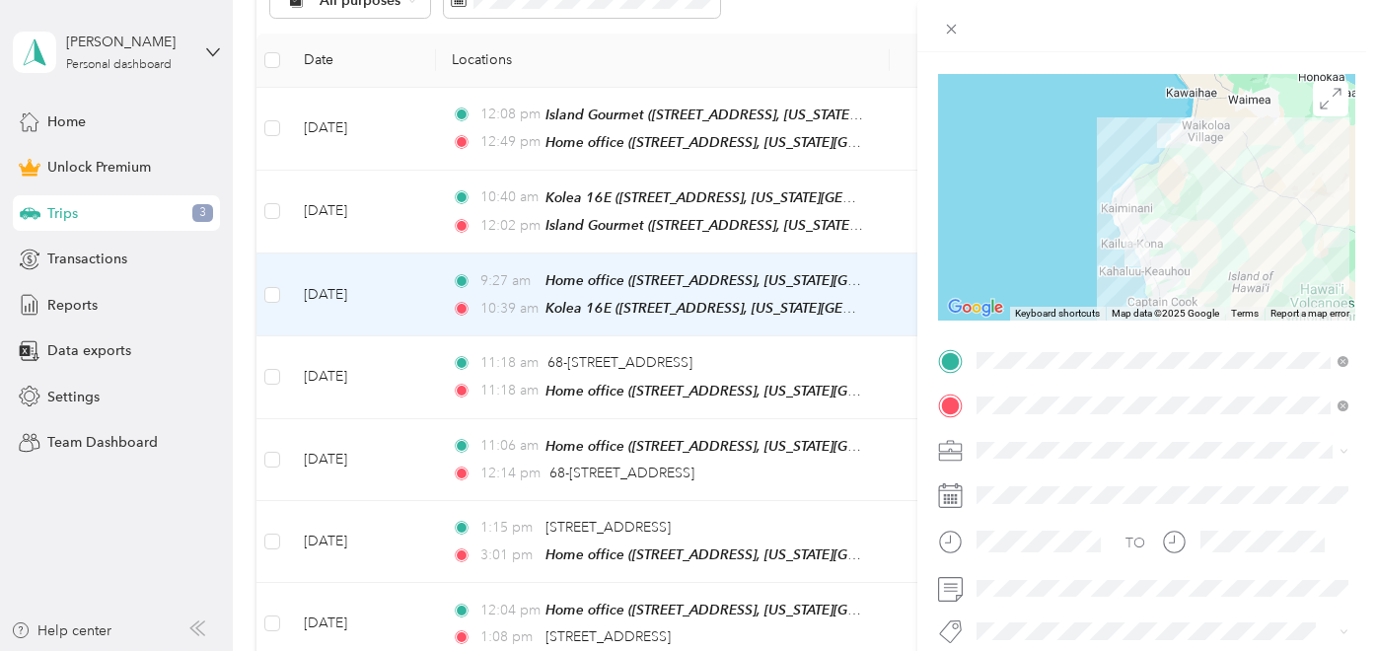
scroll to position [213, 0]
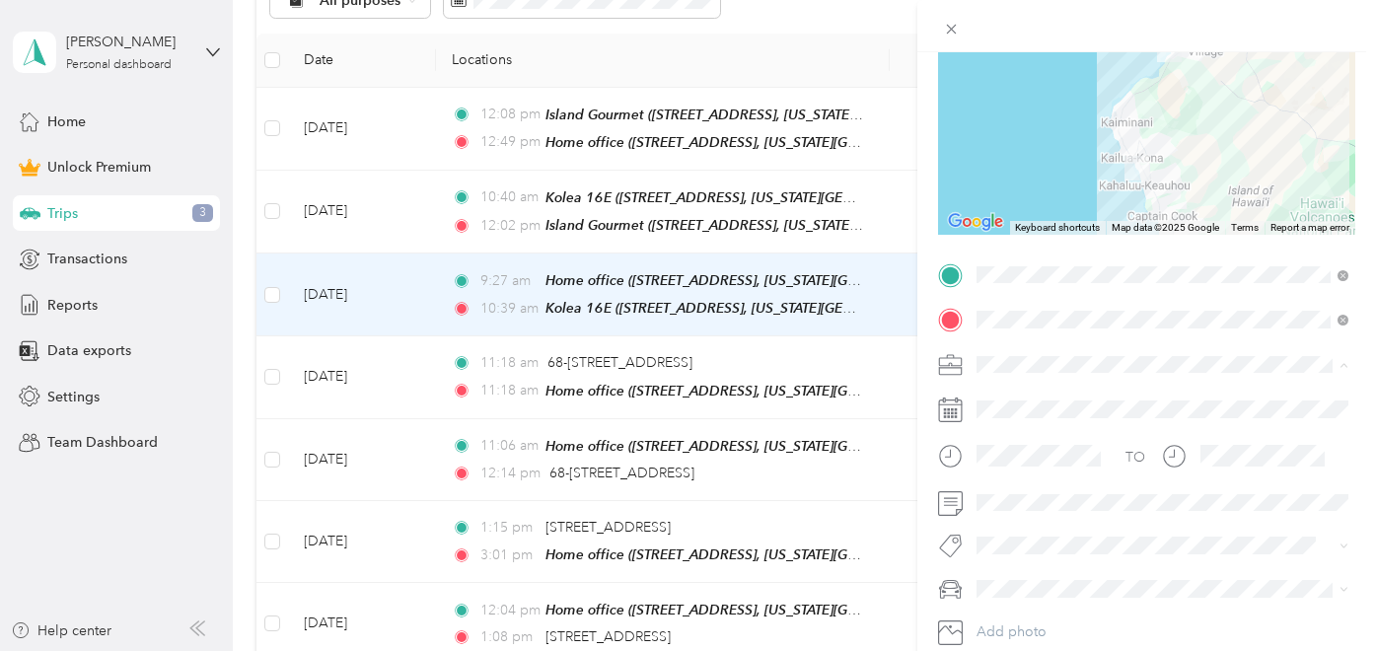
click at [1101, 151] on span "Hawaii Life Real Estate Brokers" at bounding box center [1093, 157] width 220 height 17
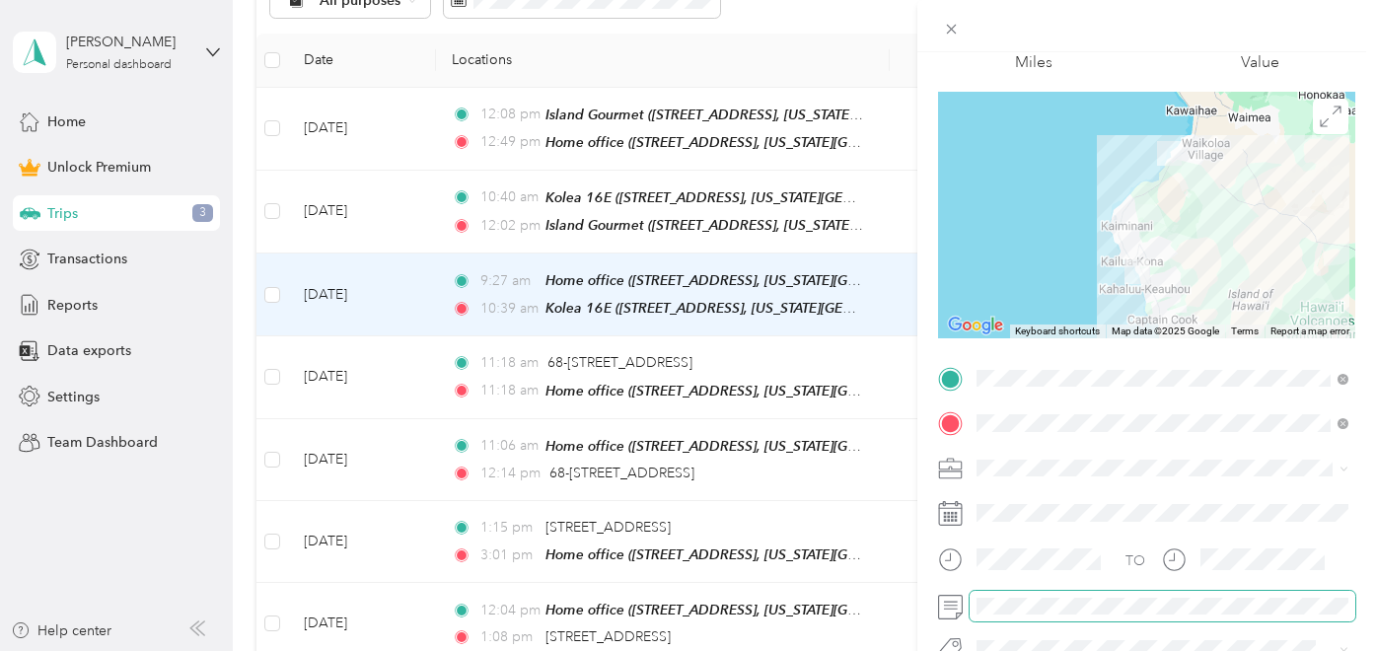
scroll to position [0, 0]
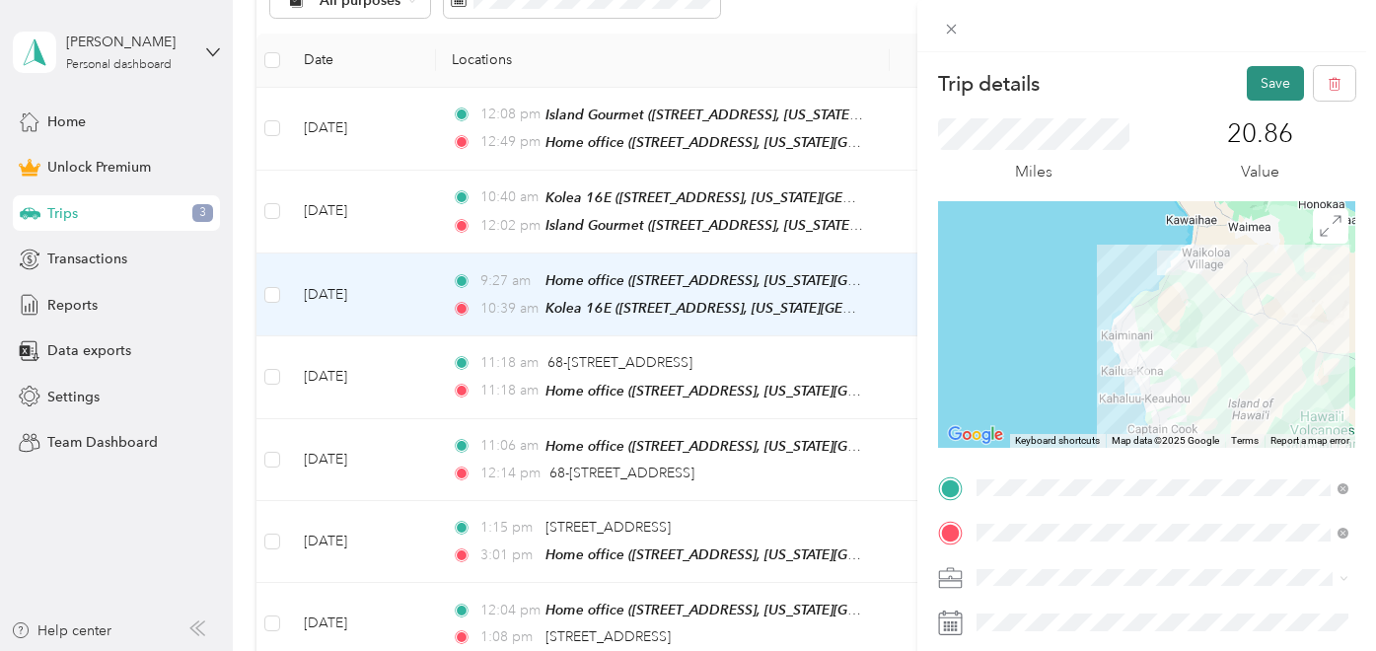
click at [1267, 76] on button "Save" at bounding box center [1275, 83] width 57 height 35
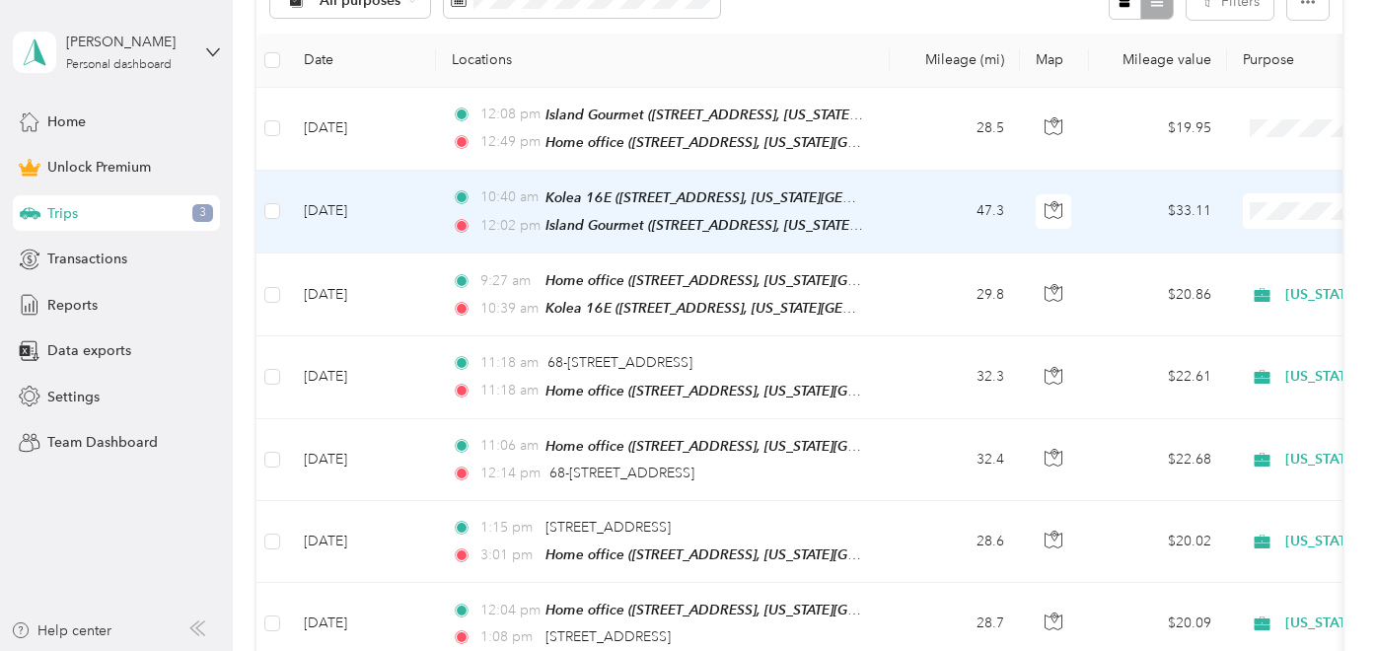
click at [923, 204] on td "47.3" at bounding box center [955, 212] width 130 height 83
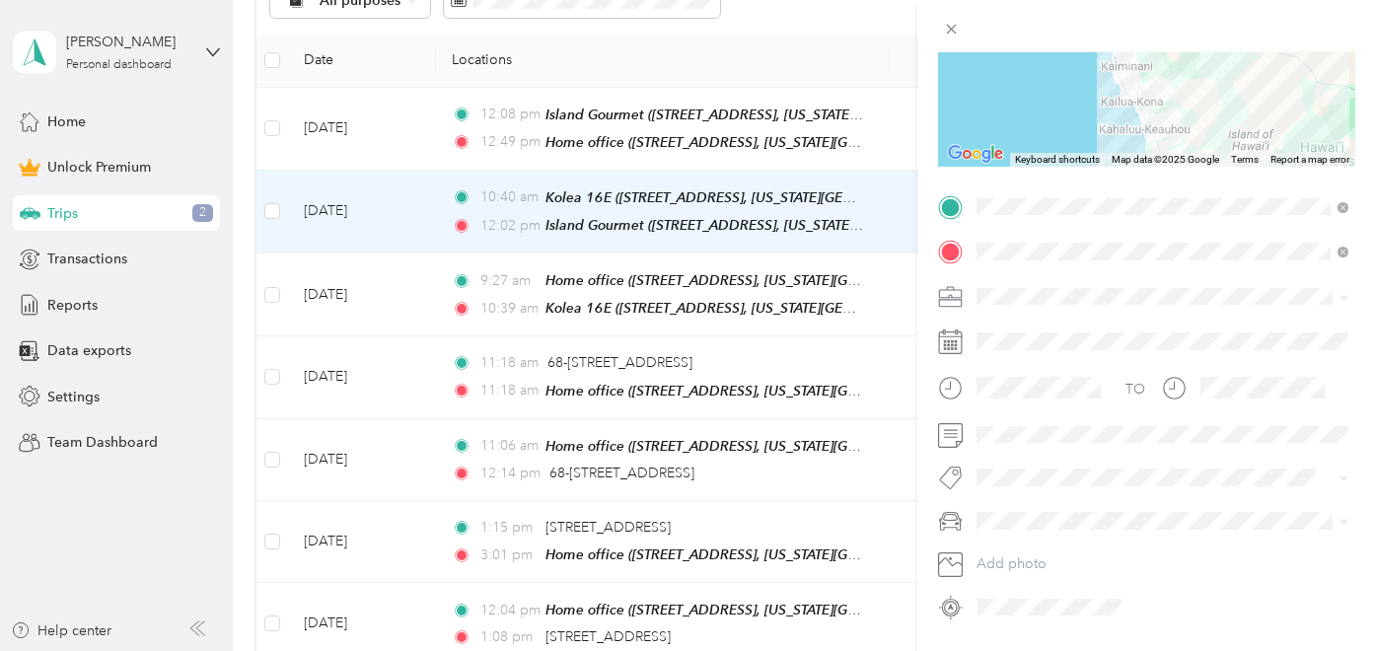
scroll to position [324, 0]
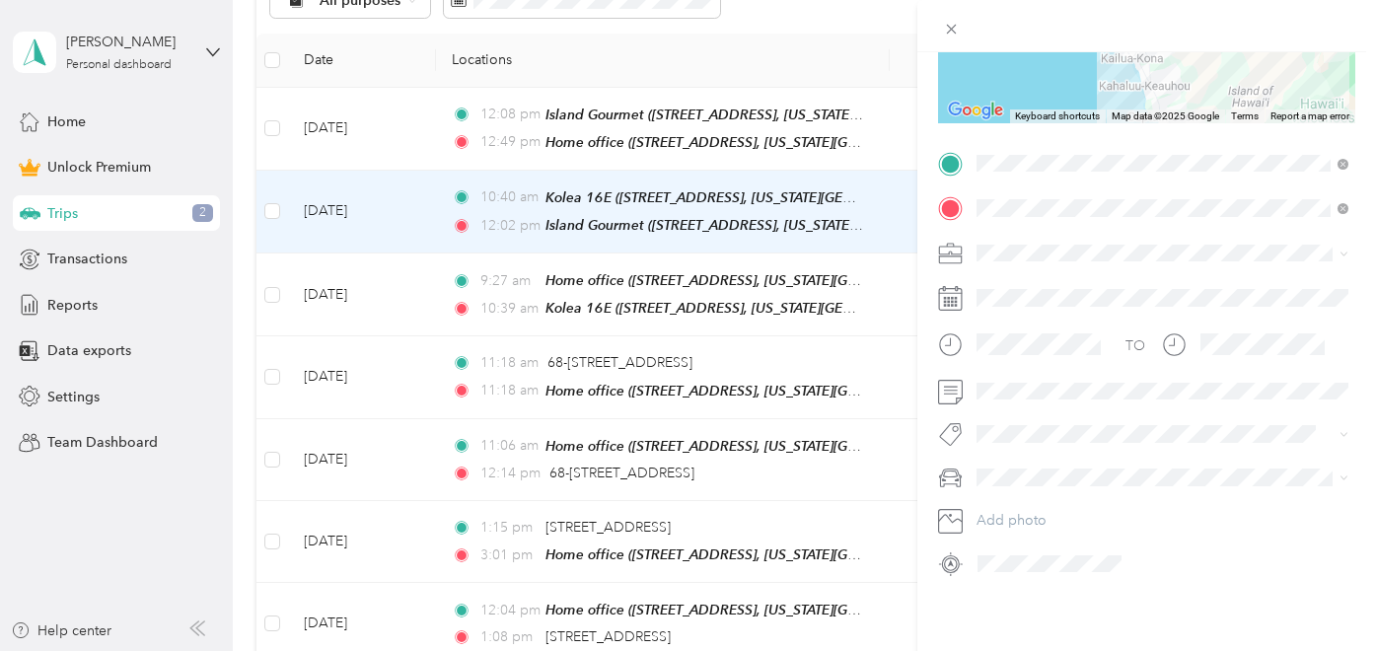
click at [1063, 352] on span "Hawaii Life Real Estate Brokers" at bounding box center [1093, 356] width 220 height 17
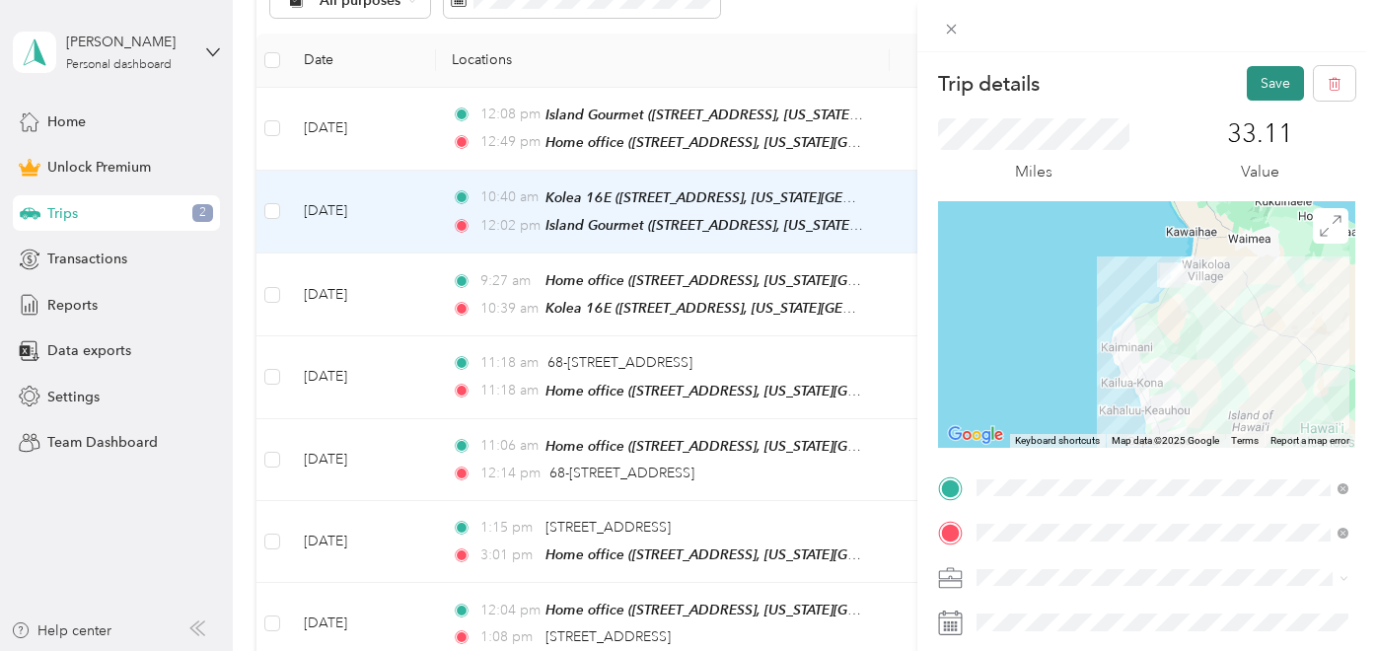
scroll to position [0, 0]
click at [1263, 77] on button "Save" at bounding box center [1275, 83] width 57 height 35
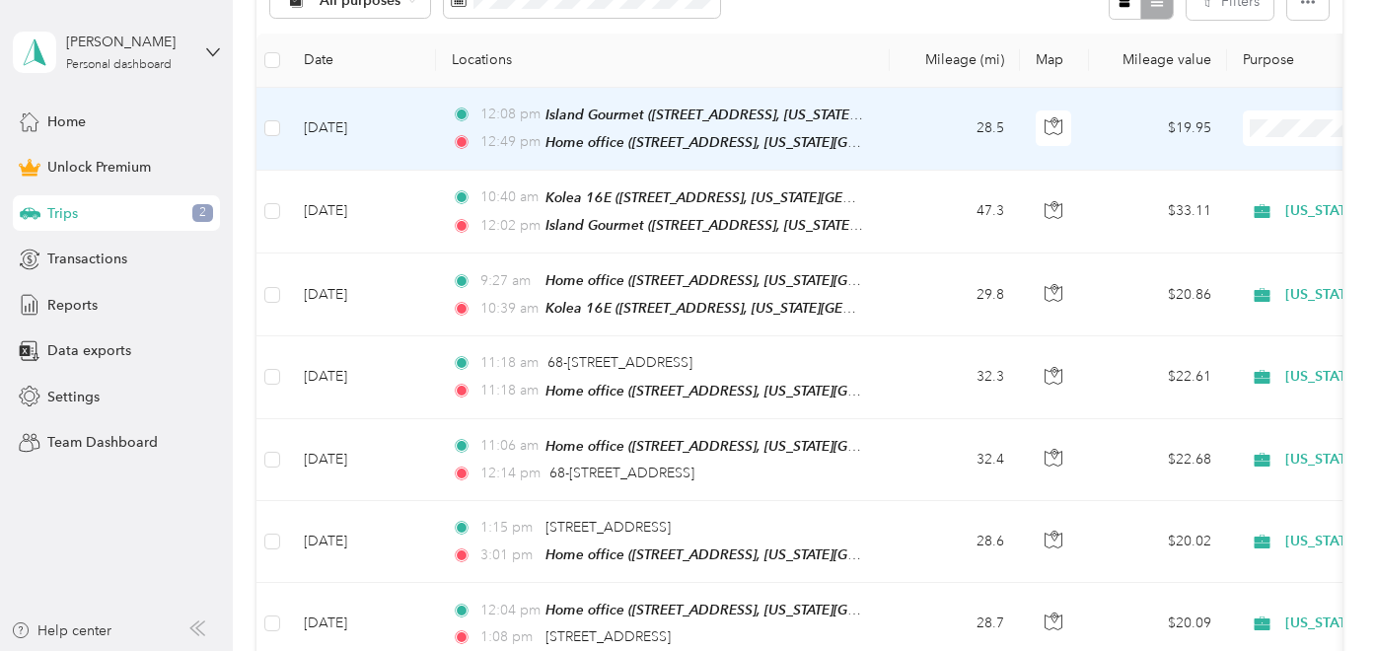
click at [908, 136] on td "28.5" at bounding box center [955, 129] width 130 height 83
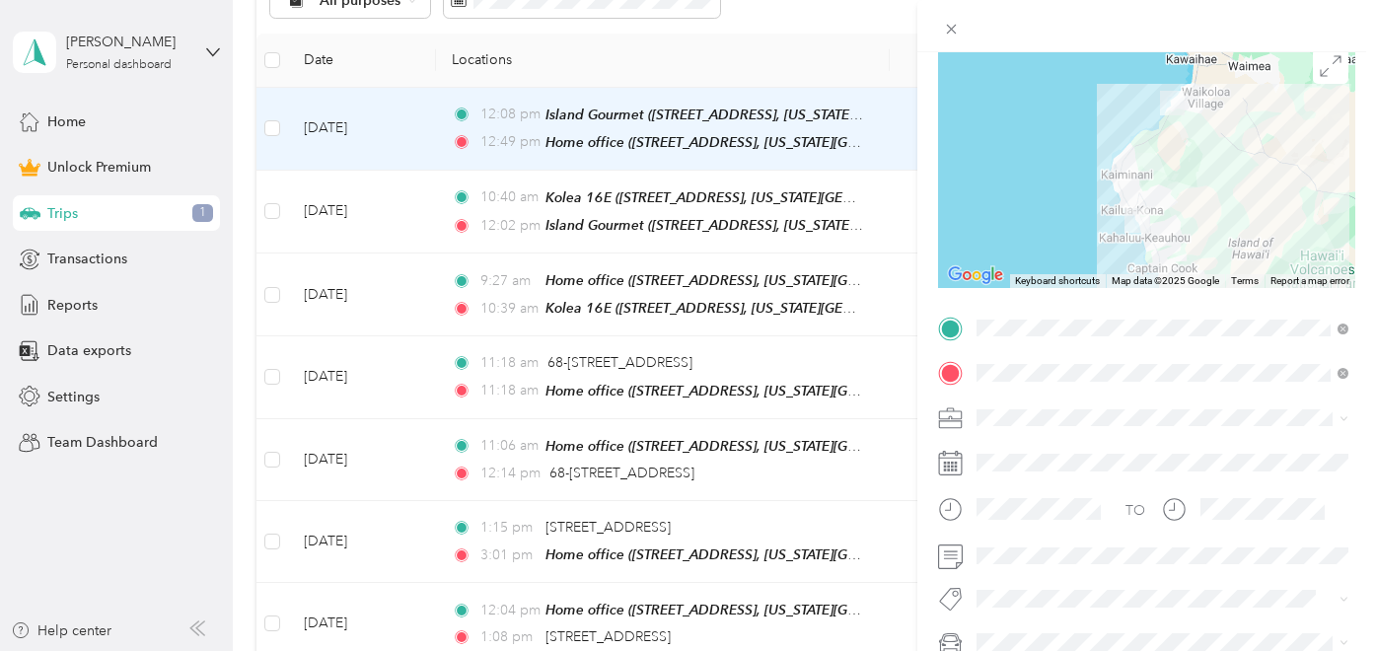
scroll to position [222, 0]
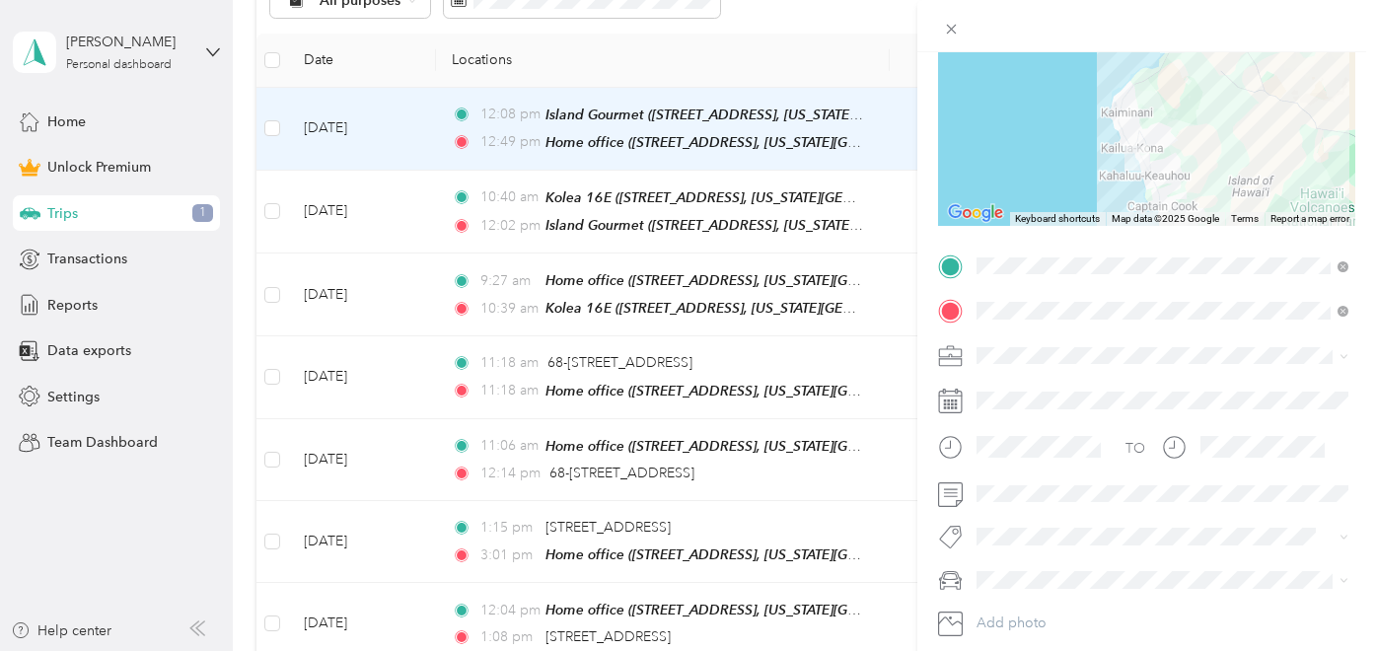
click at [1057, 461] on div "Hawaii Life Real Estate Brokers" at bounding box center [1162, 453] width 358 height 21
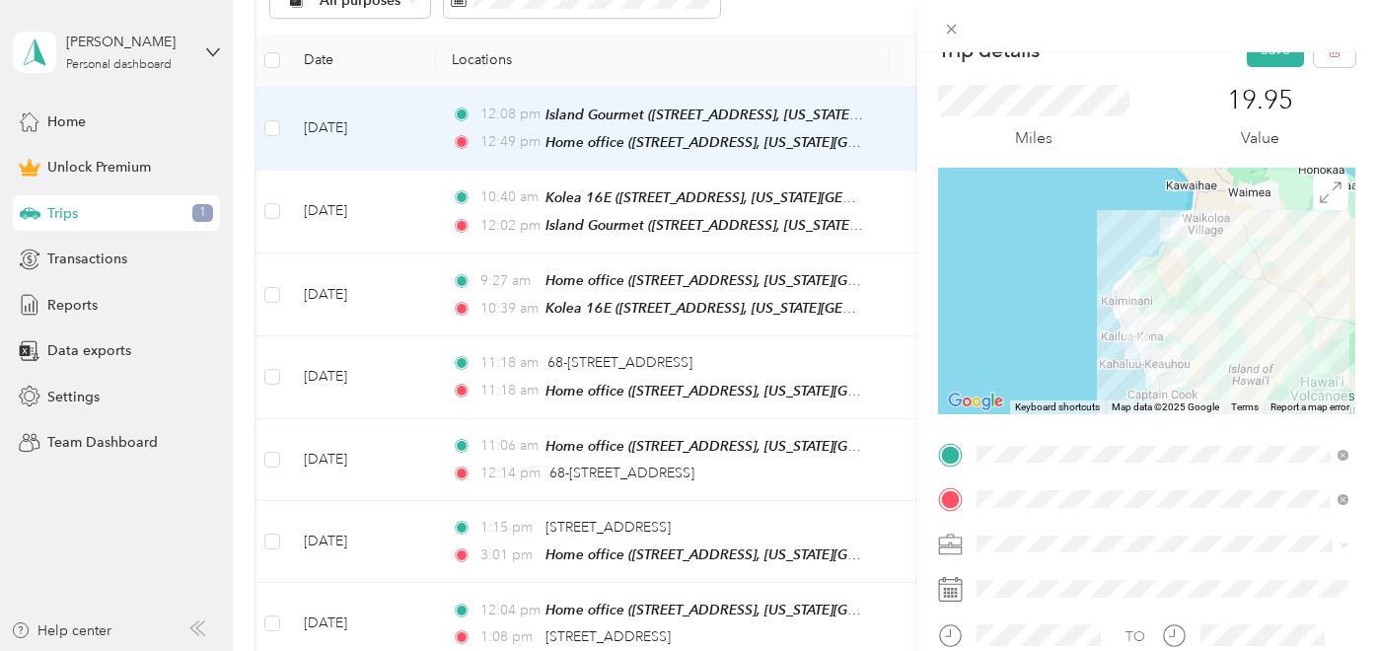
scroll to position [0, 0]
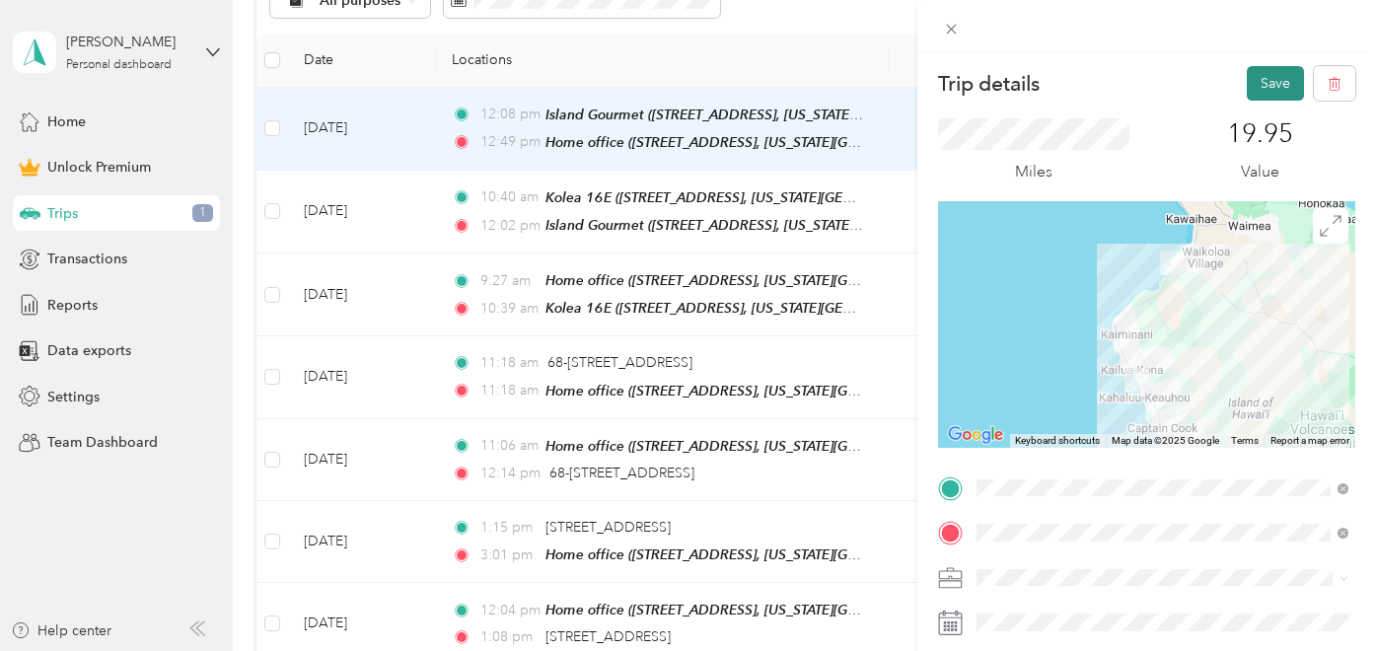
click at [1263, 87] on button "Save" at bounding box center [1275, 83] width 57 height 35
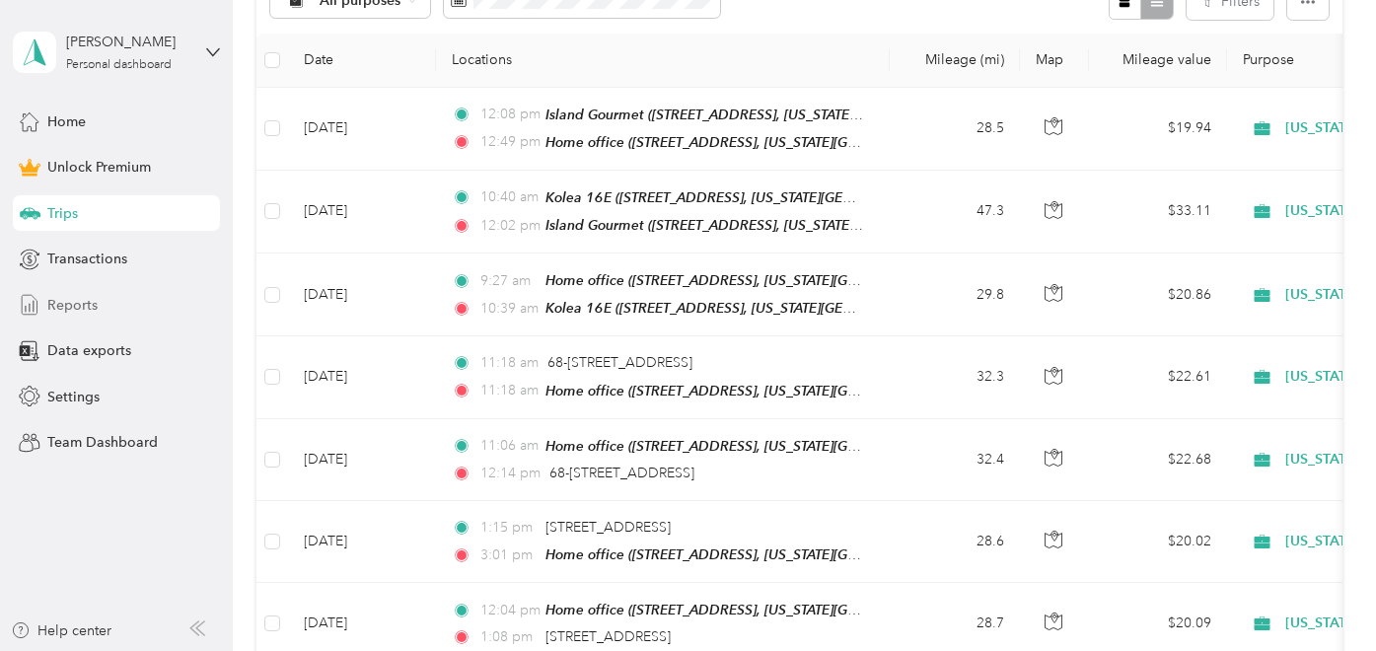
click at [61, 309] on span "Reports" at bounding box center [72, 305] width 50 height 21
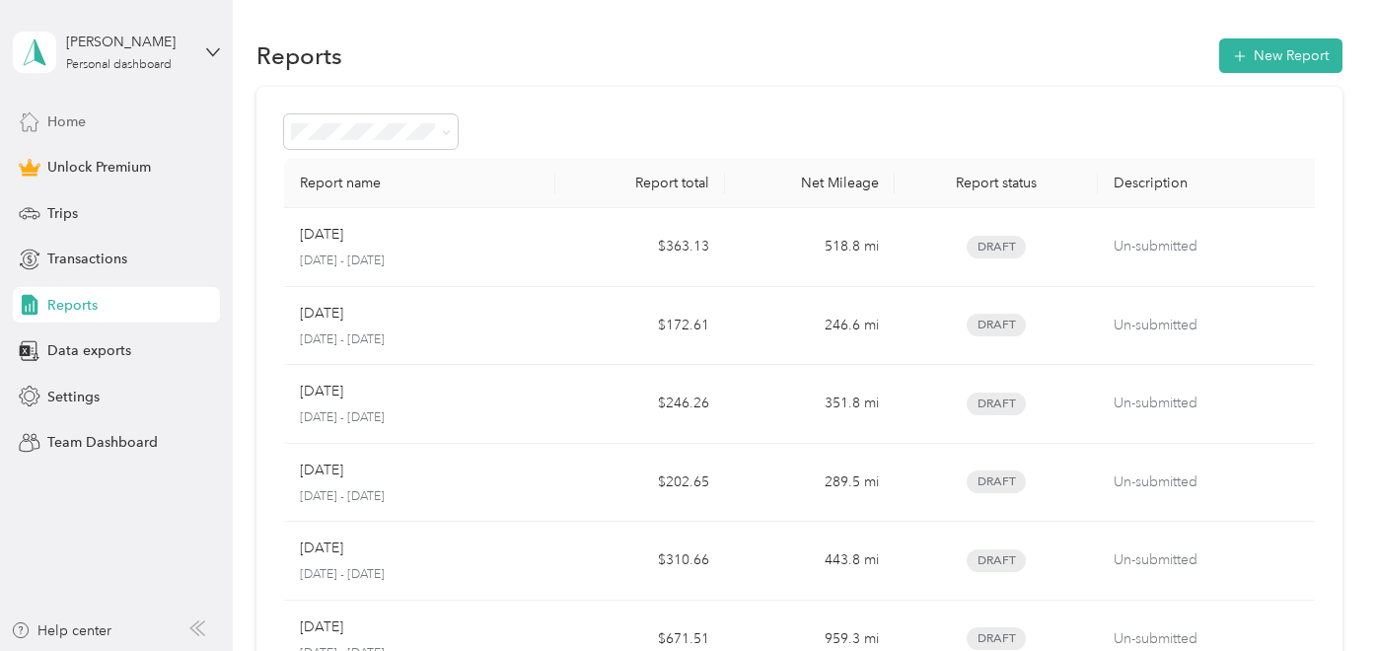
click at [52, 116] on span "Home" at bounding box center [66, 121] width 38 height 21
